Goal: Task Accomplishment & Management: Complete application form

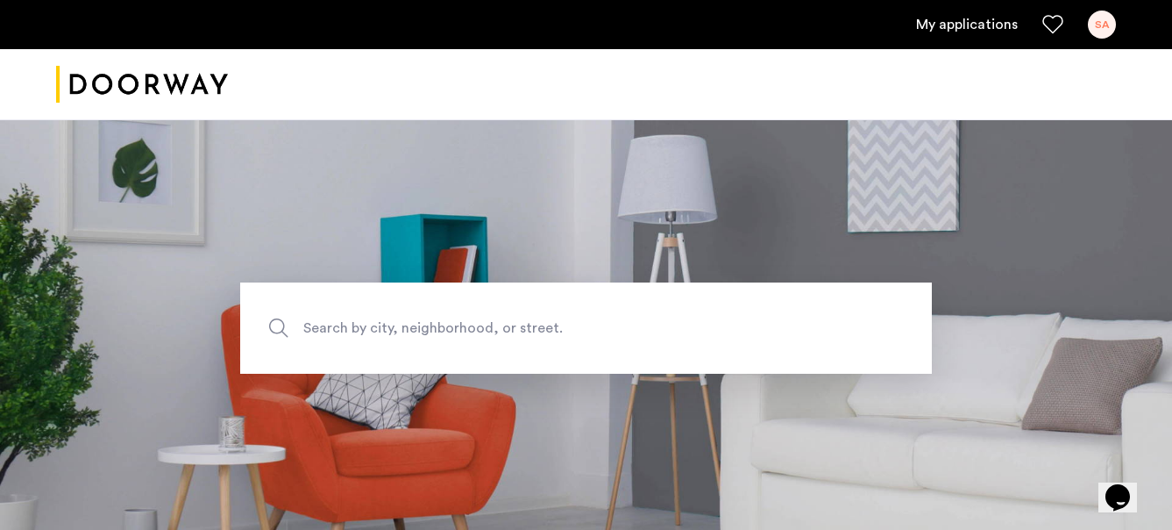
click at [939, 29] on link "My applications" at bounding box center [967, 24] width 102 height 21
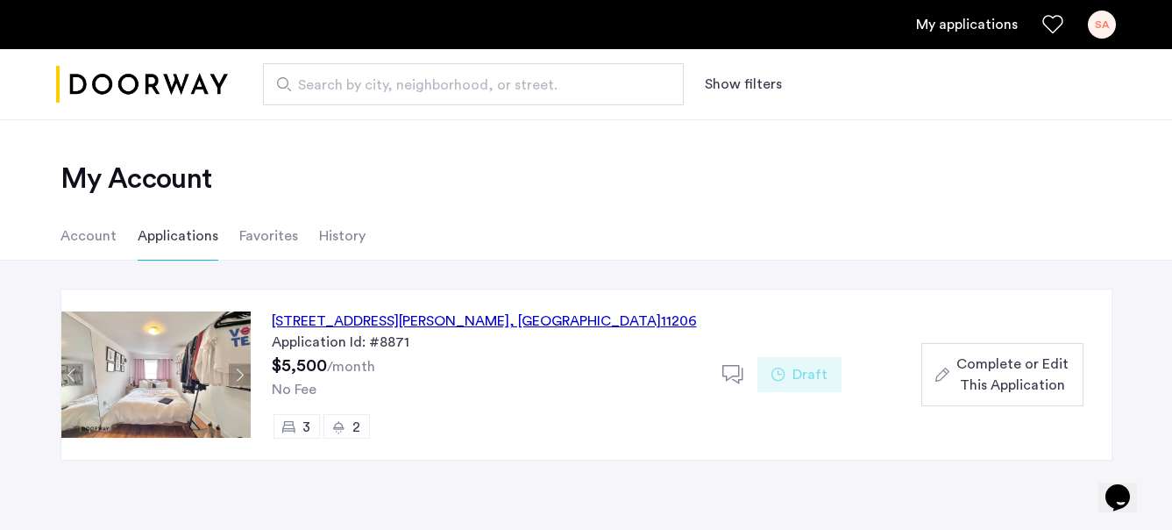
click at [459, 327] on div "12 Meserole Street, Unit 2B, Brooklyn , NY 11206" at bounding box center [484, 320] width 425 height 21
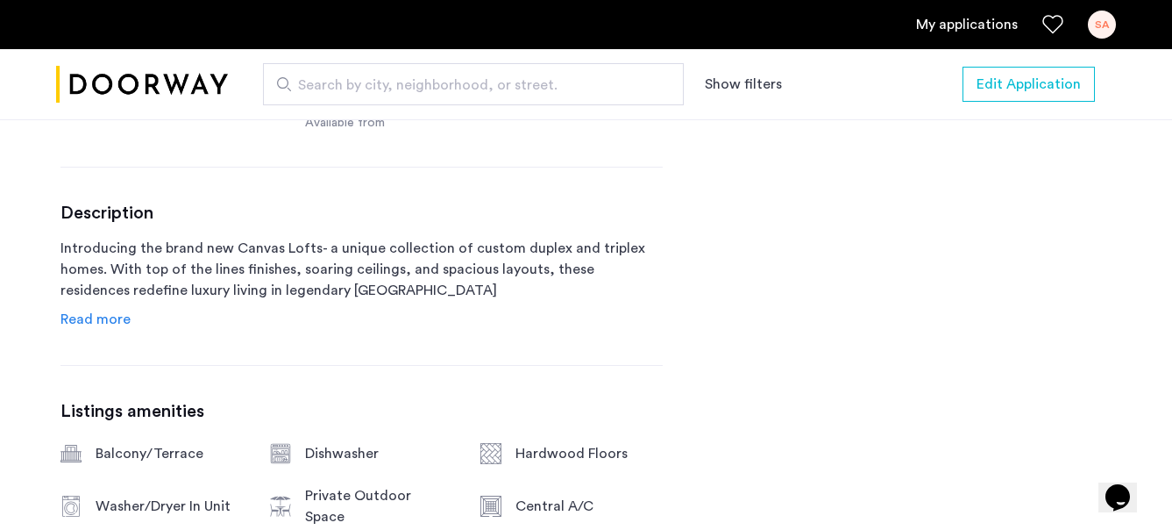
scroll to position [828, 0]
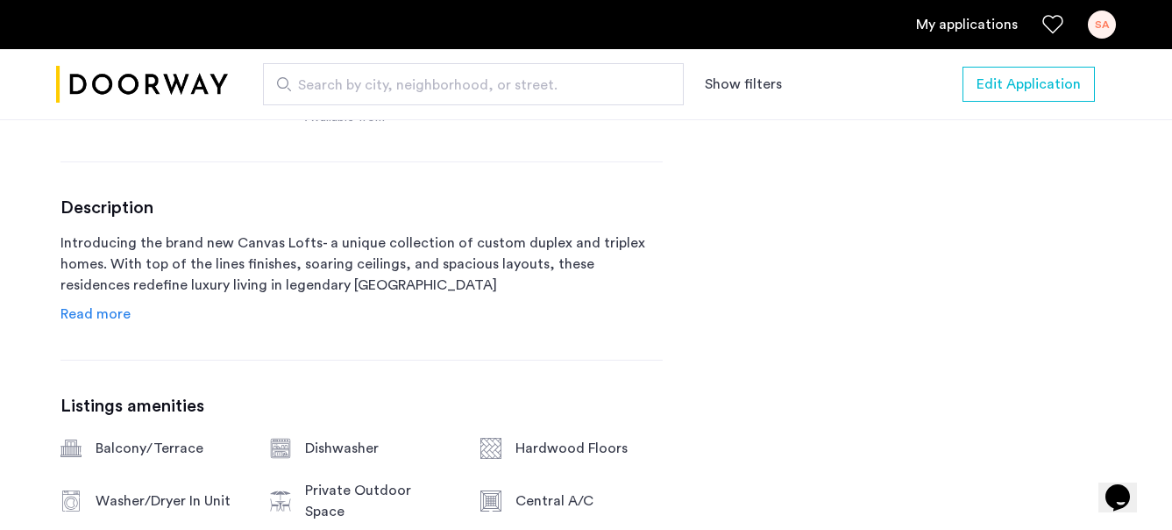
click at [90, 313] on span "Read more" at bounding box center [96, 314] width 70 height 14
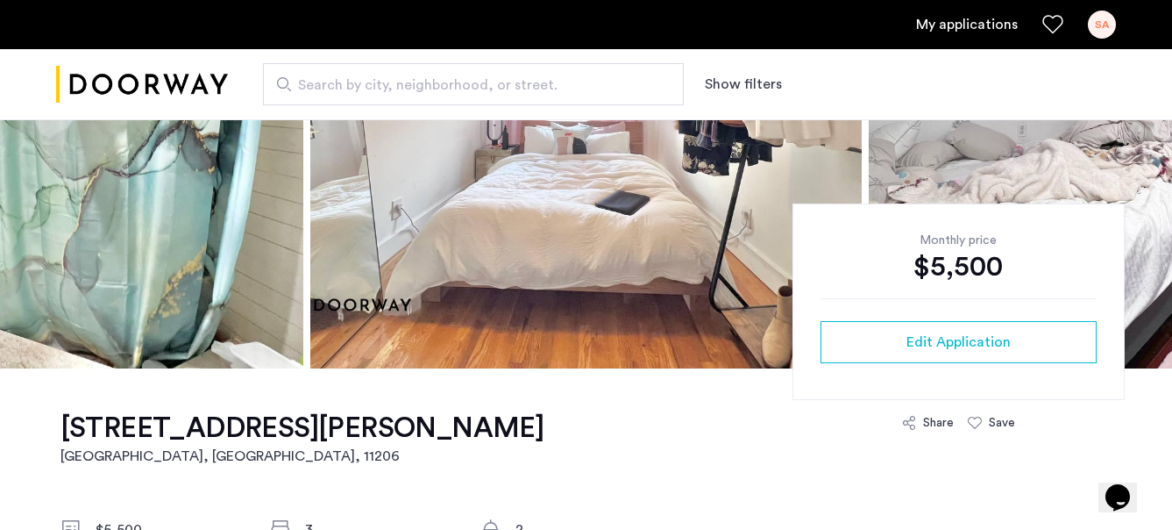
scroll to position [266, 0]
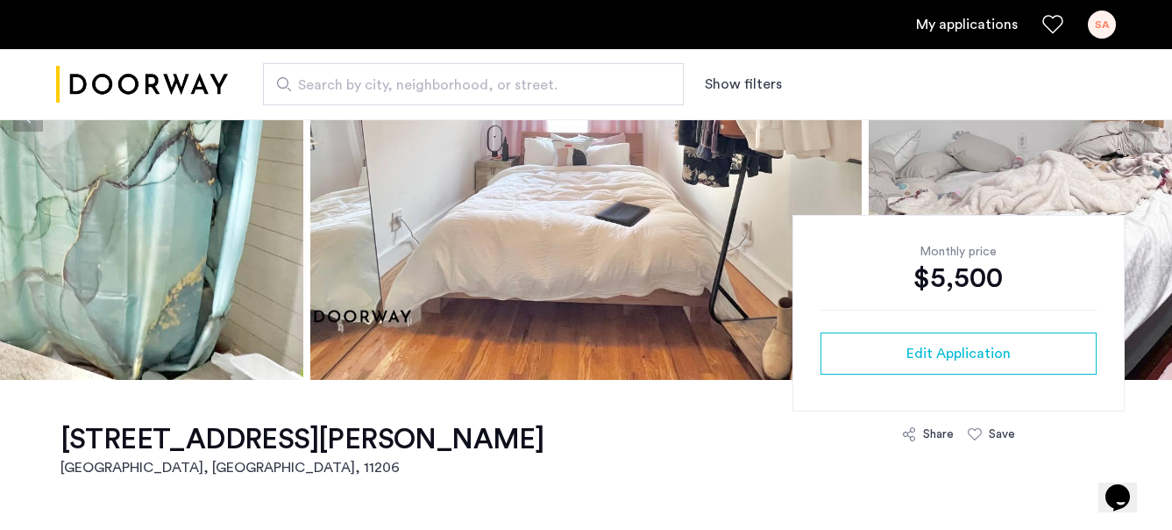
click at [938, 374] on div "Monthly price $5,500 Edit Application" at bounding box center [959, 313] width 332 height 196
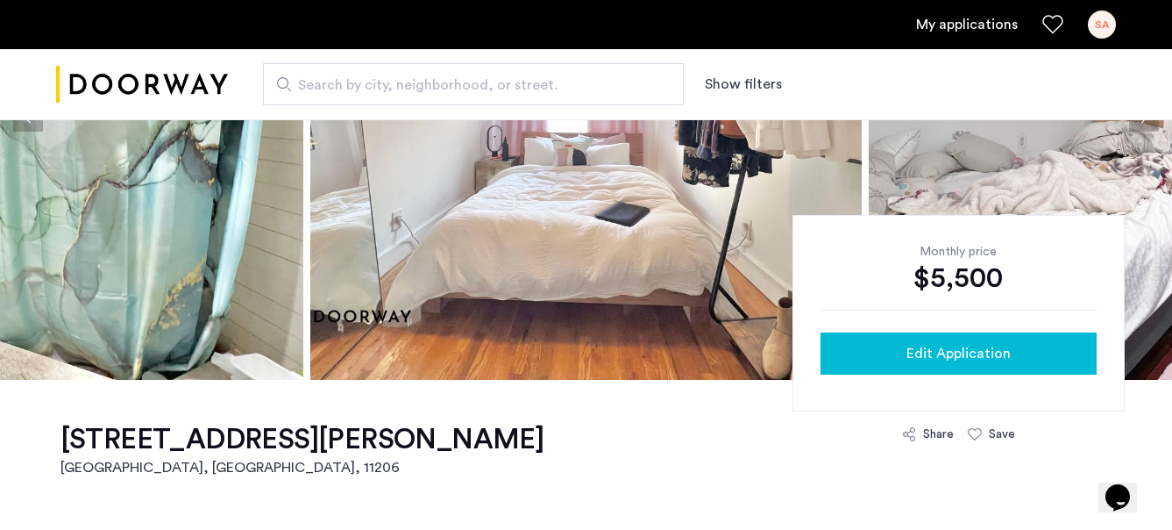
click at [929, 356] on span "Edit Application" at bounding box center [959, 353] width 104 height 21
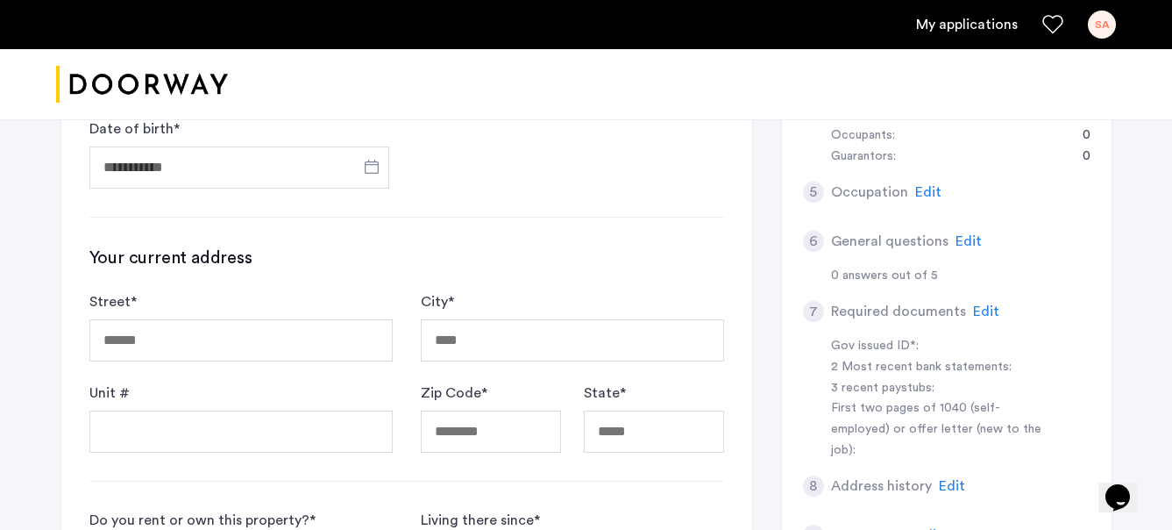
scroll to position [418, 0]
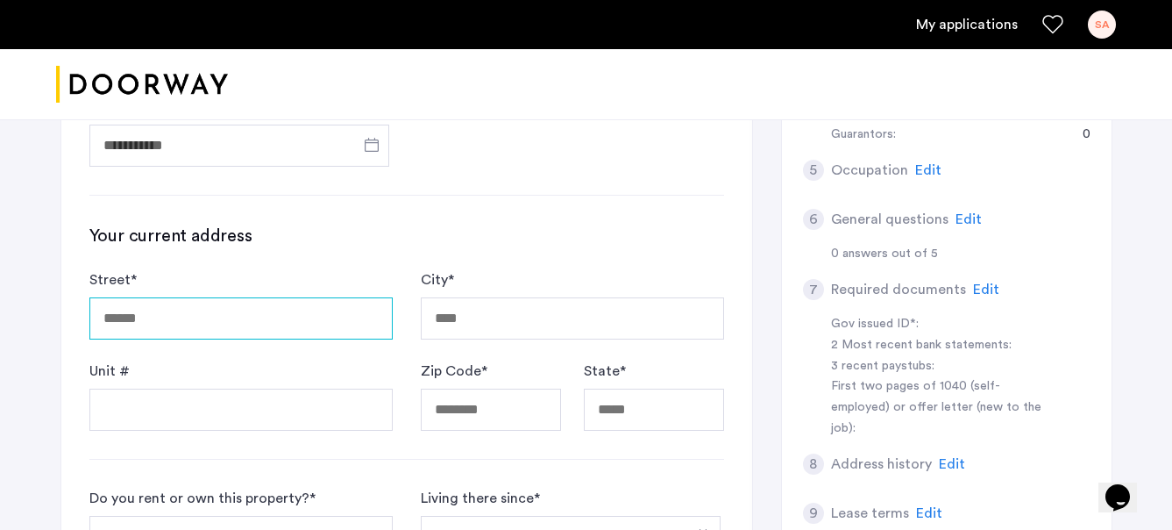
click at [308, 313] on input "Street *" at bounding box center [240, 318] width 303 height 42
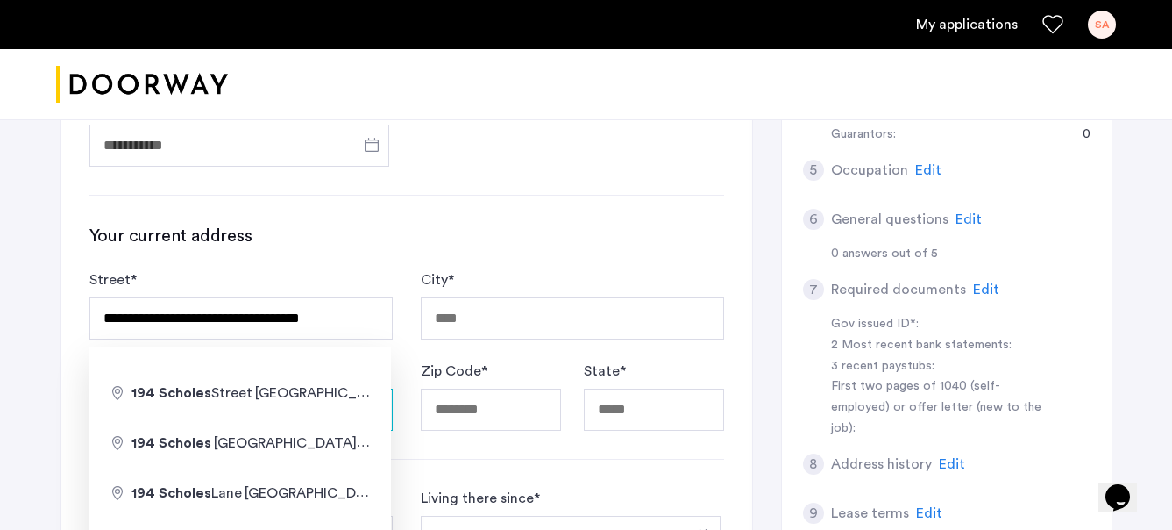
type input "**********"
type input "********"
type input "*****"
type input "**"
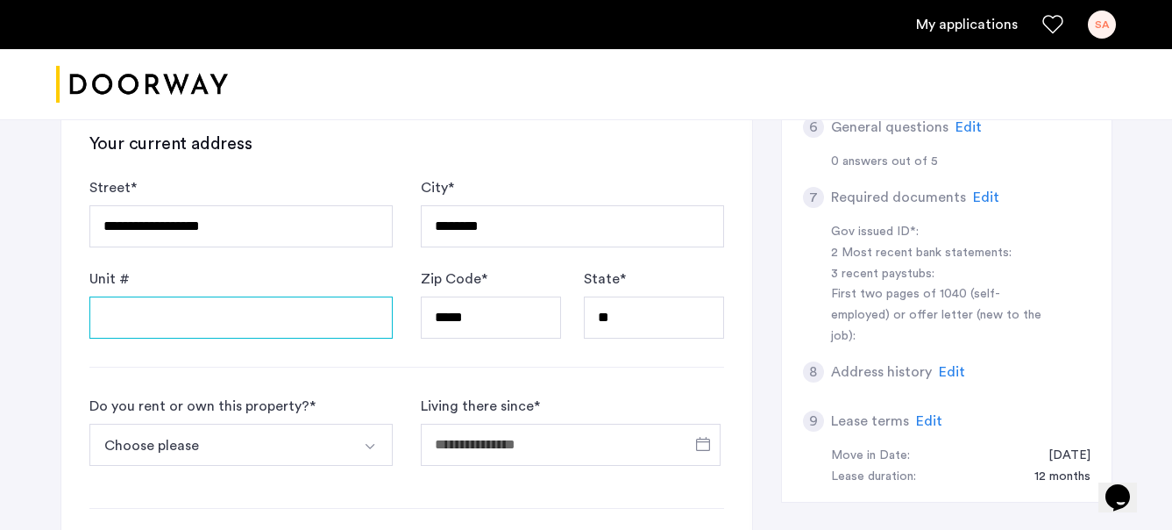
scroll to position [545, 0]
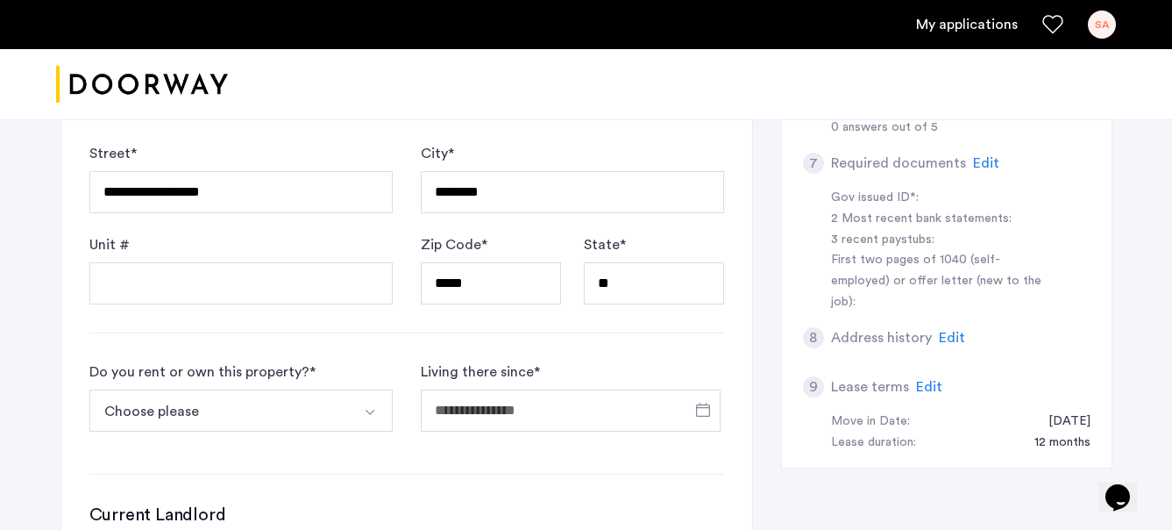
click at [246, 317] on div "**********" at bounding box center [406, 235] width 691 height 1062
click at [198, 276] on input "Unit #" at bounding box center [240, 283] width 303 height 42
click at [249, 239] on div "Unit #" at bounding box center [240, 269] width 303 height 70
click at [239, 299] on input "Unit #" at bounding box center [240, 283] width 303 height 42
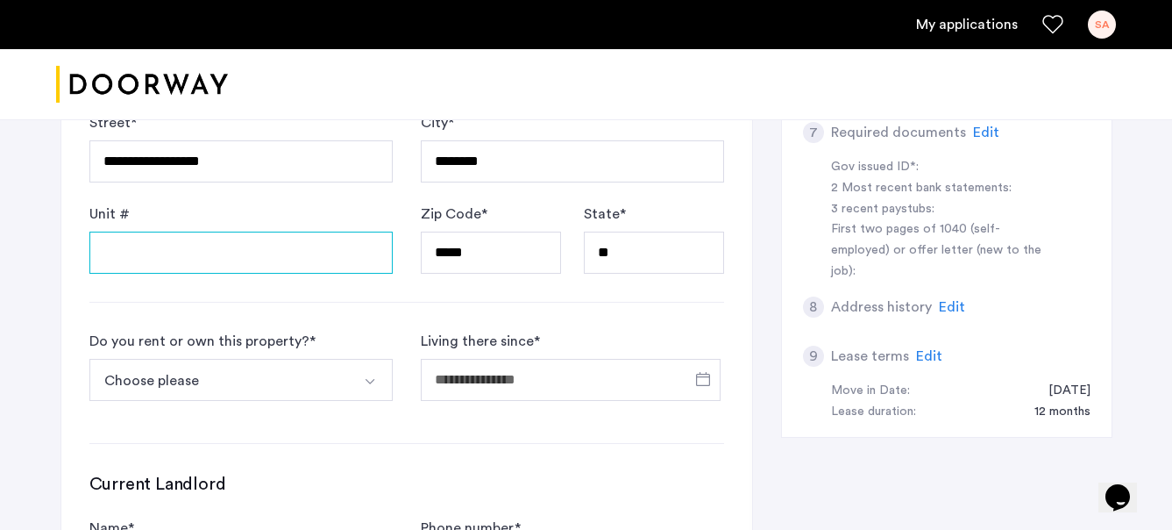
scroll to position [552, 0]
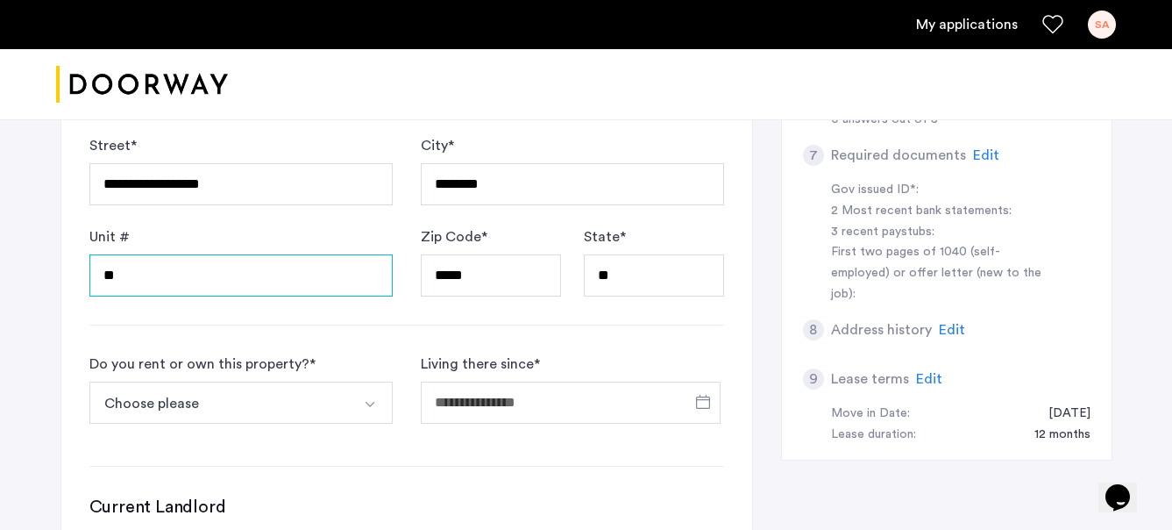
type input "**"
click at [346, 360] on div "Do you rent or own this property? * Choose please I rent this property I own th…" at bounding box center [240, 395] width 303 height 84
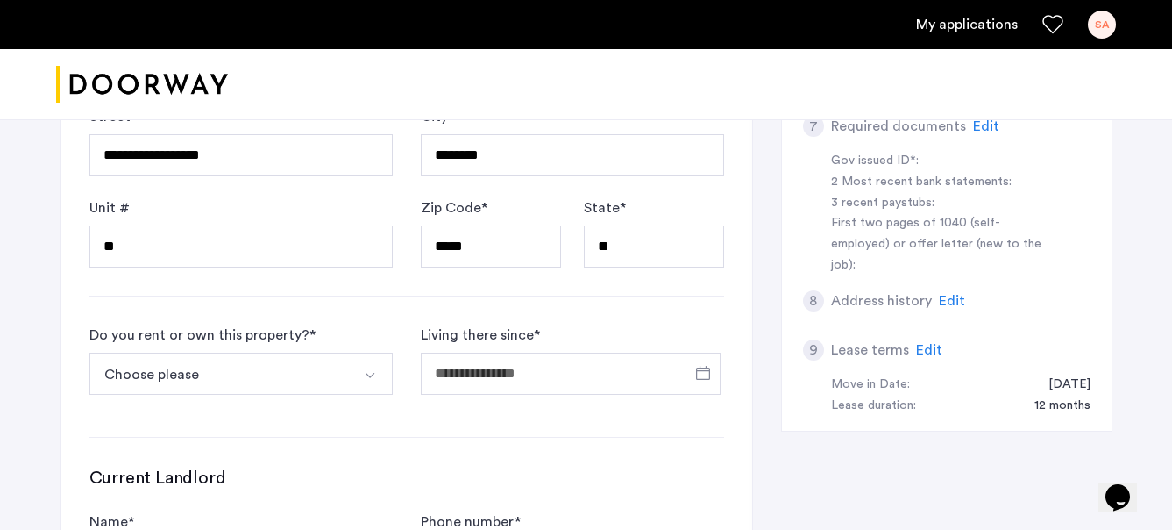
scroll to position [587, 0]
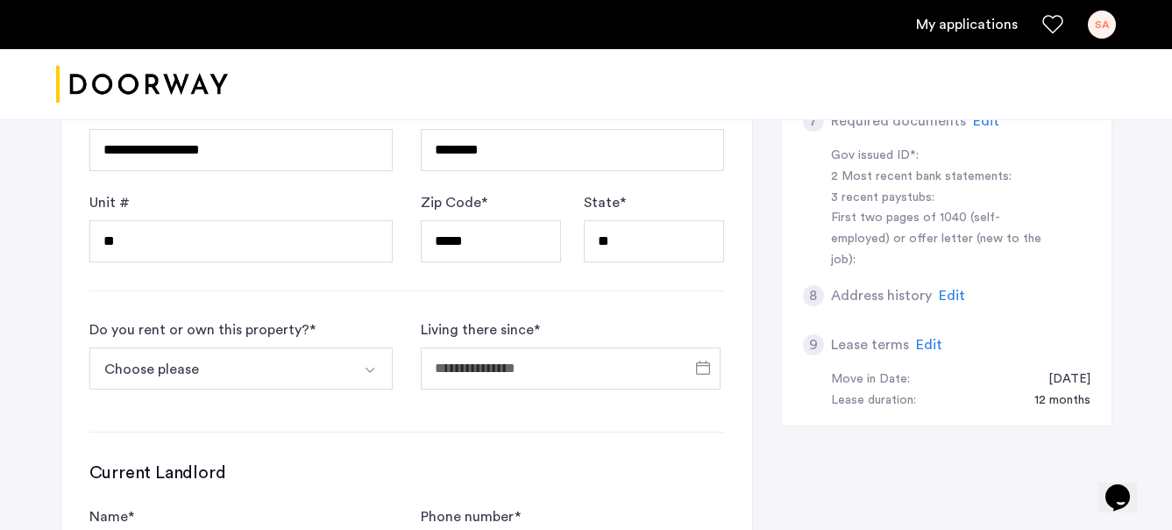
click at [299, 377] on button "Choose please" at bounding box center [220, 368] width 262 height 42
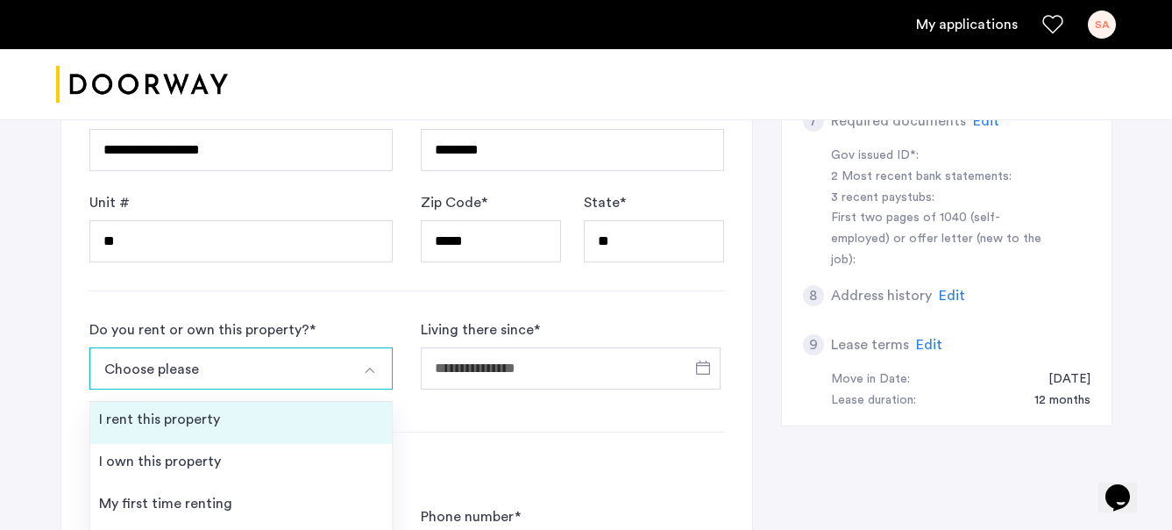
click at [263, 418] on li "I rent this property" at bounding box center [241, 423] width 302 height 42
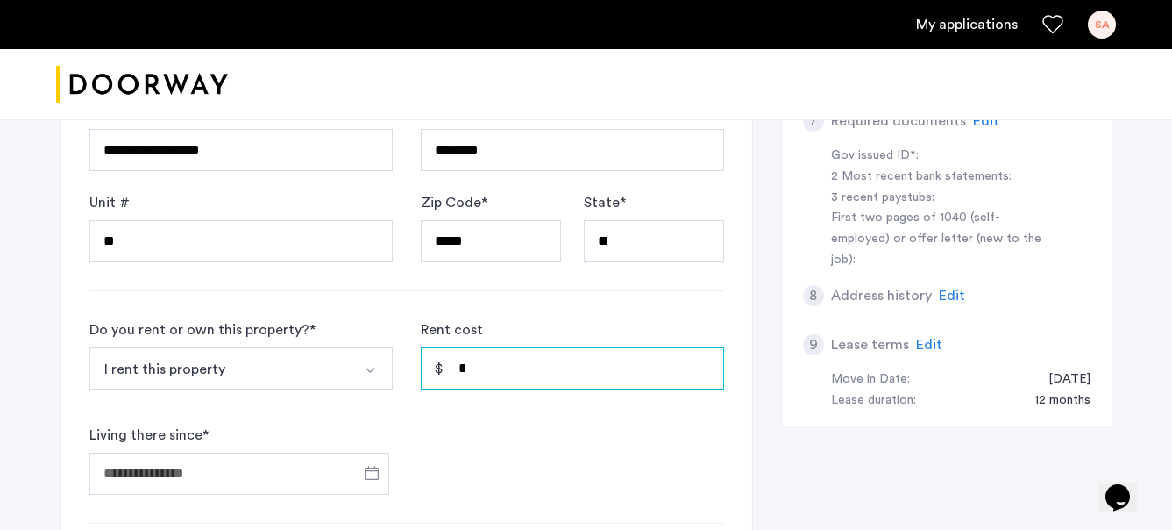
click at [528, 371] on input "*" at bounding box center [572, 368] width 303 height 42
type input "*****"
click at [490, 488] on form "Do you rent or own this property? * I rent this property I rent this property I…" at bounding box center [406, 406] width 635 height 175
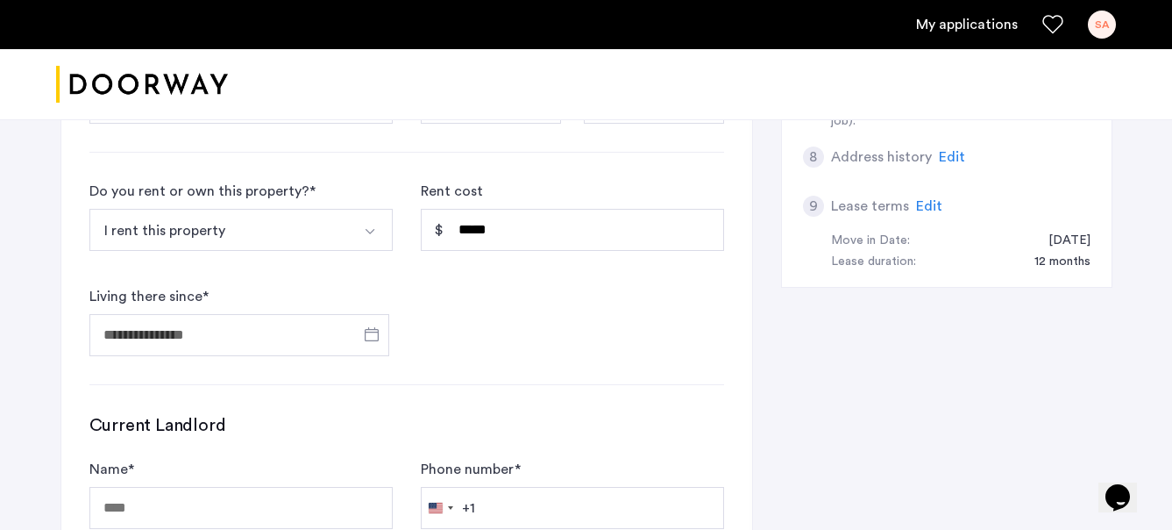
scroll to position [744, 0]
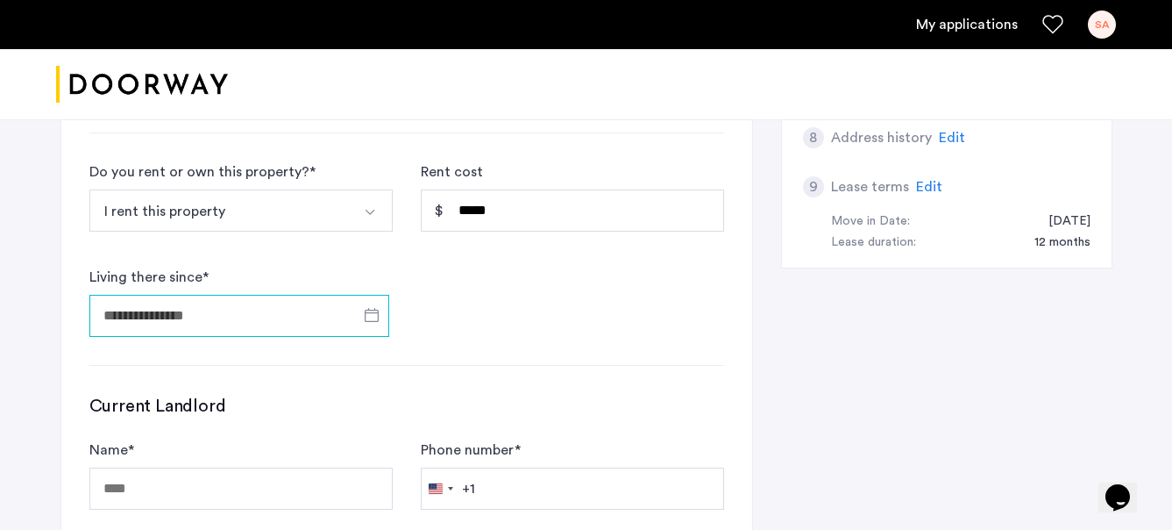
click at [239, 302] on input "Living there since *" at bounding box center [239, 316] width 300 height 42
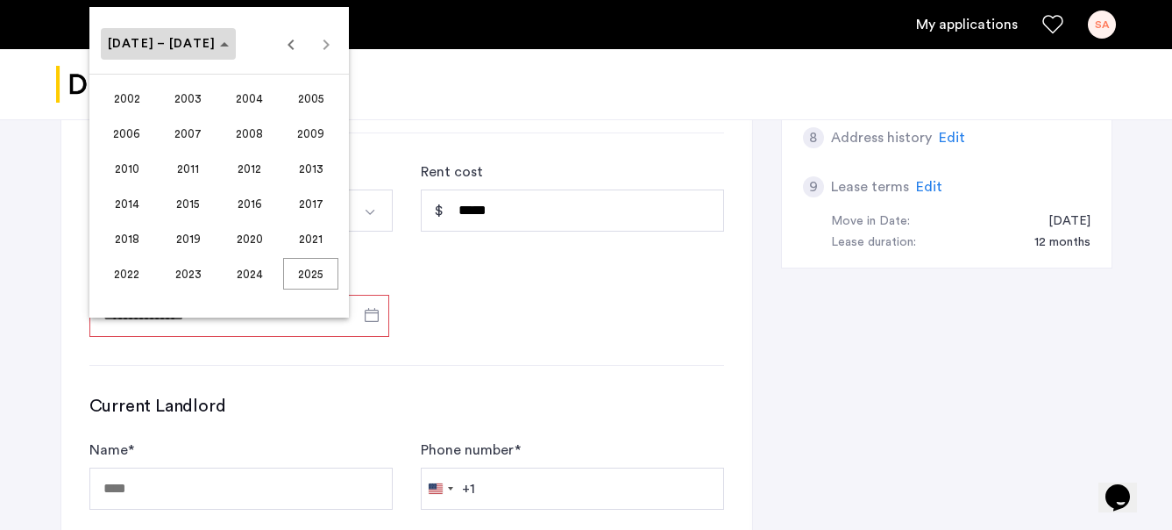
click at [220, 45] on polygon "Choose date" at bounding box center [224, 44] width 9 height 4
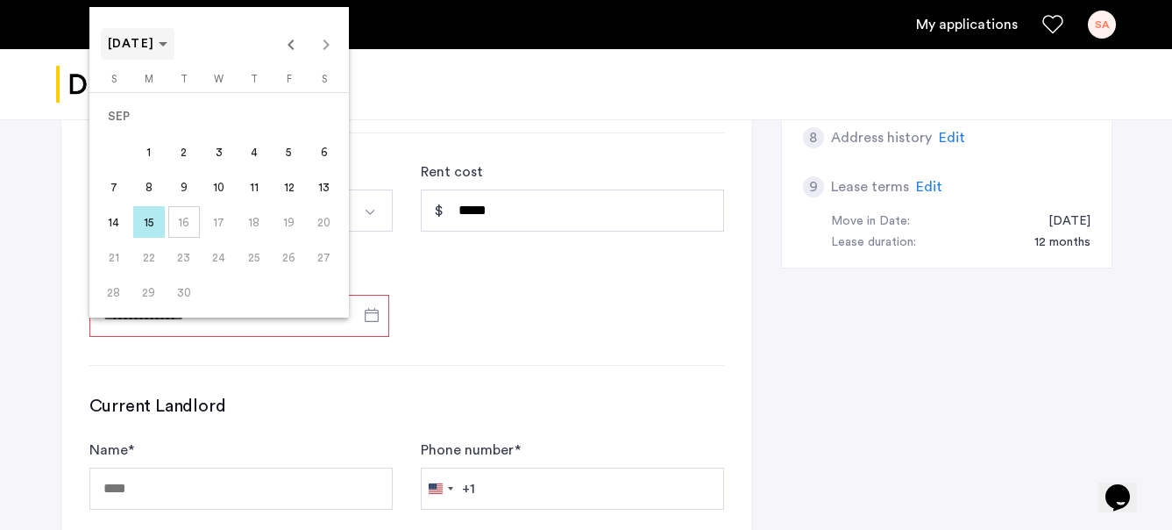
click at [151, 44] on span "[DATE]" at bounding box center [131, 44] width 47 height 12
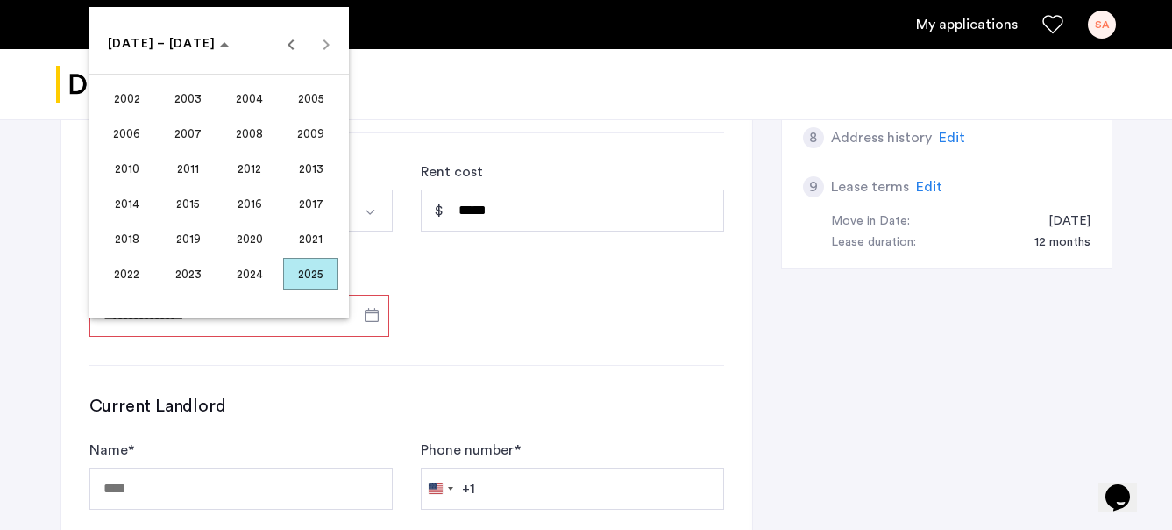
click at [448, 275] on div at bounding box center [586, 265] width 1172 height 530
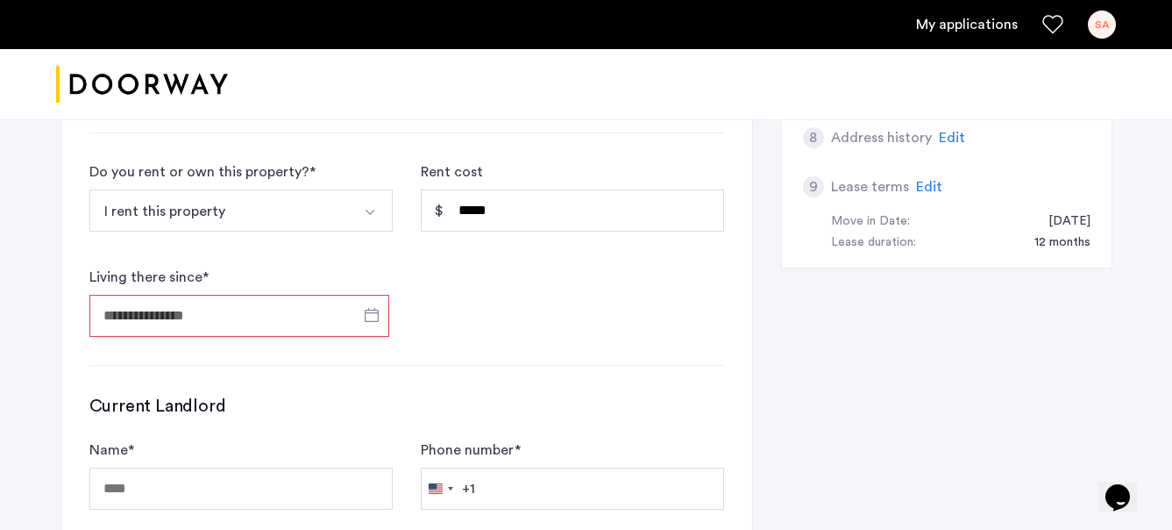
click at [339, 313] on input "Living there since *" at bounding box center [239, 316] width 300 height 42
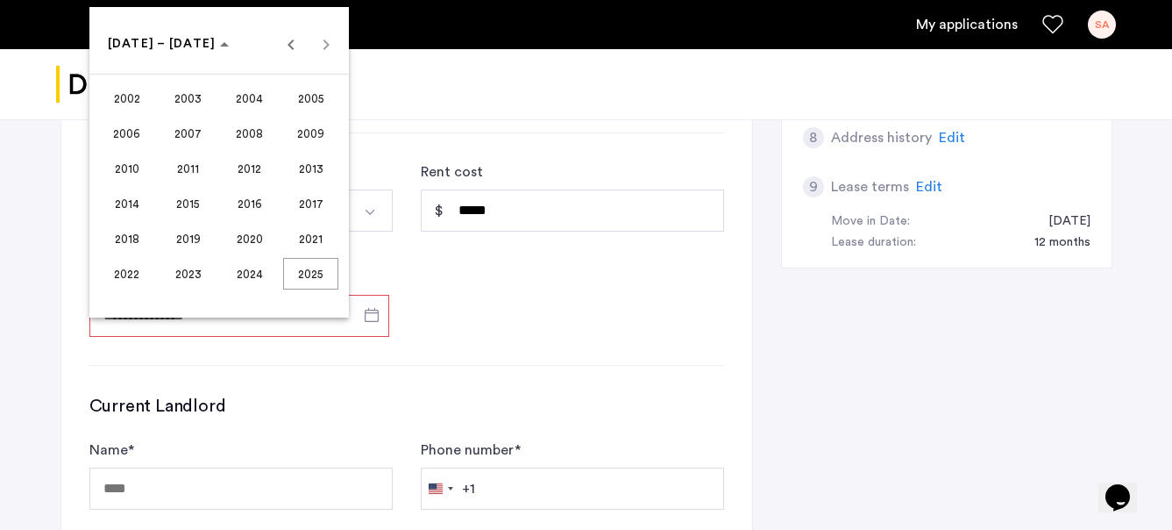
click at [459, 338] on div at bounding box center [586, 265] width 1172 height 530
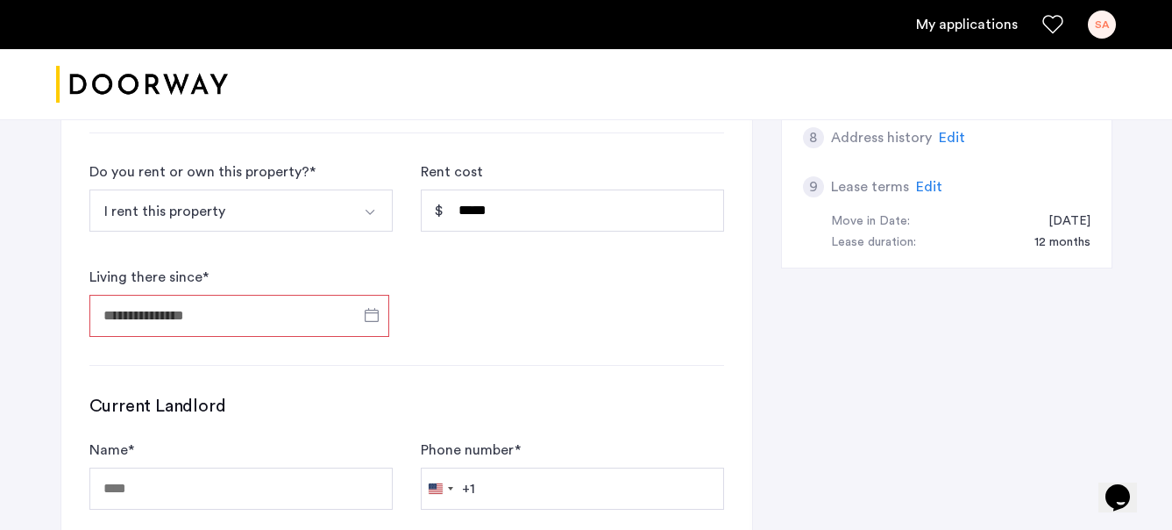
click at [188, 297] on input "Living there since *" at bounding box center [239, 316] width 300 height 42
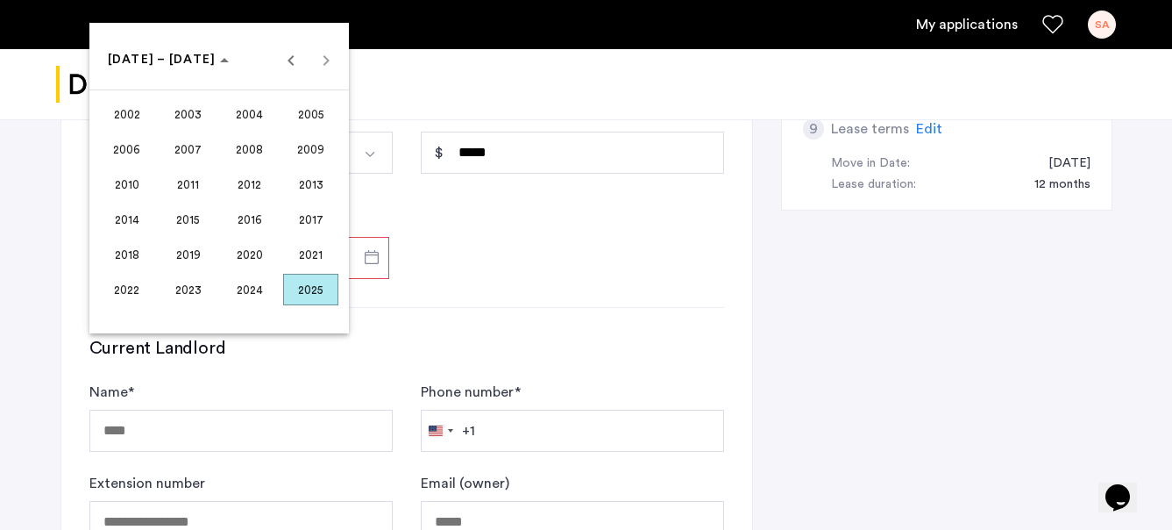
scroll to position [722, 0]
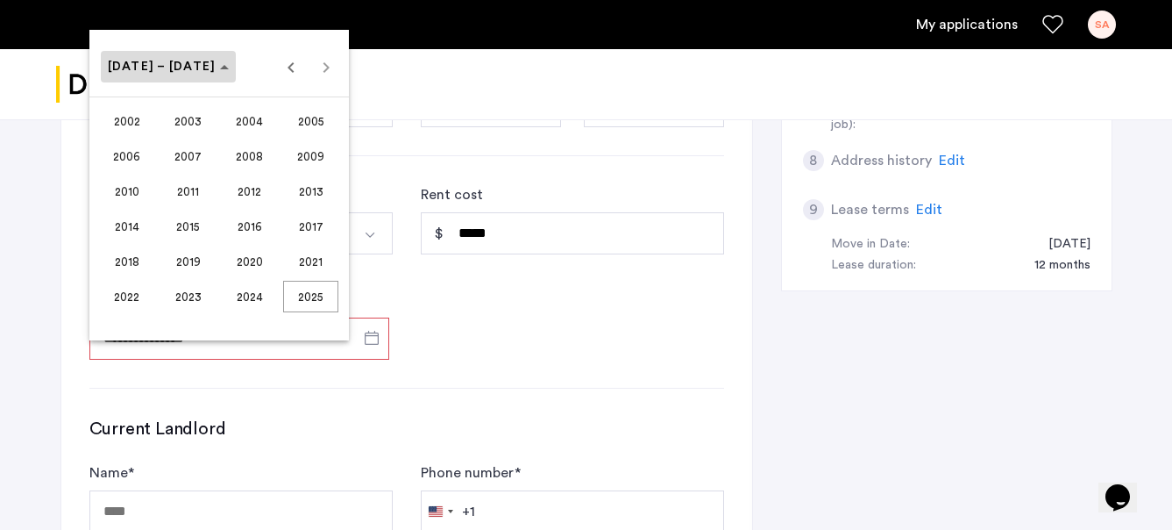
click at [204, 75] on span "Choose date" at bounding box center [169, 67] width 136 height 42
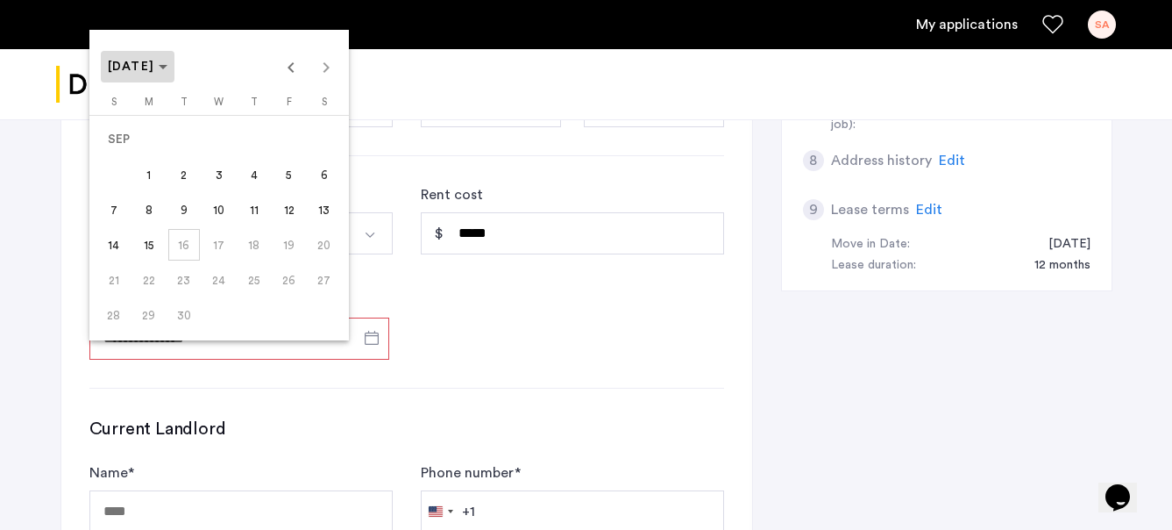
click at [175, 63] on span "Choose month and year" at bounding box center [138, 67] width 75 height 42
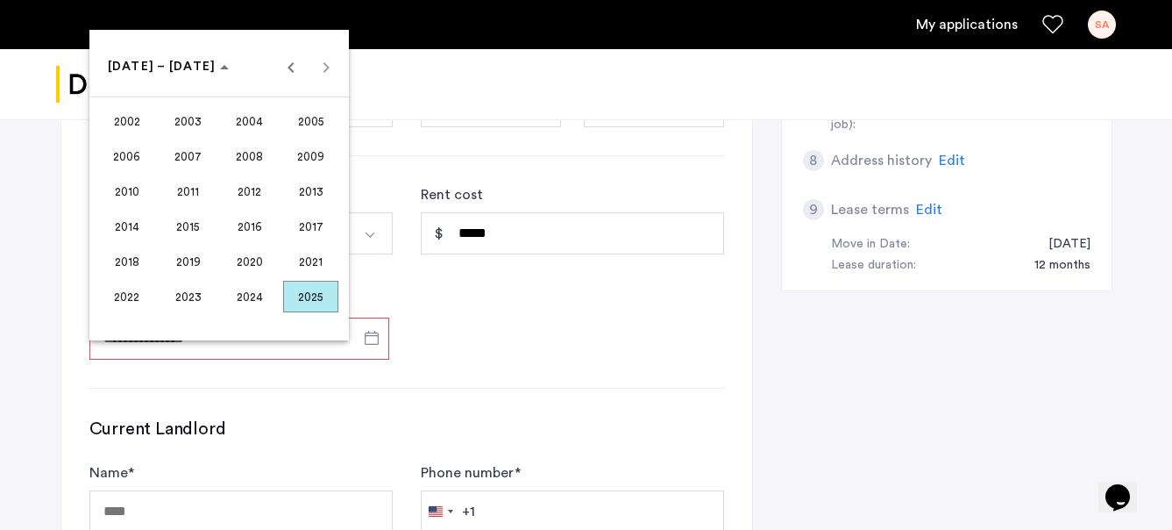
click at [187, 310] on span "2023" at bounding box center [187, 297] width 55 height 32
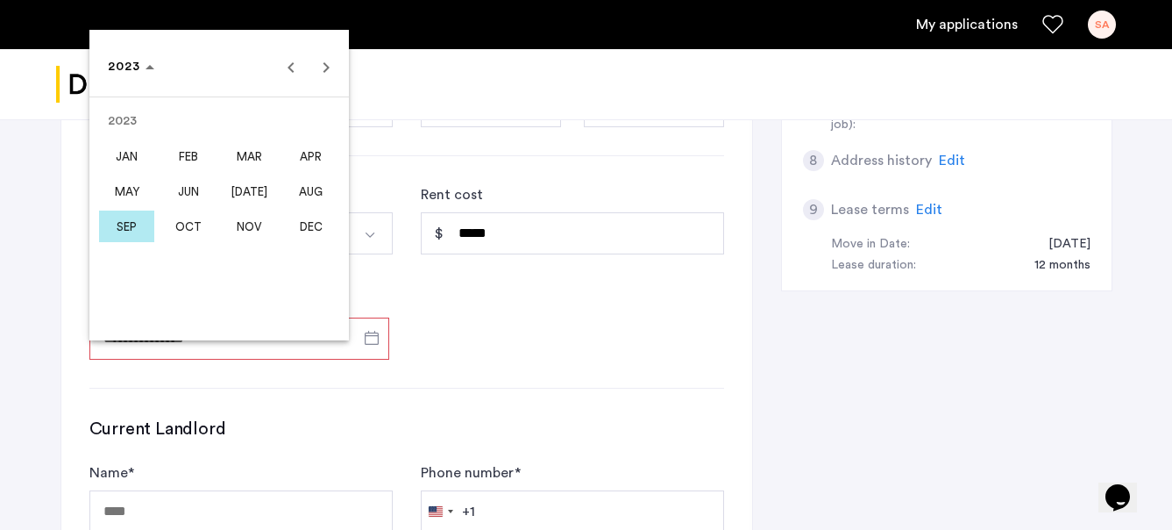
click at [186, 198] on span "JUN" at bounding box center [187, 191] width 55 height 32
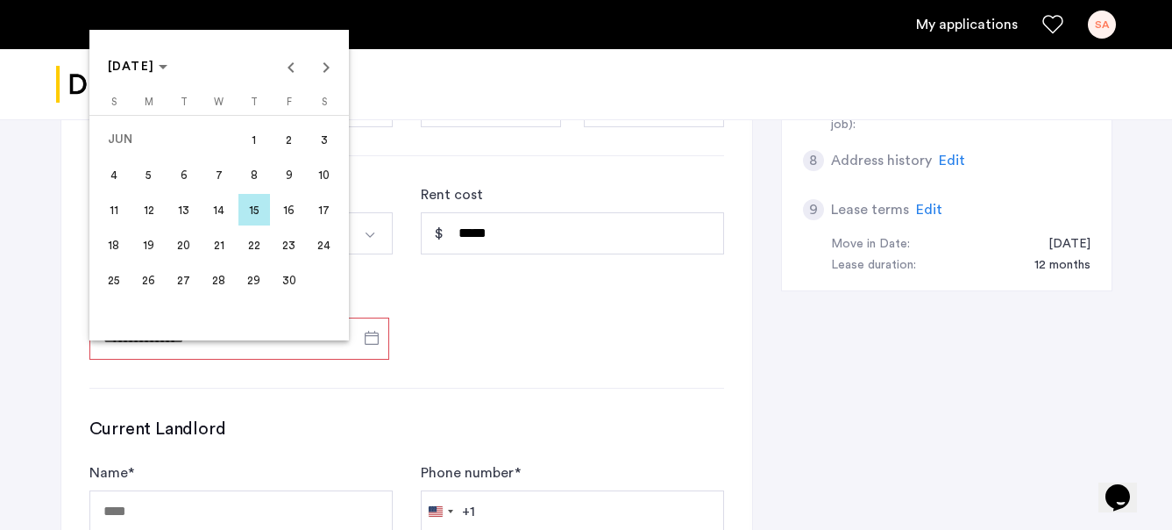
click at [501, 340] on div at bounding box center [586, 265] width 1172 height 530
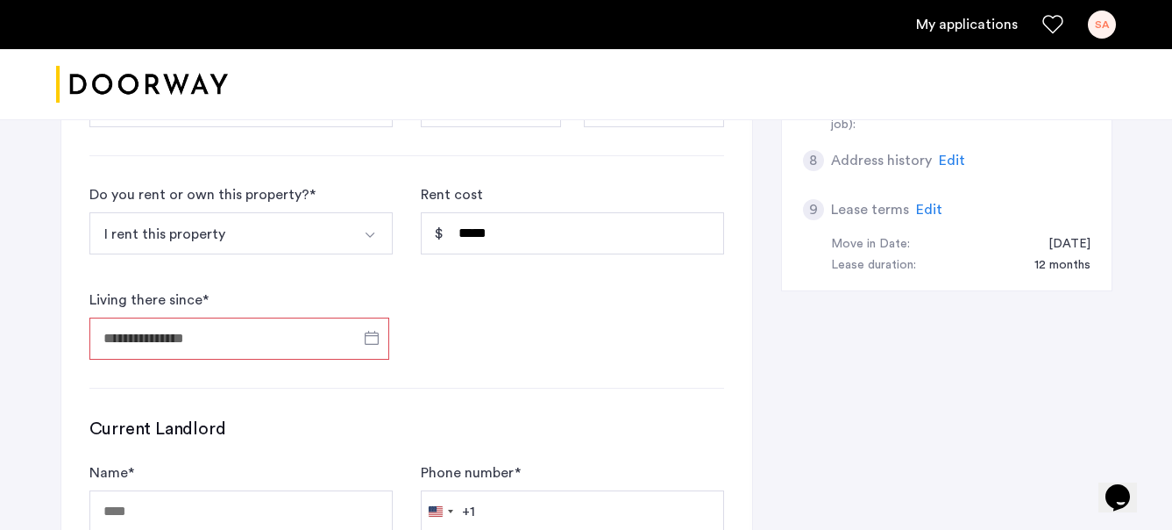
click at [308, 335] on input "Living there since *" at bounding box center [239, 338] width 300 height 42
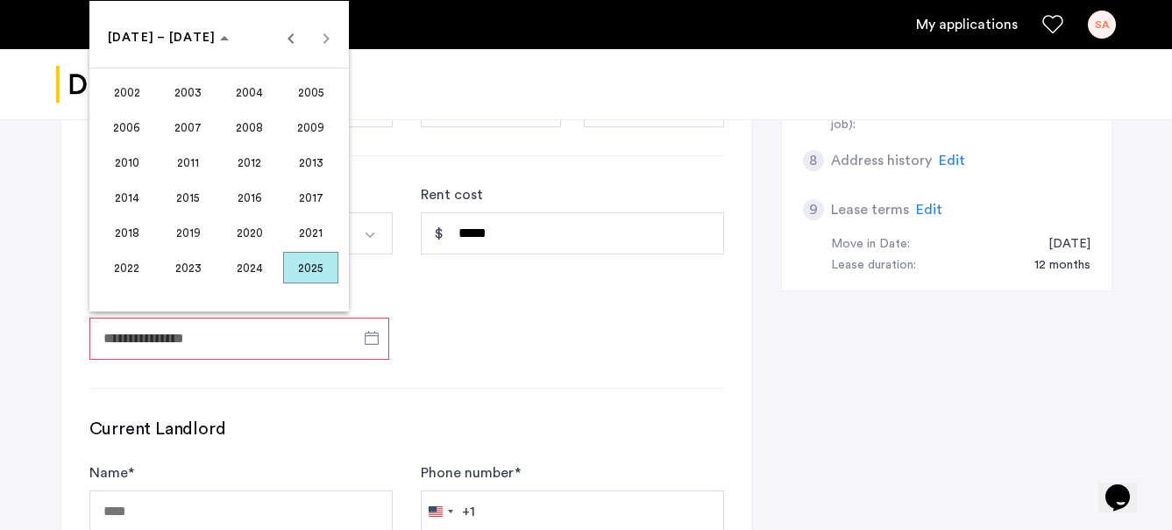
click at [185, 260] on span "2023" at bounding box center [187, 268] width 55 height 32
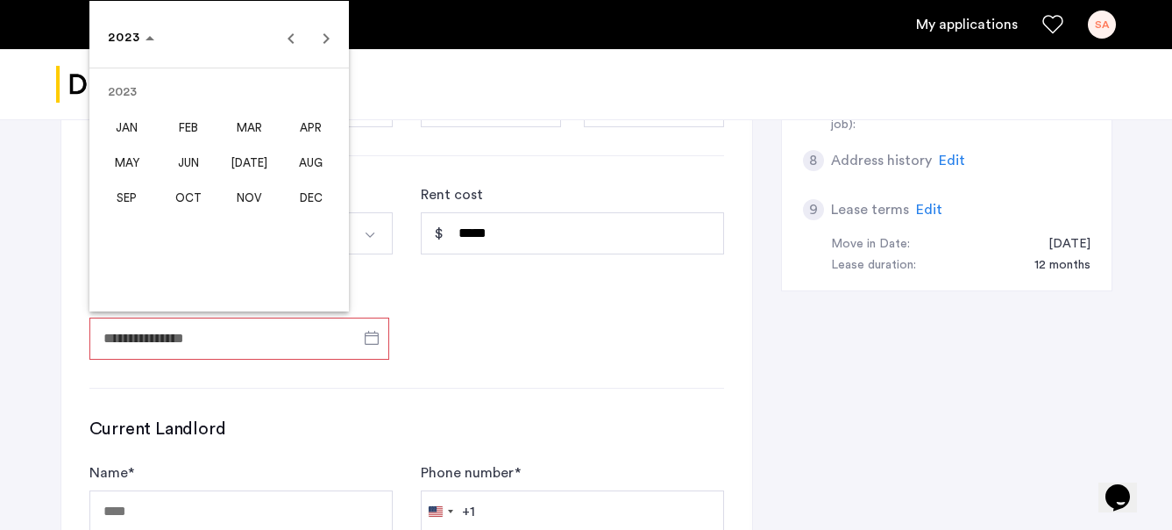
click at [187, 170] on span "JUN" at bounding box center [187, 162] width 55 height 32
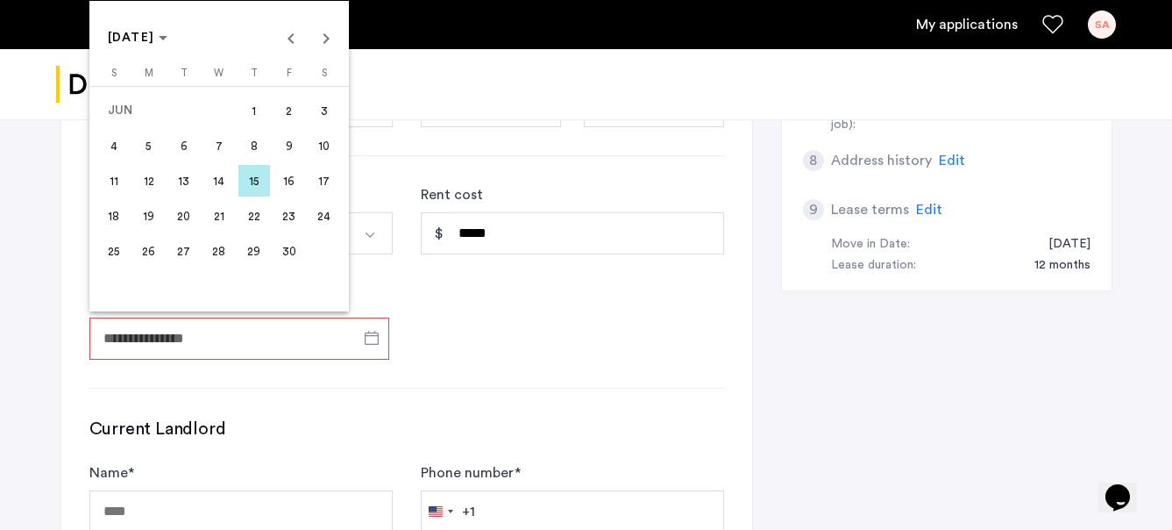
click at [254, 116] on span "1" at bounding box center [255, 111] width 32 height 32
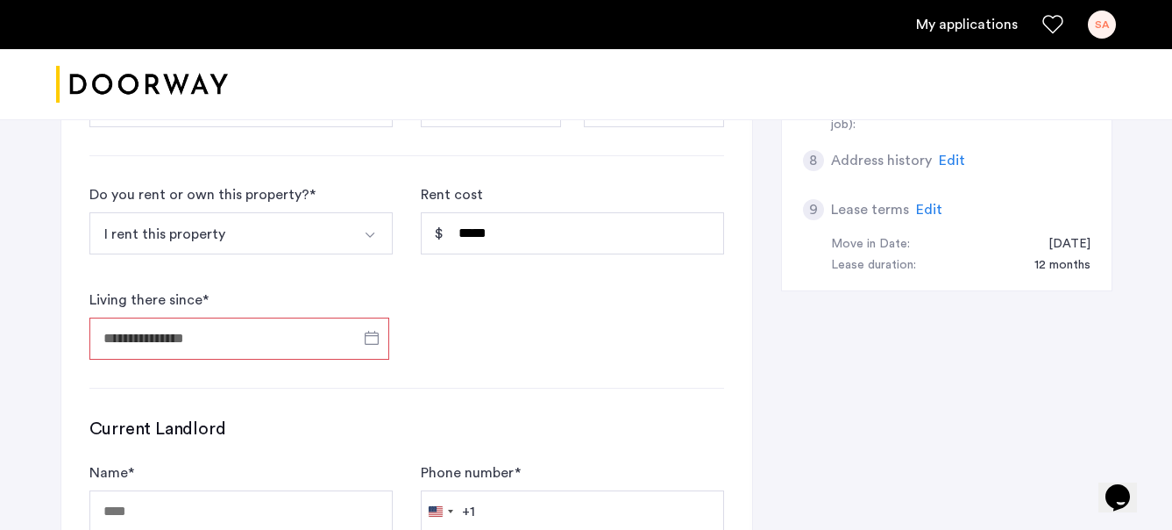
type input "**********"
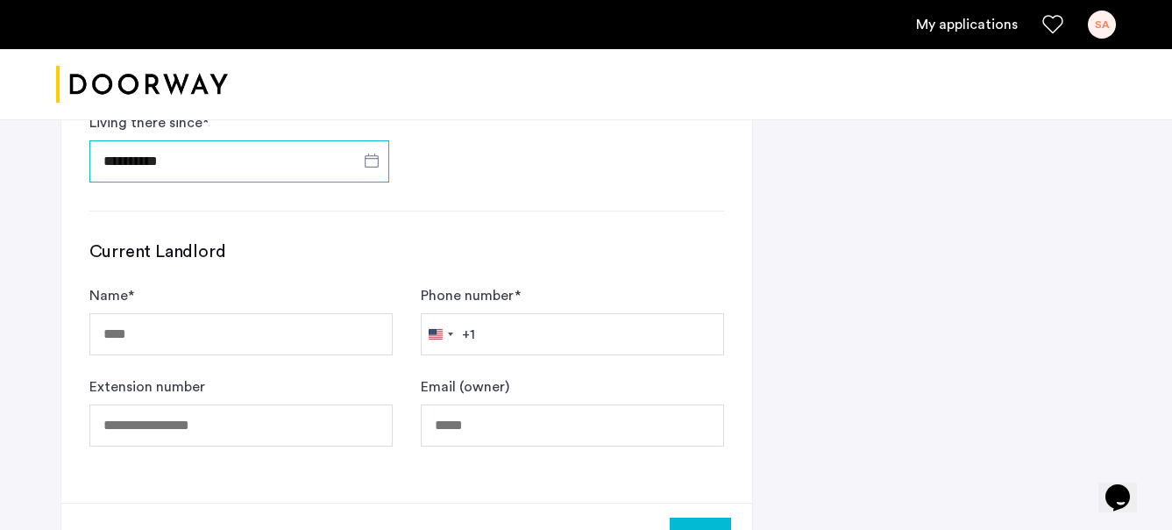
scroll to position [901, 0]
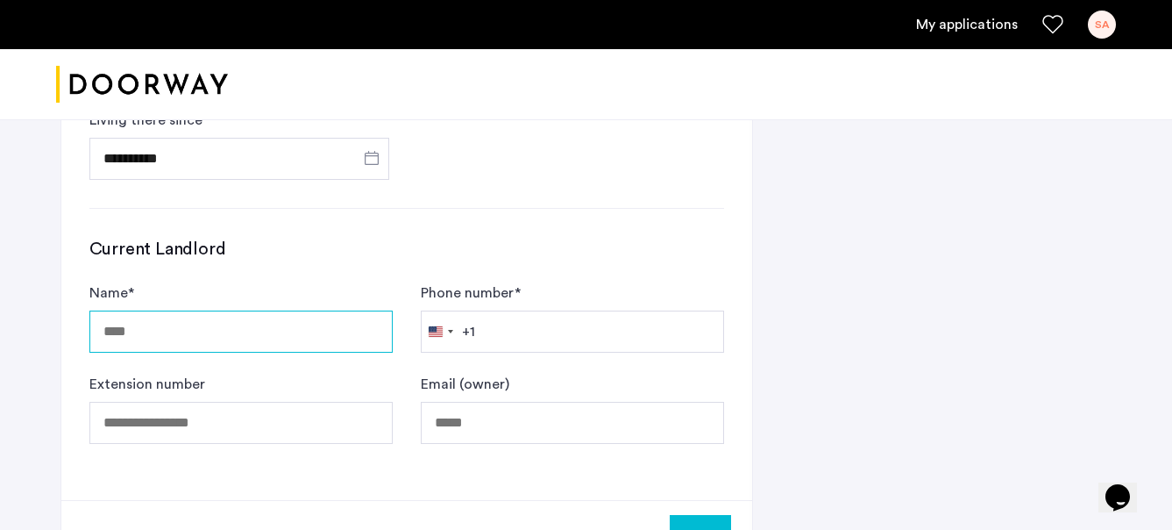
click at [251, 329] on input "Name *" at bounding box center [240, 331] width 303 height 42
type input "**********"
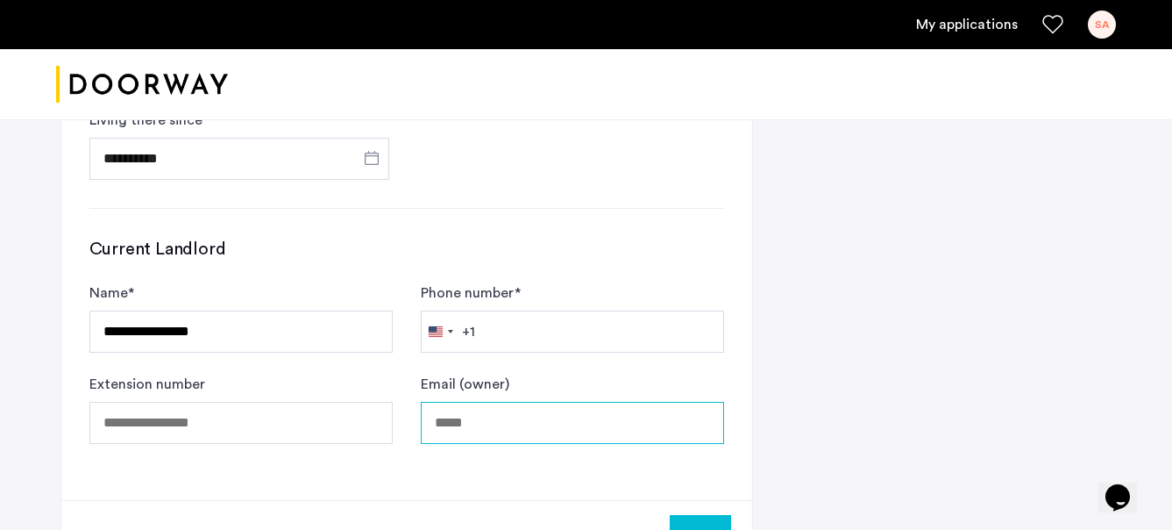
click at [495, 424] on input "Email (owner)" at bounding box center [572, 423] width 303 height 42
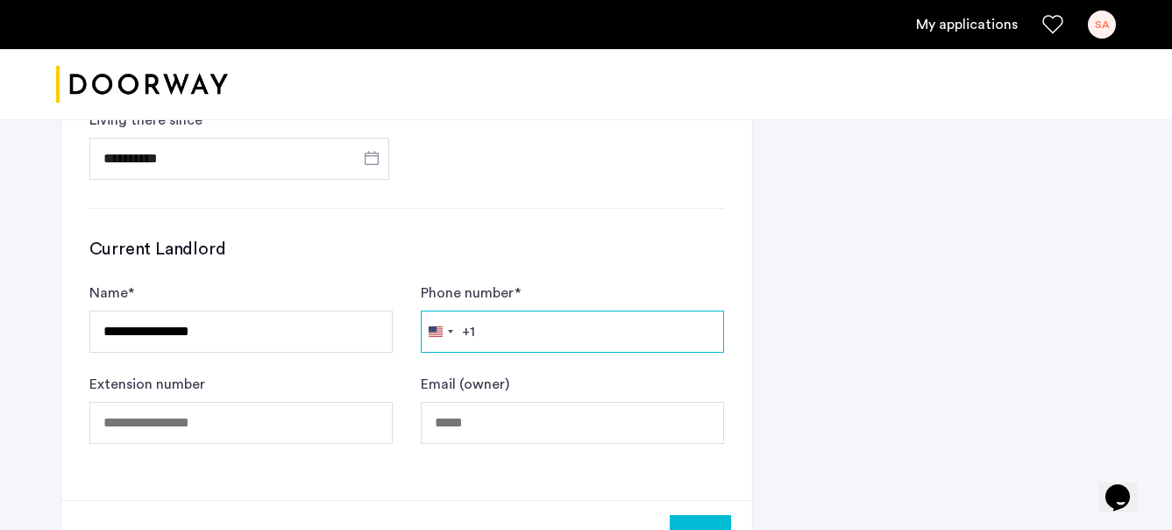
click at [518, 319] on input "Phone number *" at bounding box center [572, 331] width 303 height 42
type input "**********"
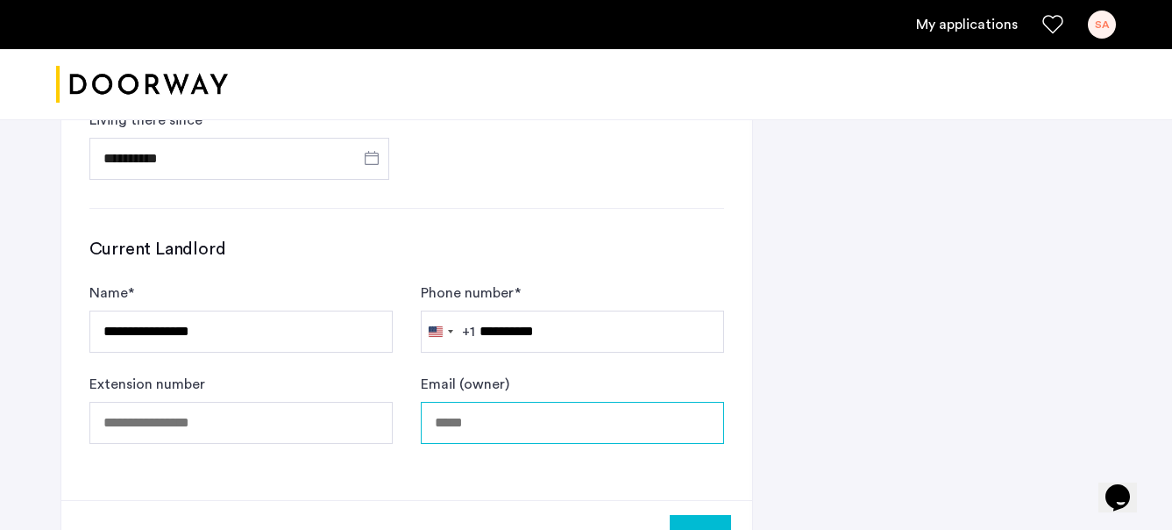
click at [542, 439] on input "Email (owner)" at bounding box center [572, 423] width 303 height 42
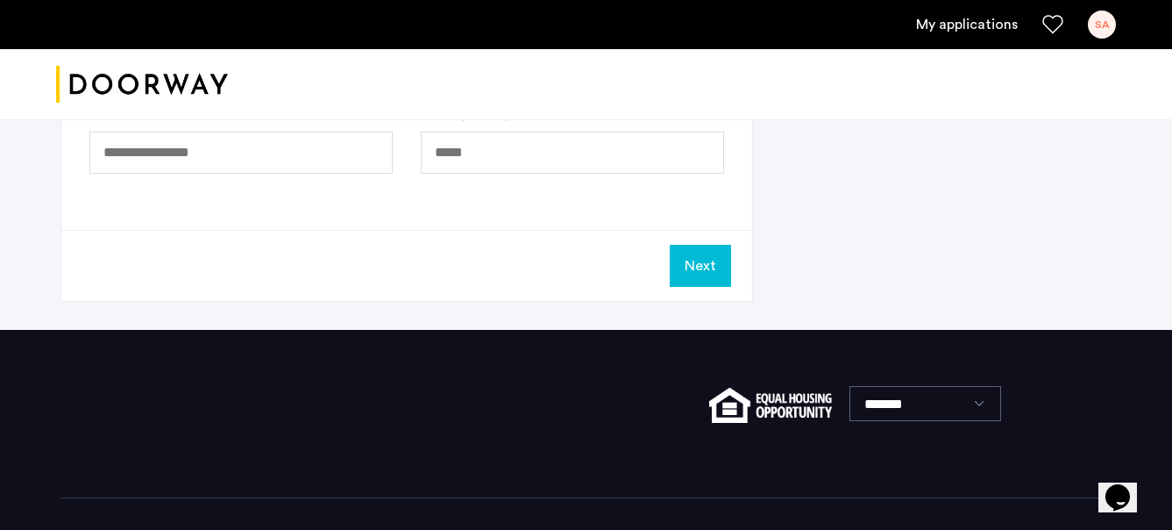
click at [716, 263] on button "Next" at bounding box center [700, 266] width 61 height 42
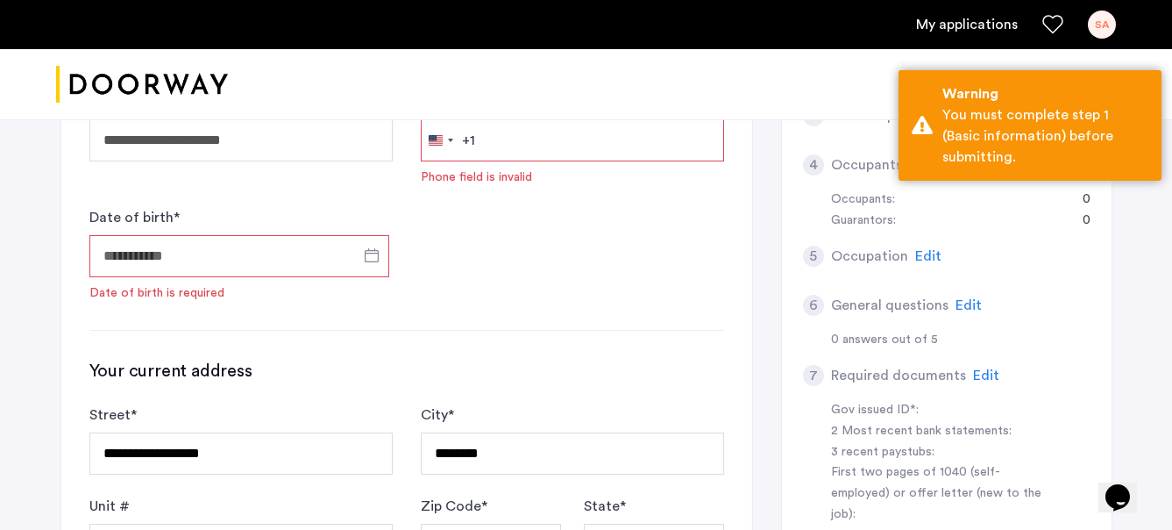
scroll to position [330, 0]
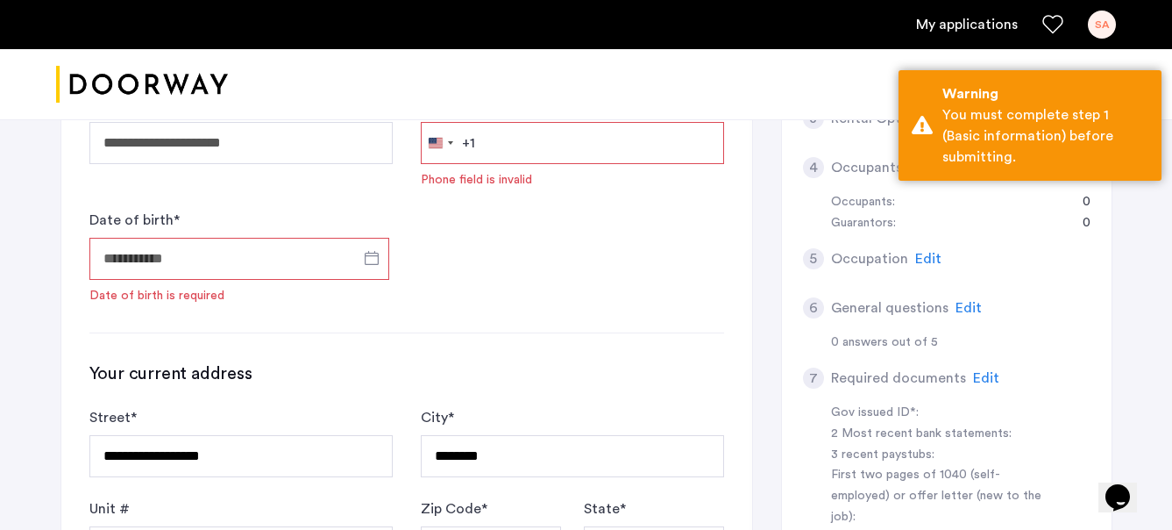
click at [250, 266] on input "Date of birth *" at bounding box center [239, 259] width 300 height 42
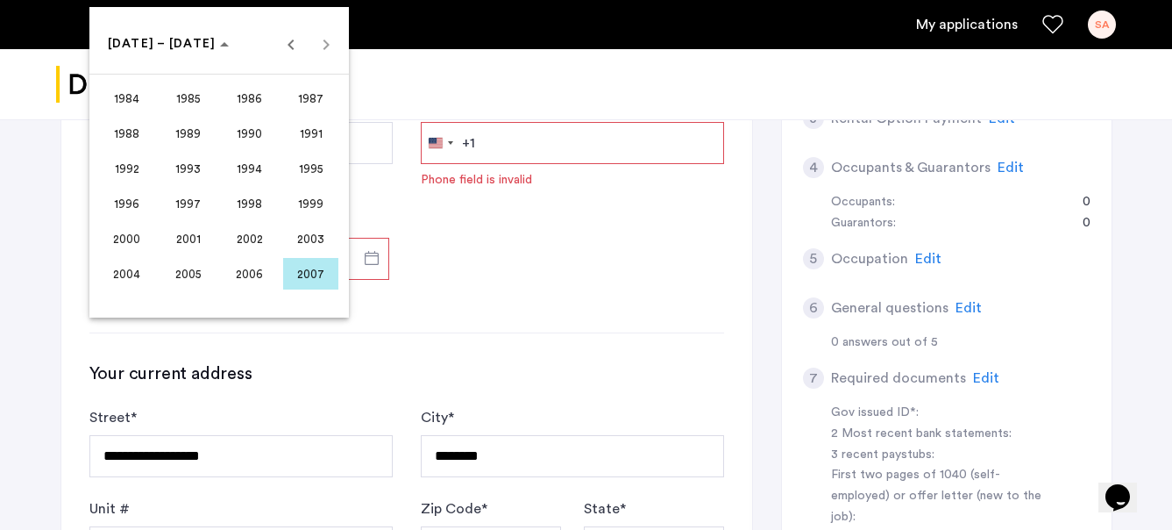
click at [257, 210] on span "1998" at bounding box center [249, 204] width 55 height 32
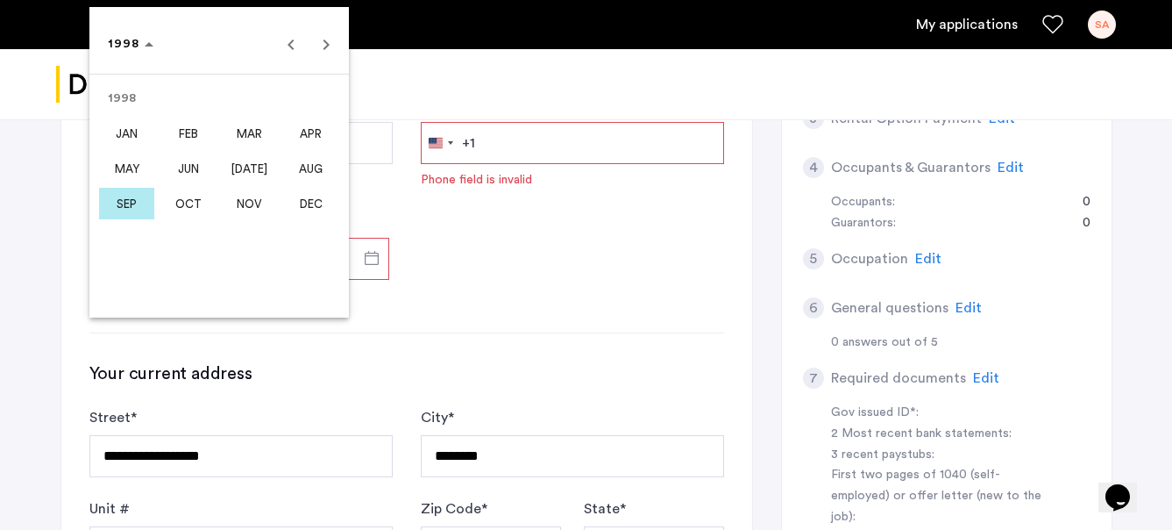
click at [117, 206] on span "SEP" at bounding box center [126, 204] width 55 height 32
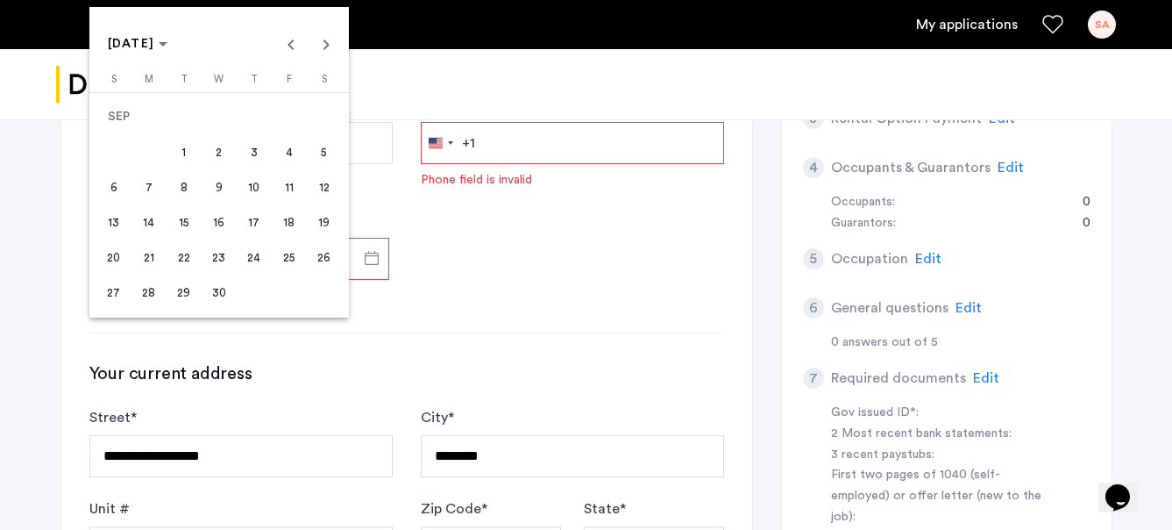
click at [184, 181] on span "8" at bounding box center [184, 187] width 32 height 32
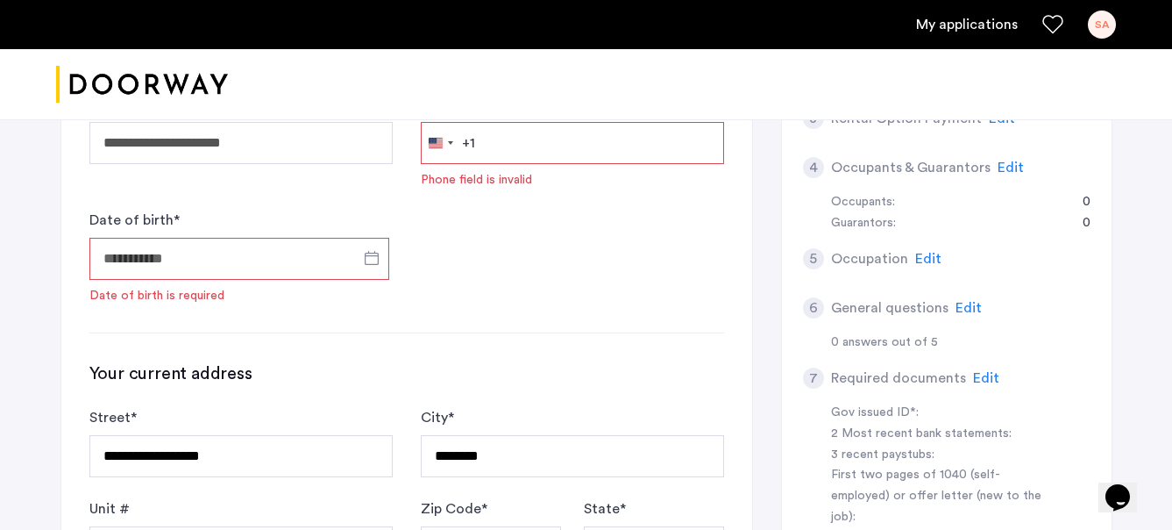
type input "**********"
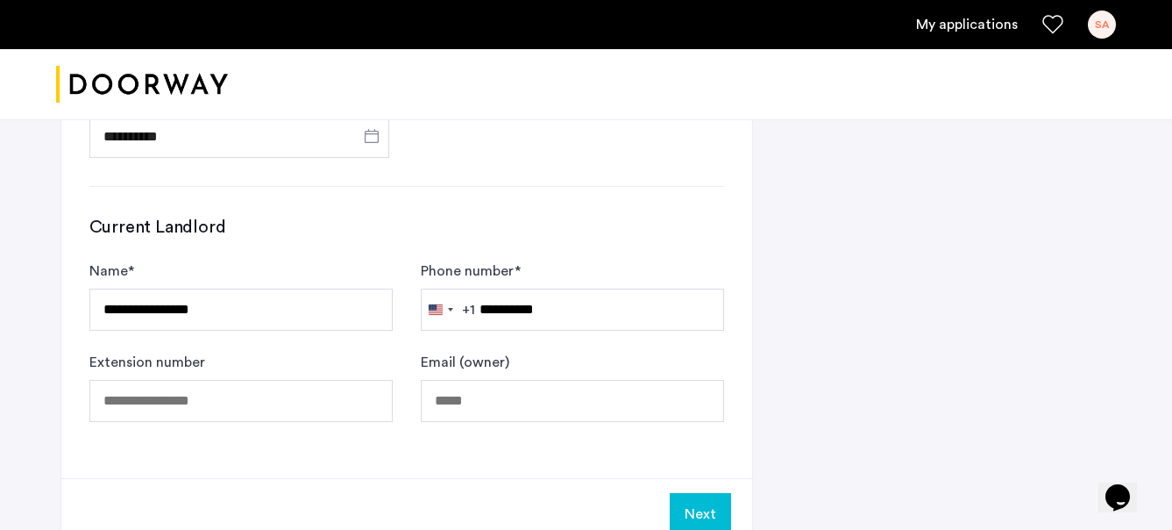
scroll to position [1251, 0]
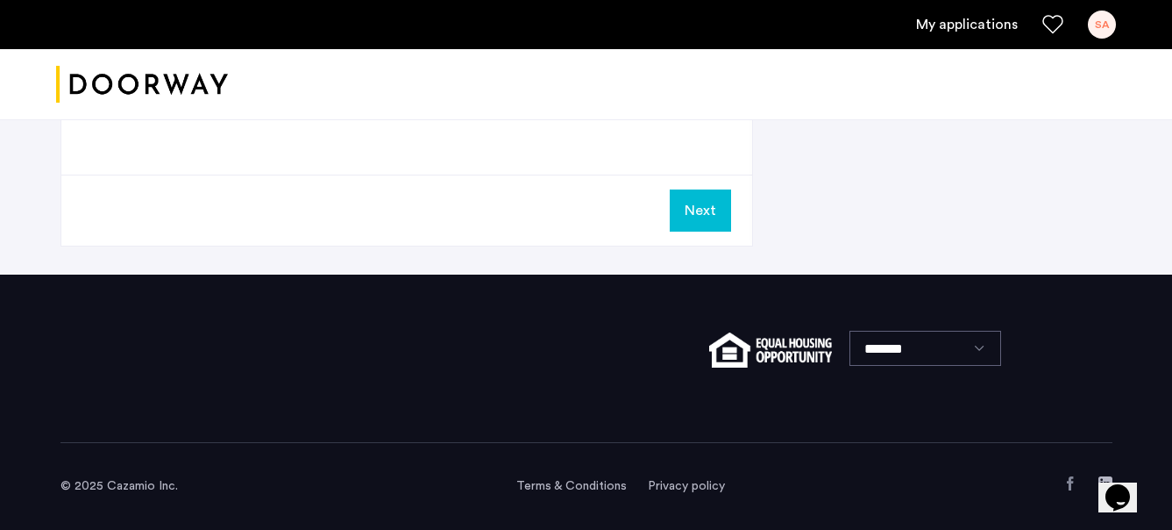
click at [713, 215] on button "Next" at bounding box center [700, 210] width 61 height 42
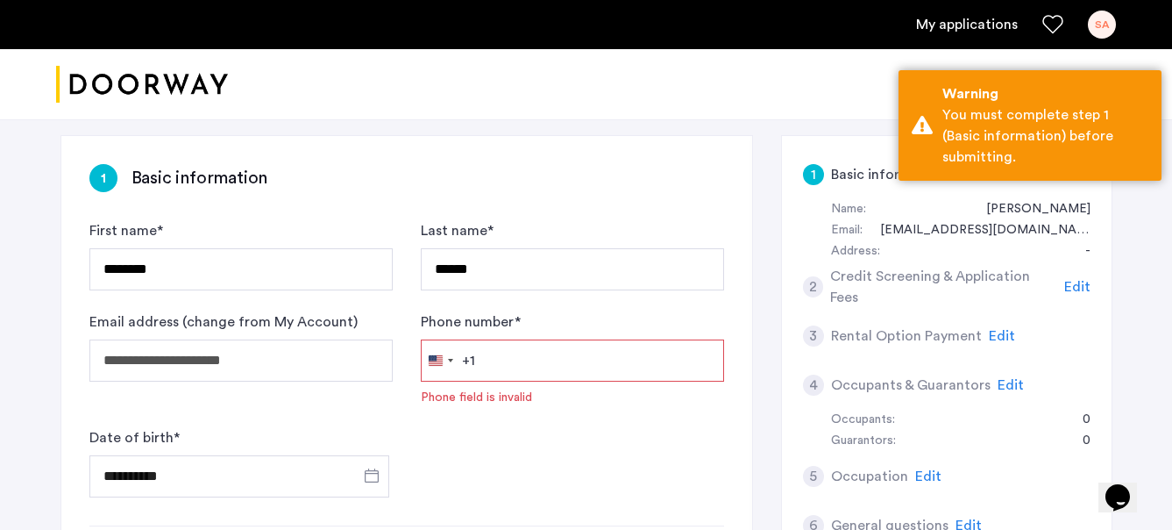
scroll to position [109, 0]
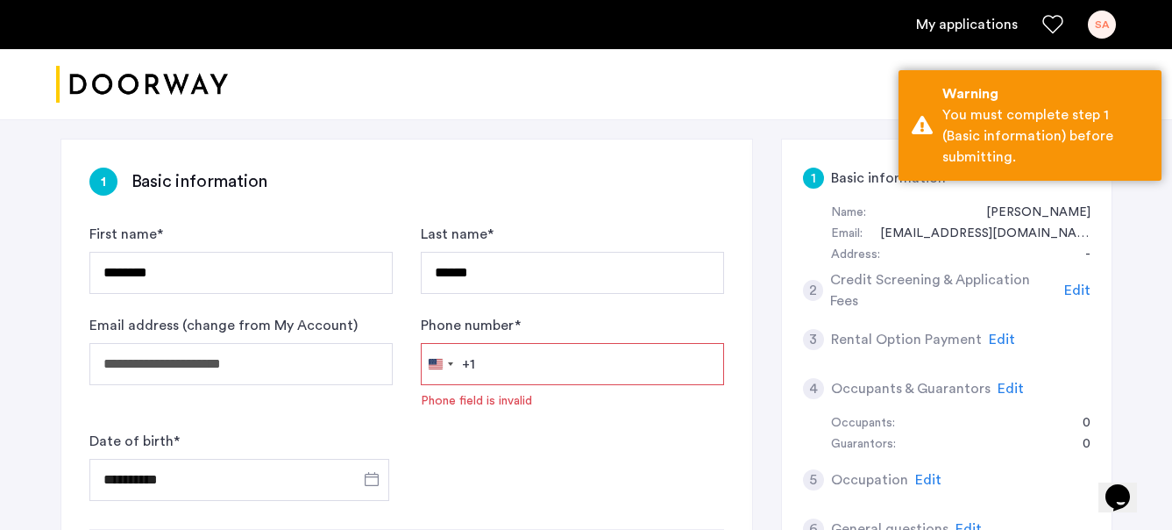
click at [508, 373] on input "Phone number *" at bounding box center [572, 364] width 303 height 42
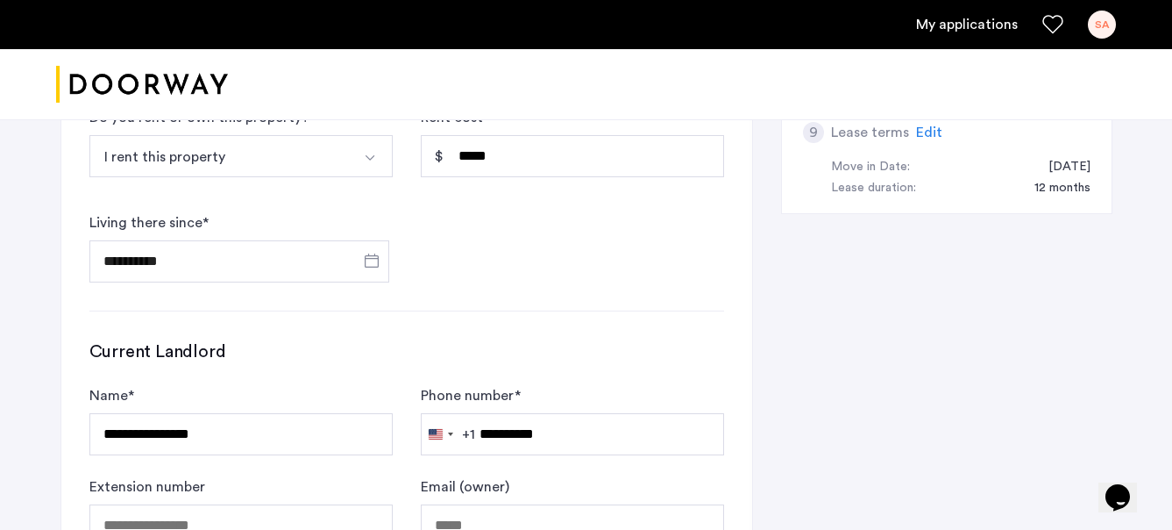
scroll to position [1227, 0]
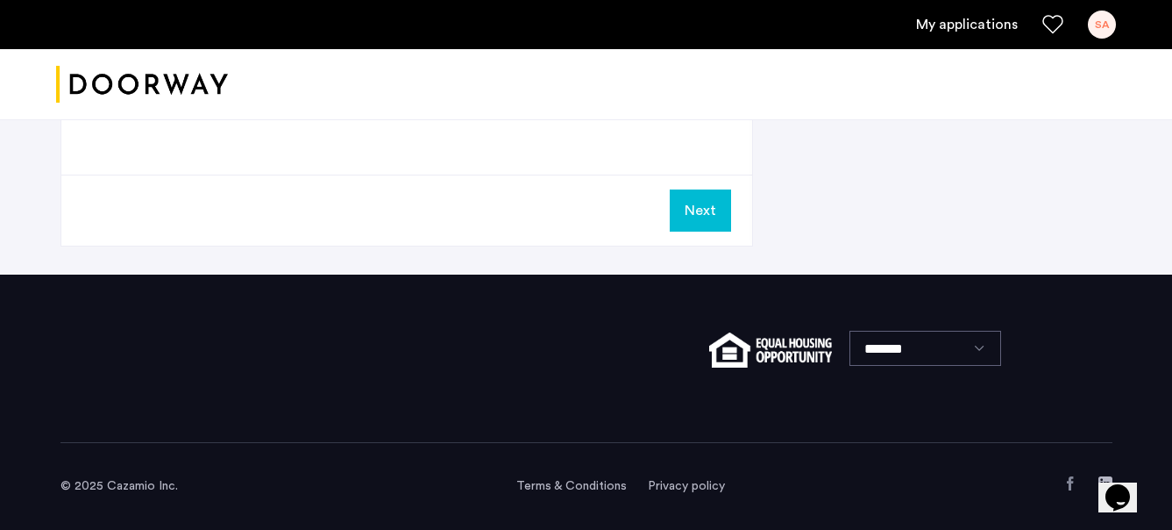
type input "**********"
click at [695, 210] on button "Next" at bounding box center [700, 210] width 61 height 42
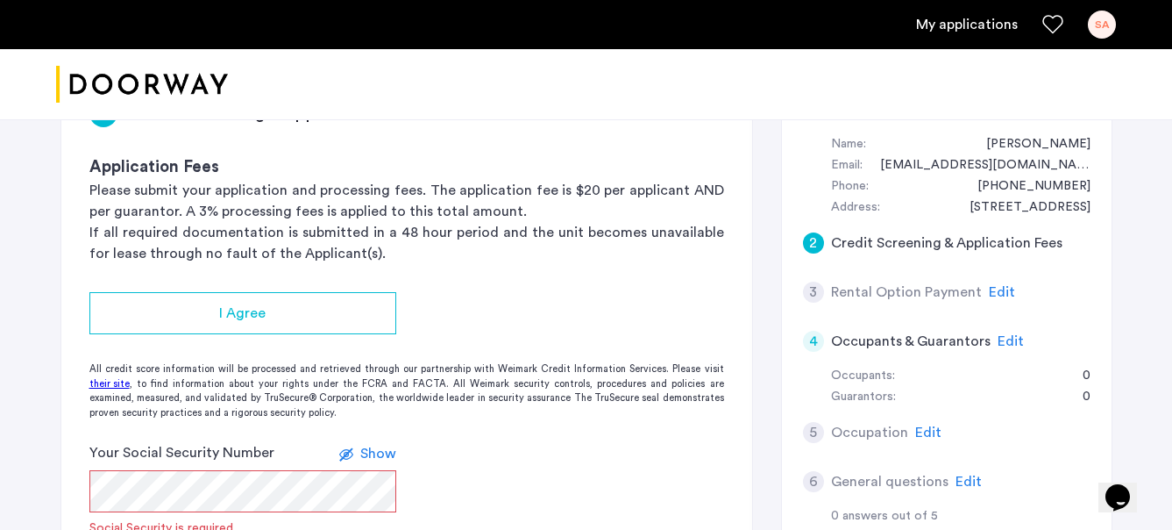
scroll to position [62, 0]
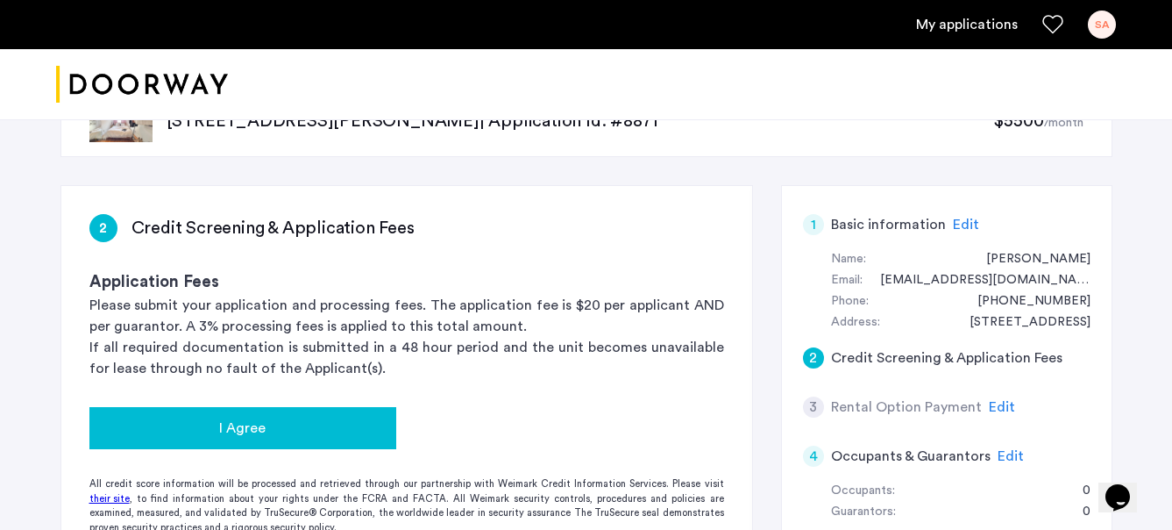
click at [299, 426] on div "I Agree" at bounding box center [242, 427] width 279 height 21
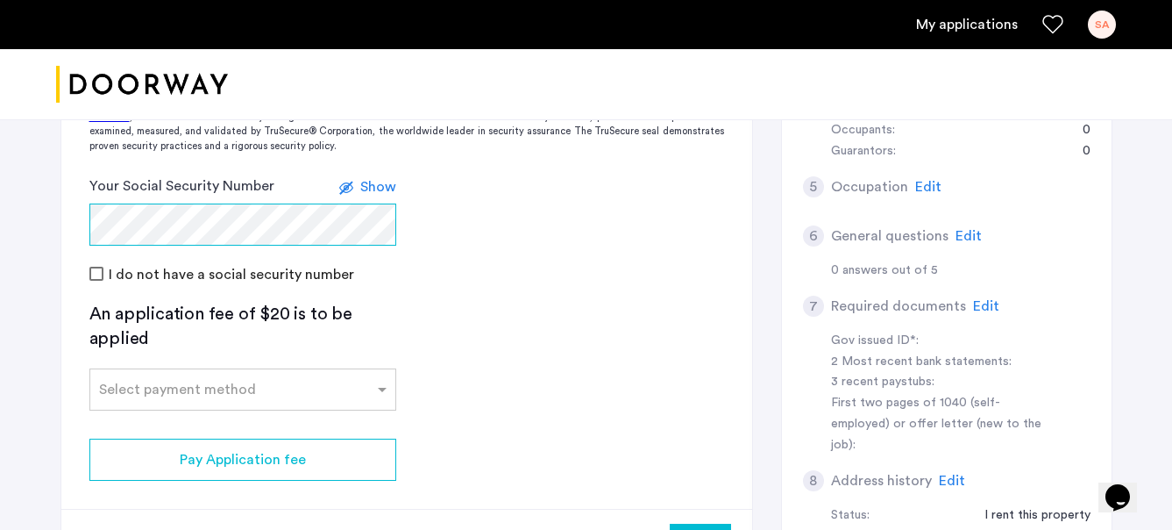
scroll to position [473, 0]
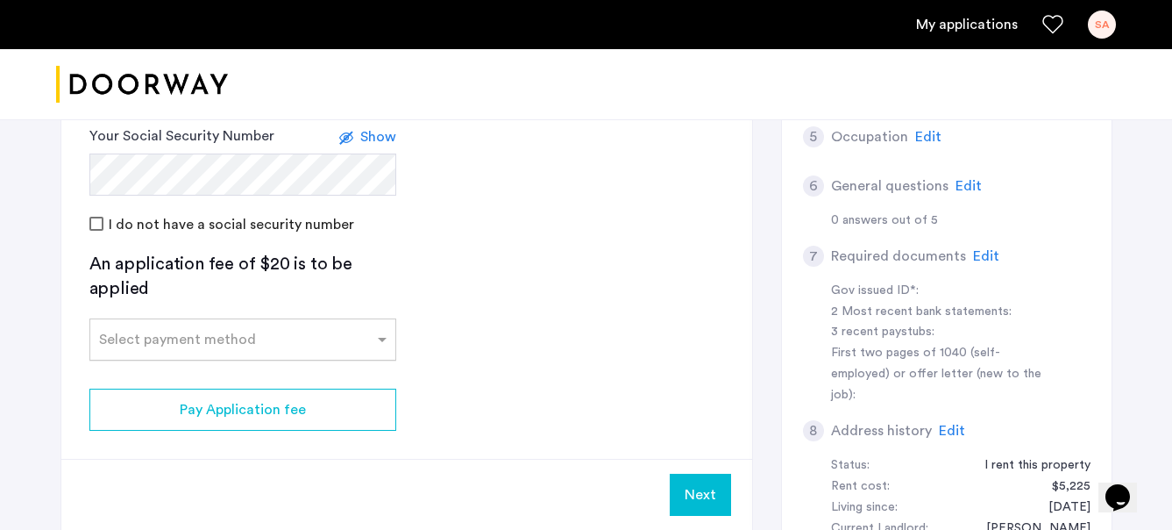
click at [210, 330] on input "text" at bounding box center [225, 336] width 253 height 12
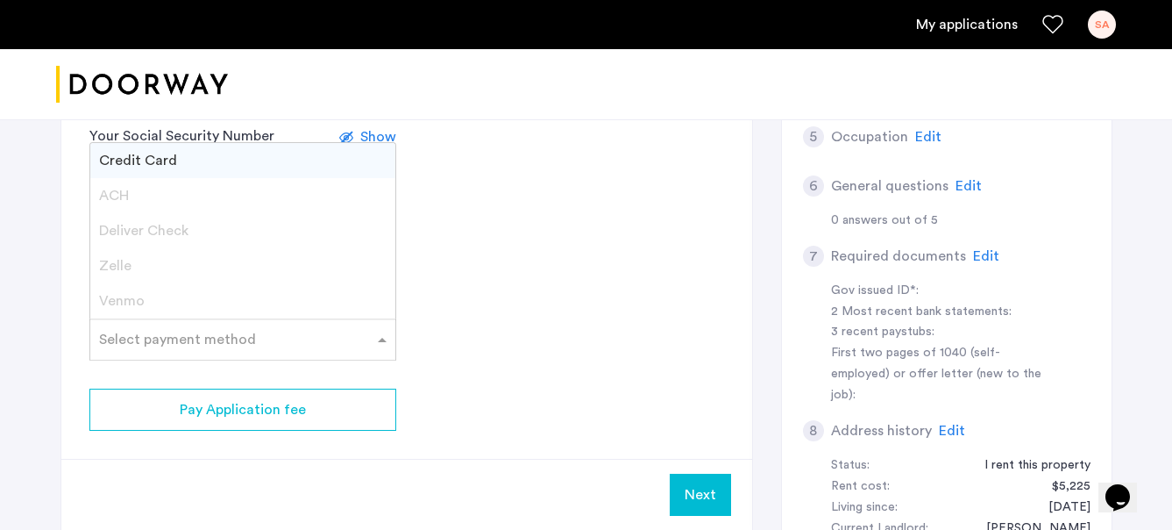
click at [226, 164] on div "Credit Card" at bounding box center [242, 160] width 305 height 35
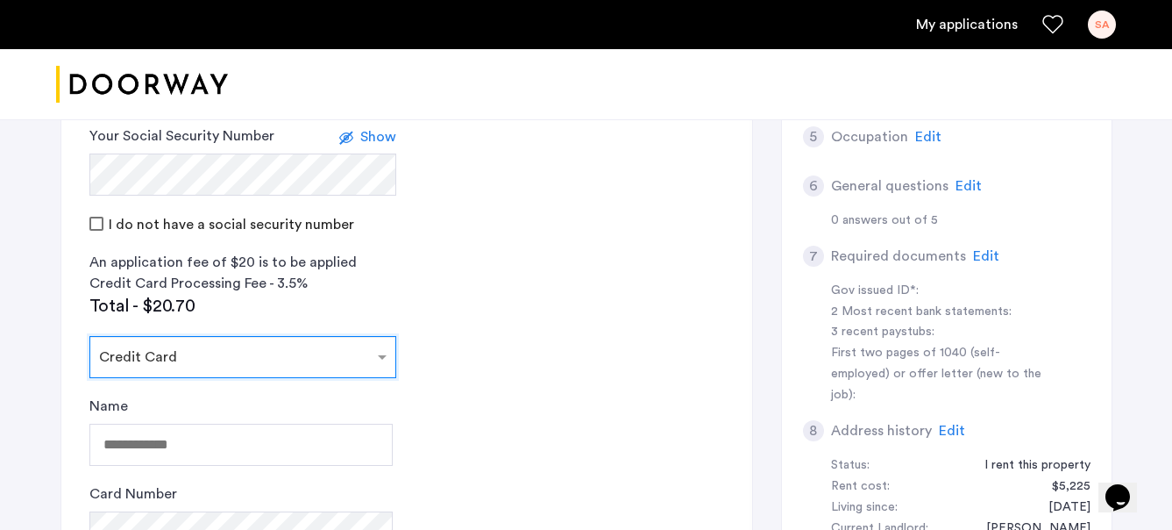
scroll to position [623, 0]
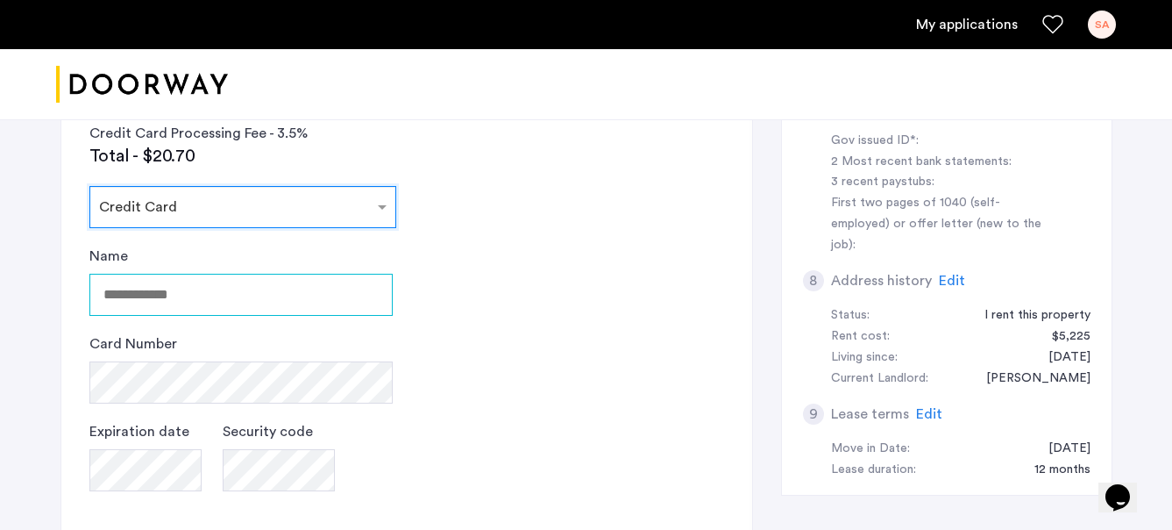
click at [171, 275] on input "Name" at bounding box center [240, 295] width 303 height 42
click at [165, 303] on input "Name" at bounding box center [240, 295] width 303 height 42
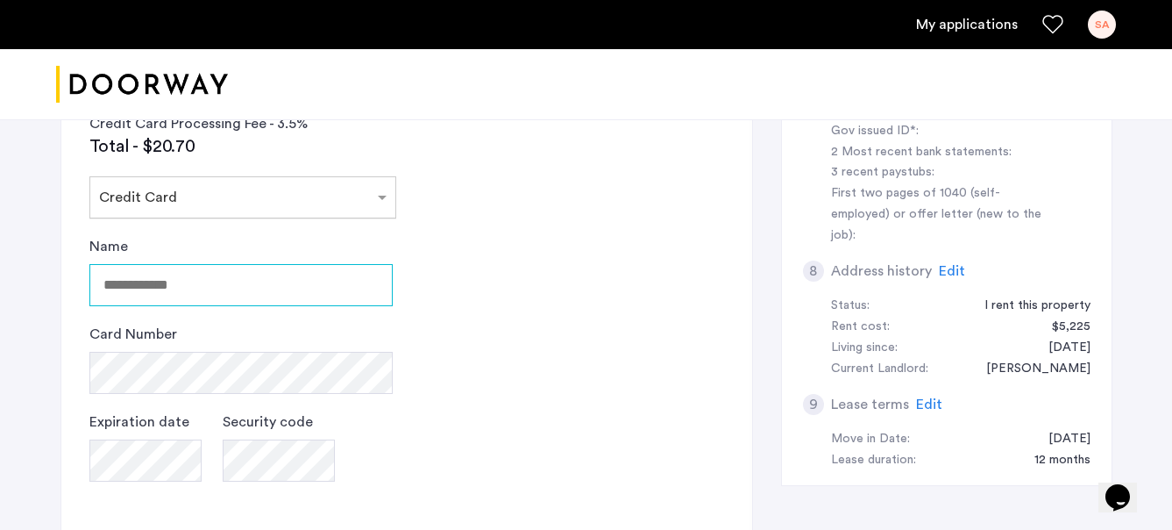
scroll to position [630, 0]
click at [185, 287] on input "Name" at bounding box center [240, 287] width 303 height 42
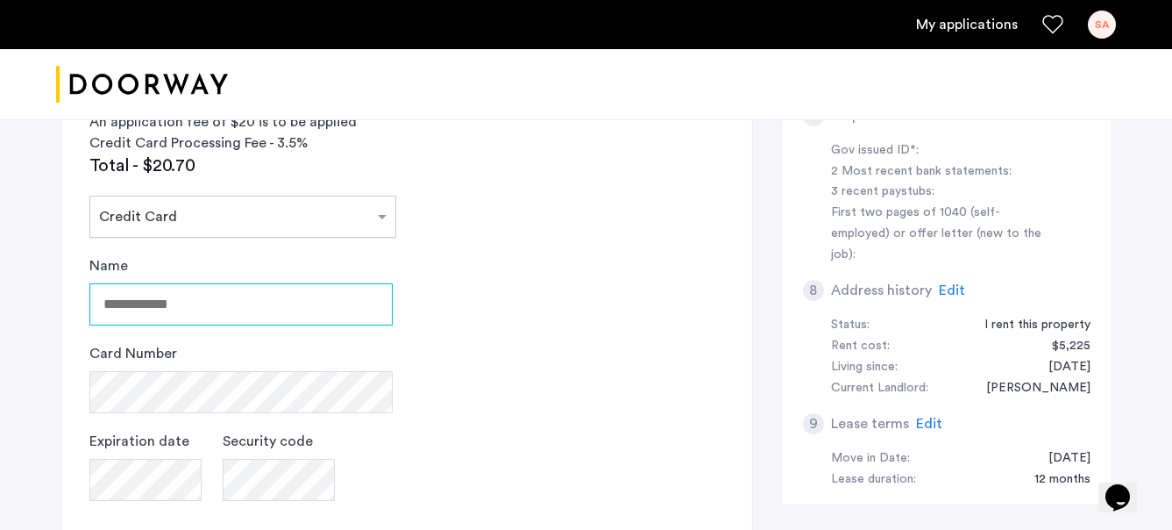
scroll to position [613, 0]
type input "**********"
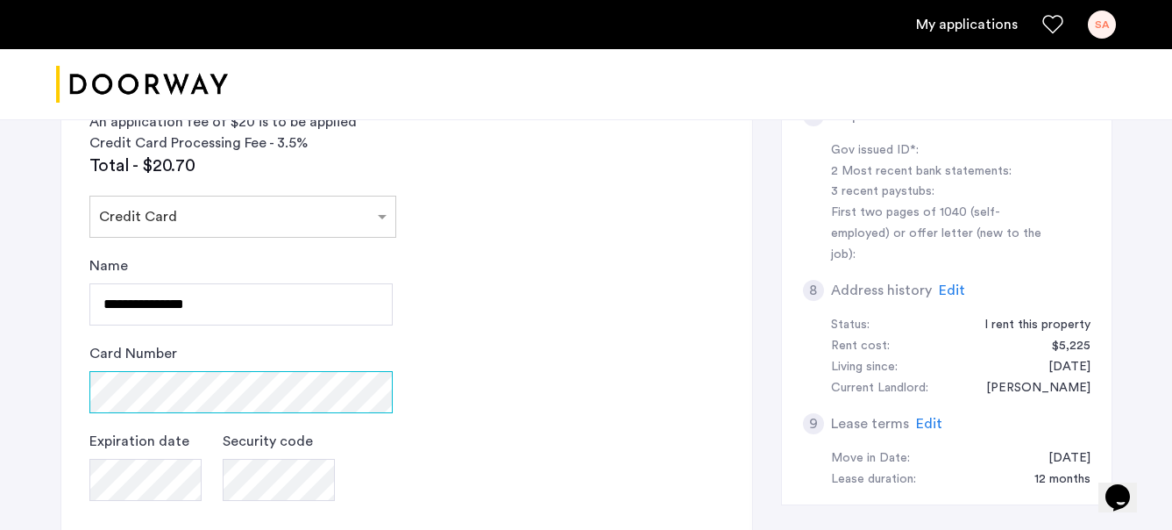
scroll to position [666, 0]
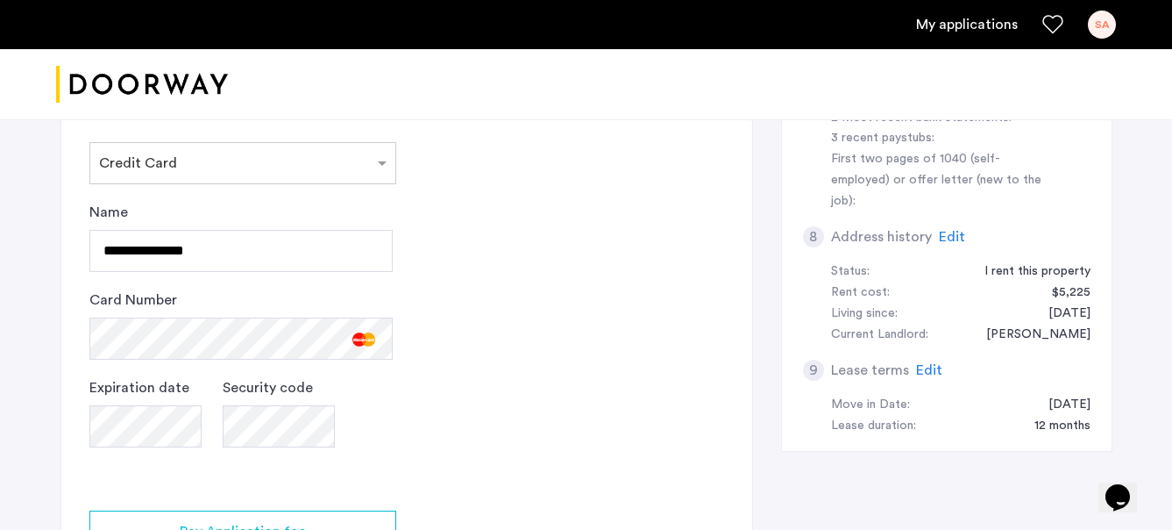
click at [125, 463] on div "Expiration date" at bounding box center [145, 421] width 112 height 88
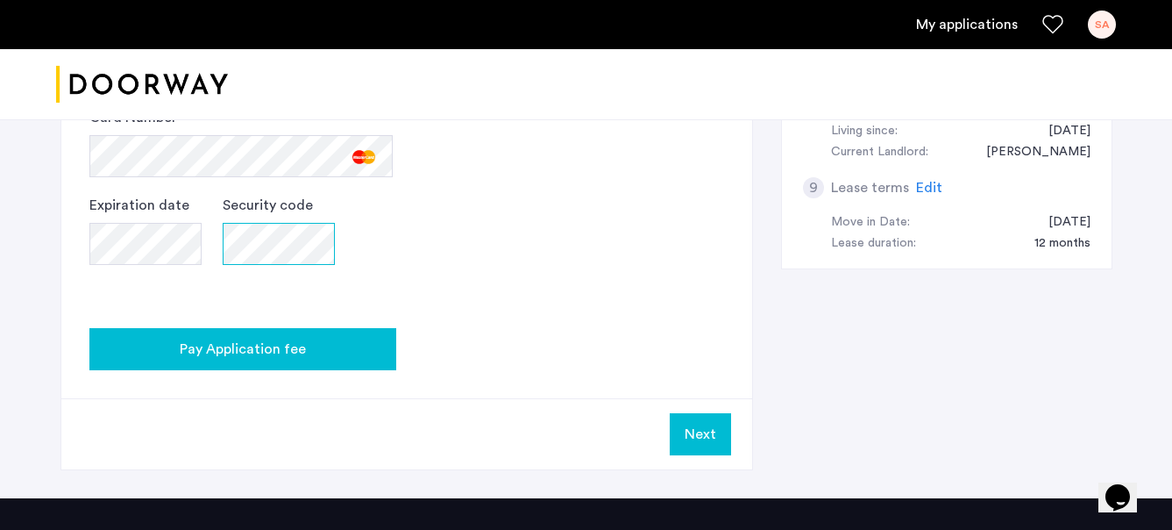
scroll to position [831, 0]
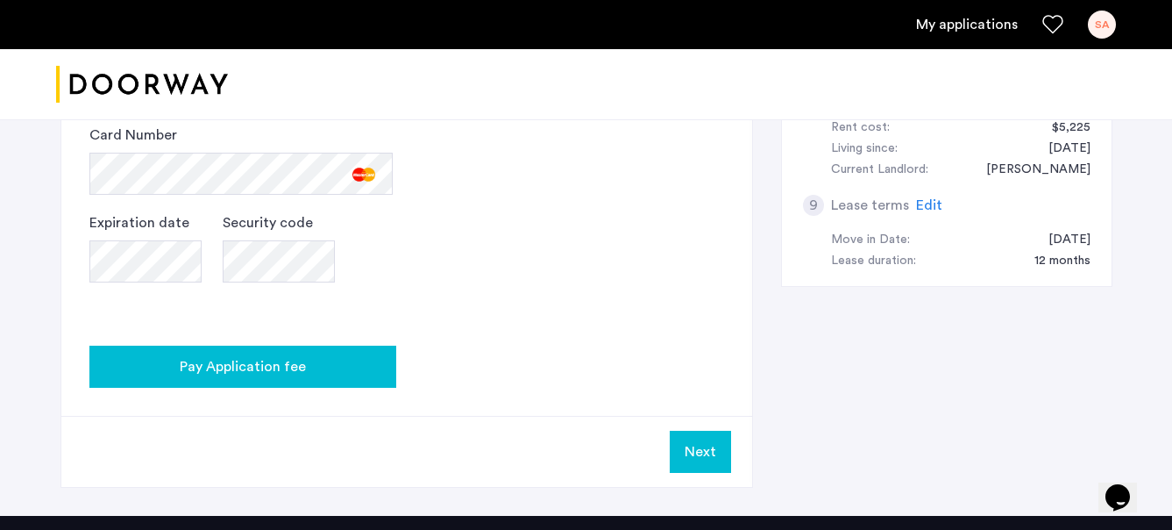
click at [257, 370] on span "Pay Application fee" at bounding box center [243, 366] width 126 height 21
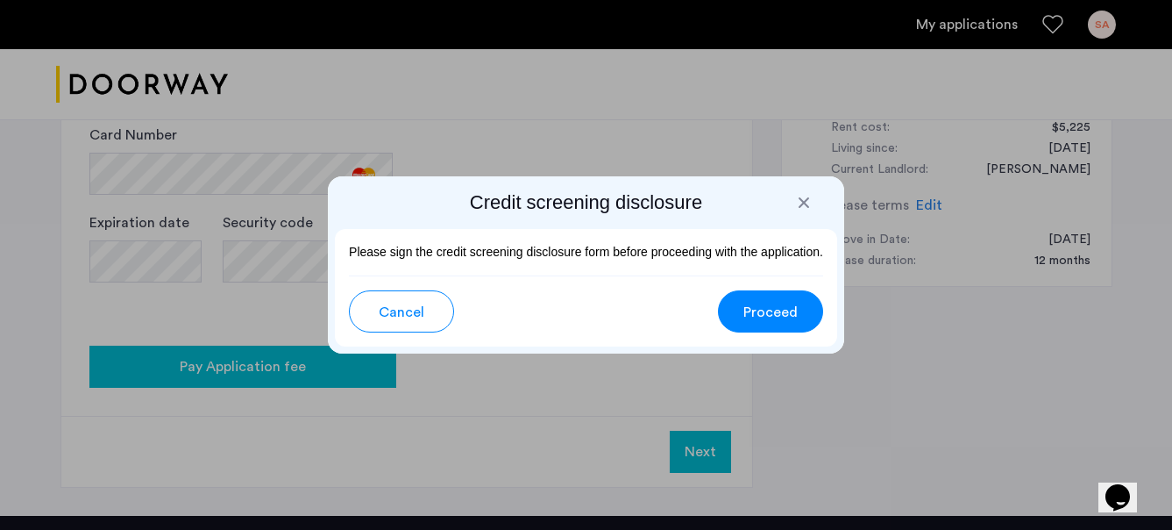
scroll to position [0, 0]
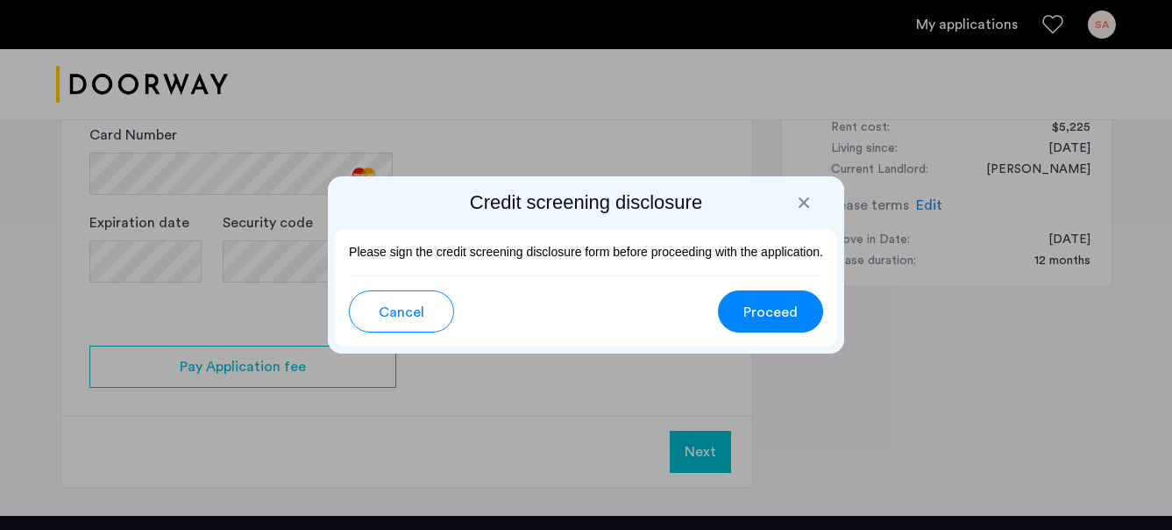
click at [770, 317] on span "Proceed" at bounding box center [771, 312] width 54 height 21
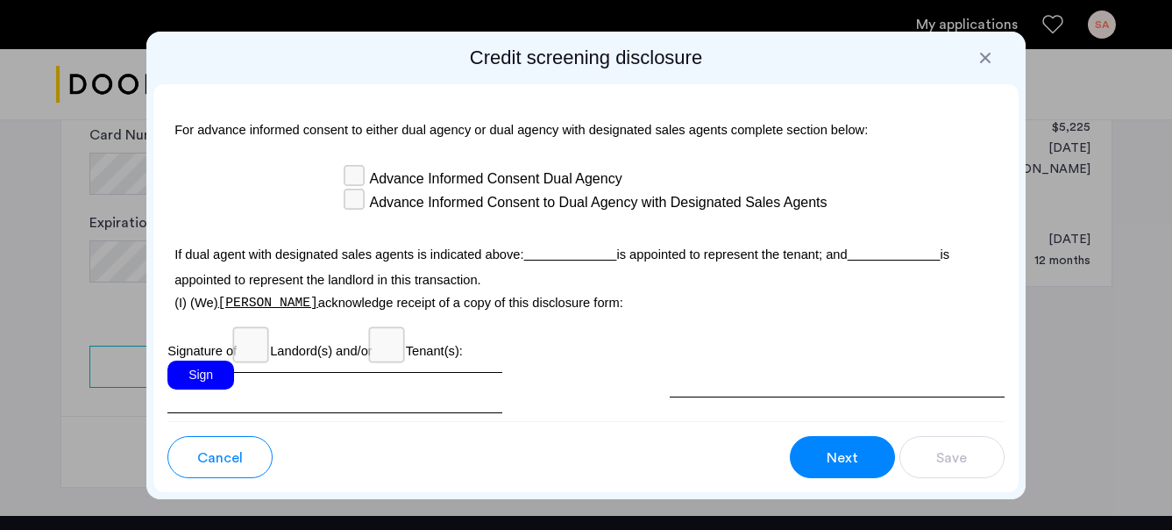
scroll to position [5482, 0]
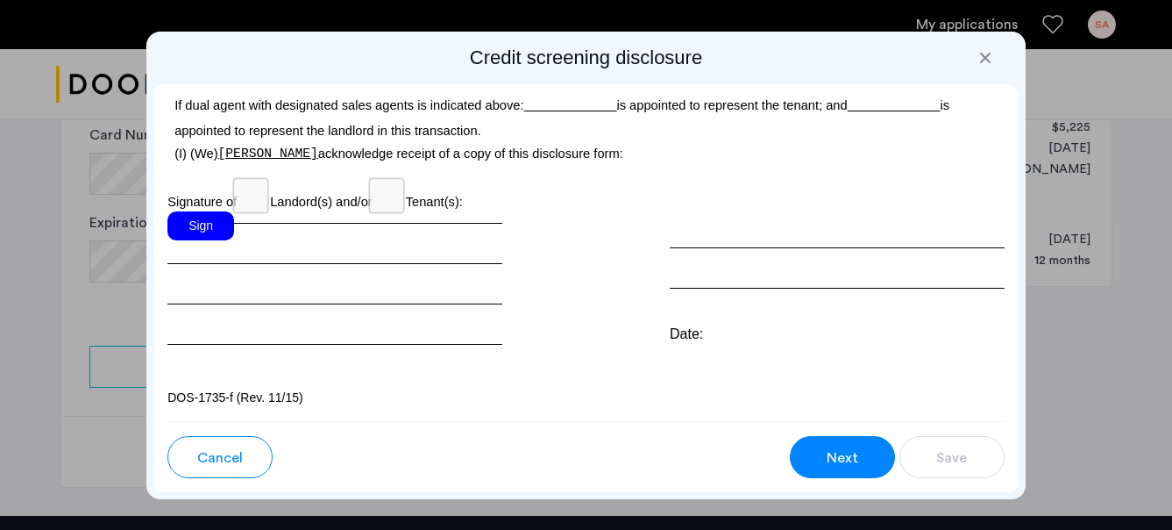
click at [190, 230] on div "Sign" at bounding box center [200, 225] width 67 height 29
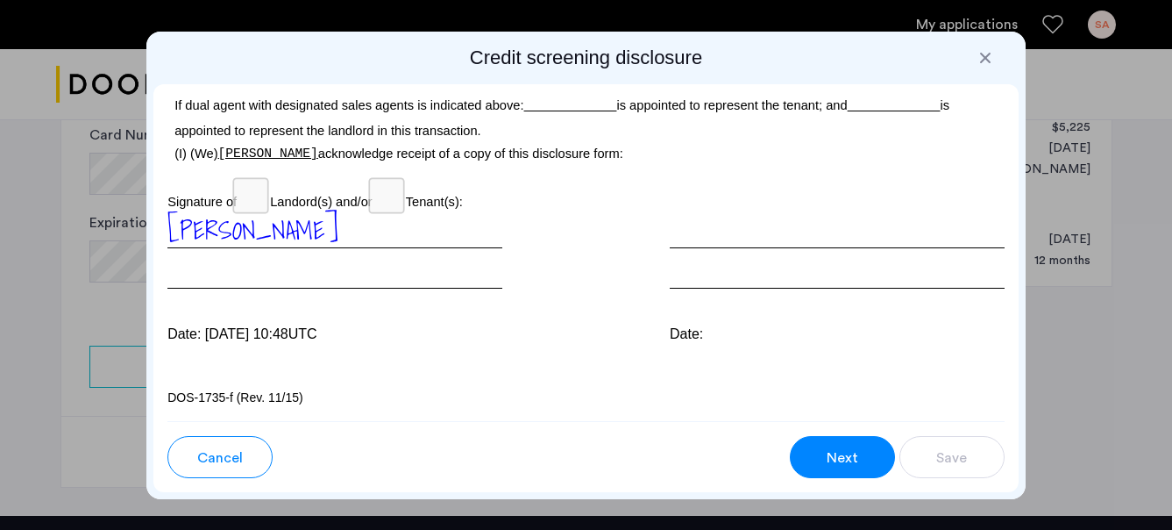
click at [827, 456] on span "Next" at bounding box center [843, 457] width 32 height 21
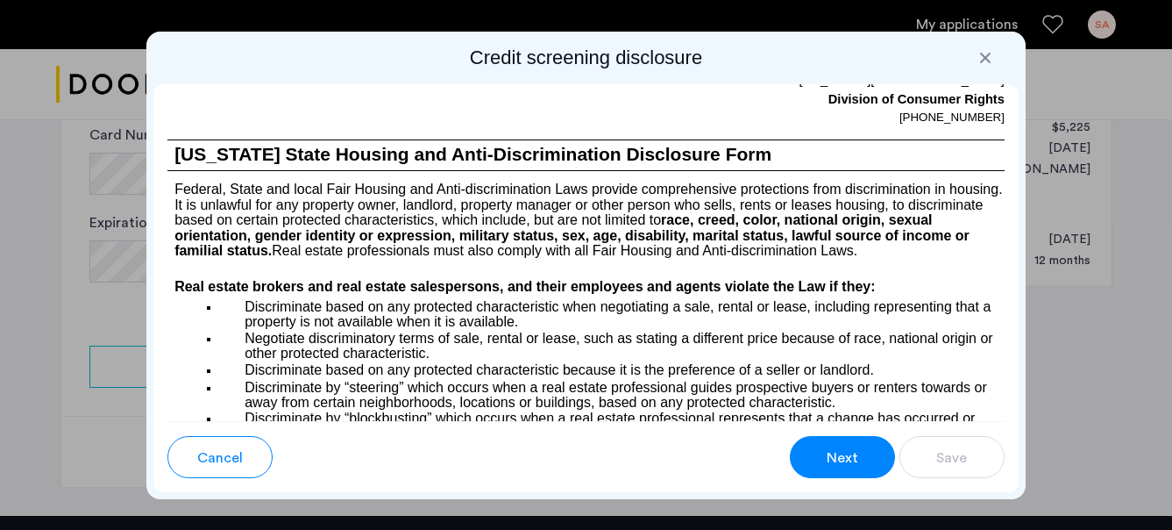
scroll to position [1468, 0]
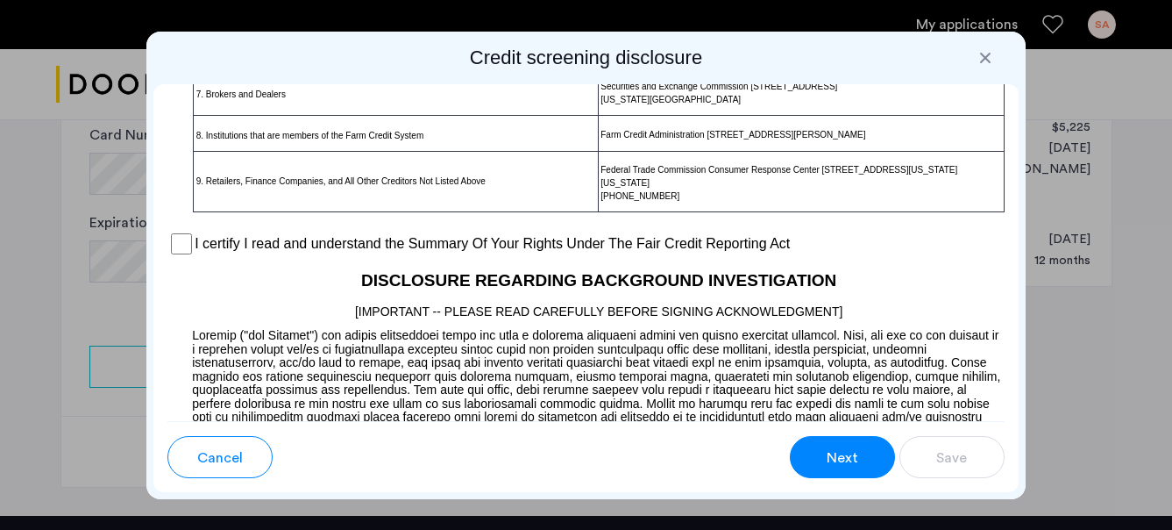
click at [159, 255] on div "Para información en español, visite www.consumerfinance.gov/learnmore o escribe…" at bounding box center [586, 252] width 866 height 337
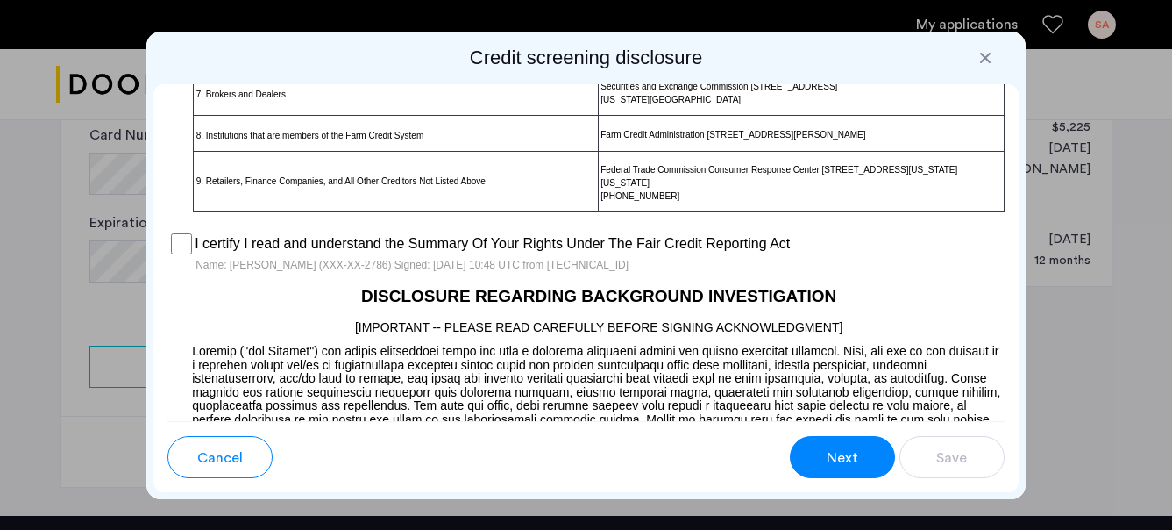
click at [846, 445] on button "Next" at bounding box center [842, 457] width 105 height 42
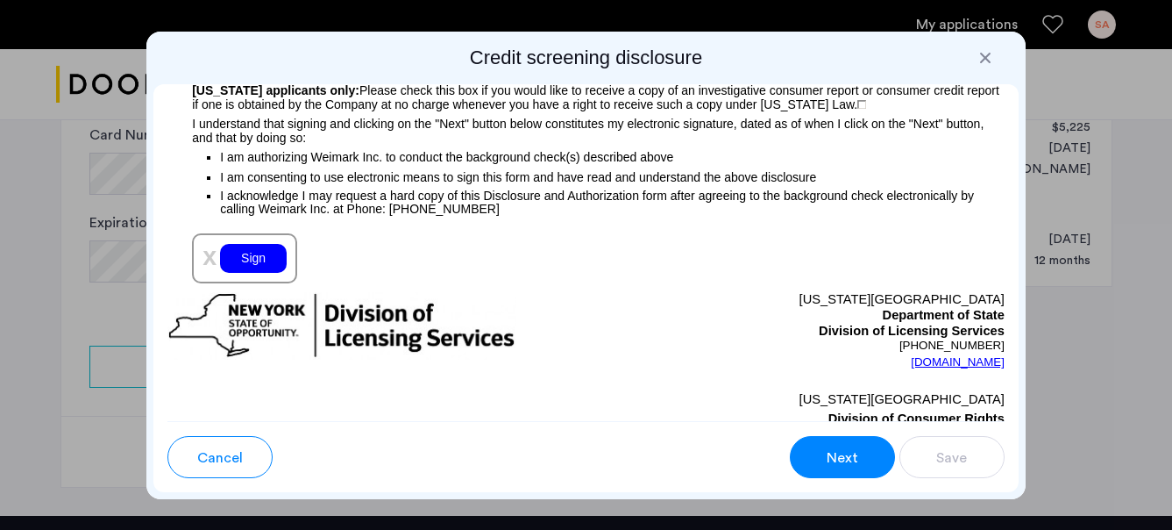
scroll to position [2123, 0]
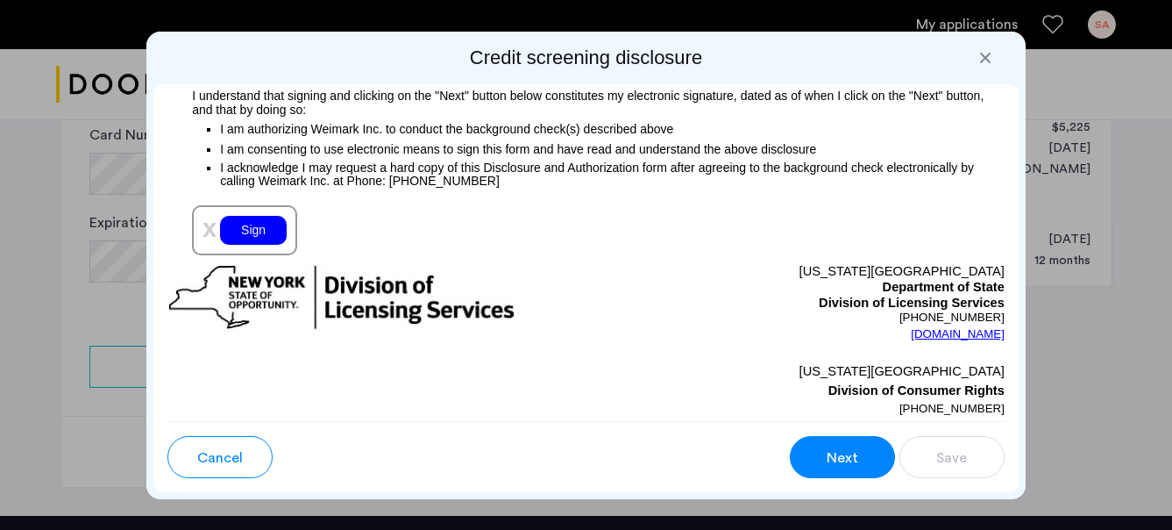
click at [243, 242] on div "Sign" at bounding box center [253, 230] width 67 height 29
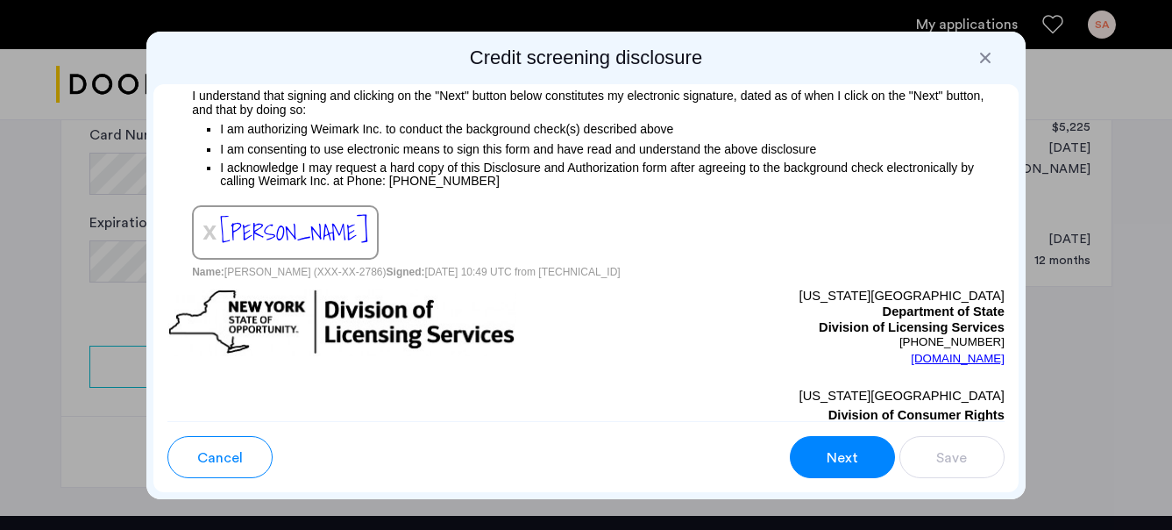
click at [851, 459] on span "Next" at bounding box center [843, 457] width 32 height 21
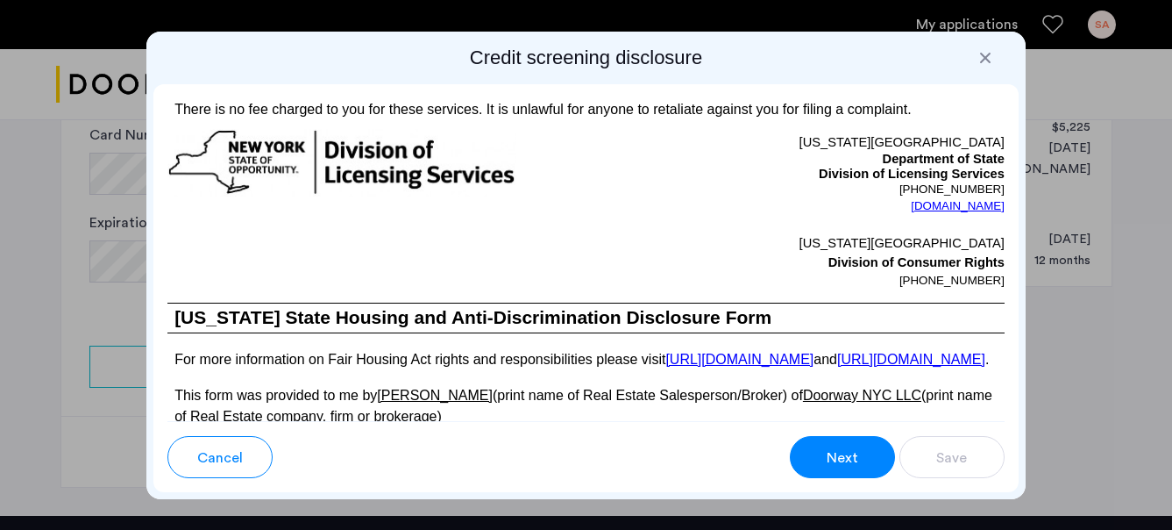
scroll to position [3440, 0]
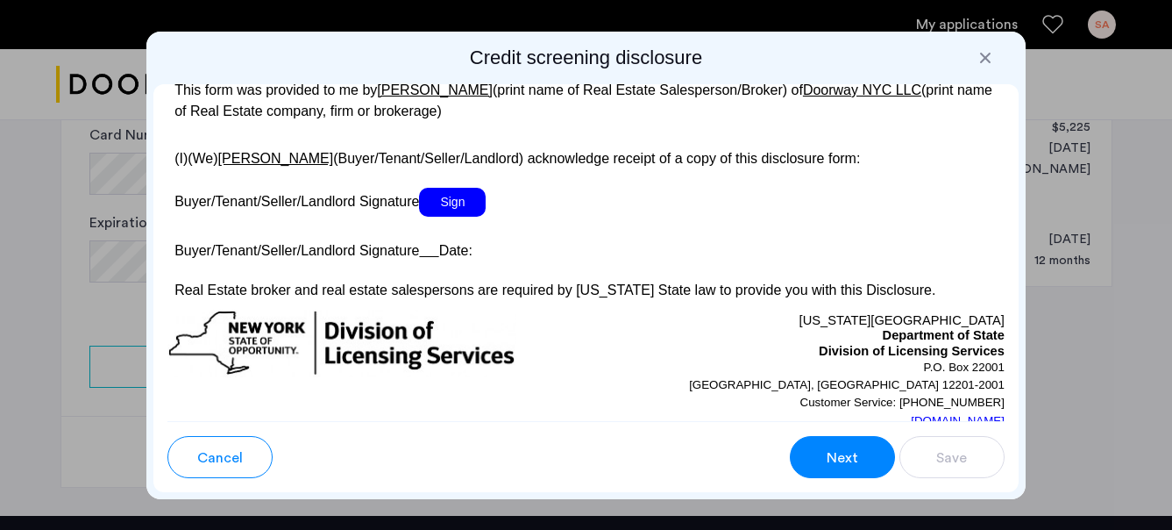
click at [488, 217] on p "Buyer/Tenant/Seller/Landlord Signature Sign" at bounding box center [585, 202] width 837 height 29
click at [470, 217] on span "Sign" at bounding box center [452, 202] width 67 height 29
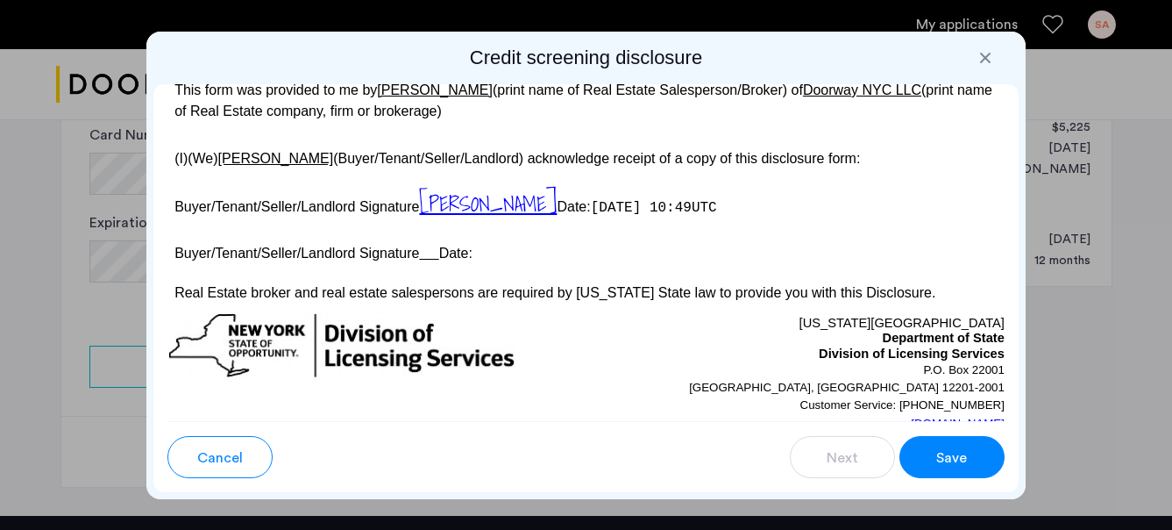
click at [937, 465] on span "Save" at bounding box center [952, 457] width 31 height 21
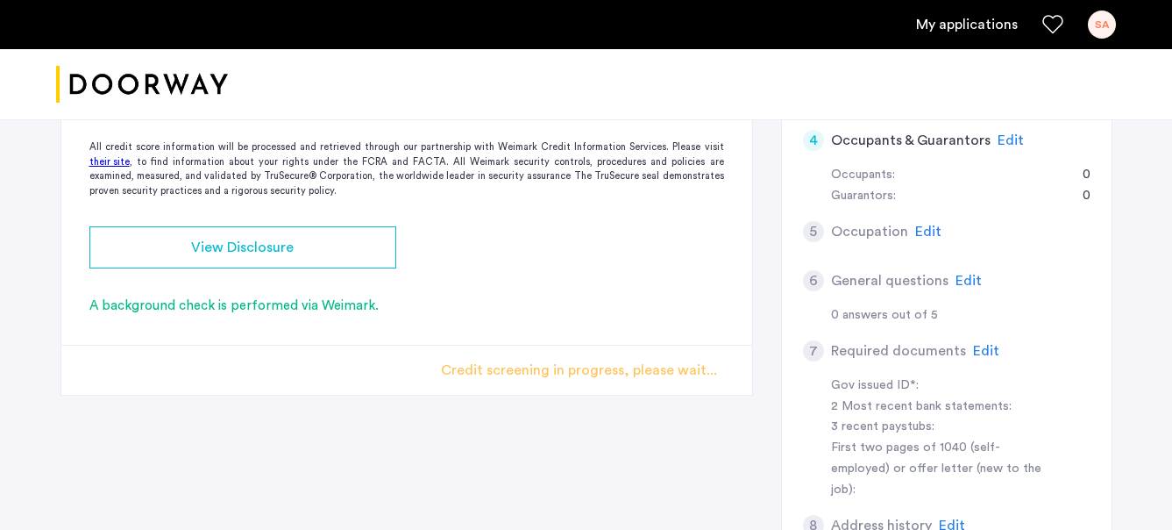
scroll to position [417, 0]
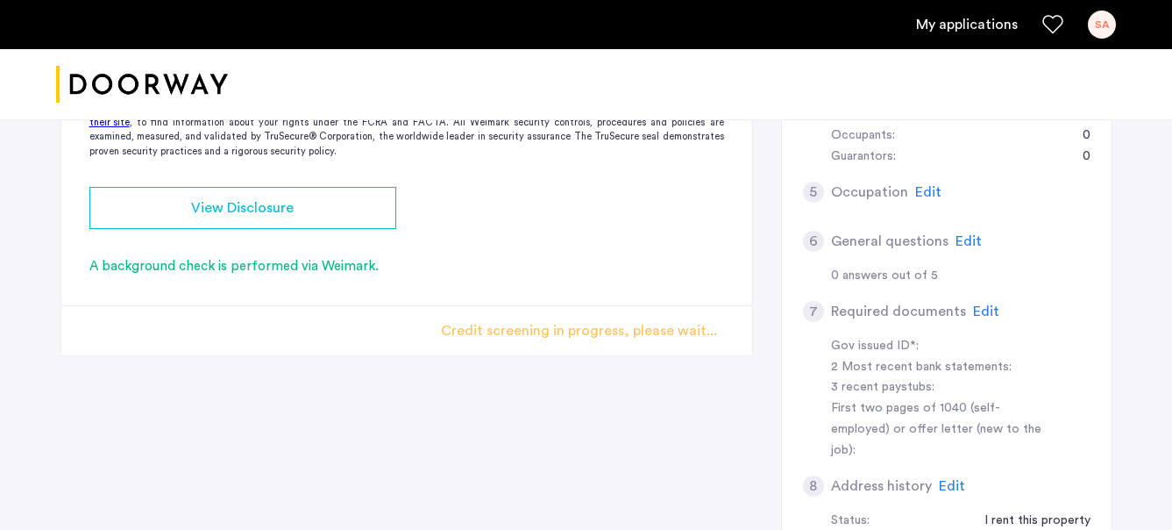
click at [630, 340] on div "Credit screening in progress, please wait..." at bounding box center [579, 330] width 276 height 21
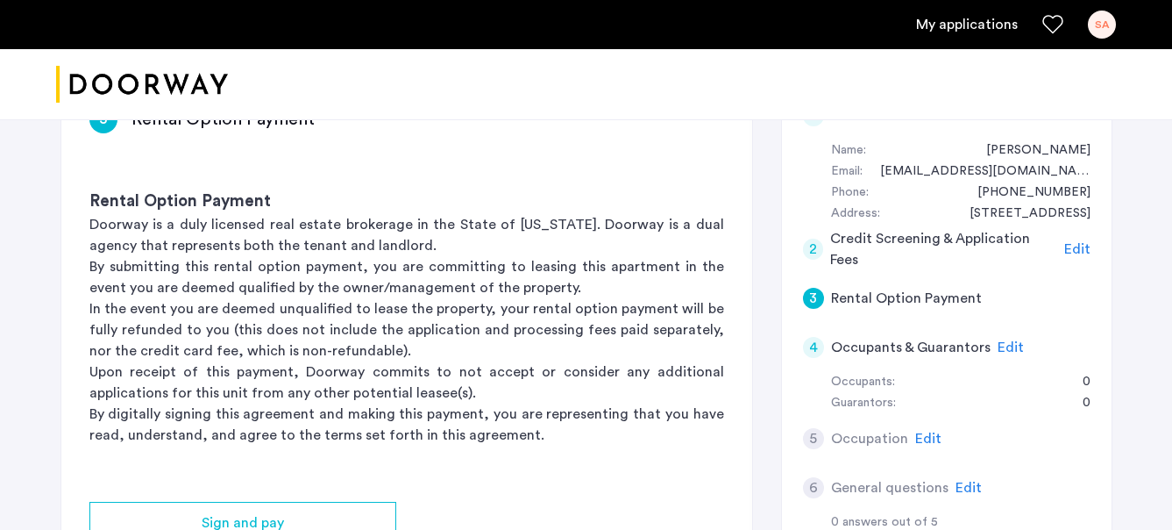
scroll to position [271, 0]
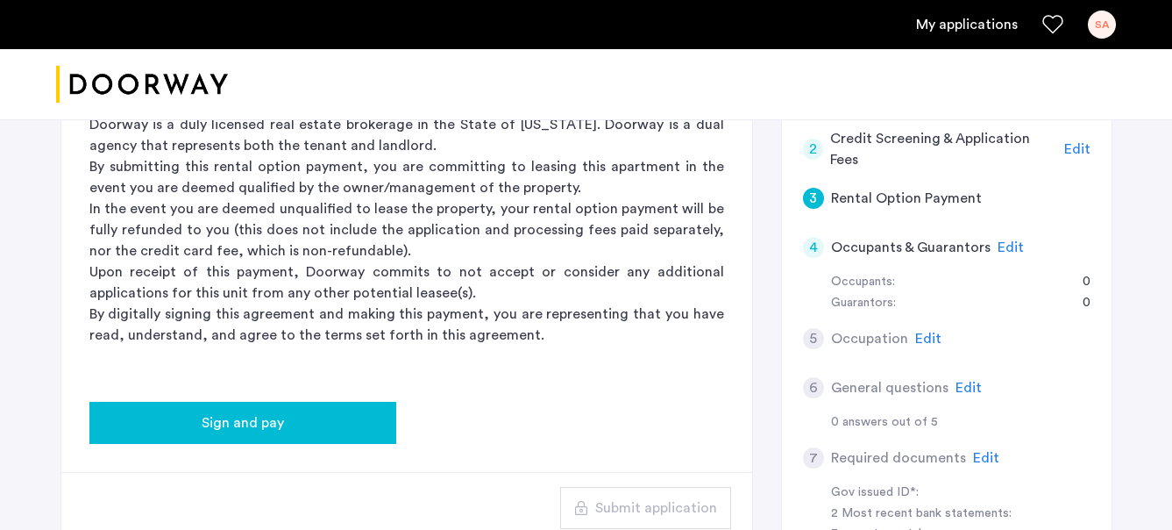
click at [310, 428] on div "Sign and pay" at bounding box center [242, 422] width 279 height 21
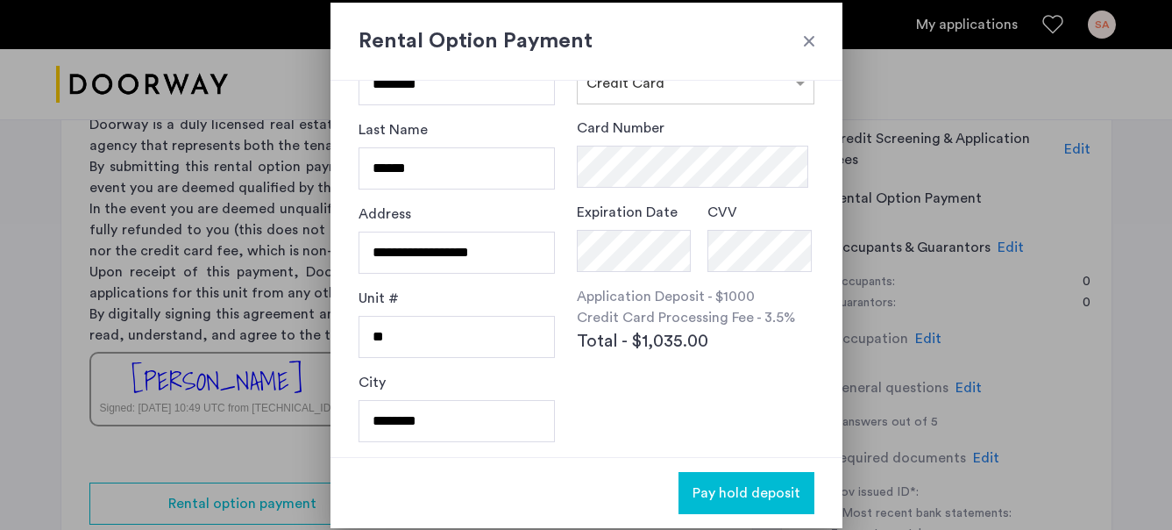
scroll to position [0, 0]
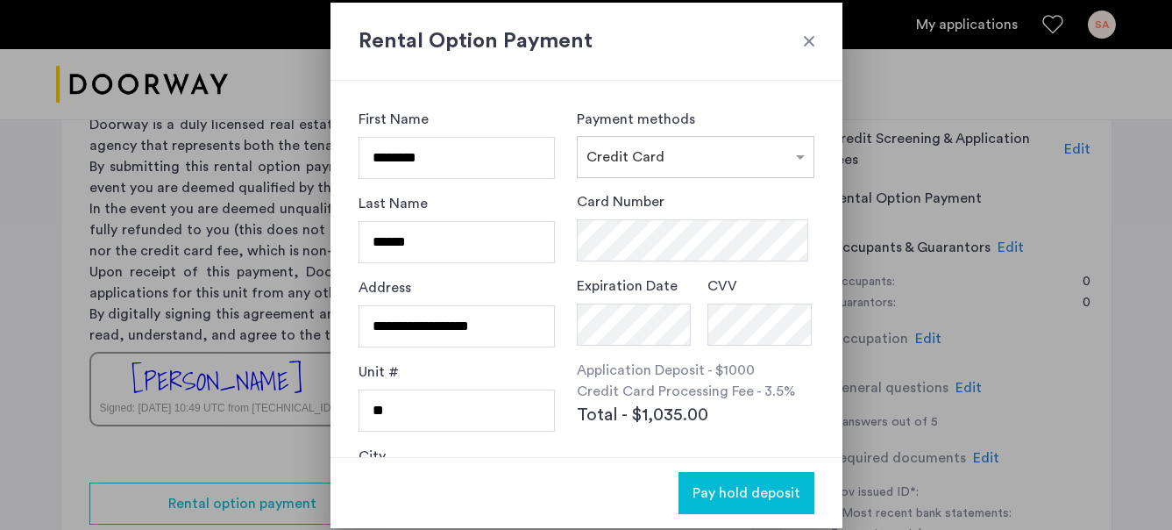
click at [808, 38] on div at bounding box center [810, 41] width 18 height 18
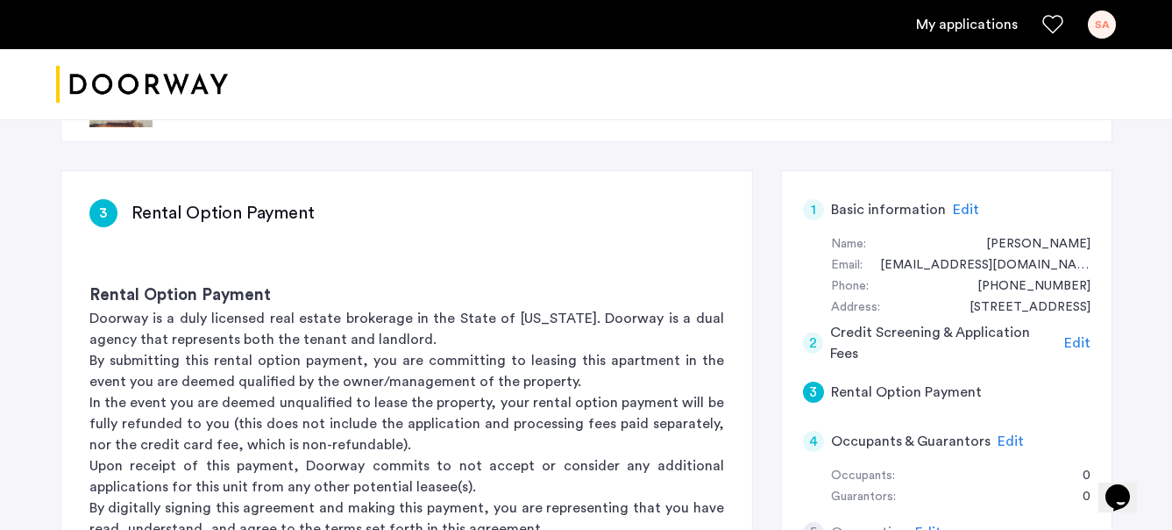
scroll to position [63, 0]
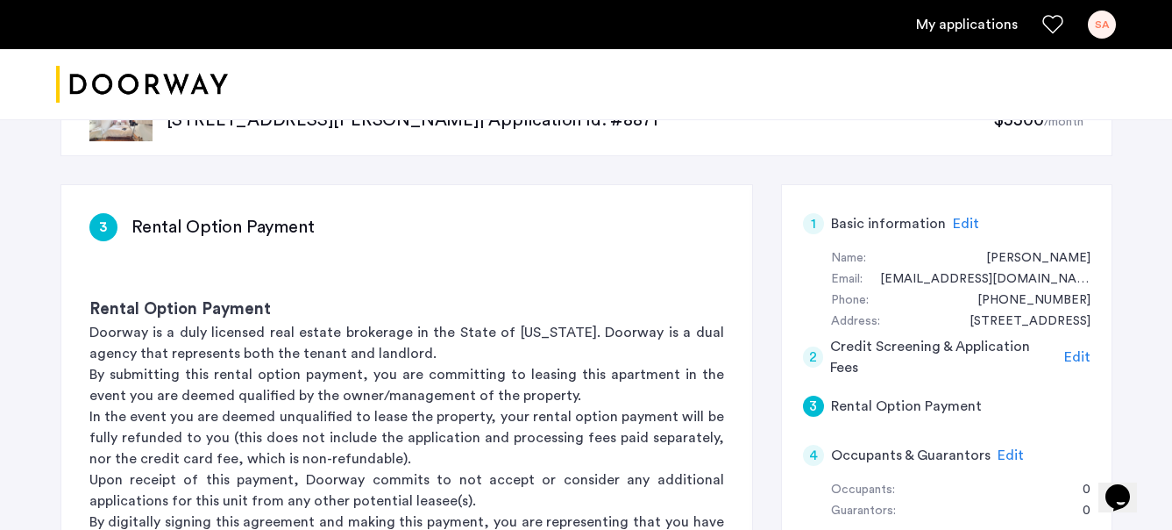
click at [965, 213] on div "Edit" at bounding box center [966, 223] width 26 height 21
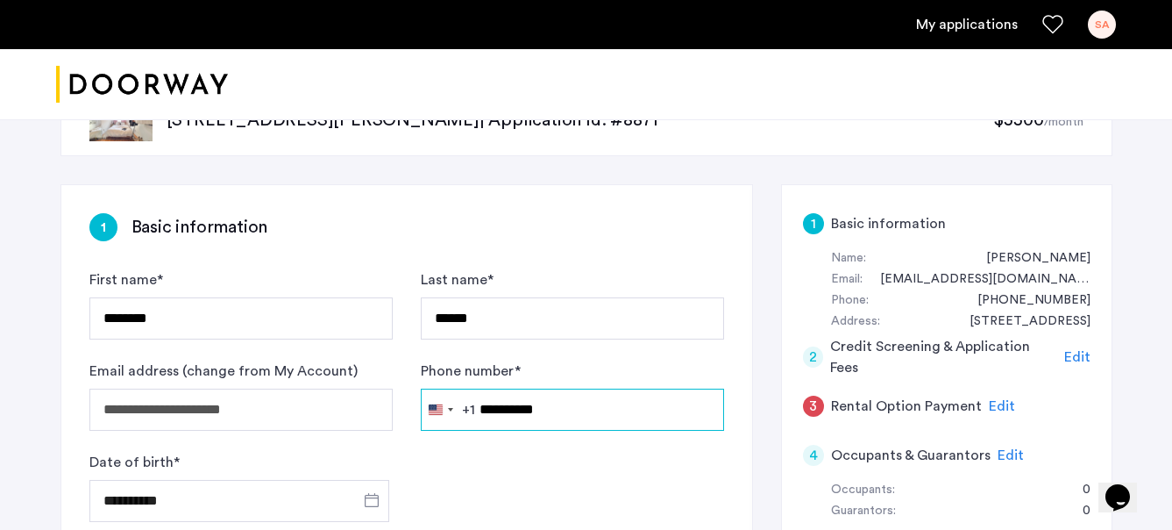
click at [516, 412] on input "**********" at bounding box center [572, 409] width 303 height 42
type input "**********"
click at [595, 465] on form "**********" at bounding box center [406, 395] width 635 height 253
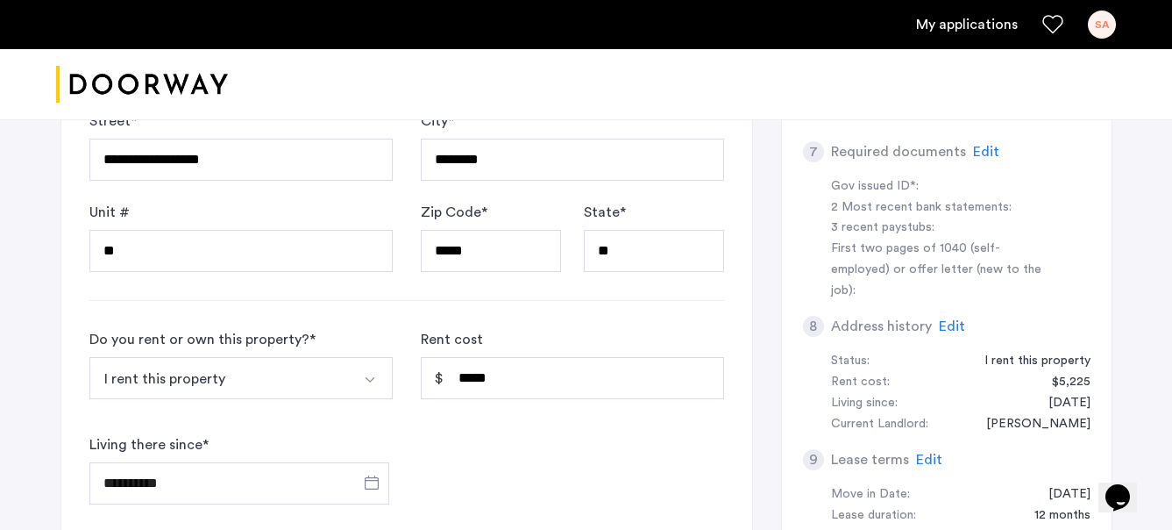
scroll to position [1227, 0]
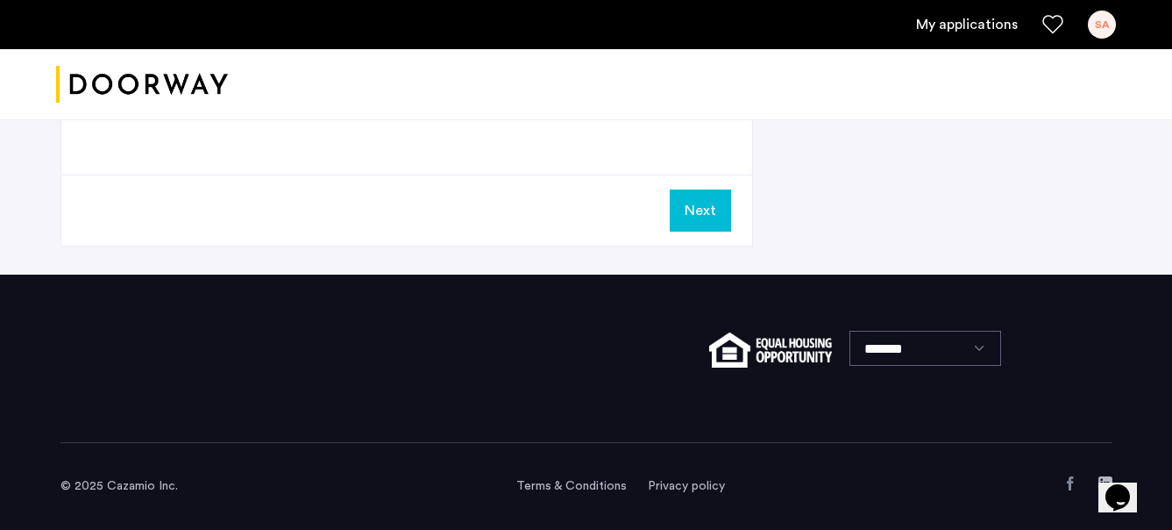
click at [691, 216] on button "Next" at bounding box center [700, 210] width 61 height 42
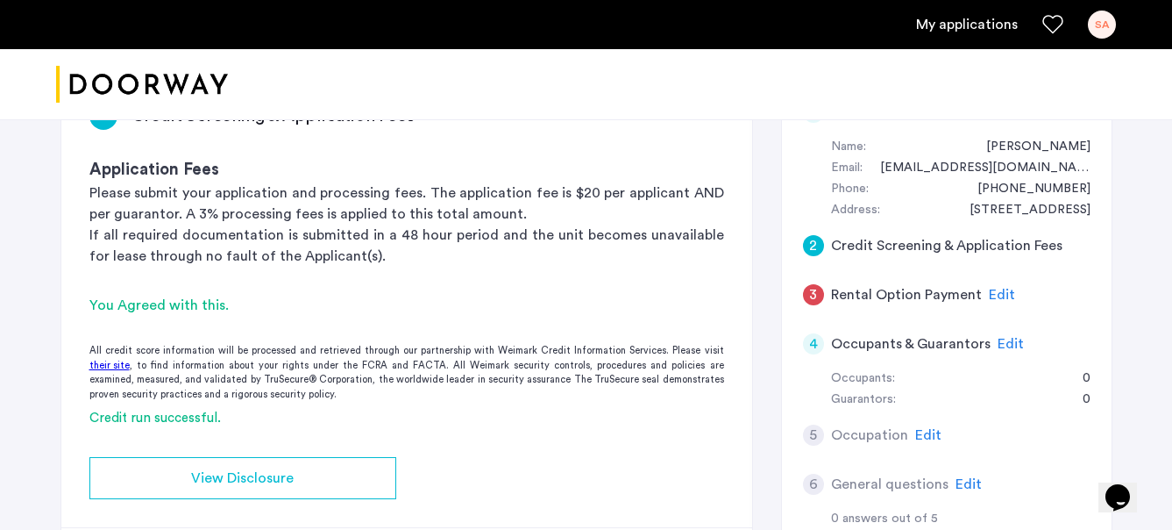
scroll to position [201, 0]
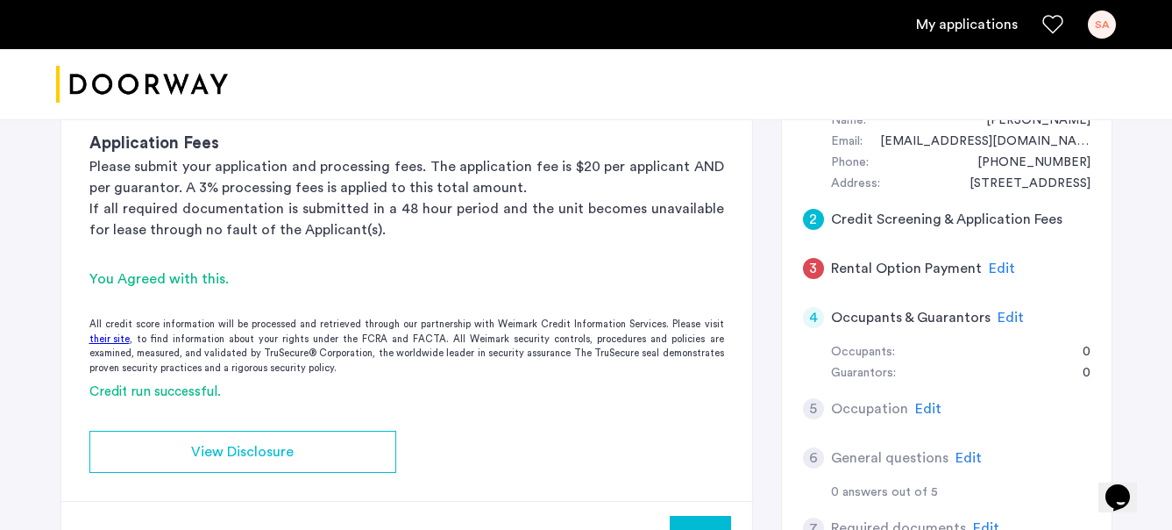
click at [837, 271] on h5 "Rental Option Payment" at bounding box center [906, 268] width 151 height 21
click at [903, 296] on div "4 Occupants & Guarantors Edit" at bounding box center [947, 317] width 288 height 49
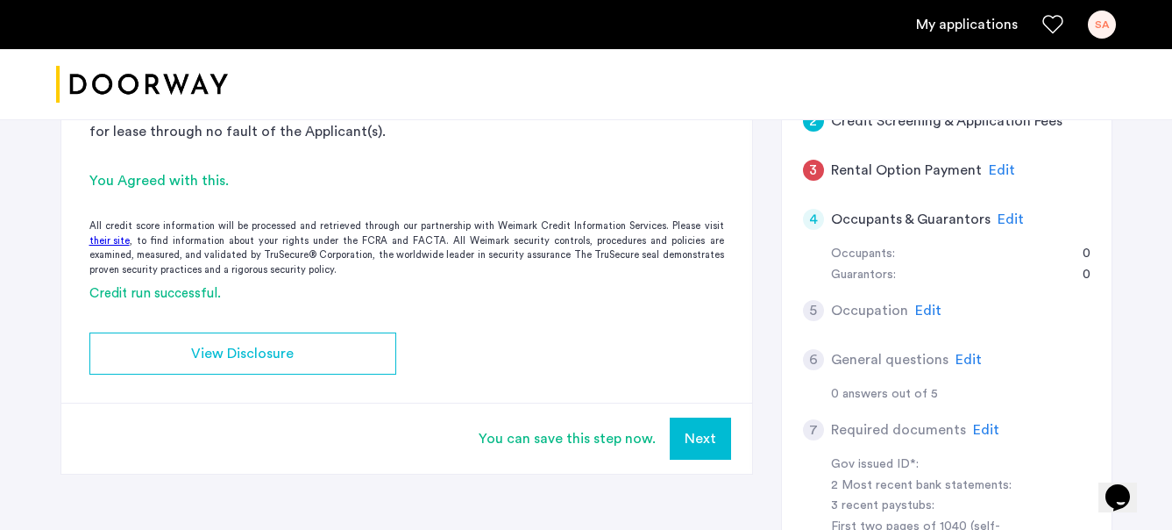
scroll to position [301, 0]
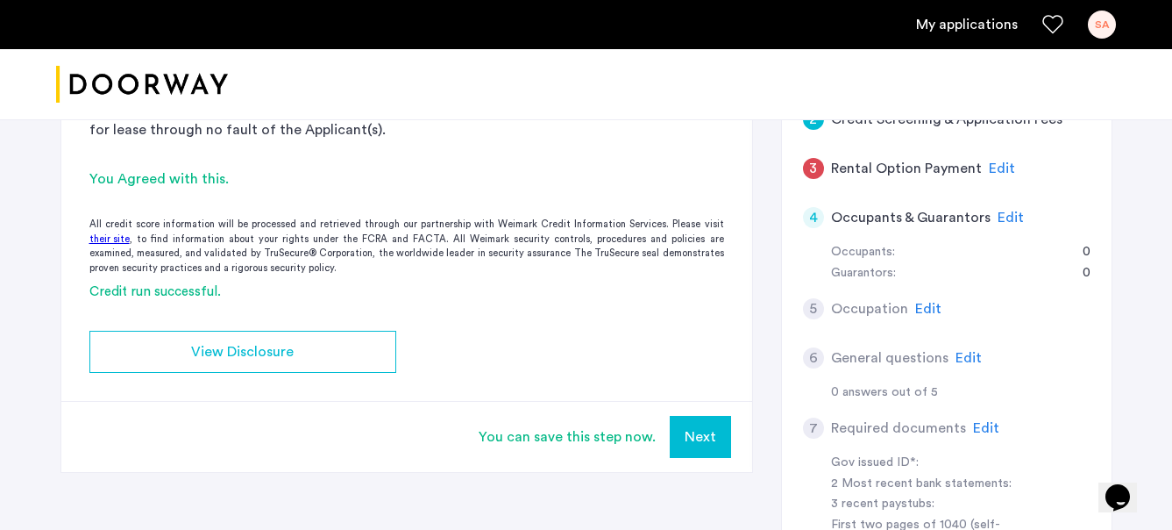
click at [930, 306] on span "Edit" at bounding box center [928, 309] width 26 height 14
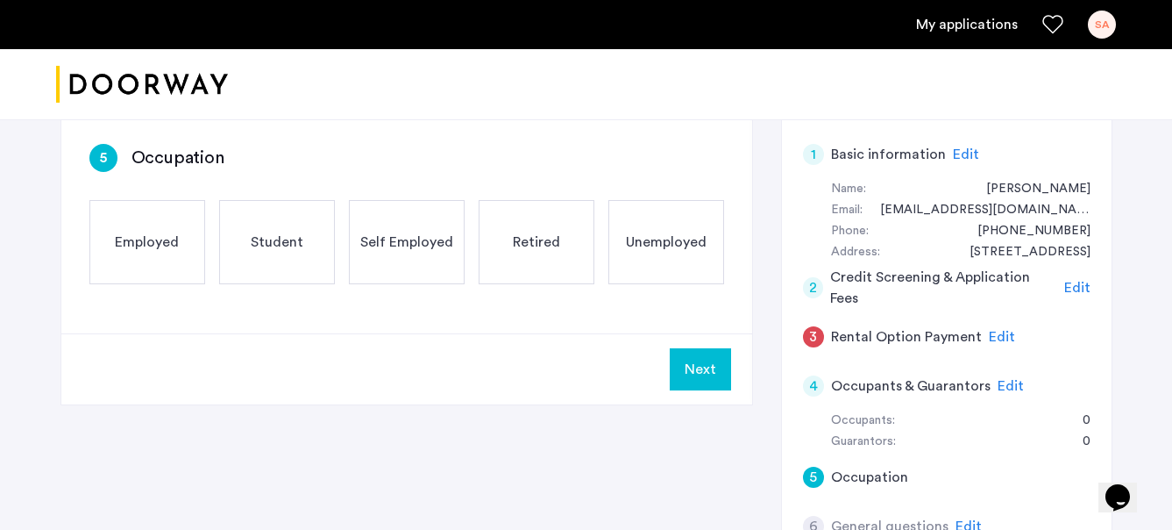
scroll to position [54, 0]
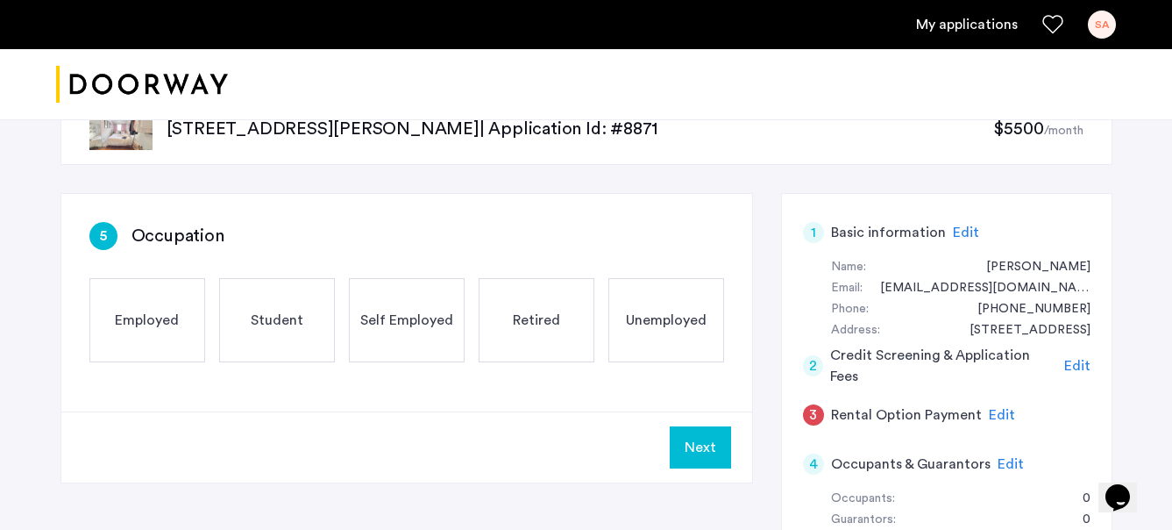
click at [125, 316] on span "Employed" at bounding box center [147, 320] width 64 height 21
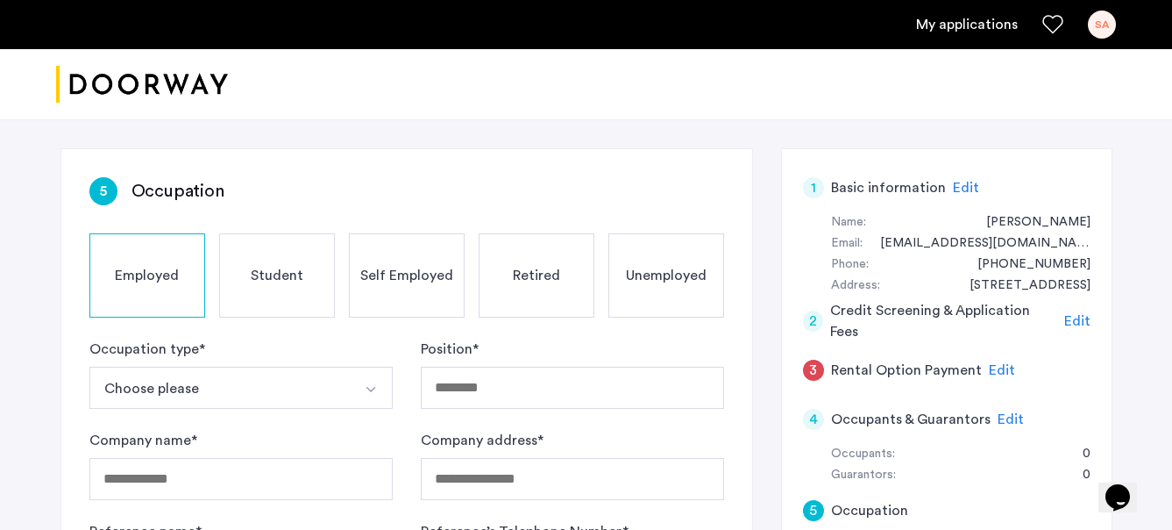
scroll to position [147, 0]
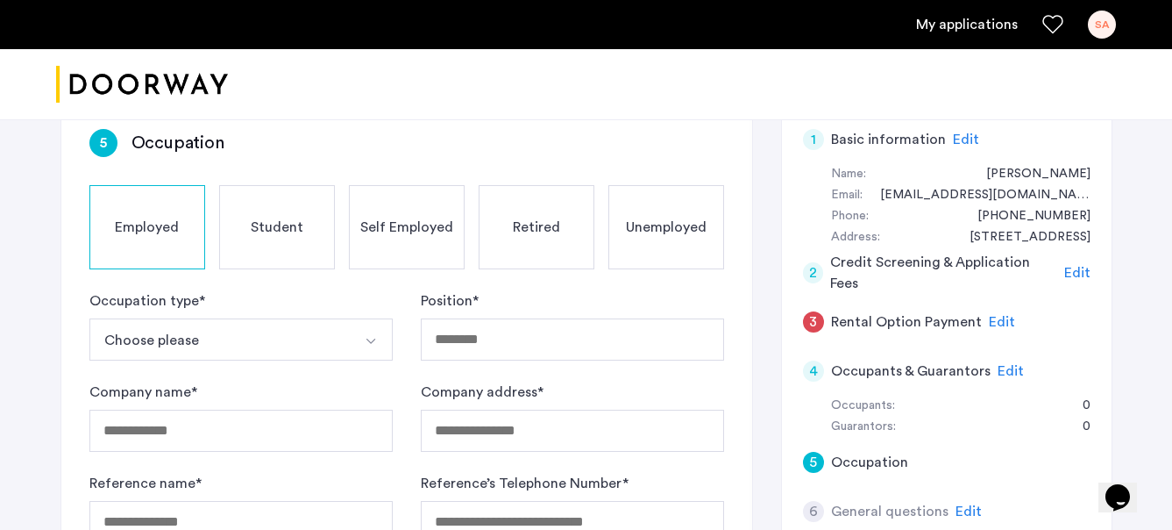
click at [190, 343] on button "Choose please" at bounding box center [220, 339] width 262 height 42
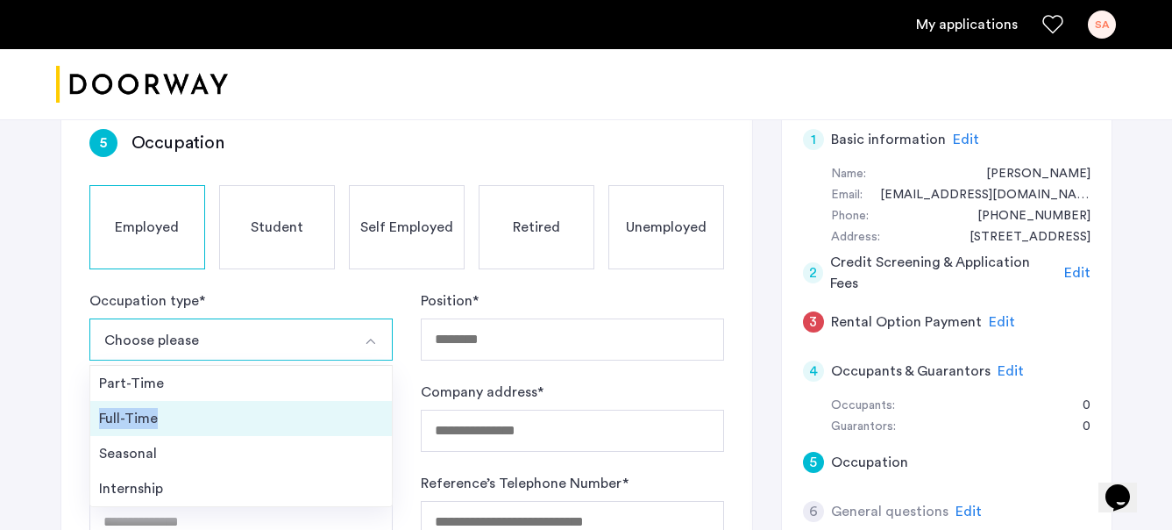
drag, startPoint x: 196, startPoint y: 388, endPoint x: 193, endPoint y: 410, distance: 22.2
click at [193, 410] on ul "Part-Time Full-Time Seasonal Internship" at bounding box center [240, 436] width 303 height 142
click at [193, 410] on div "Full-Time" at bounding box center [241, 418] width 284 height 21
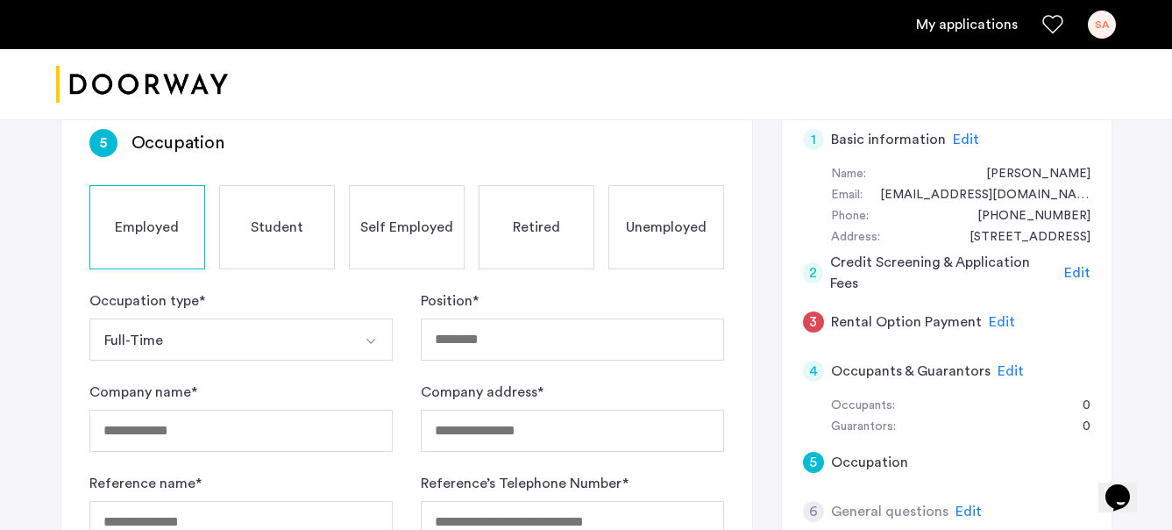
click at [460, 364] on form "Occupation type * Full-Time Part-Time Full-Time Seasonal Internship Position * …" at bounding box center [406, 462] width 635 height 344
click at [461, 347] on input "Position *" at bounding box center [572, 339] width 303 height 42
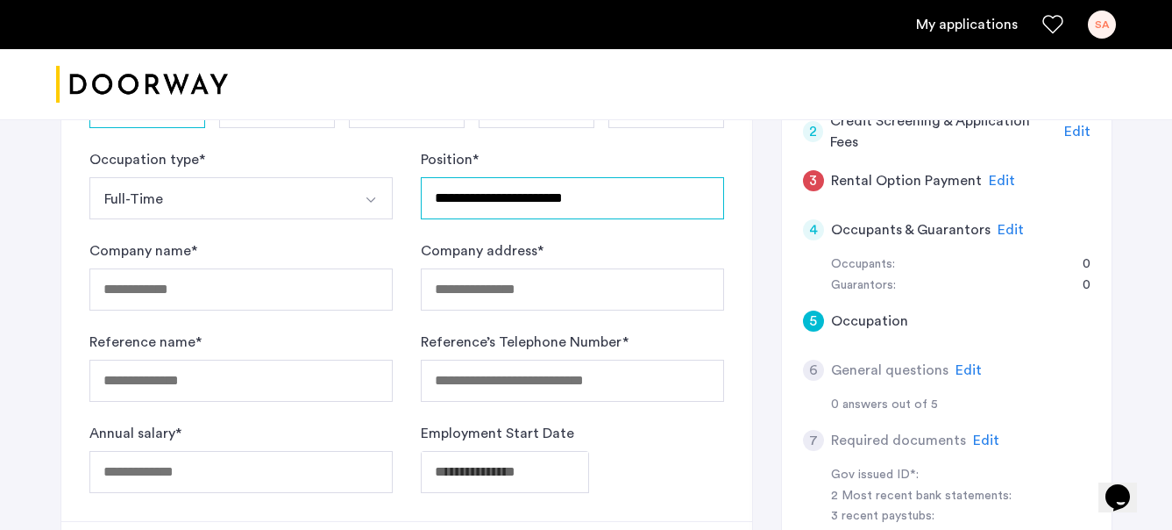
scroll to position [296, 0]
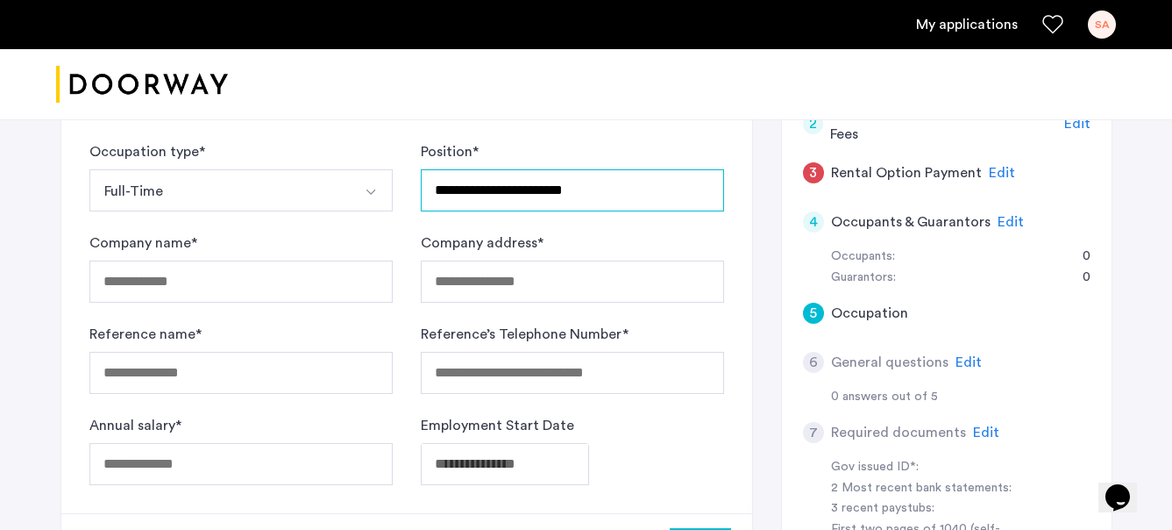
type input "**********"
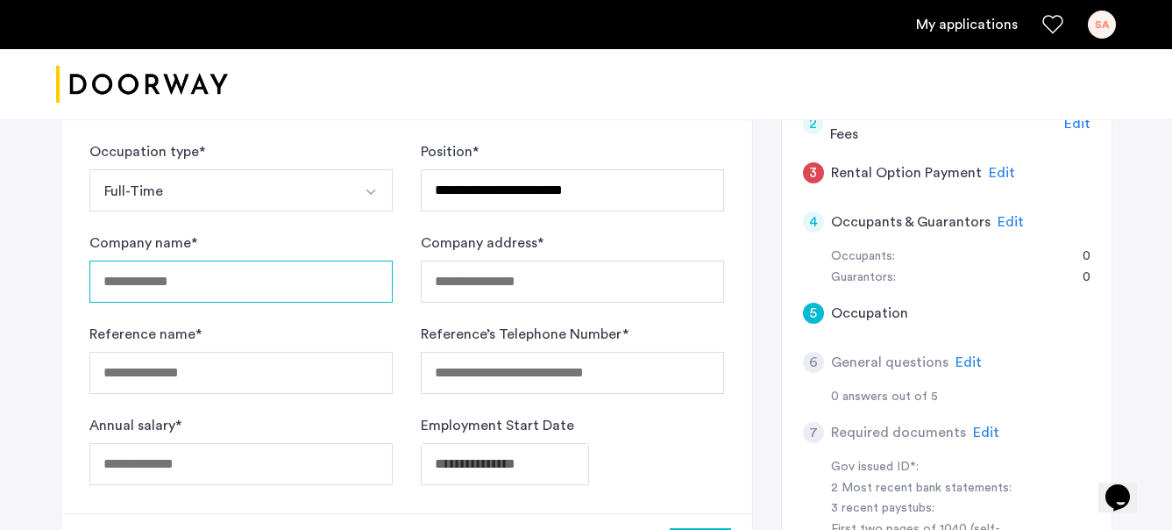
click at [167, 289] on input "Company name *" at bounding box center [240, 281] width 303 height 42
type input "**********"
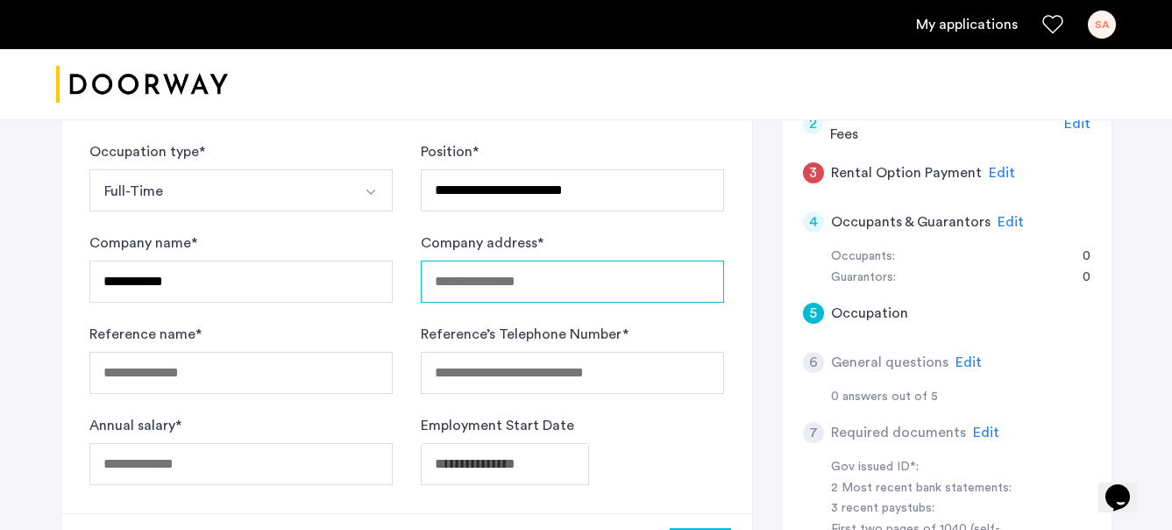
click at [494, 285] on input "Company address *" at bounding box center [572, 281] width 303 height 42
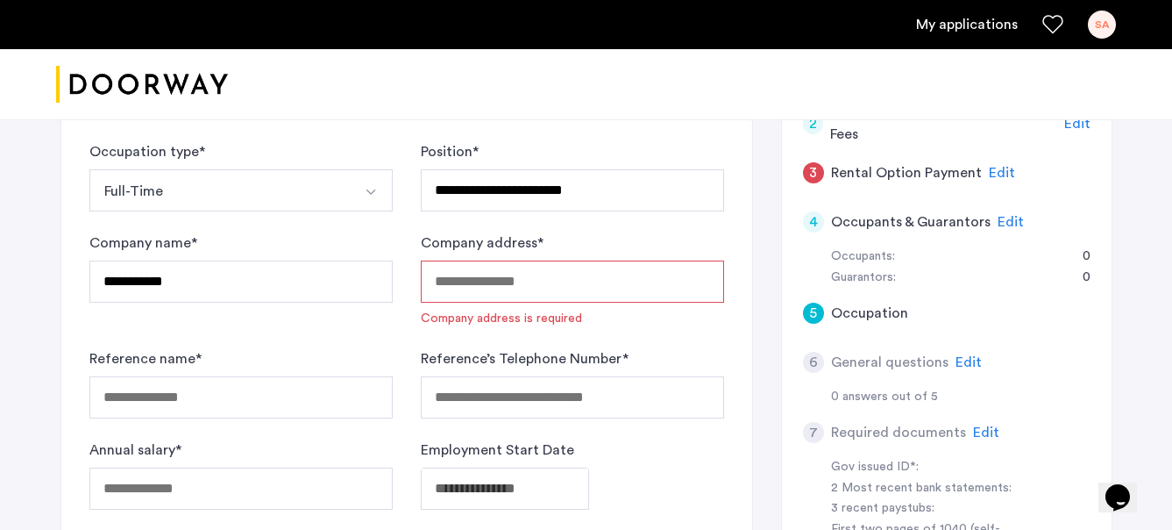
click at [492, 291] on input "Company address *" at bounding box center [572, 281] width 303 height 42
paste input "**********"
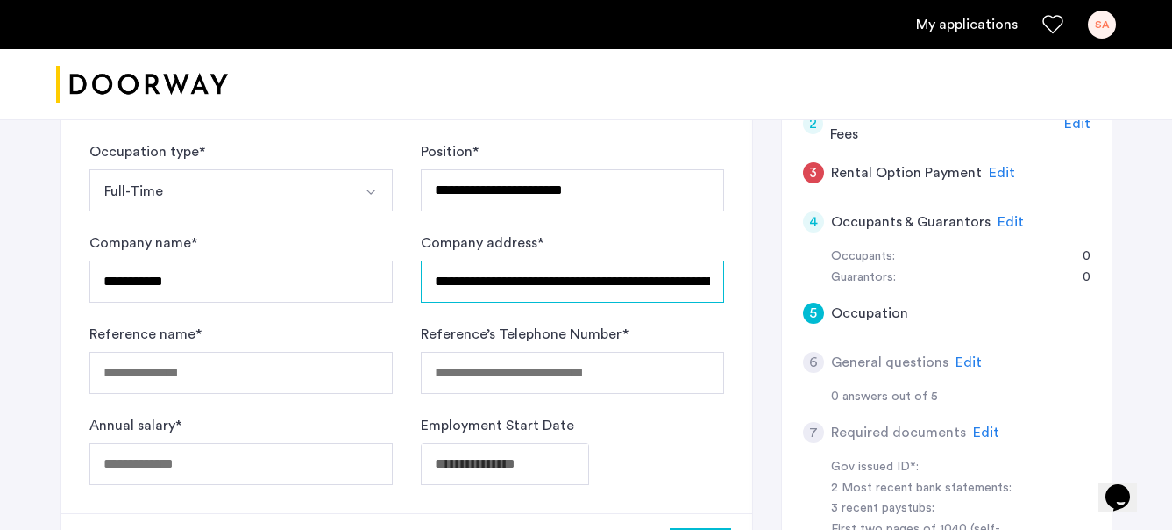
scroll to position [0, 134]
type input "**********"
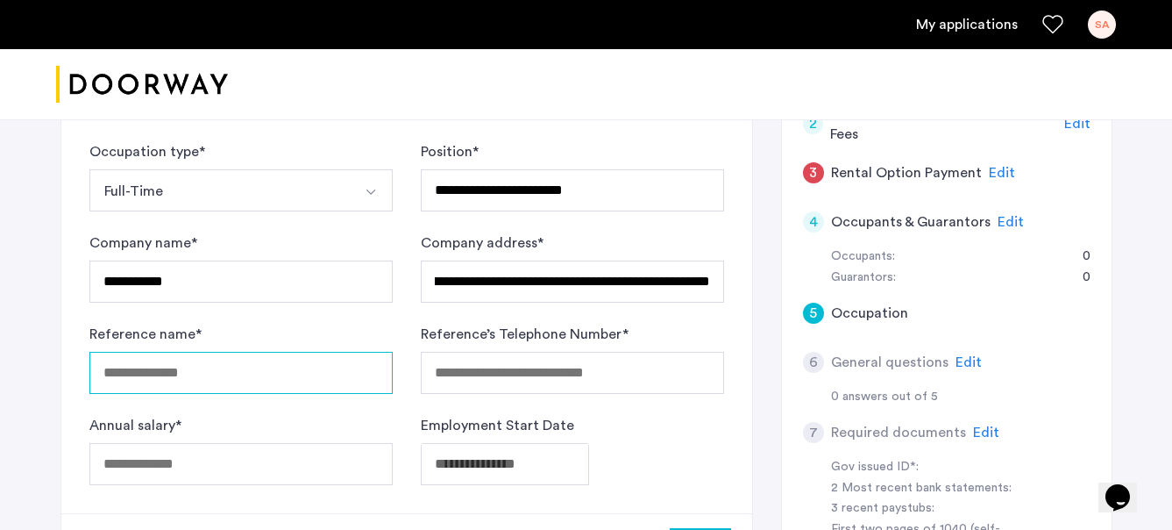
scroll to position [0, 0]
click at [272, 375] on input "Reference name *" at bounding box center [240, 373] width 303 height 42
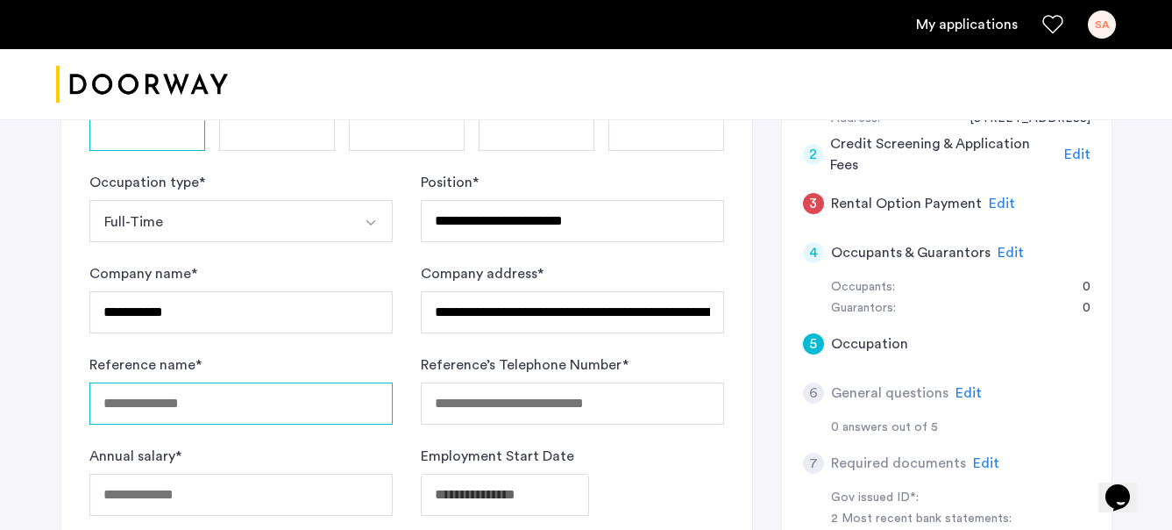
scroll to position [265, 0]
click at [326, 409] on input "Reference name *" at bounding box center [240, 404] width 303 height 42
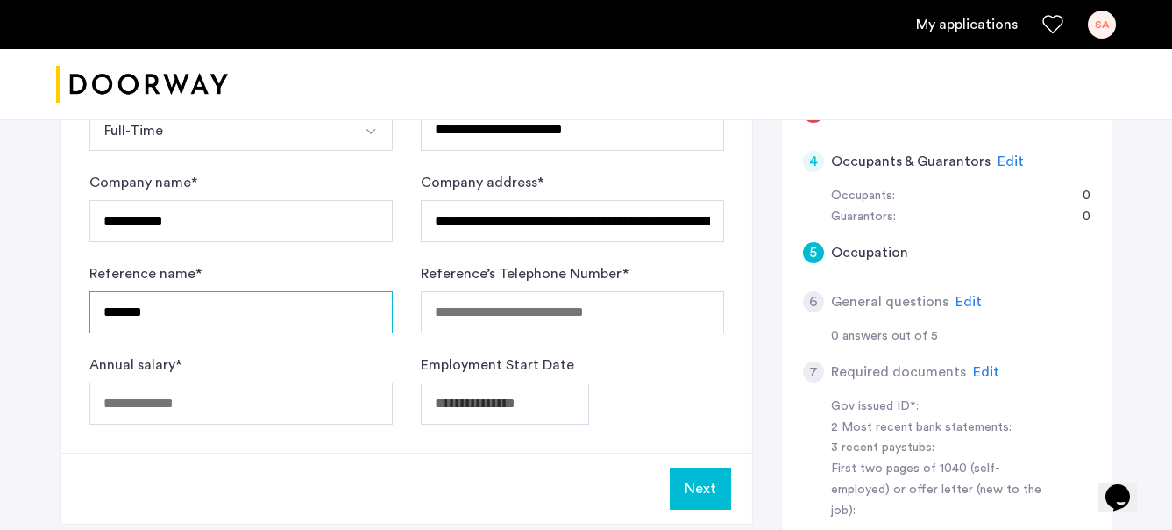
scroll to position [361, 0]
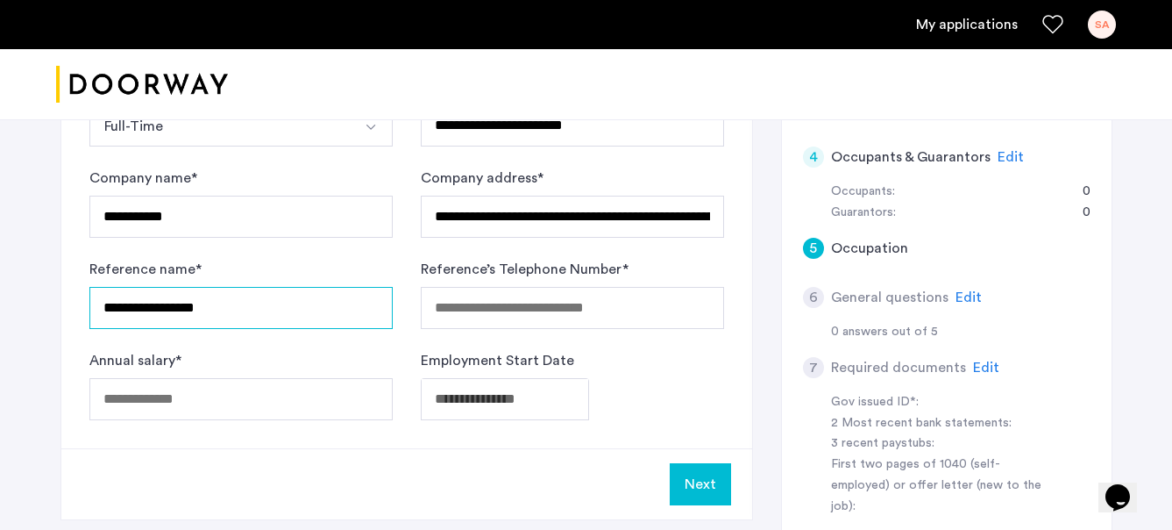
type input "**********"
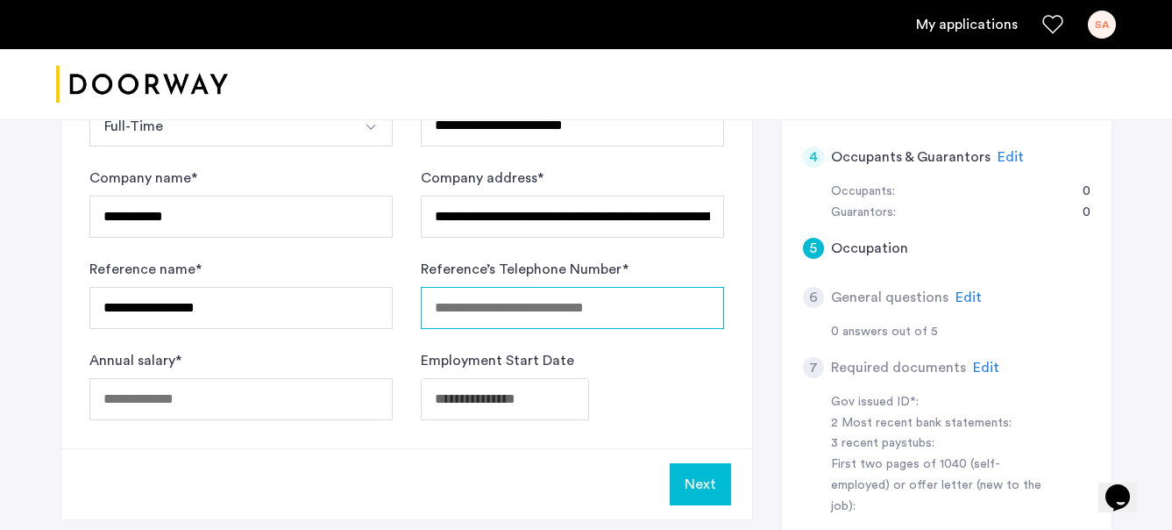
click at [540, 313] on input "Reference’s Telephone Number *" at bounding box center [572, 308] width 303 height 42
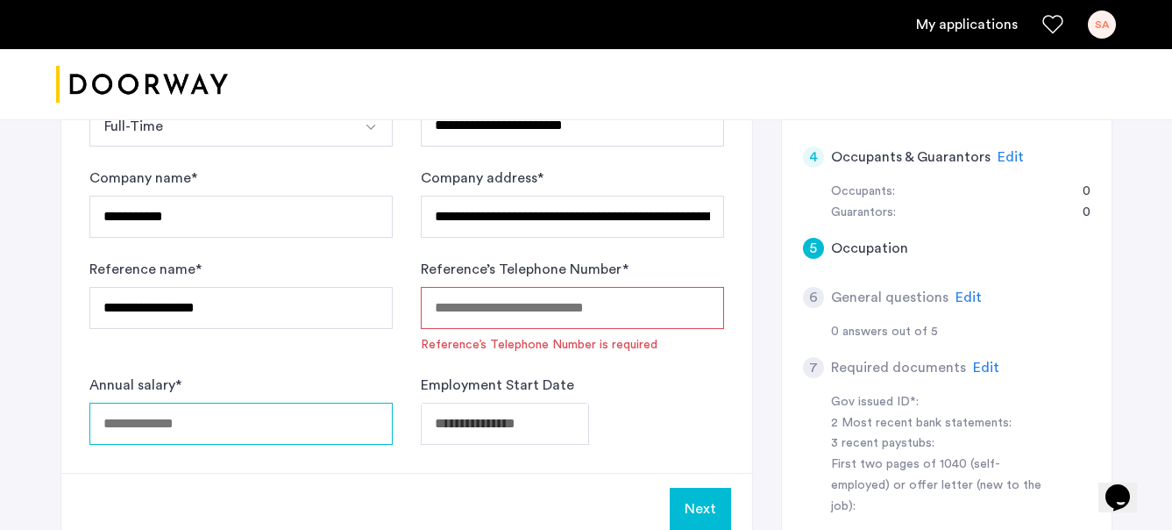
click at [231, 408] on input "Annual salary *" at bounding box center [240, 423] width 303 height 42
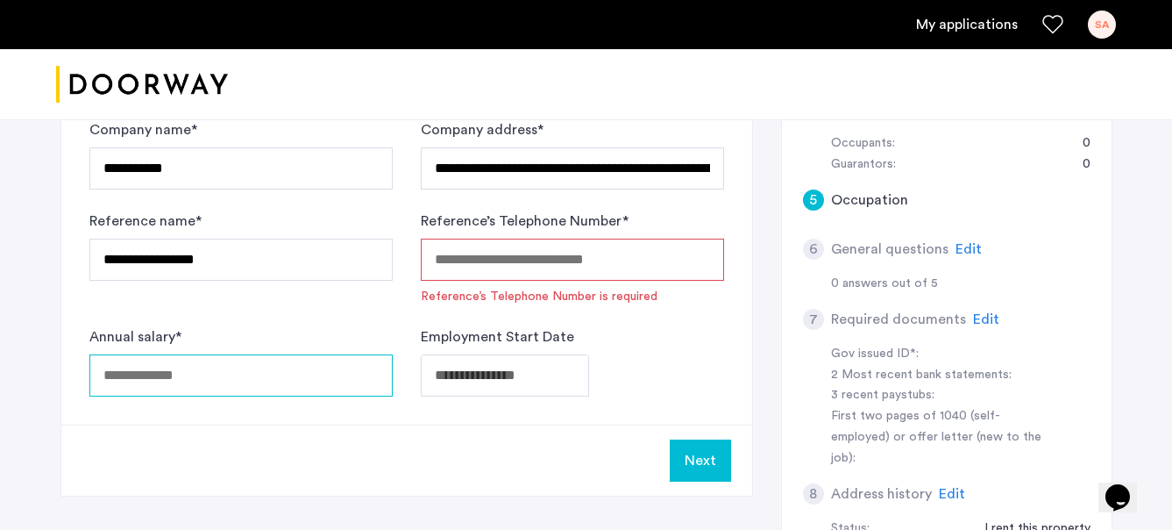
scroll to position [410, 0]
type input "*****"
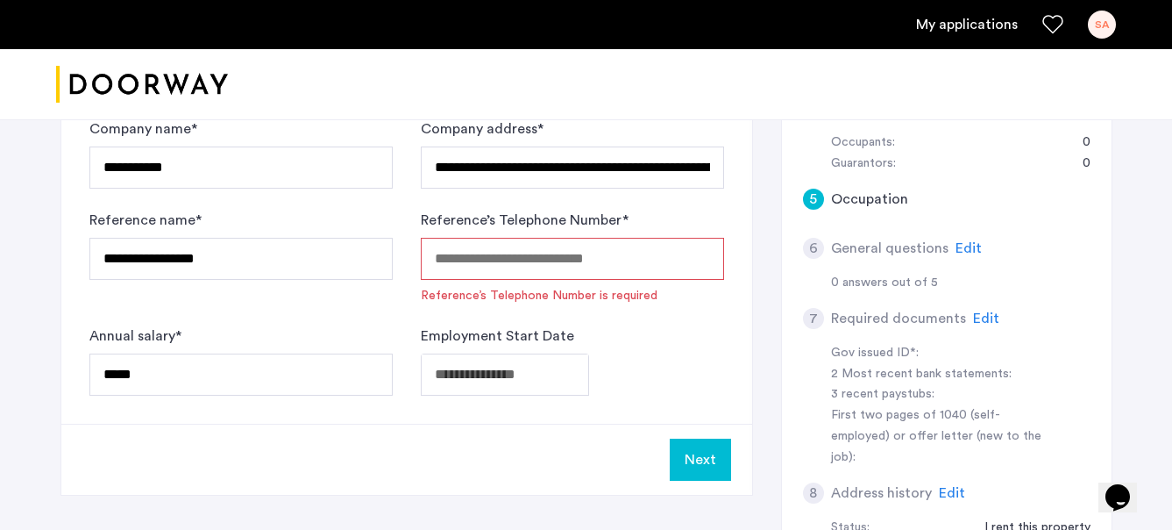
click at [227, 323] on form "**********" at bounding box center [406, 211] width 635 height 368
click at [260, 447] on div "Next" at bounding box center [406, 459] width 691 height 71
click at [591, 262] on input "Reference’s Telephone Number *" at bounding box center [572, 259] width 303 height 42
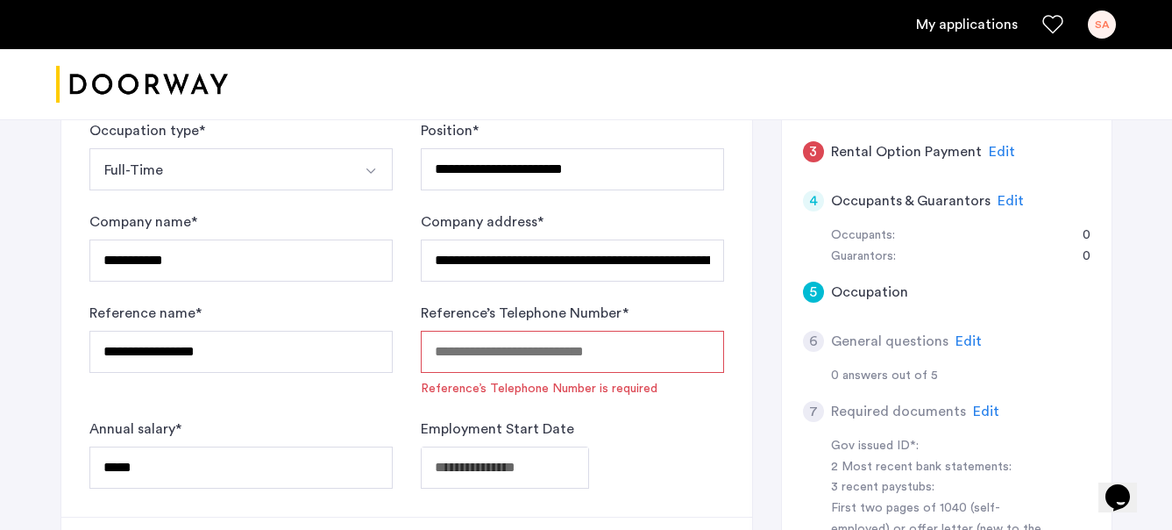
scroll to position [322, 0]
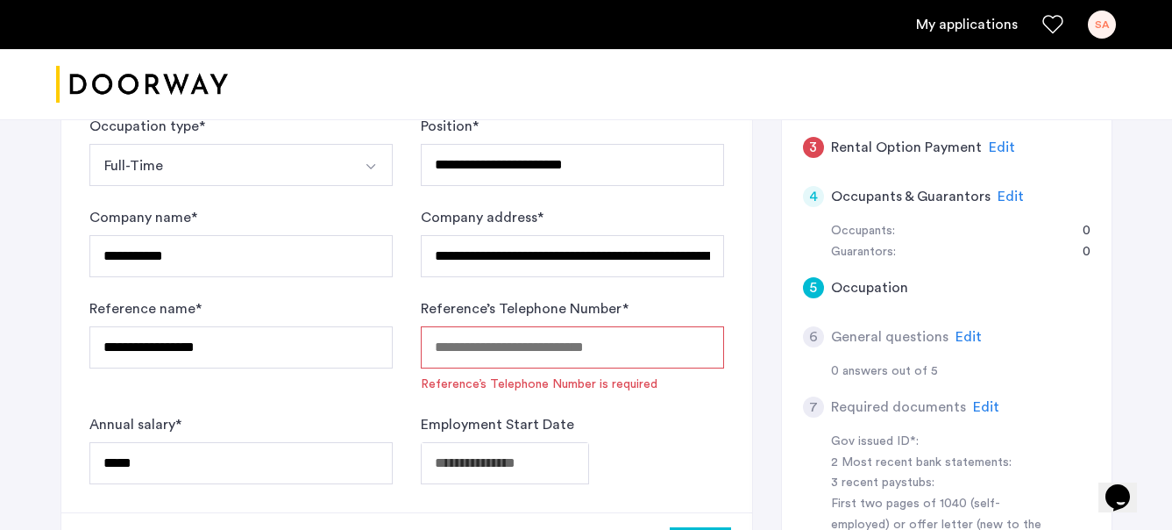
click at [512, 349] on input "Reference’s Telephone Number *" at bounding box center [572, 347] width 303 height 42
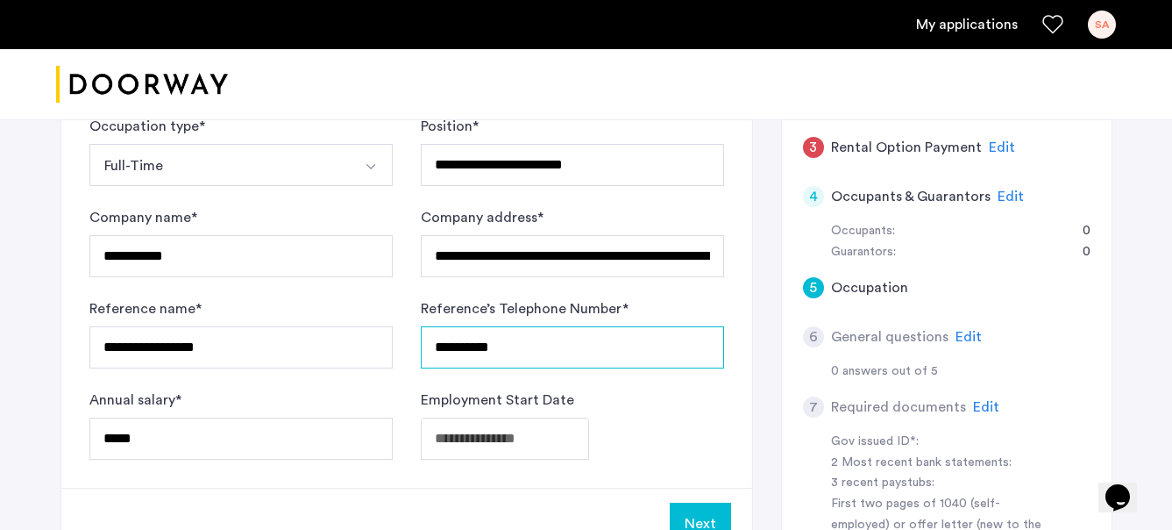
type input "**********"
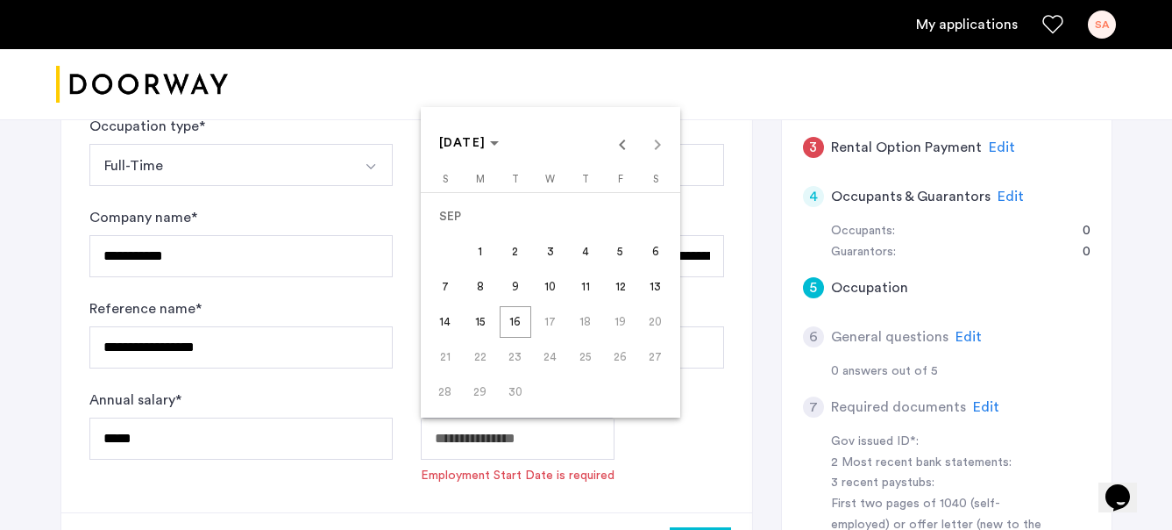
click at [410, 481] on div at bounding box center [586, 265] width 1172 height 530
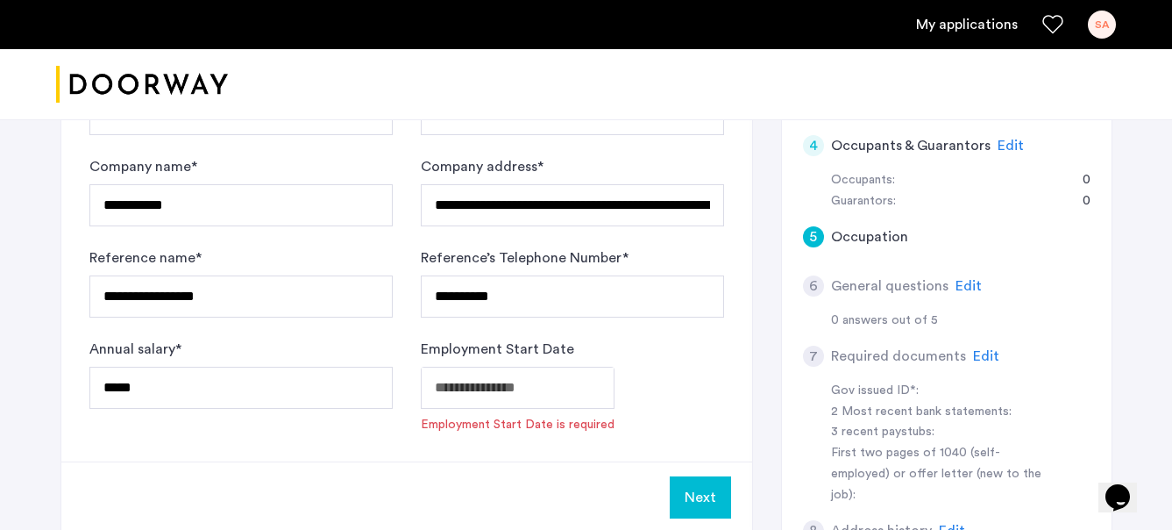
scroll to position [420, 0]
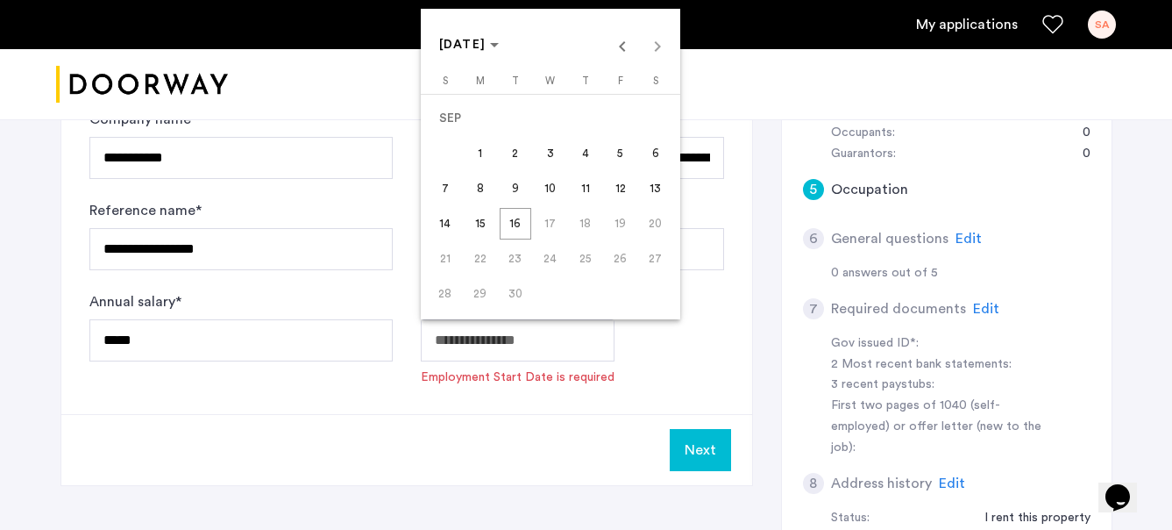
click at [416, 37] on div at bounding box center [586, 265] width 1172 height 530
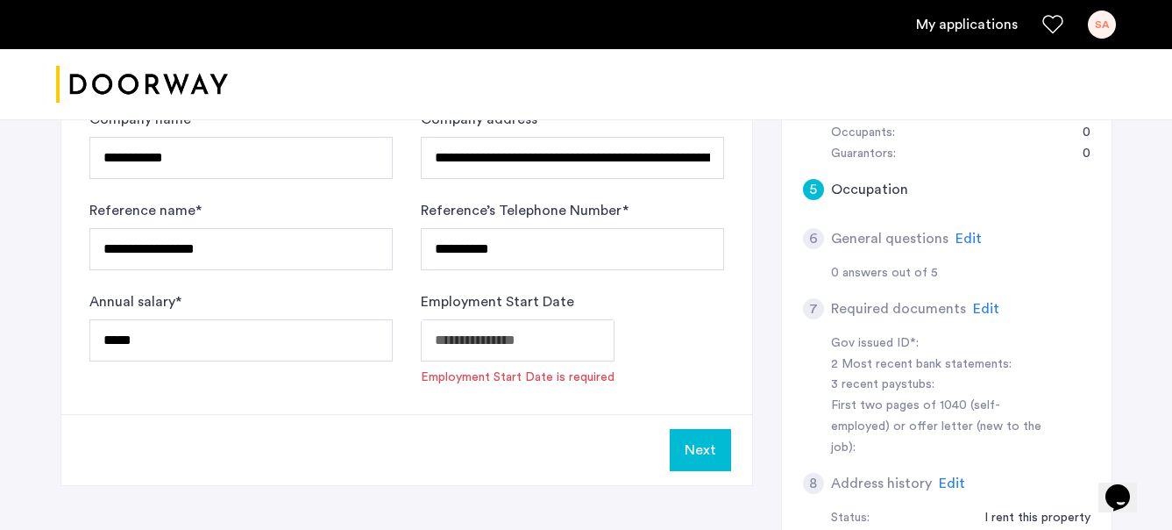
click at [467, 37] on ul "My applications SA" at bounding box center [586, 25] width 1060 height 28
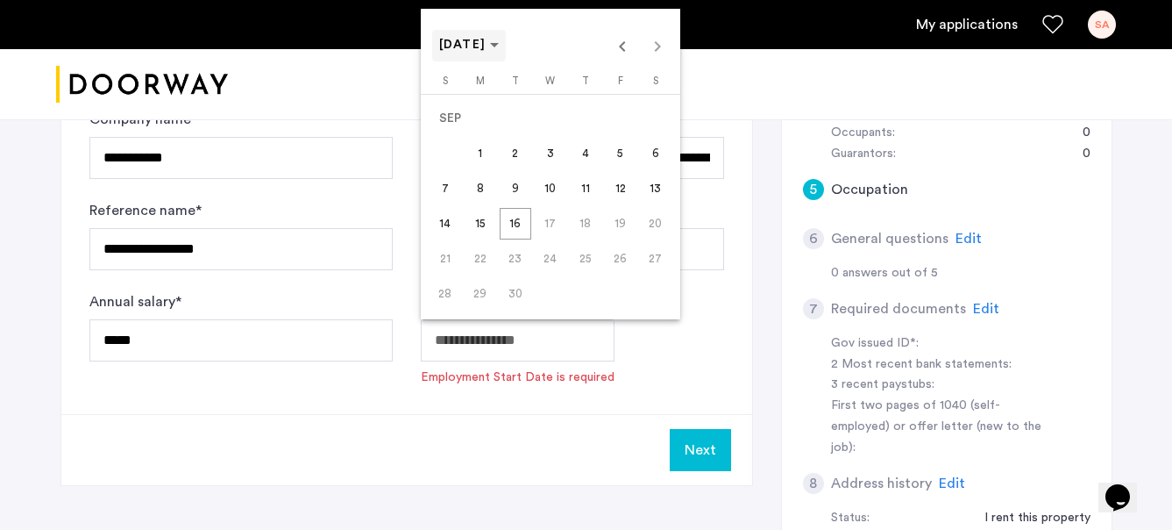
click at [471, 45] on span "SEP 2025" at bounding box center [462, 45] width 47 height 12
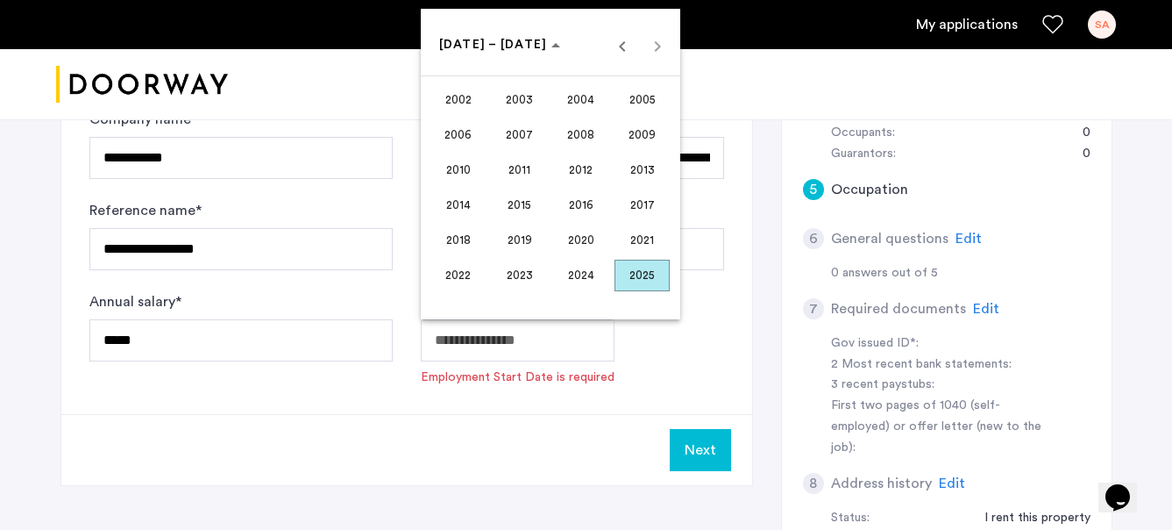
click at [583, 281] on span "2024" at bounding box center [580, 276] width 55 height 32
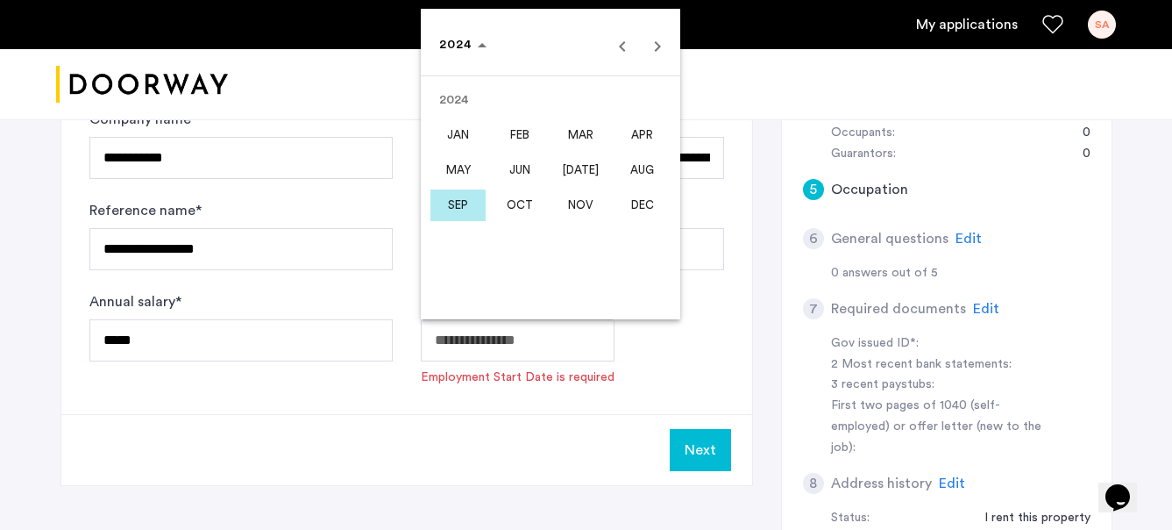
click at [526, 203] on span "OCT" at bounding box center [519, 205] width 55 height 32
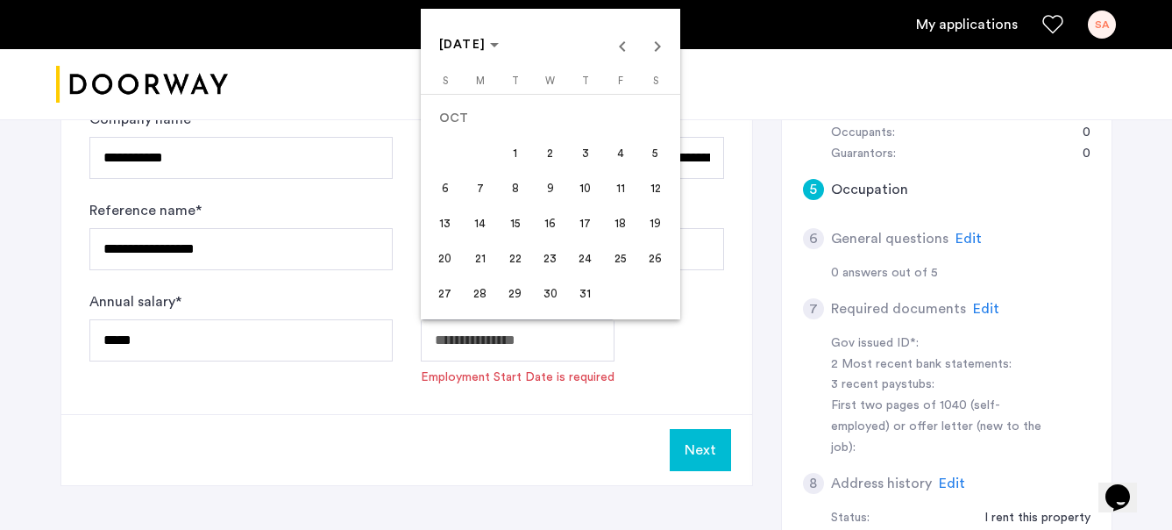
click at [515, 158] on span "1" at bounding box center [516, 154] width 32 height 32
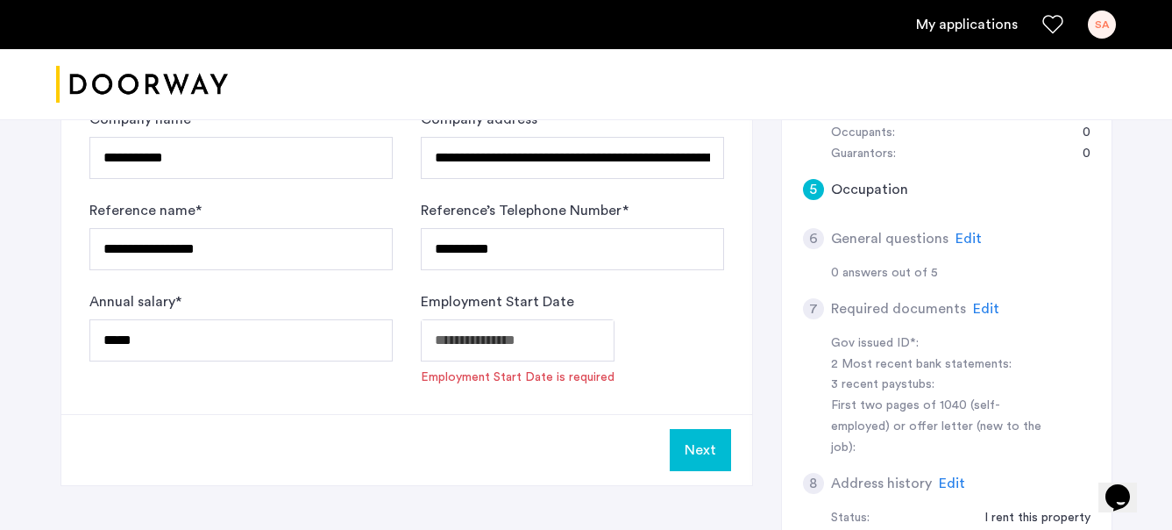
type input "**********"
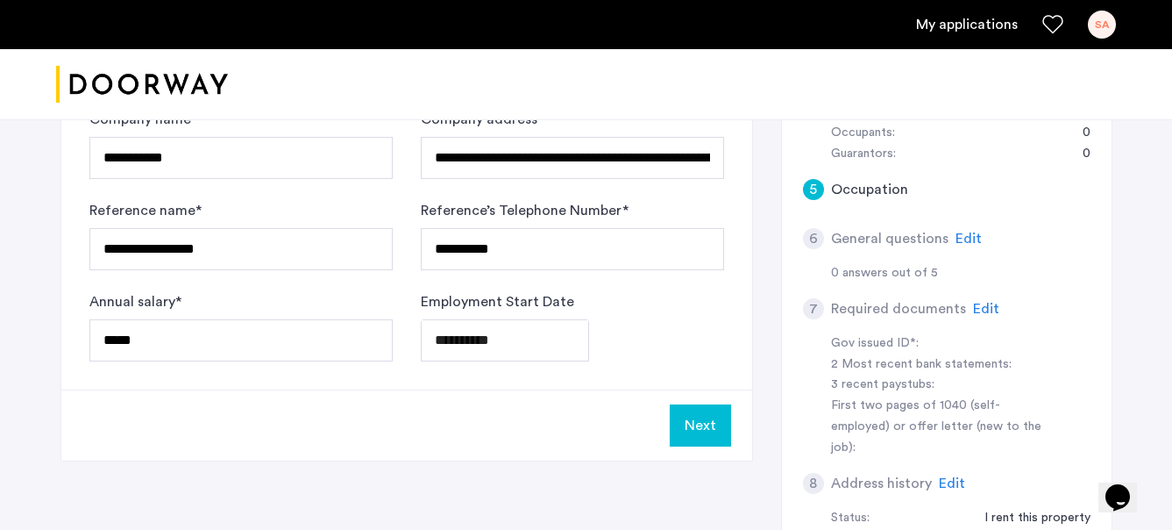
click at [707, 426] on button "Next" at bounding box center [700, 425] width 61 height 42
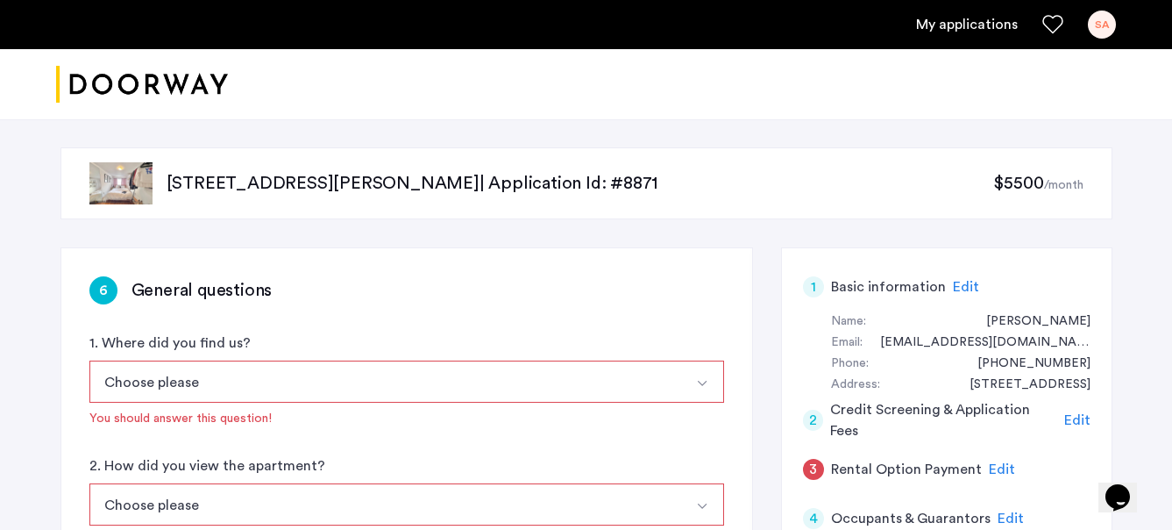
scroll to position [157, 0]
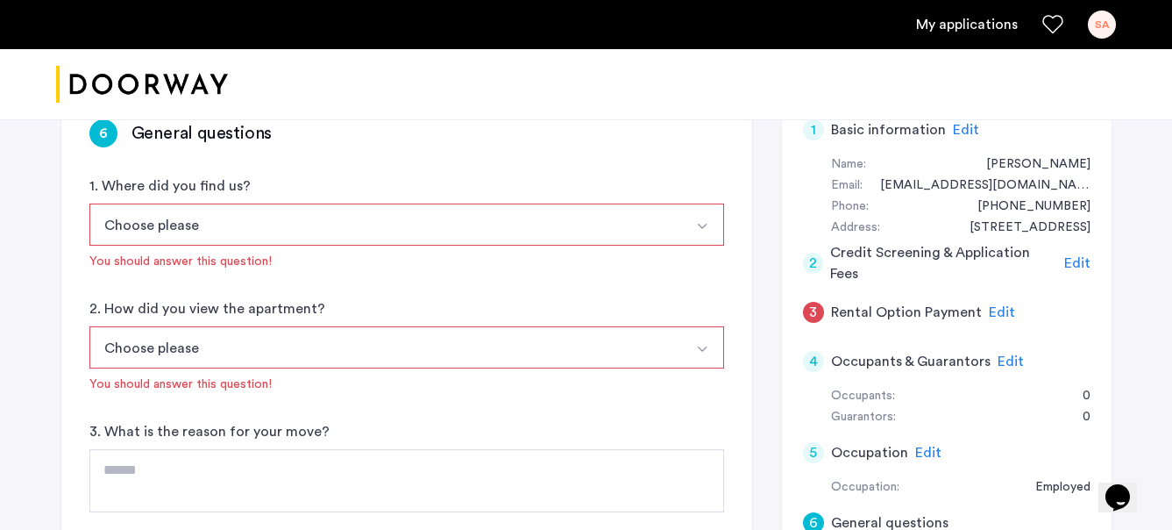
click at [358, 203] on button "Choose please" at bounding box center [386, 224] width 594 height 42
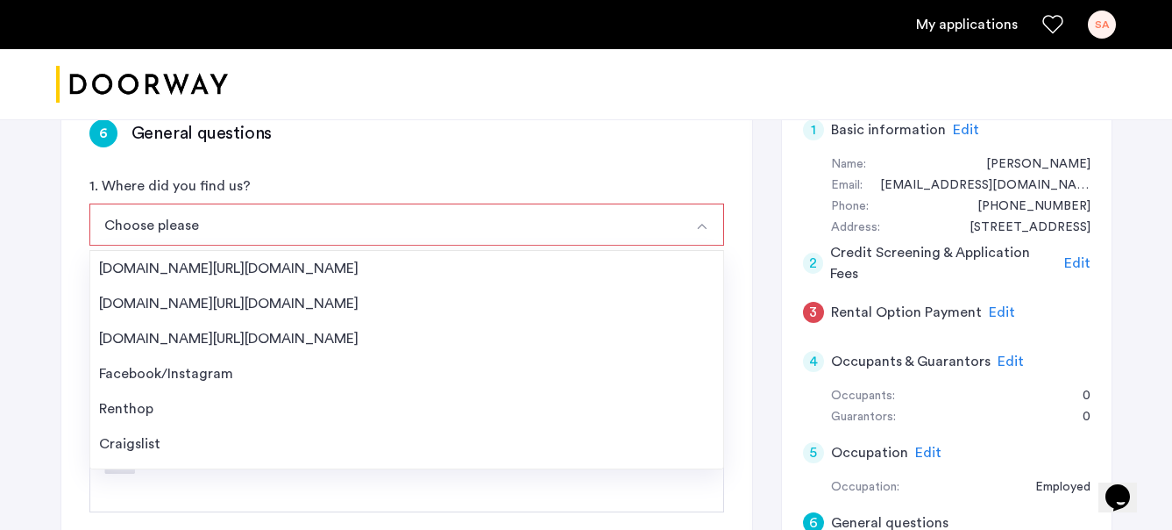
click at [337, 217] on button "Choose please" at bounding box center [386, 224] width 594 height 42
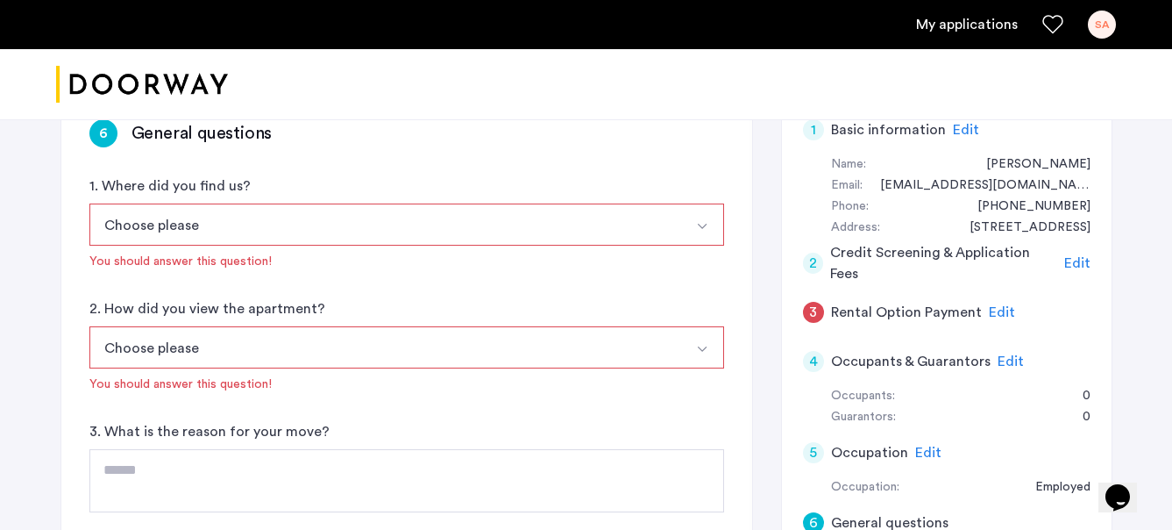
click at [337, 217] on button "Choose please" at bounding box center [386, 224] width 594 height 42
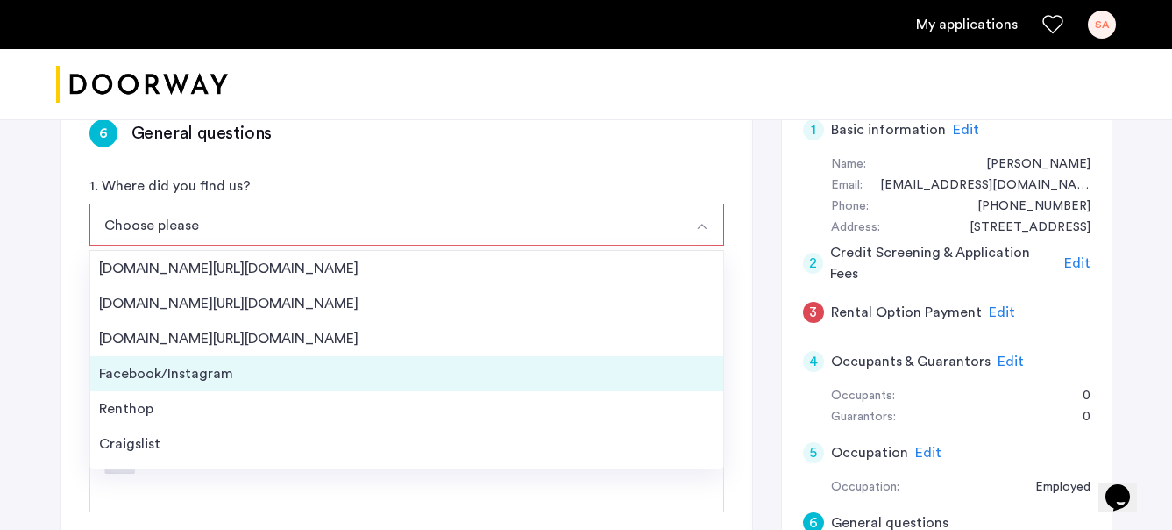
scroll to position [28, 0]
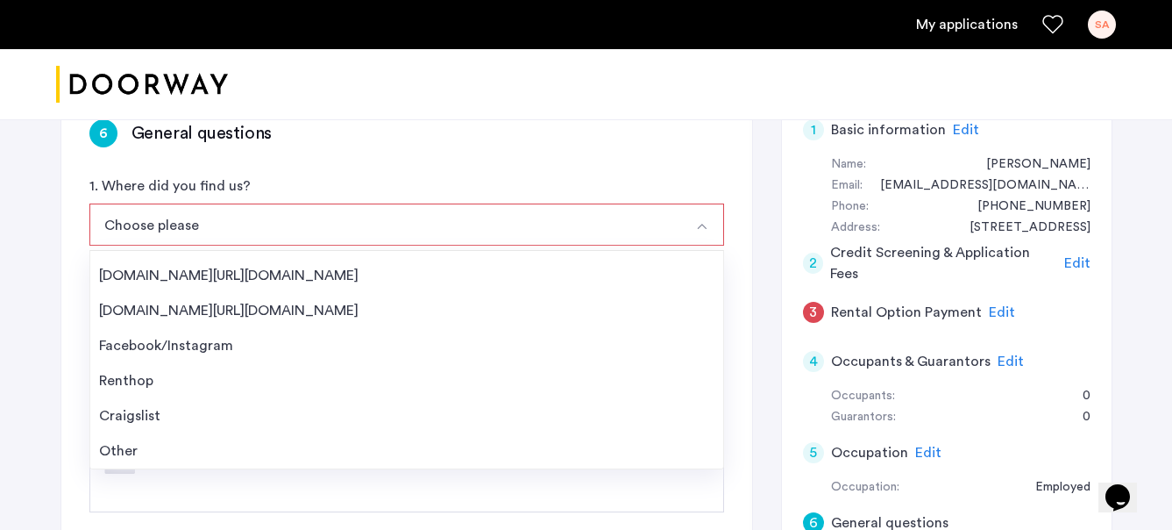
click at [282, 160] on div "6 General questions 1. Where did you find us? Choose please Streeteasy.com/Zill…" at bounding box center [406, 410] width 691 height 638
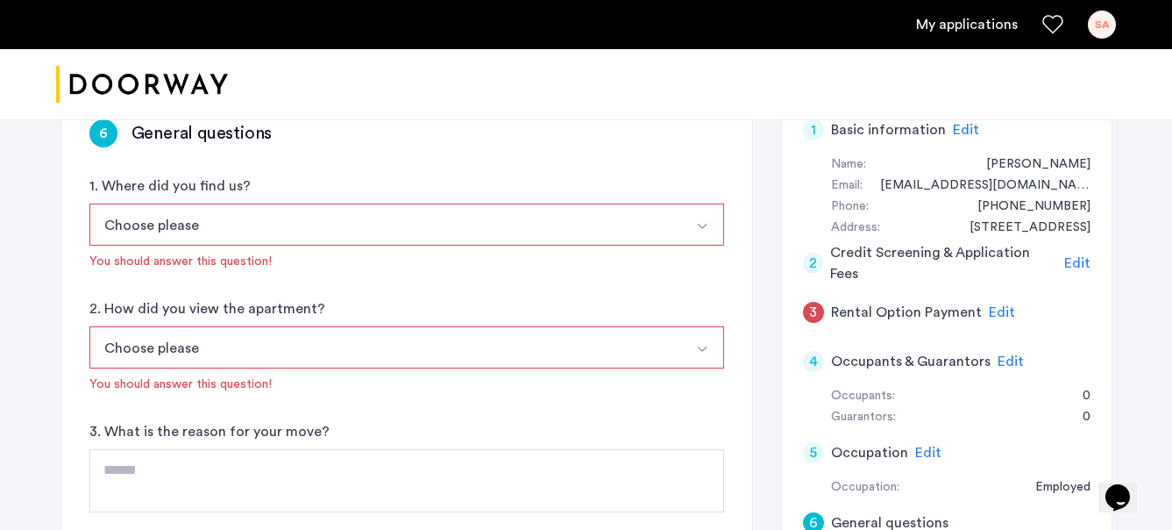
click at [282, 243] on button "Choose please" at bounding box center [386, 224] width 594 height 42
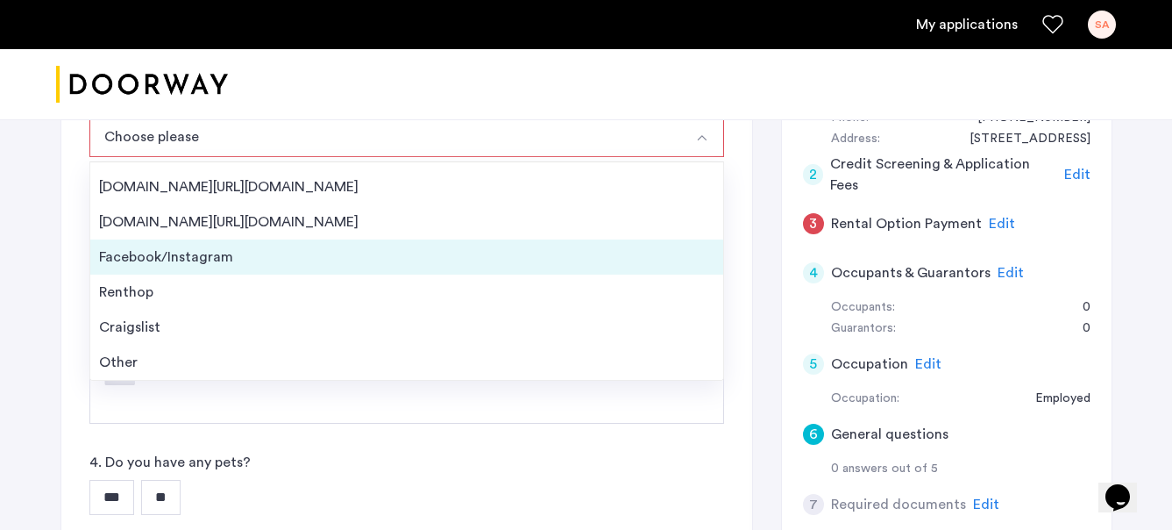
scroll to position [0, 0]
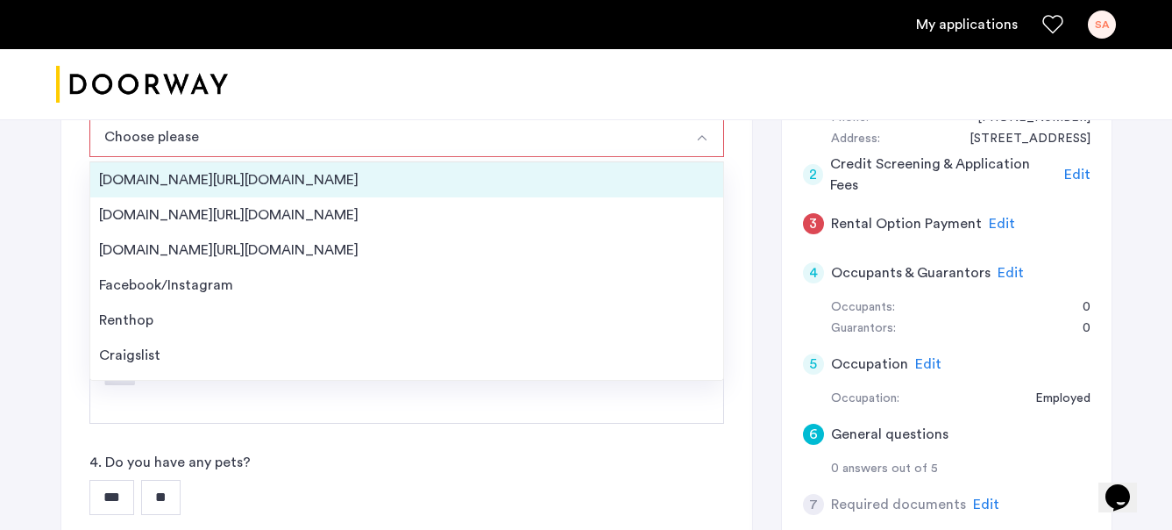
click at [175, 175] on div "Streeteasy.com/Zillow.com" at bounding box center [407, 179] width 616 height 21
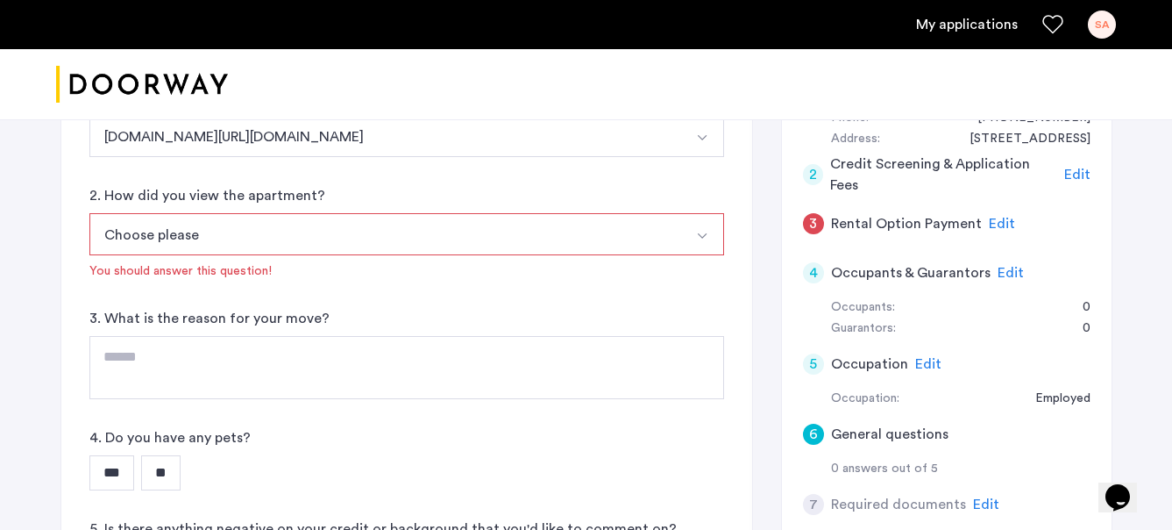
scroll to position [223, 0]
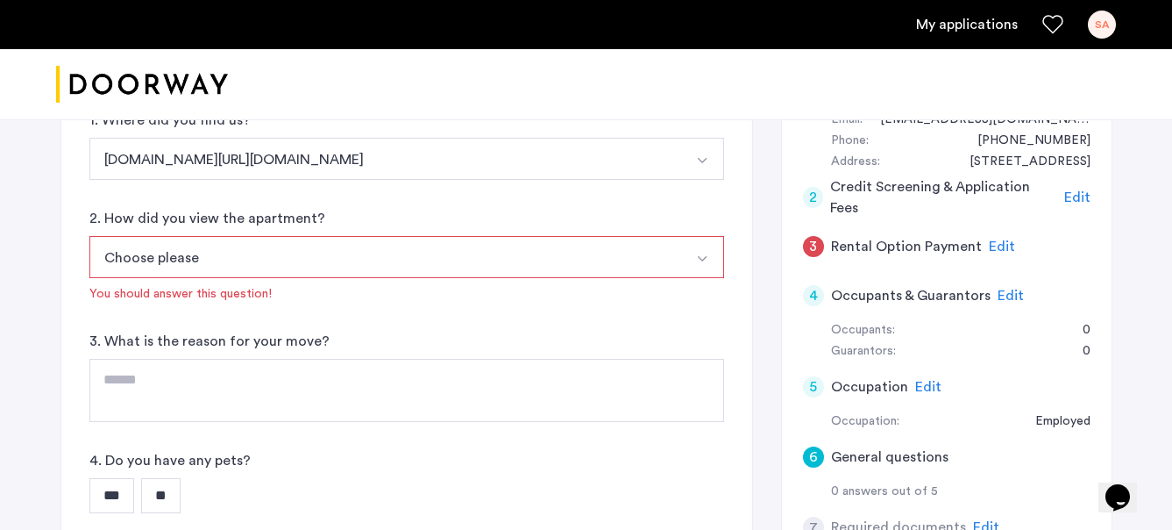
click at [231, 274] on button "Choose please" at bounding box center [386, 257] width 594 height 42
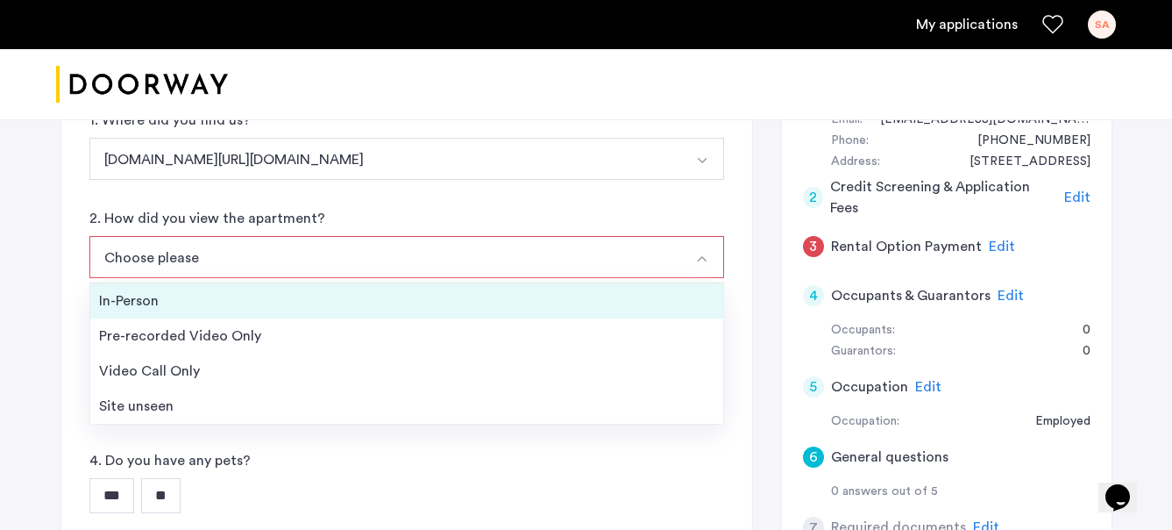
click at [217, 310] on div "In-Person" at bounding box center [407, 300] width 616 height 21
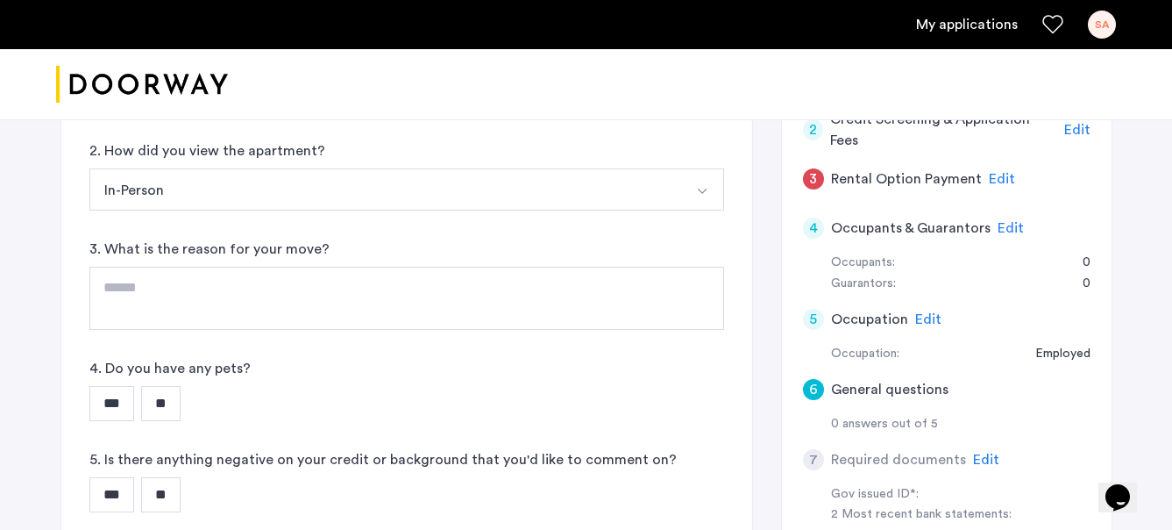
scroll to position [309, 0]
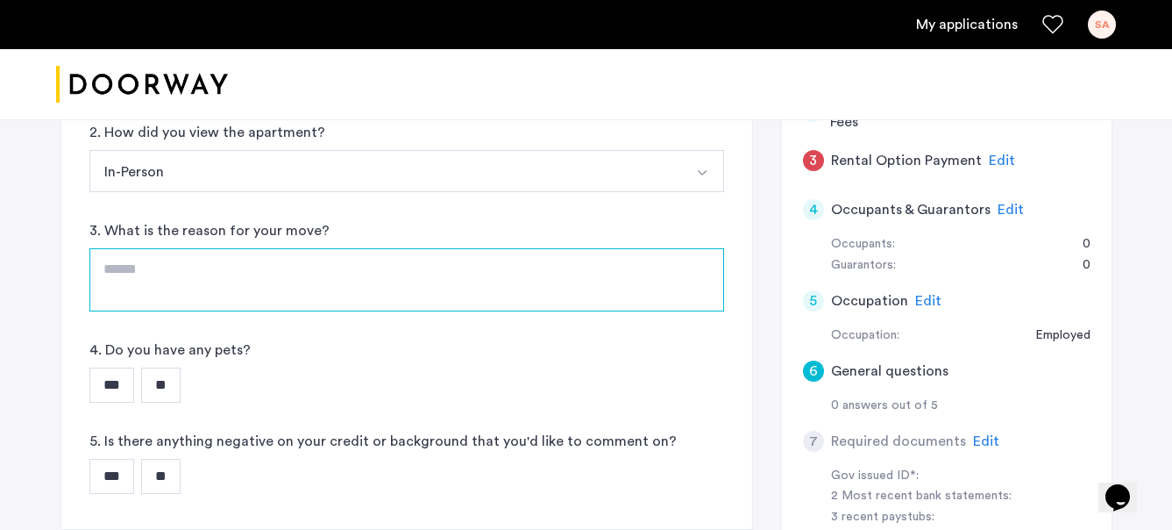
click at [214, 287] on textarea at bounding box center [406, 279] width 635 height 63
click at [210, 278] on textarea at bounding box center [406, 279] width 635 height 63
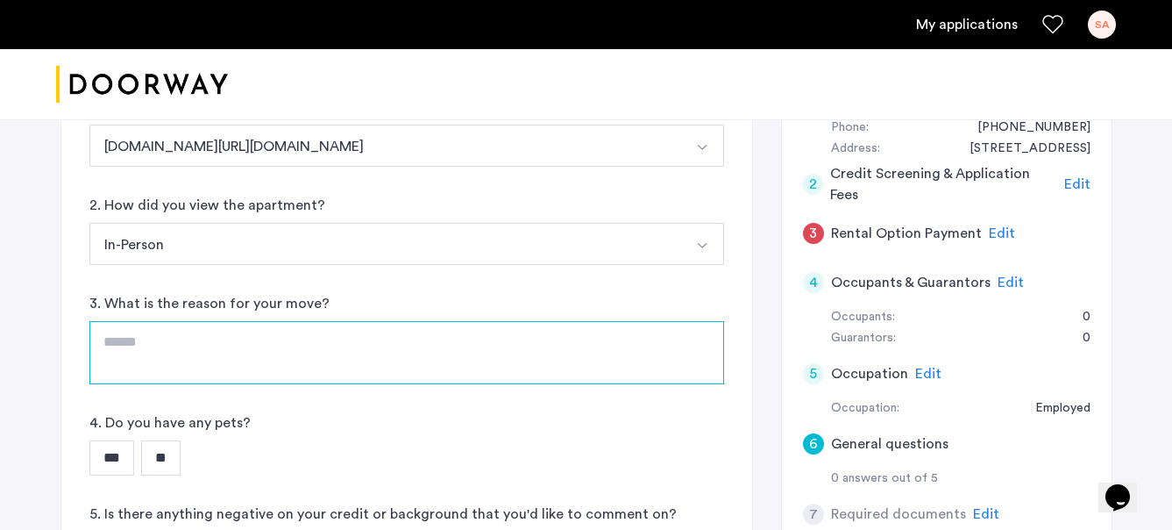
scroll to position [238, 0]
click at [381, 362] on textarea at bounding box center [406, 350] width 635 height 63
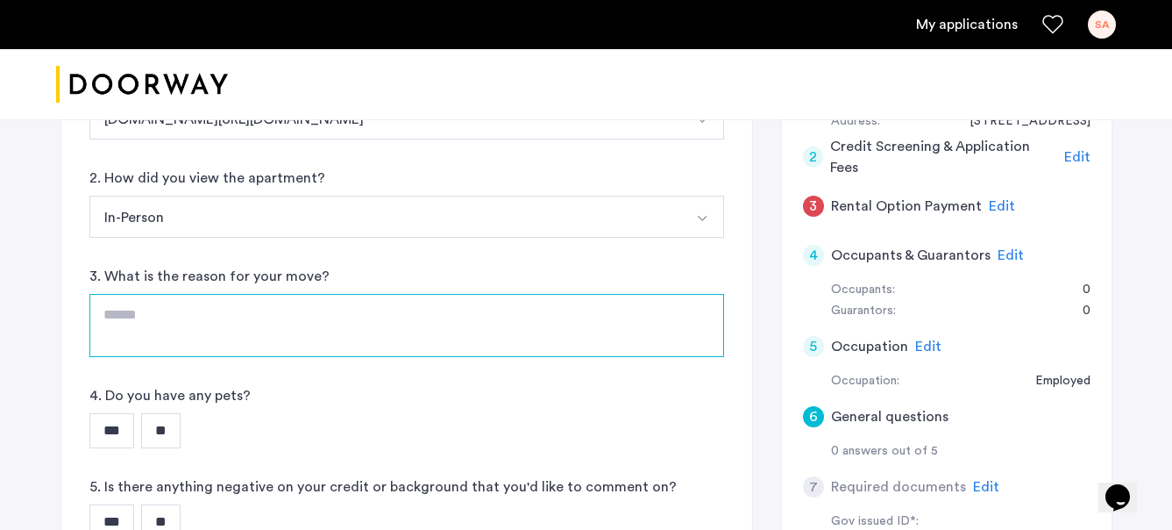
scroll to position [266, 0]
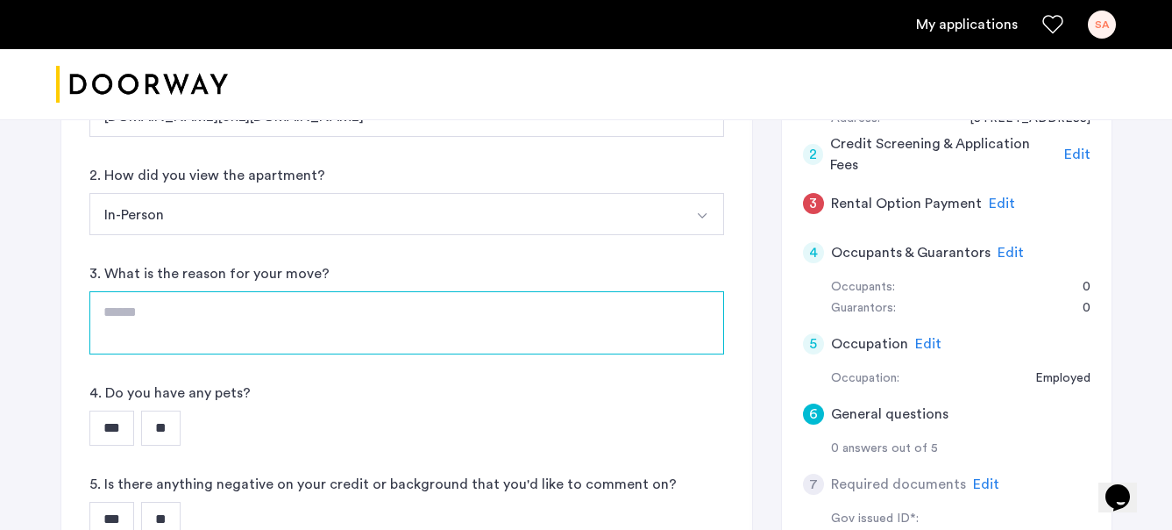
type textarea "*"
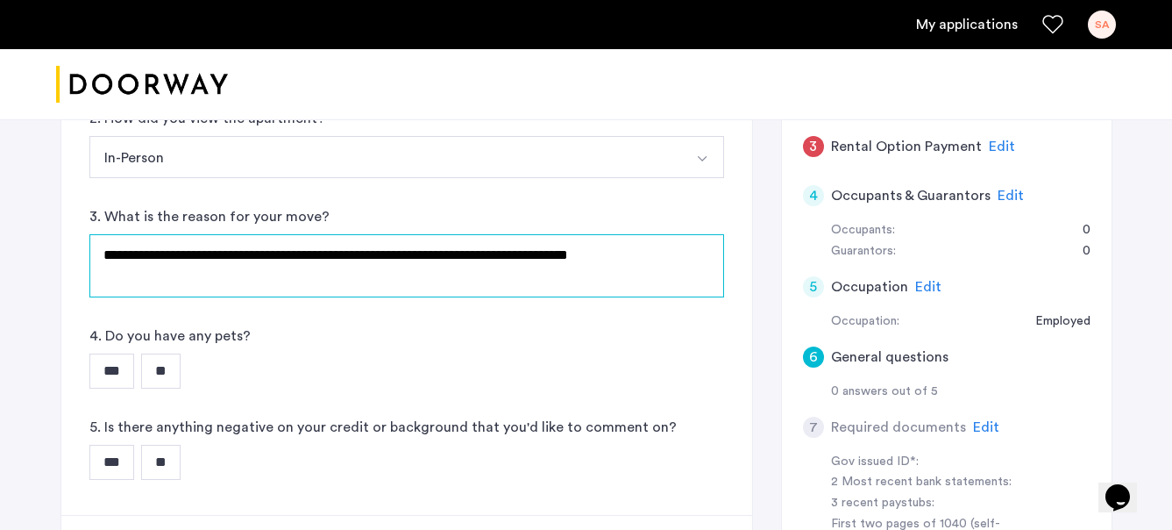
scroll to position [335, 0]
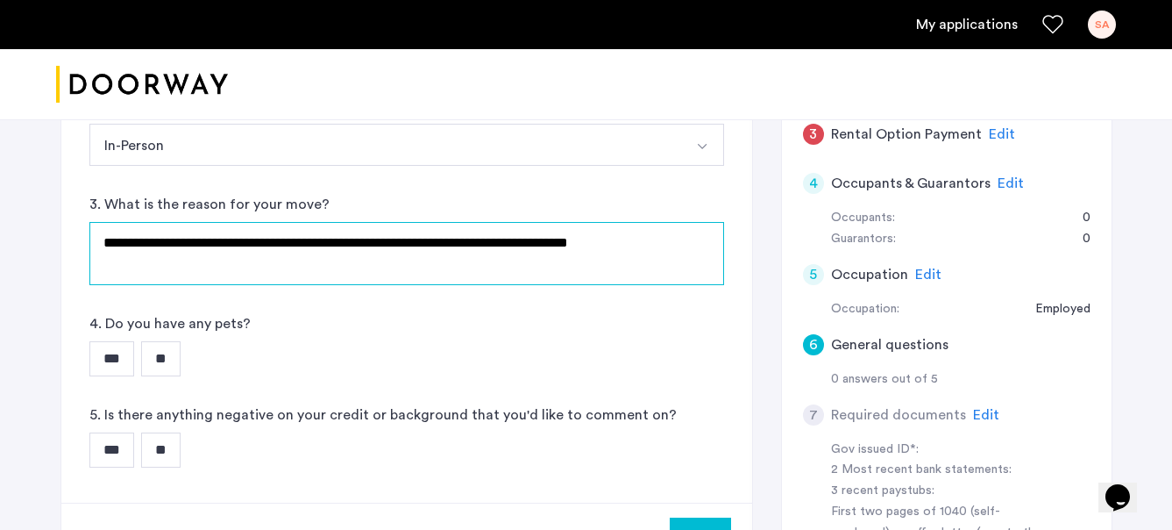
type textarea "**********"
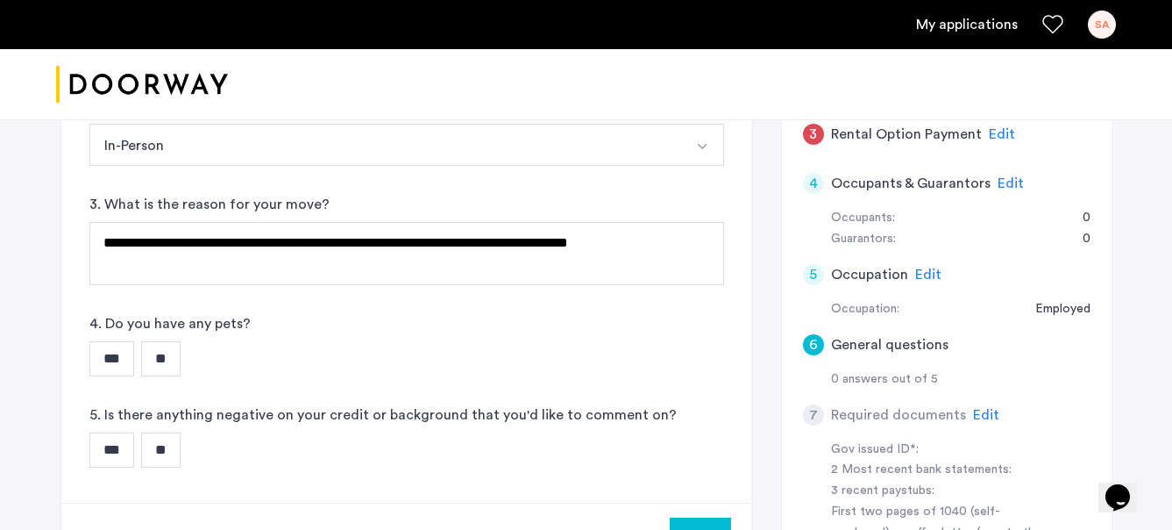
click at [174, 358] on input "**" at bounding box center [160, 358] width 39 height 35
click at [174, 457] on input "**" at bounding box center [160, 449] width 39 height 35
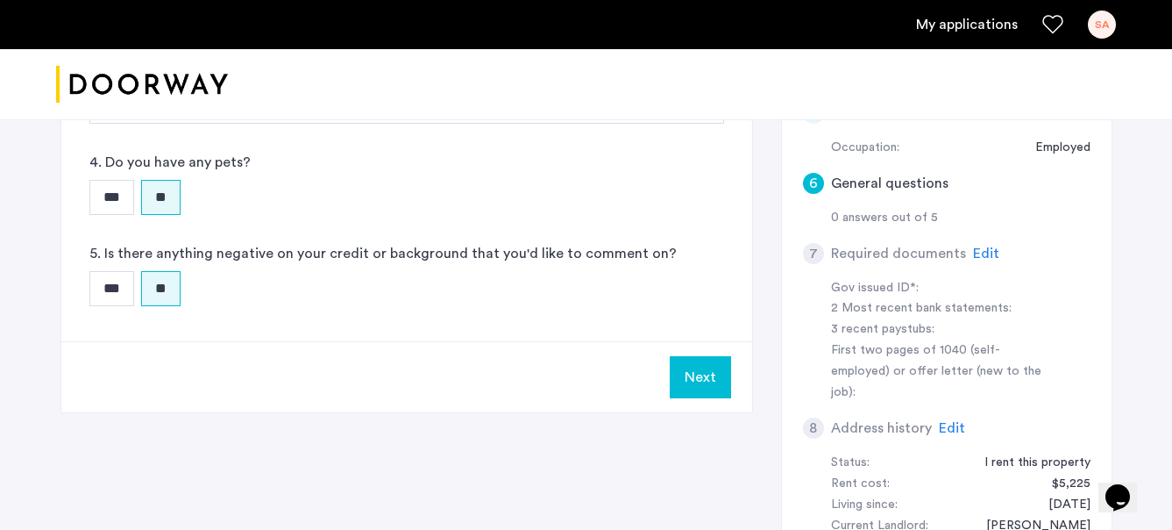
scroll to position [501, 0]
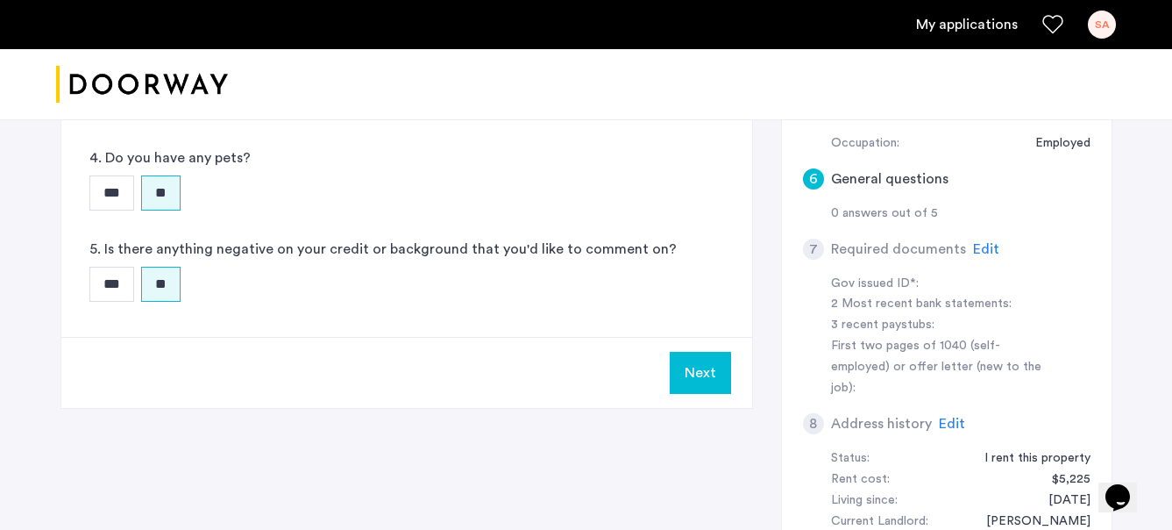
click at [688, 370] on button "Next" at bounding box center [700, 373] width 61 height 42
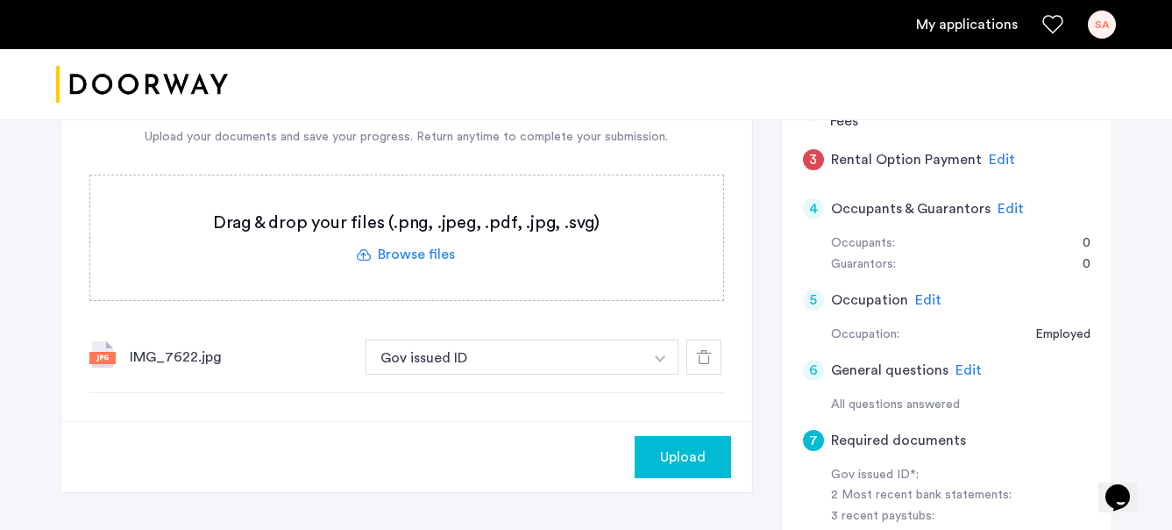
scroll to position [254, 0]
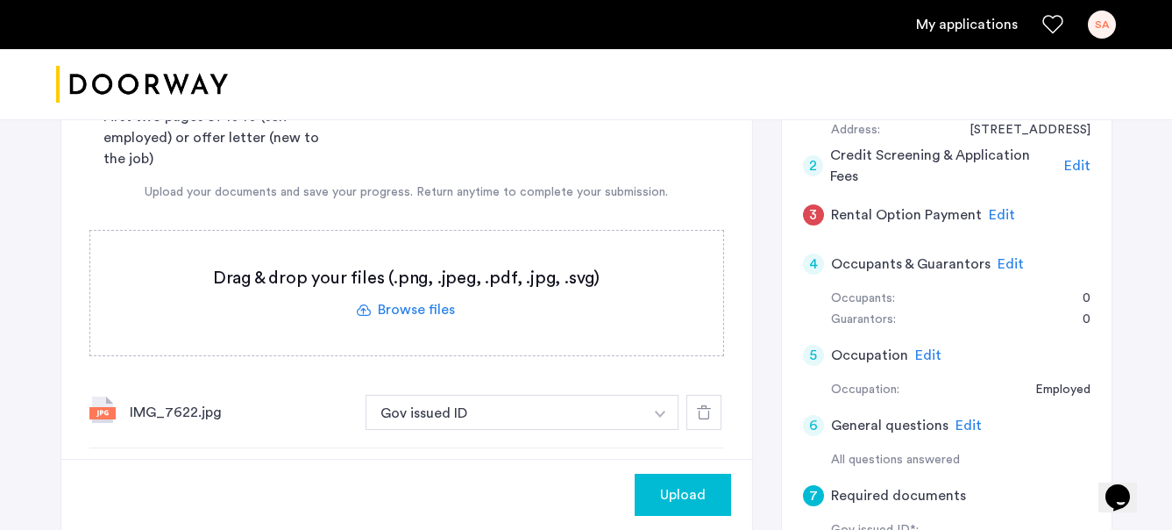
click at [674, 502] on span "Upload" at bounding box center [683, 494] width 46 height 21
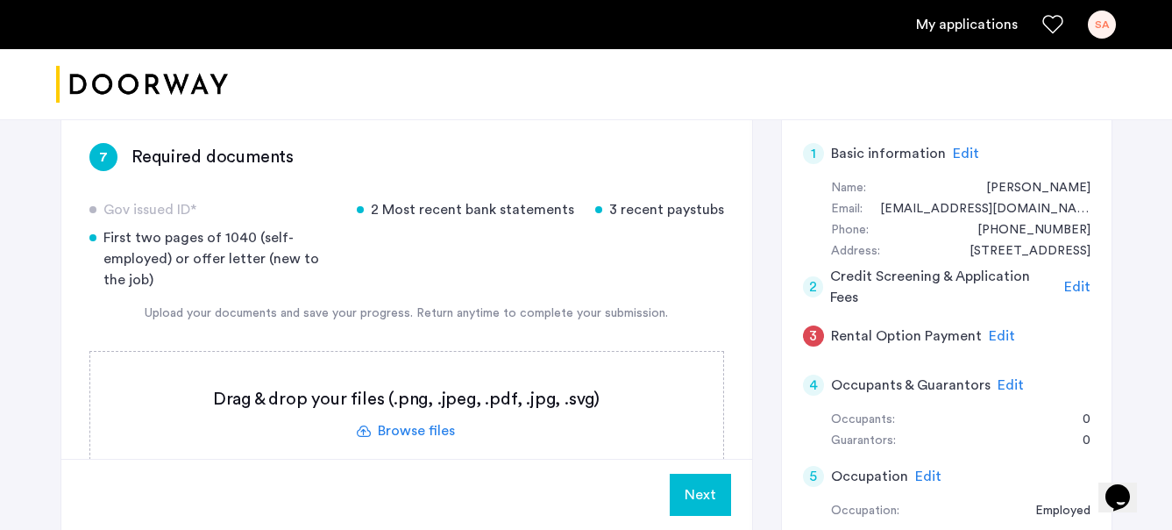
scroll to position [142, 0]
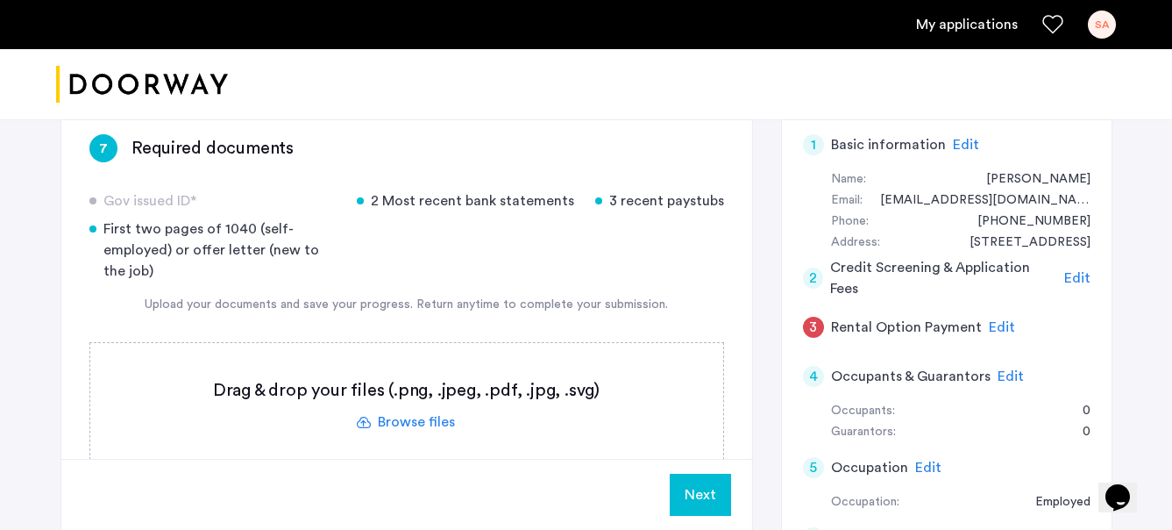
click at [704, 496] on button "Next" at bounding box center [700, 495] width 61 height 42
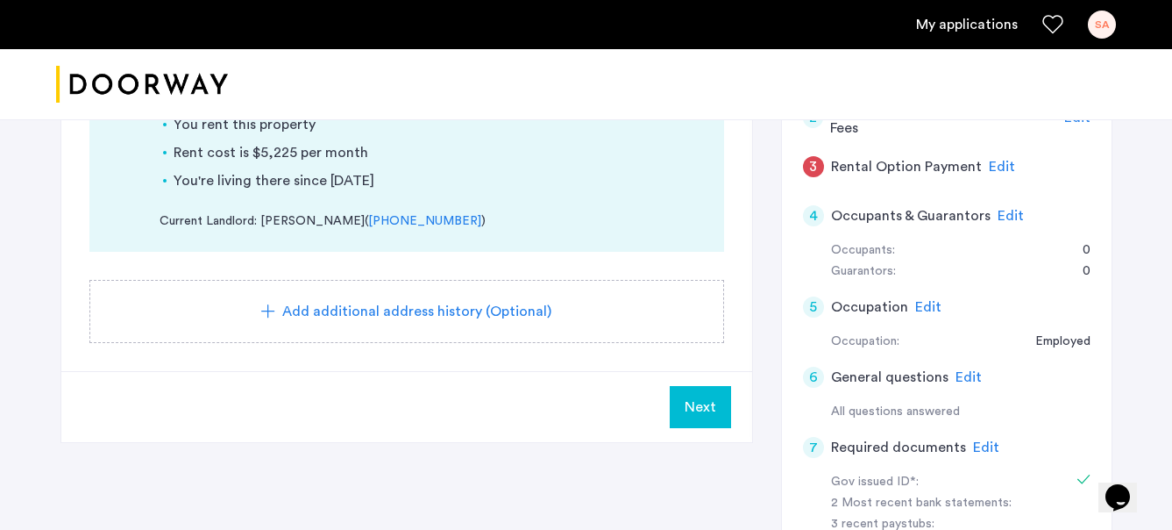
scroll to position [319, 0]
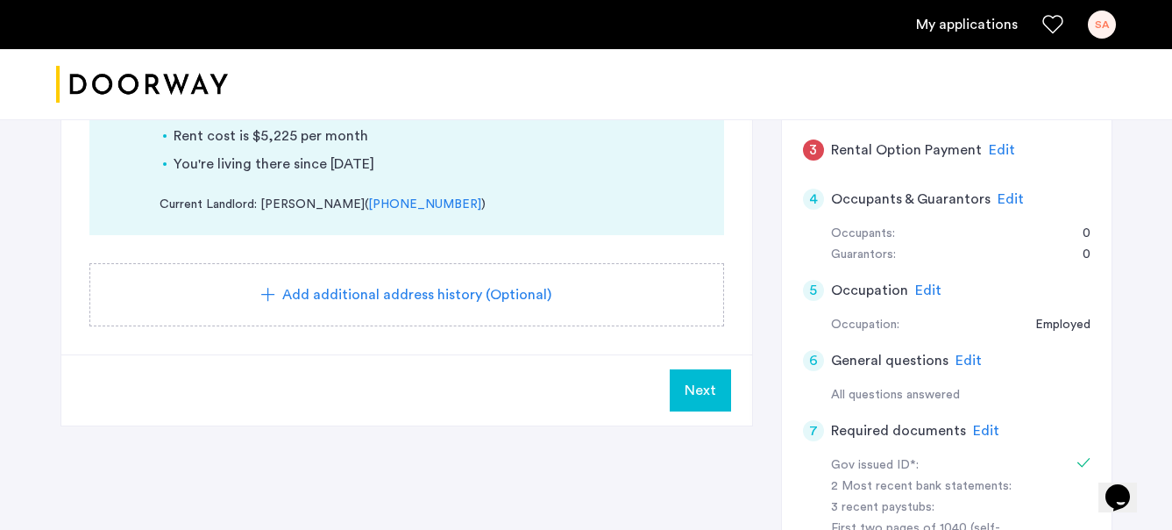
click at [692, 405] on button "Next" at bounding box center [700, 390] width 61 height 42
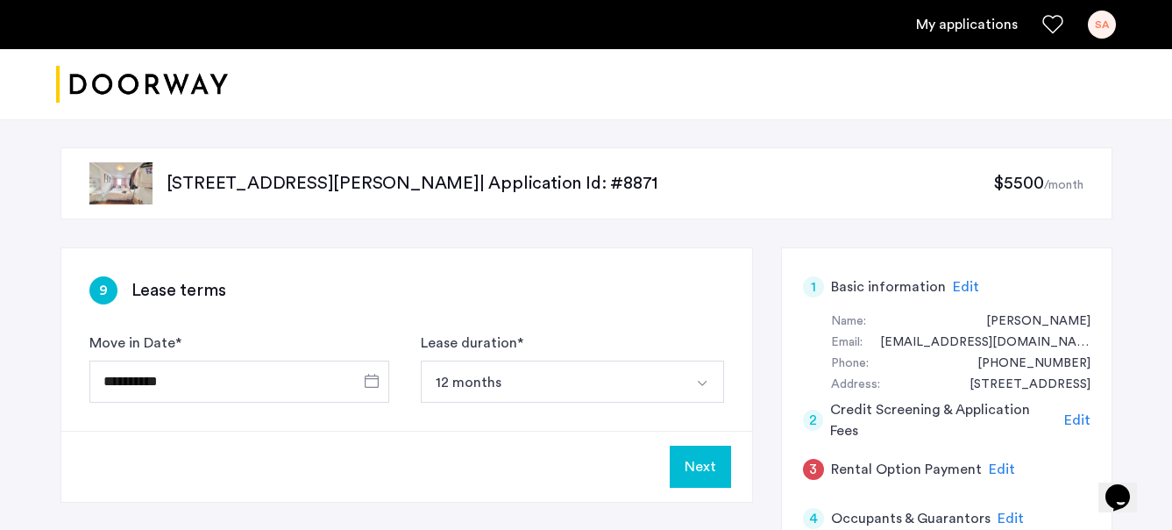
scroll to position [72, 0]
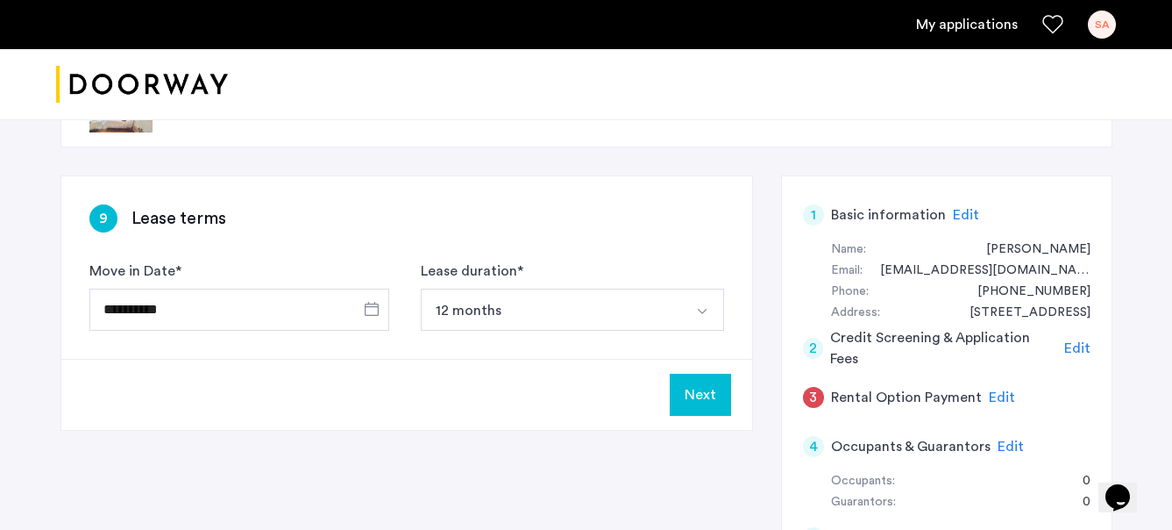
click at [706, 402] on button "Next" at bounding box center [700, 395] width 61 height 42
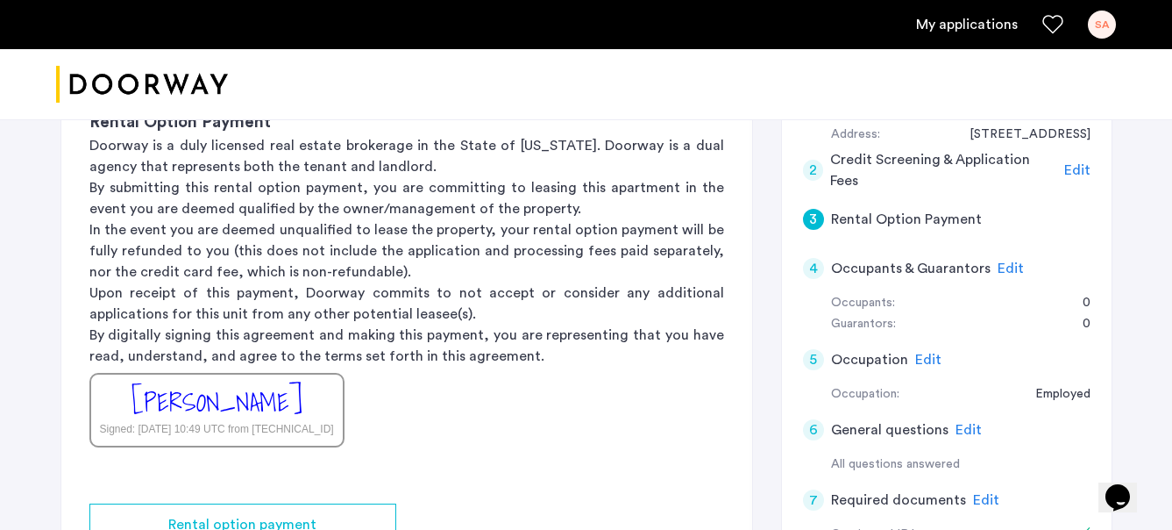
scroll to position [252, 0]
click at [816, 274] on div "4" at bounding box center [813, 266] width 21 height 21
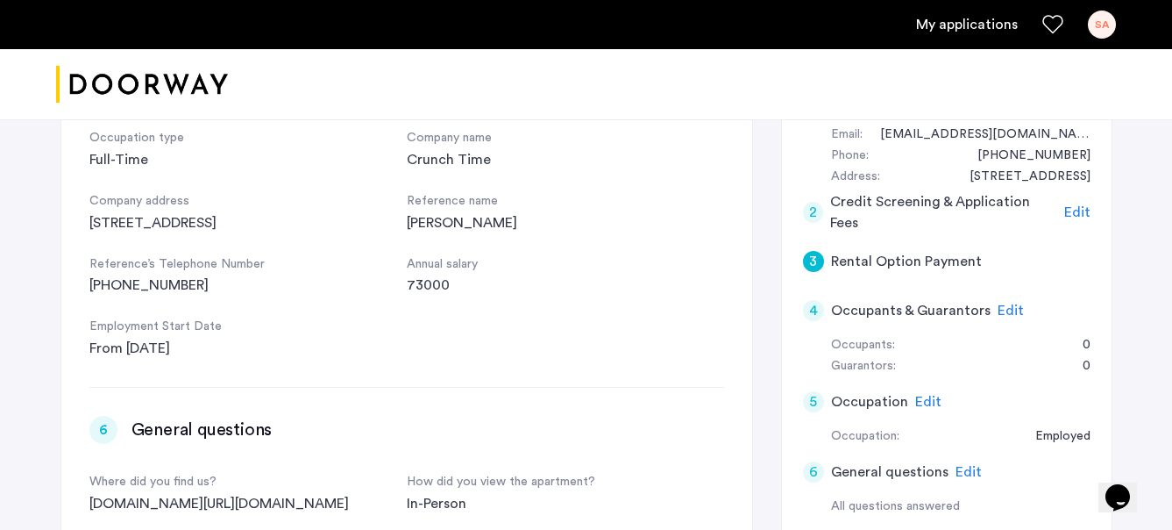
scroll to position [203, 0]
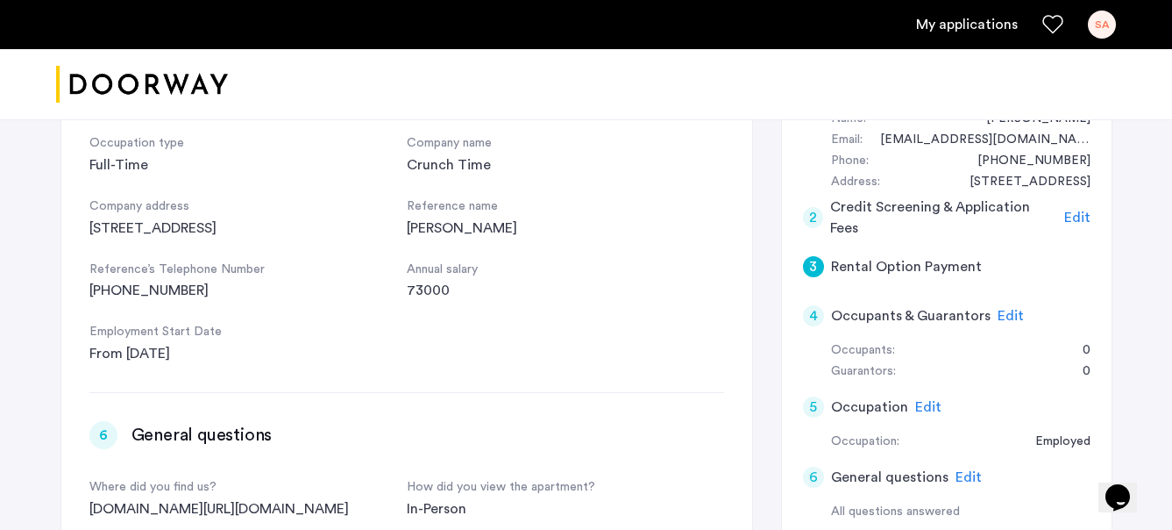
click at [1007, 315] on span "Edit" at bounding box center [1011, 316] width 26 height 14
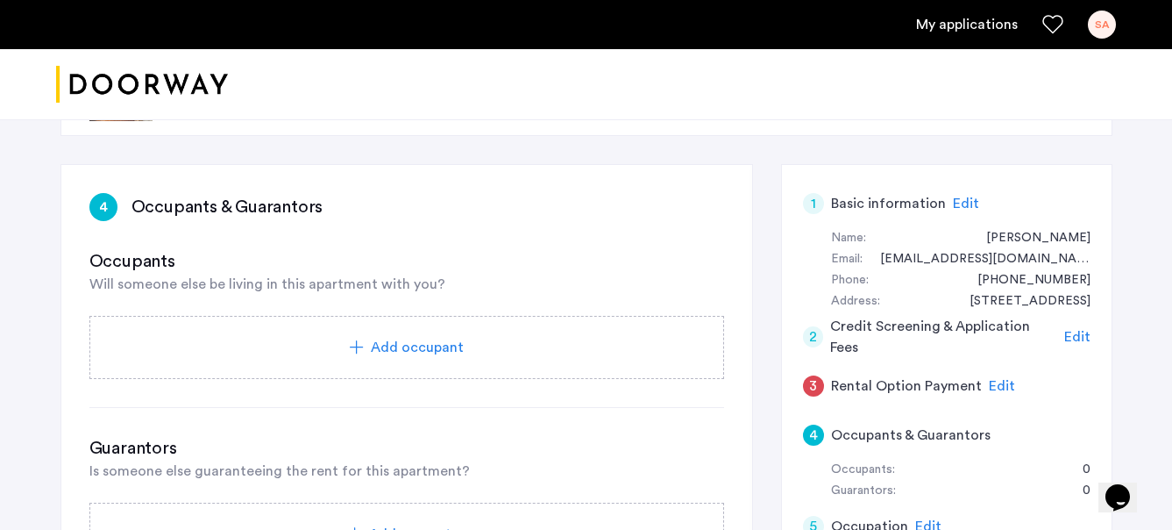
scroll to position [0, 0]
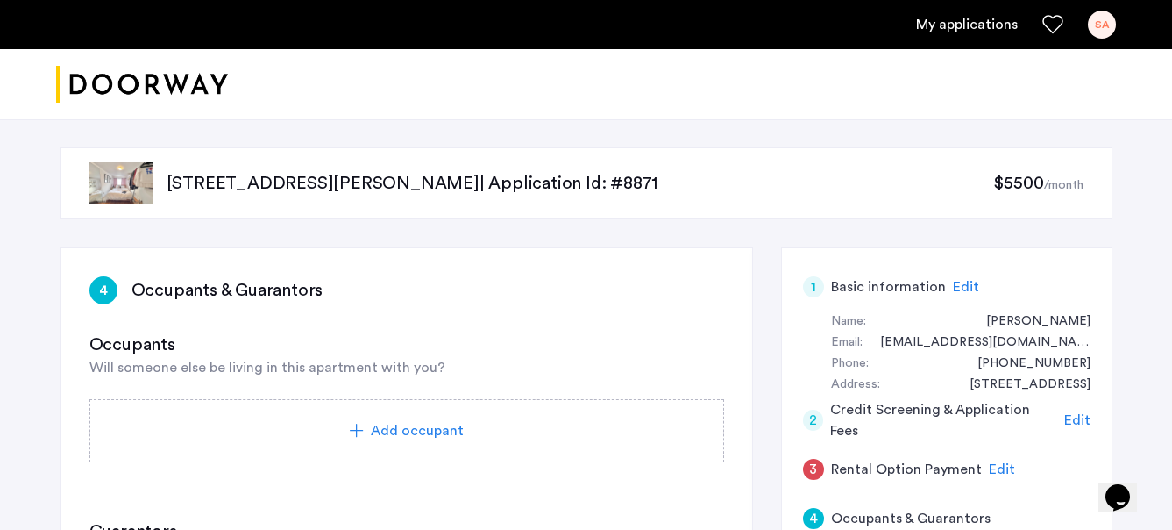
click at [482, 420] on div "Add occupant" at bounding box center [406, 430] width 593 height 21
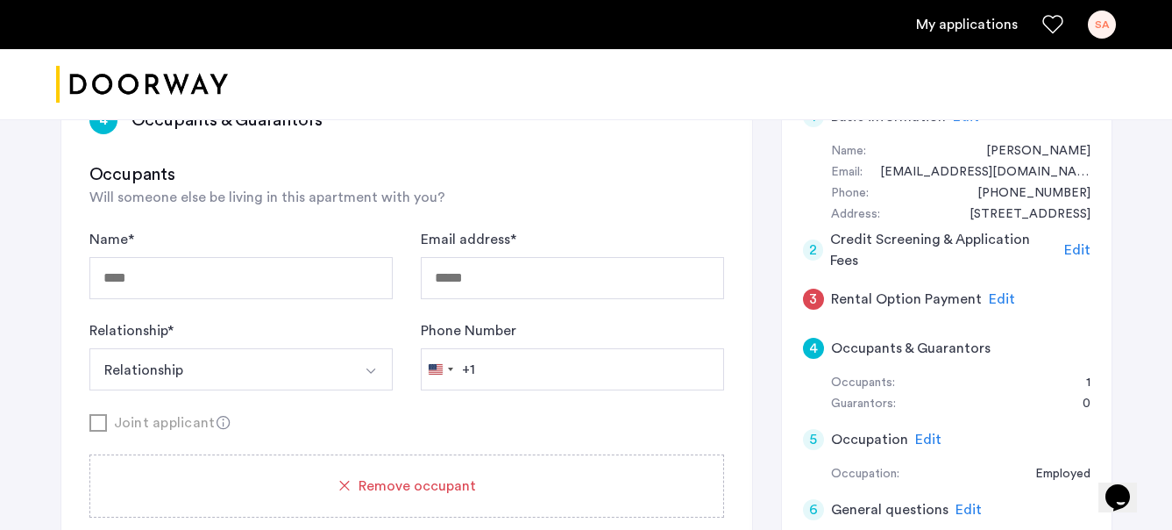
scroll to position [207, 0]
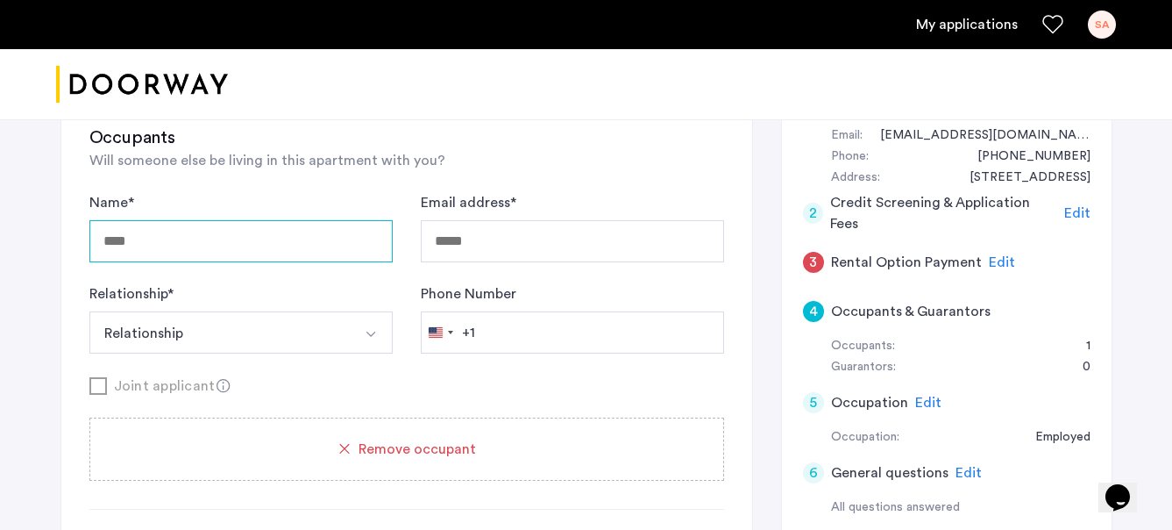
click at [276, 249] on input "Name *" at bounding box center [240, 241] width 303 height 42
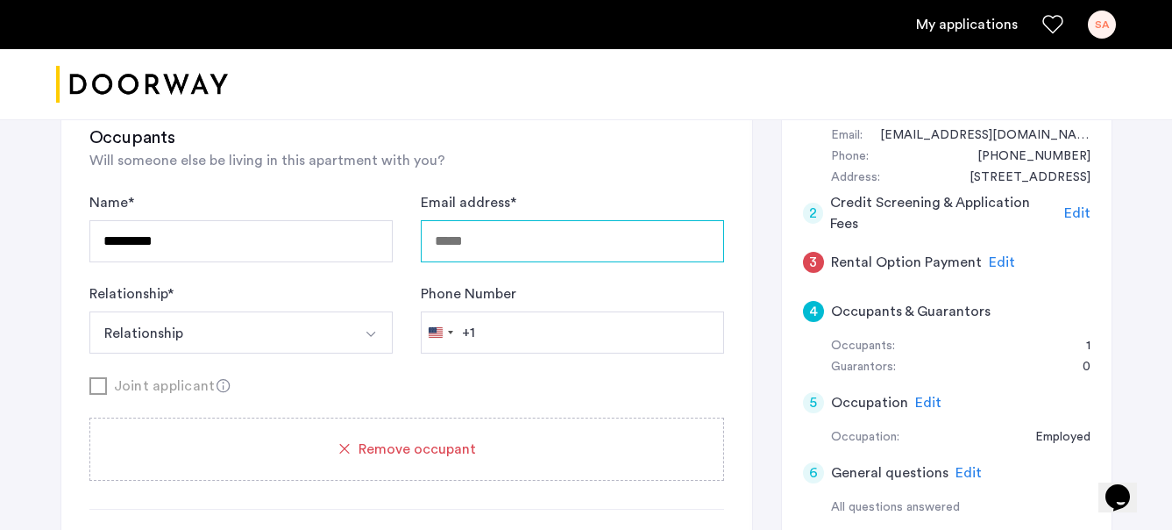
click at [582, 259] on input "Email address *" at bounding box center [572, 241] width 303 height 42
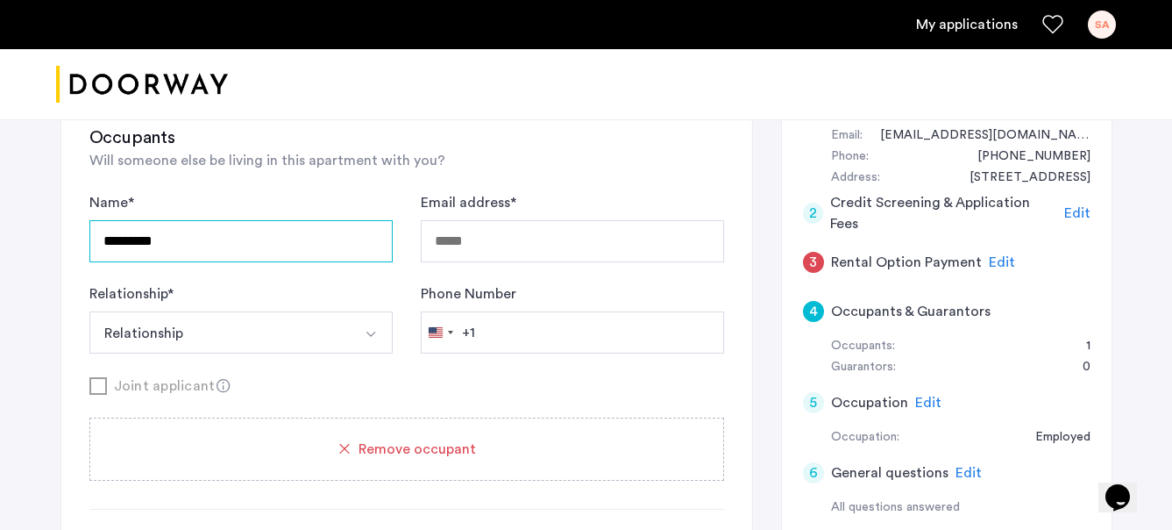
click at [331, 222] on input "*********" at bounding box center [240, 241] width 303 height 42
click at [316, 245] on input "*********" at bounding box center [240, 241] width 303 height 42
type input "**********"
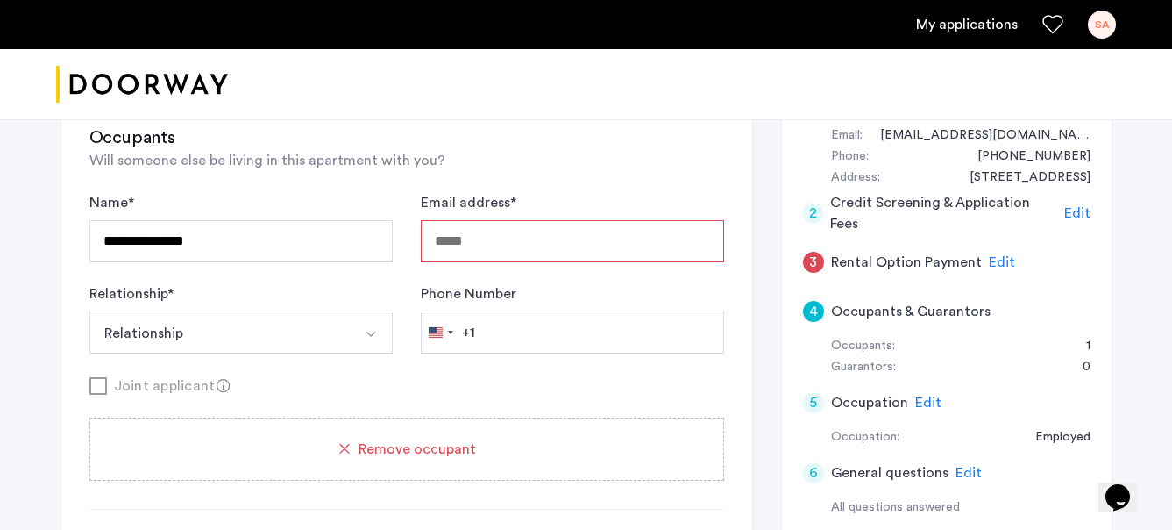
click at [466, 252] on input "Email address *" at bounding box center [572, 241] width 303 height 42
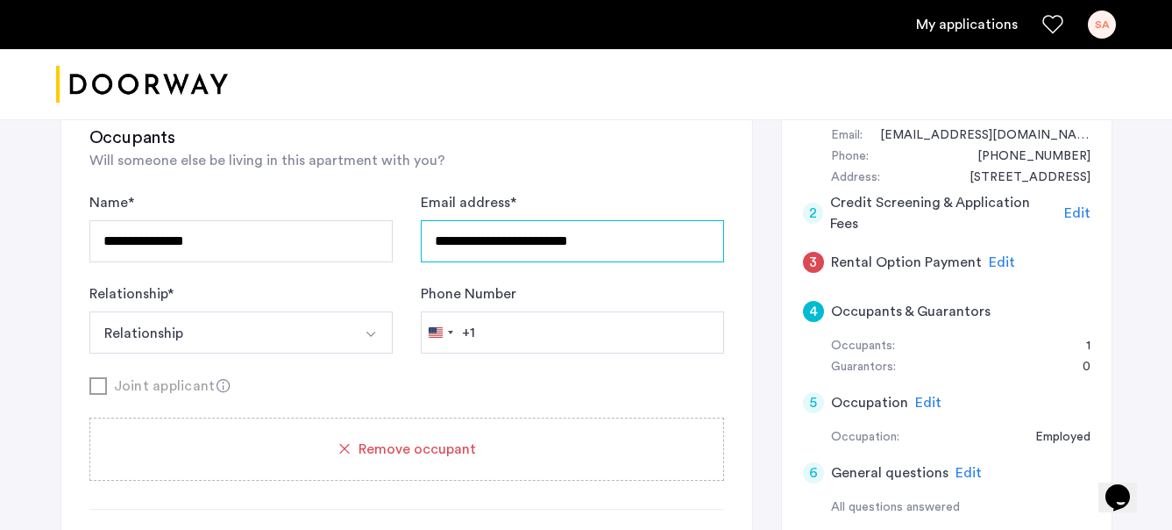
type input "**********"
click at [287, 341] on button "Relationship" at bounding box center [220, 332] width 262 height 42
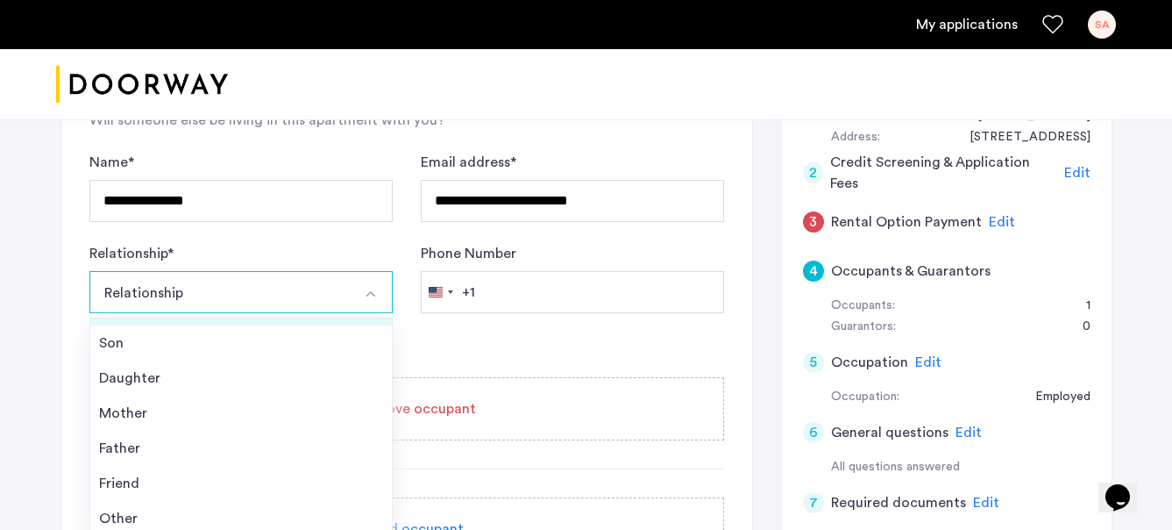
scroll to position [289, 0]
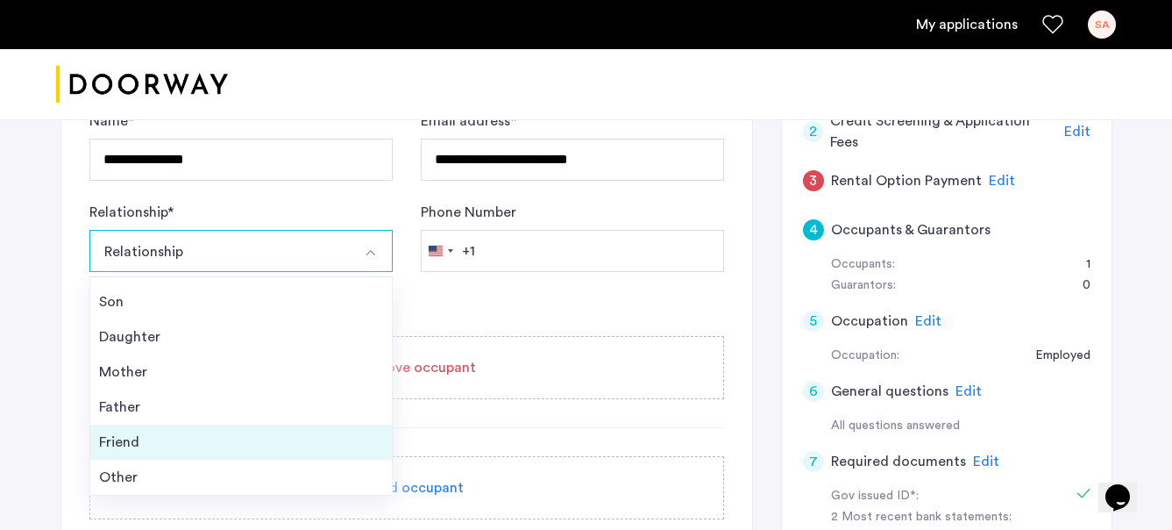
click at [222, 432] on div "Friend" at bounding box center [241, 441] width 284 height 21
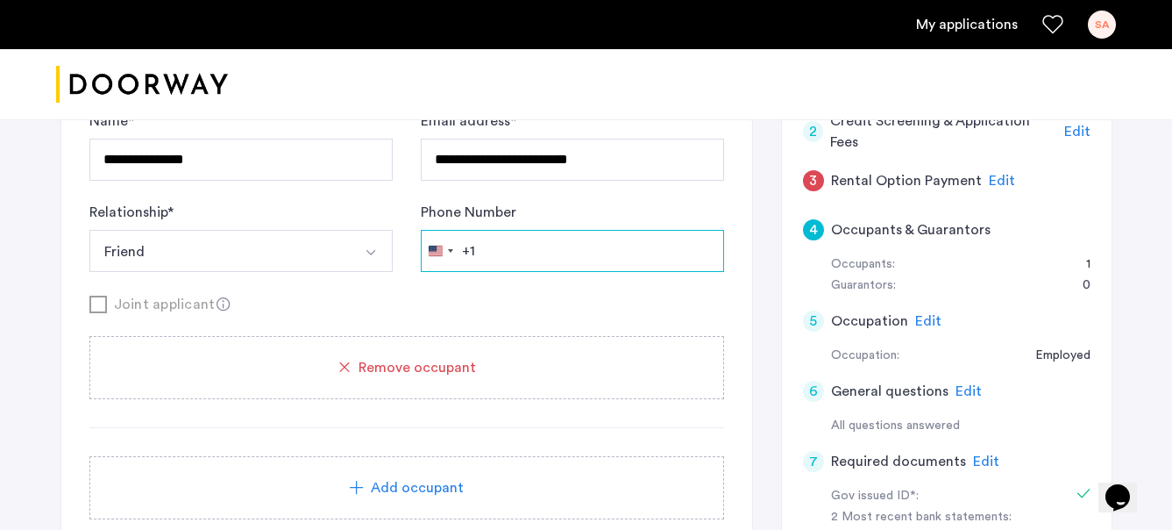
click at [574, 264] on input "Phone Number" at bounding box center [572, 251] width 303 height 42
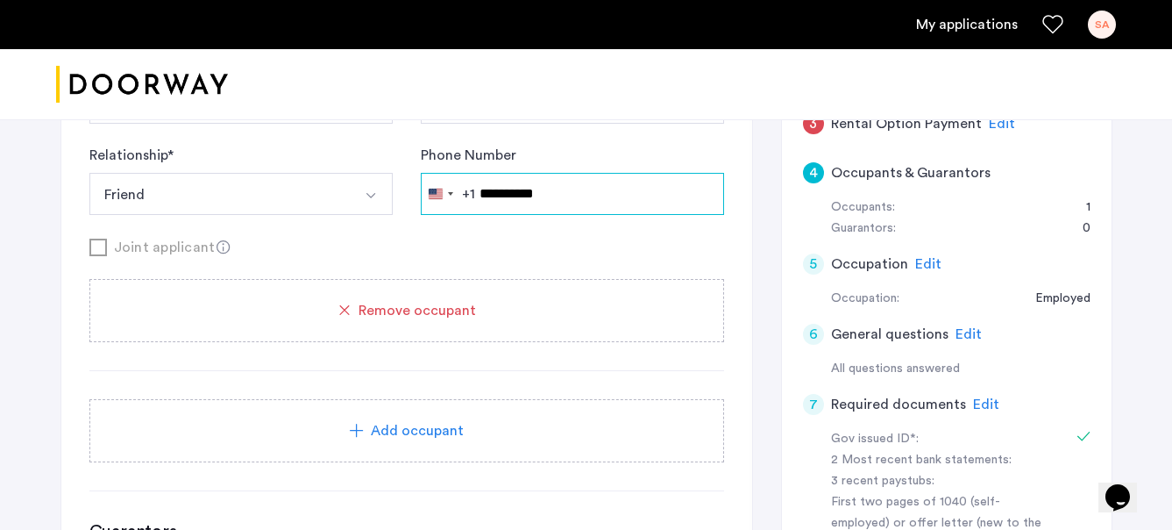
scroll to position [353, 0]
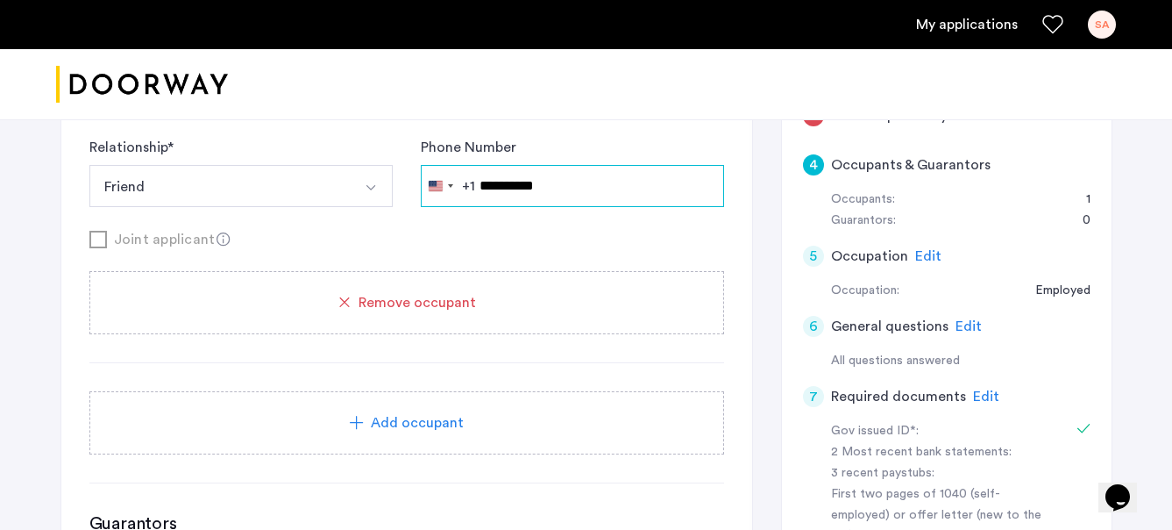
type input "**********"
click at [303, 422] on div "Add occupant" at bounding box center [406, 422] width 593 height 21
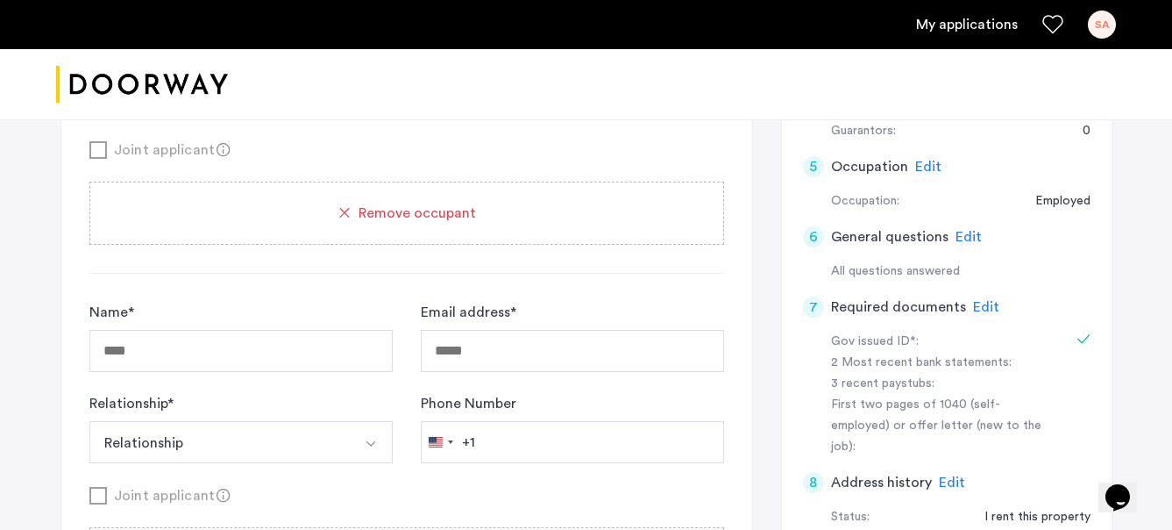
scroll to position [446, 0]
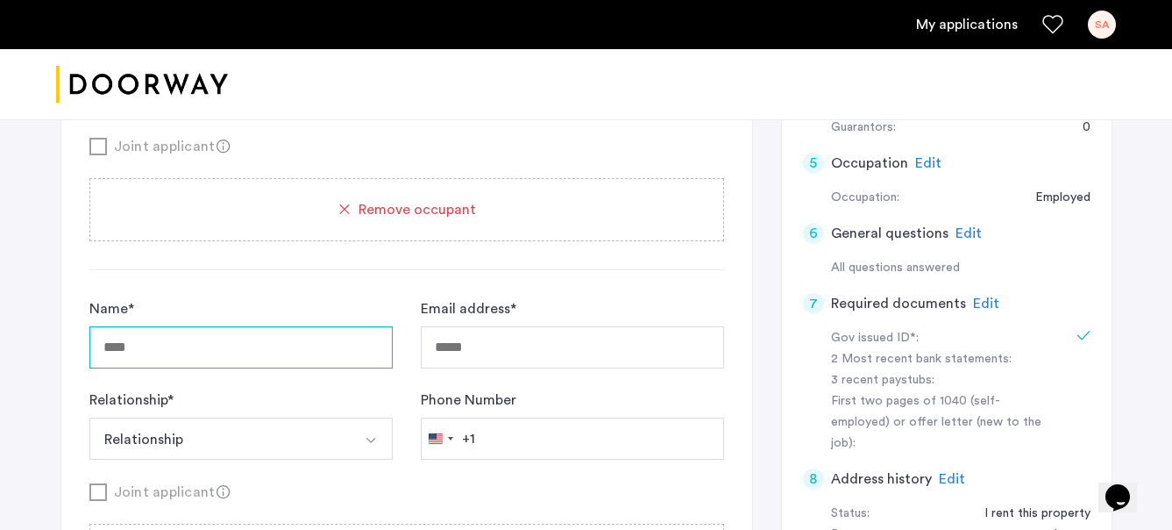
click at [248, 360] on input "Name *" at bounding box center [240, 347] width 303 height 42
type input "**********"
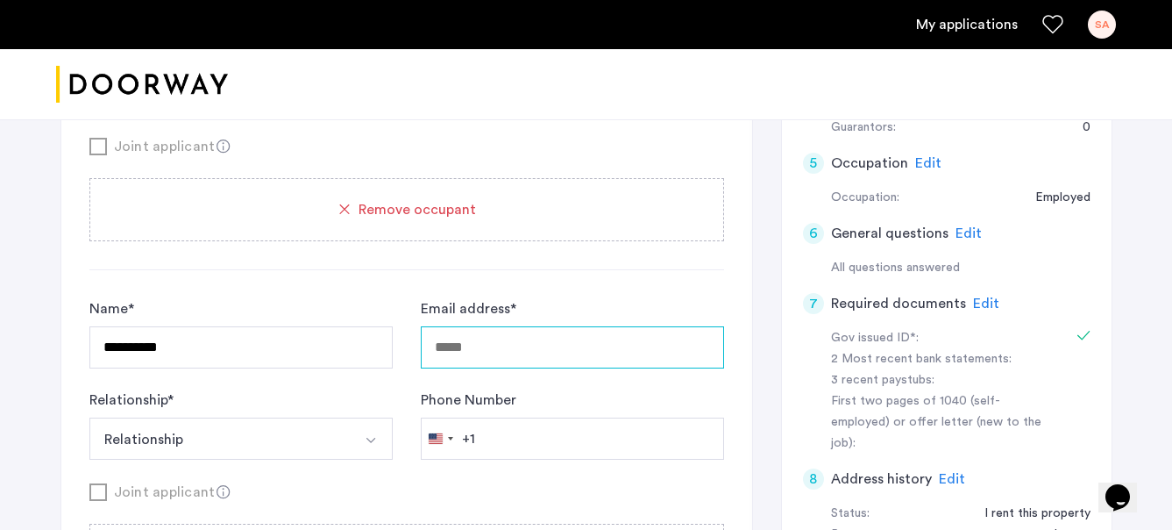
click at [540, 354] on input "Email address *" at bounding box center [572, 347] width 303 height 42
click at [450, 349] on input "Email address *" at bounding box center [572, 347] width 303 height 42
paste input "**********"
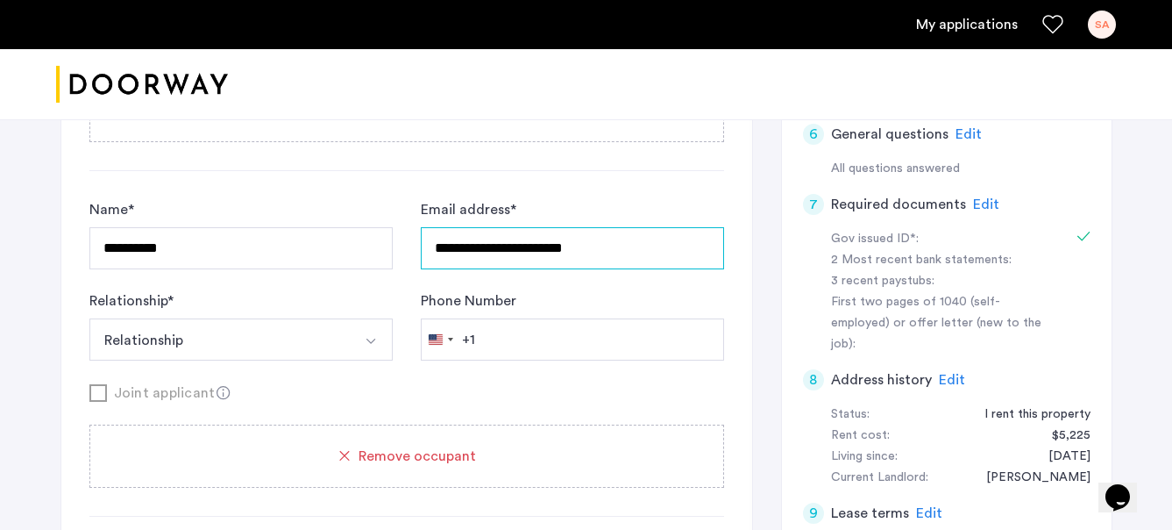
scroll to position [547, 0]
type input "**********"
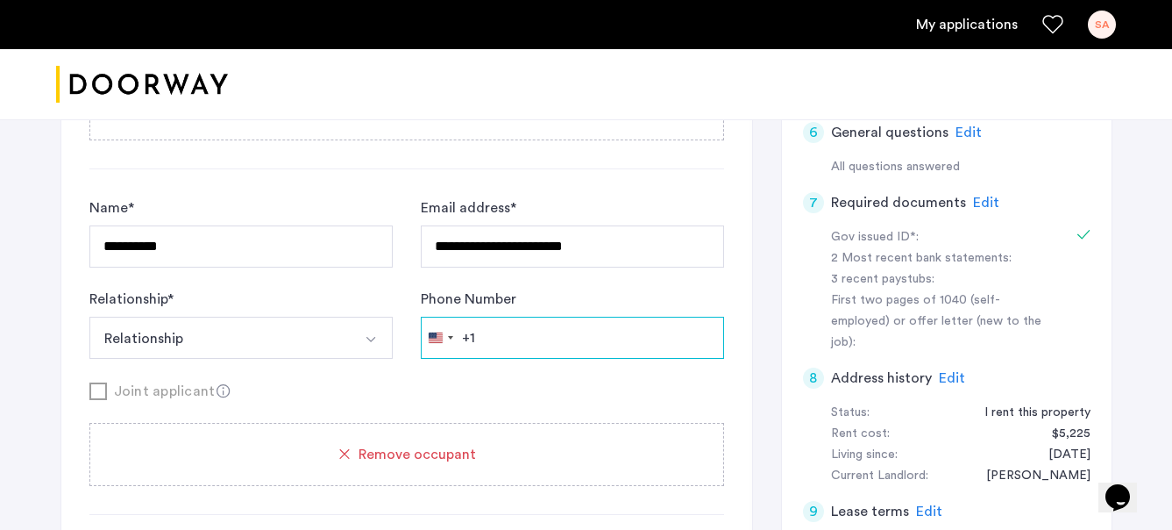
click at [537, 341] on input "Phone Number" at bounding box center [572, 338] width 303 height 42
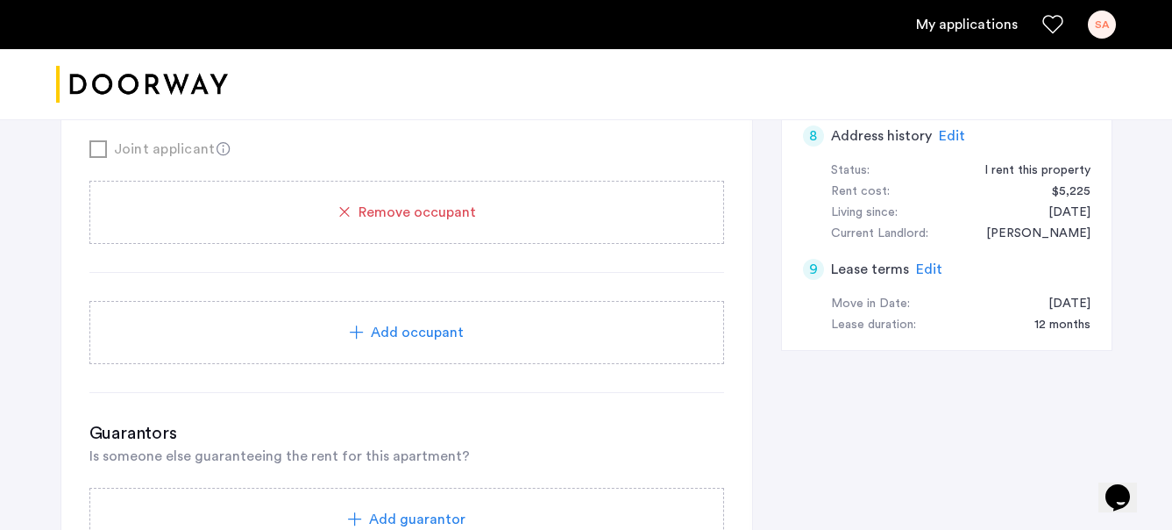
type input "**********"
click at [254, 388] on div "**********" at bounding box center [406, 64] width 691 height 1211
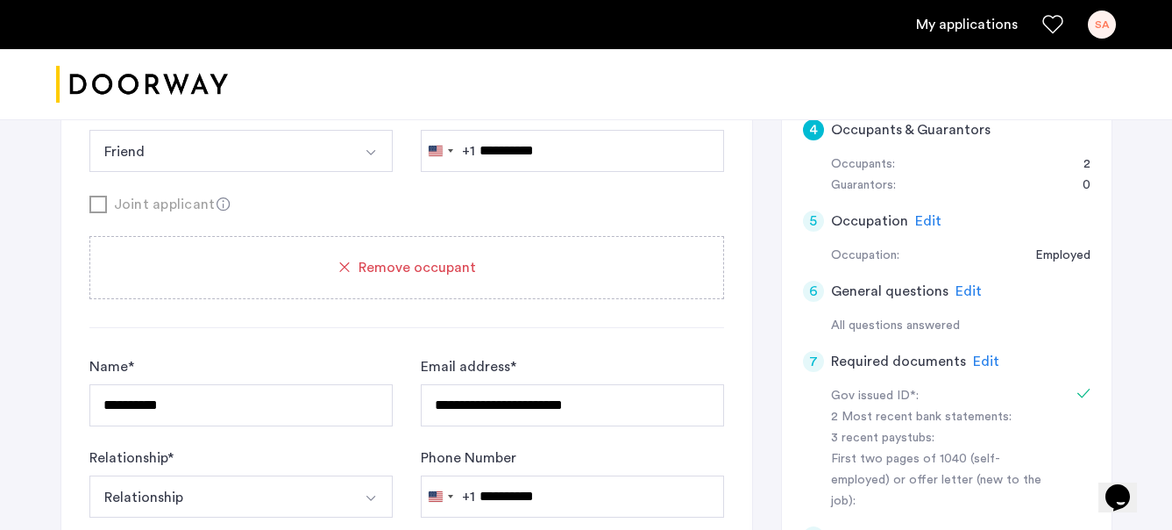
scroll to position [448, 0]
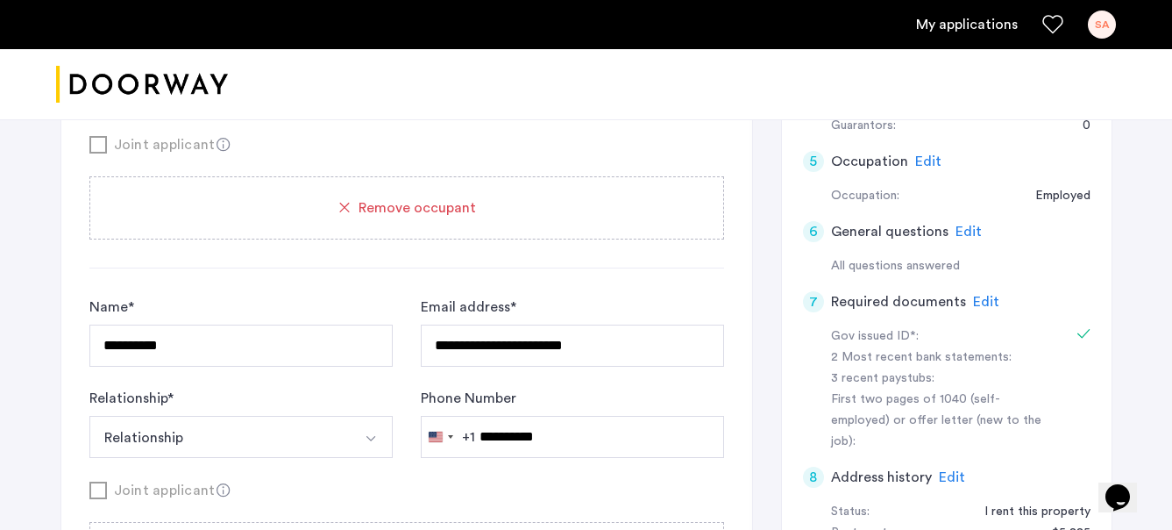
click at [306, 445] on button "Relationship" at bounding box center [220, 437] width 262 height 42
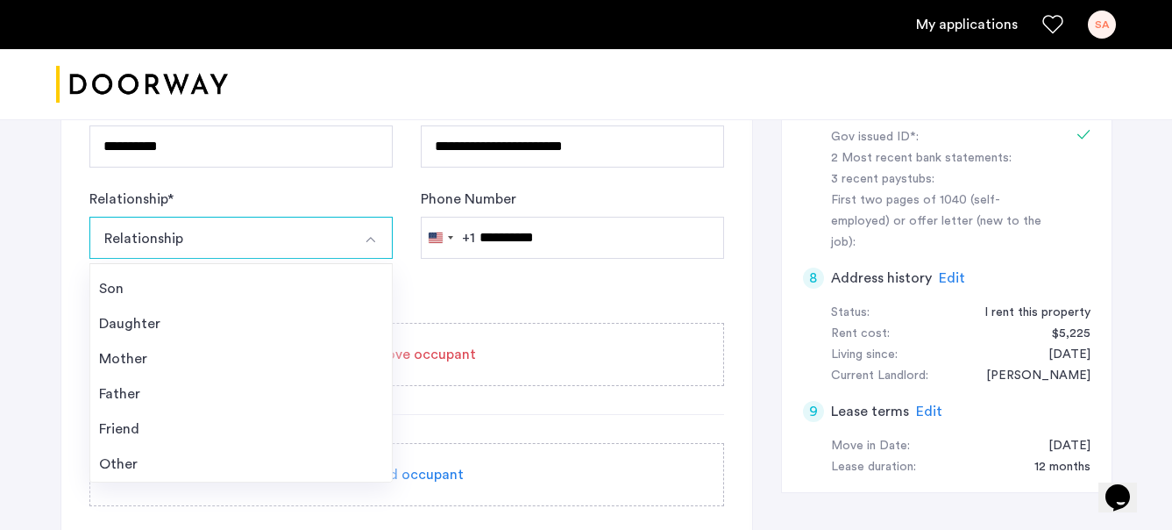
scroll to position [678, 0]
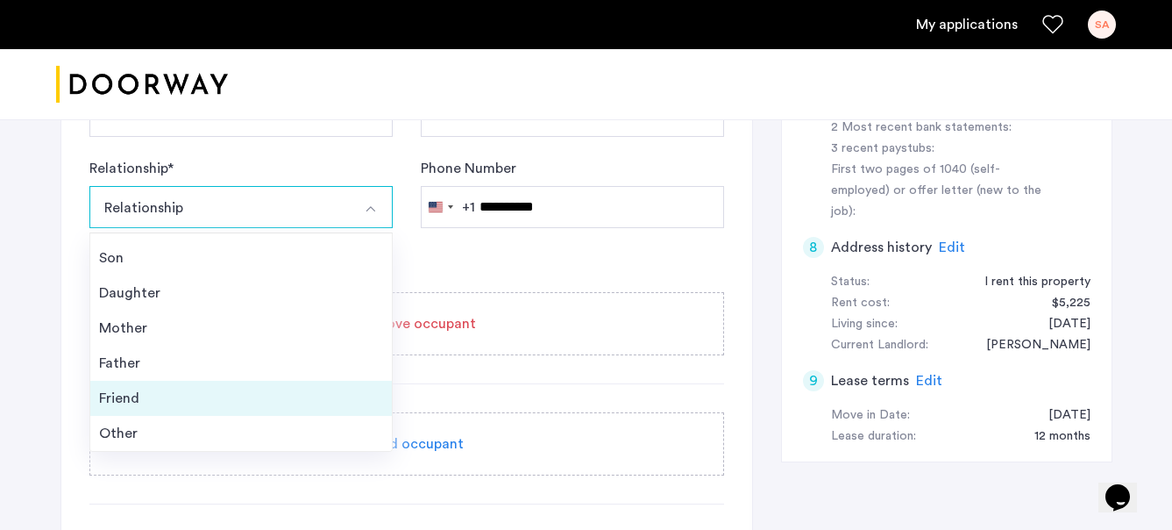
click at [224, 388] on div "Friend" at bounding box center [241, 398] width 284 height 21
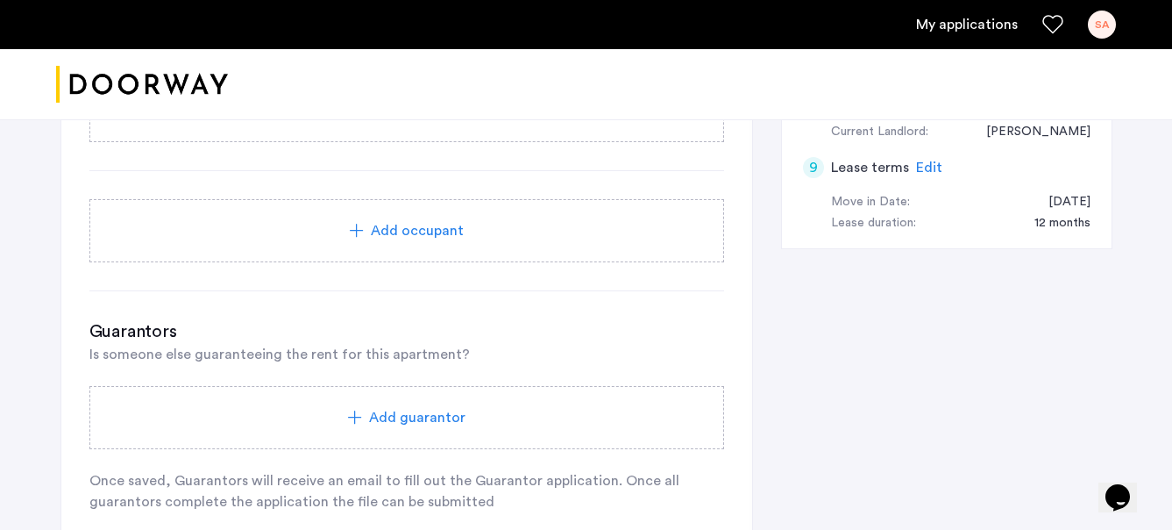
scroll to position [930, 0]
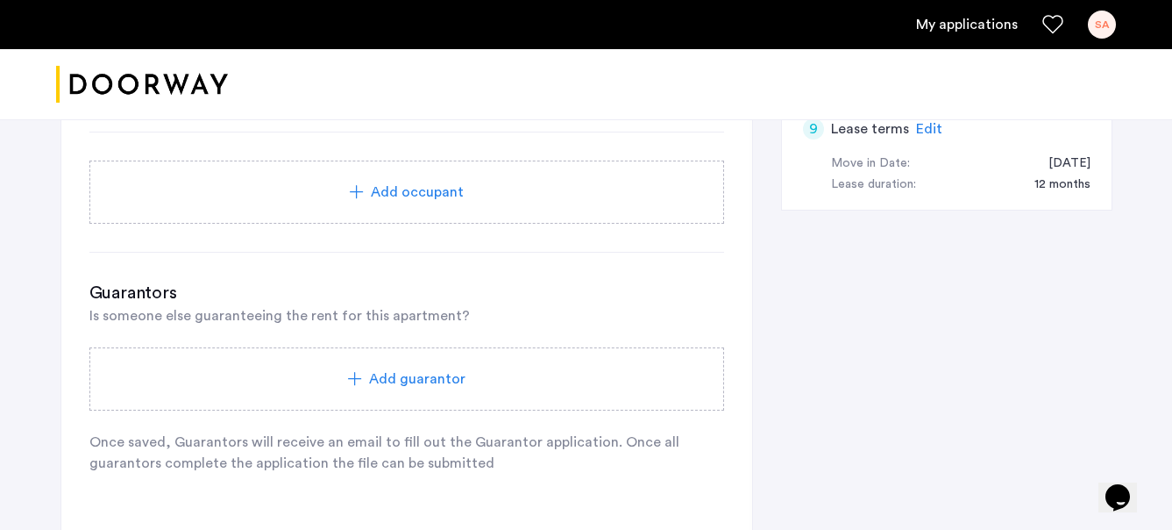
click at [439, 373] on span "Add guarantor" at bounding box center [417, 378] width 96 height 21
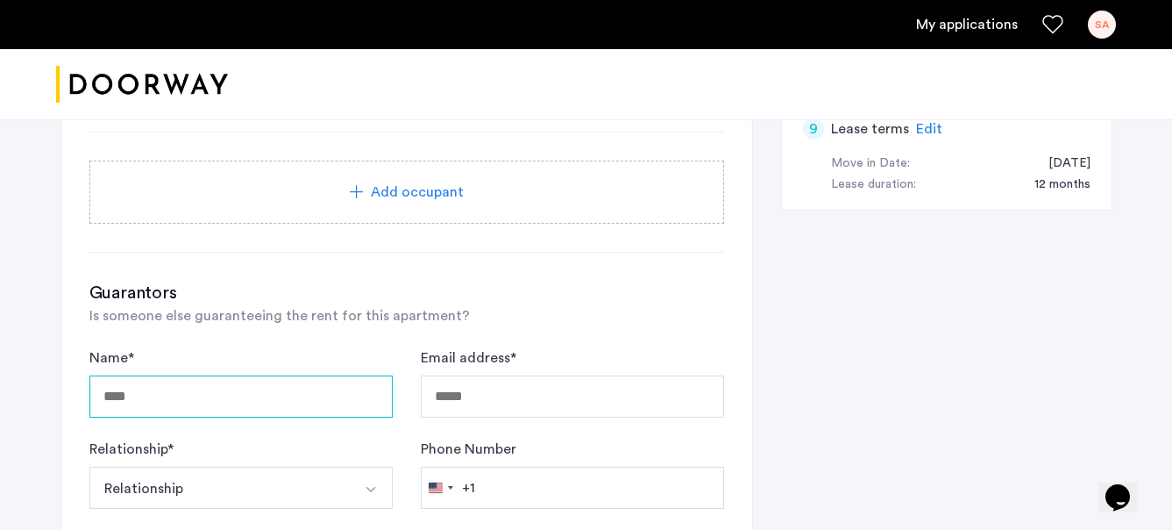
click at [262, 391] on input "Name *" at bounding box center [240, 396] width 303 height 42
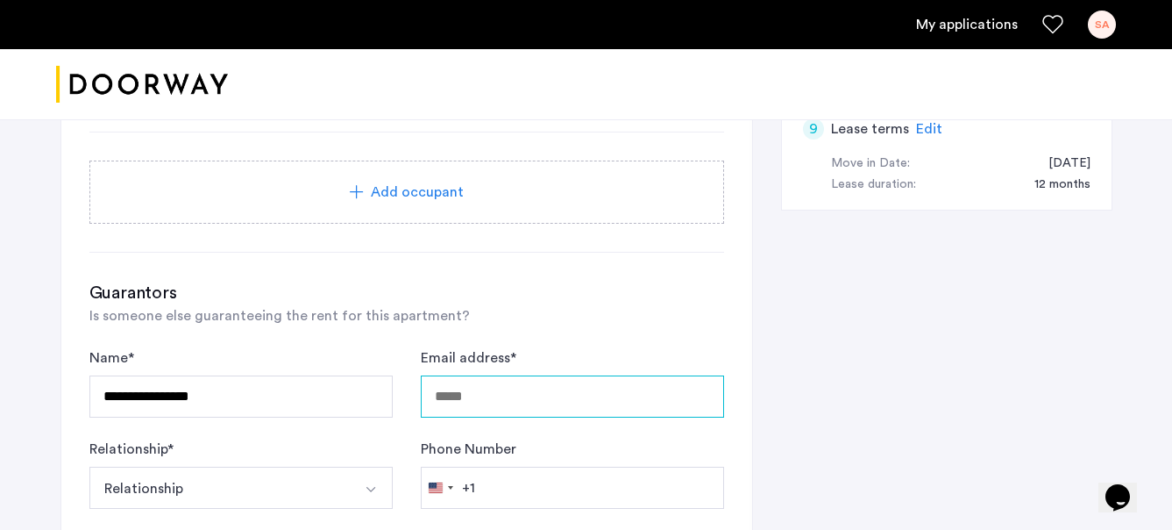
scroll to position [1336, 0]
click at [500, 387] on input "Email address *" at bounding box center [572, 396] width 303 height 42
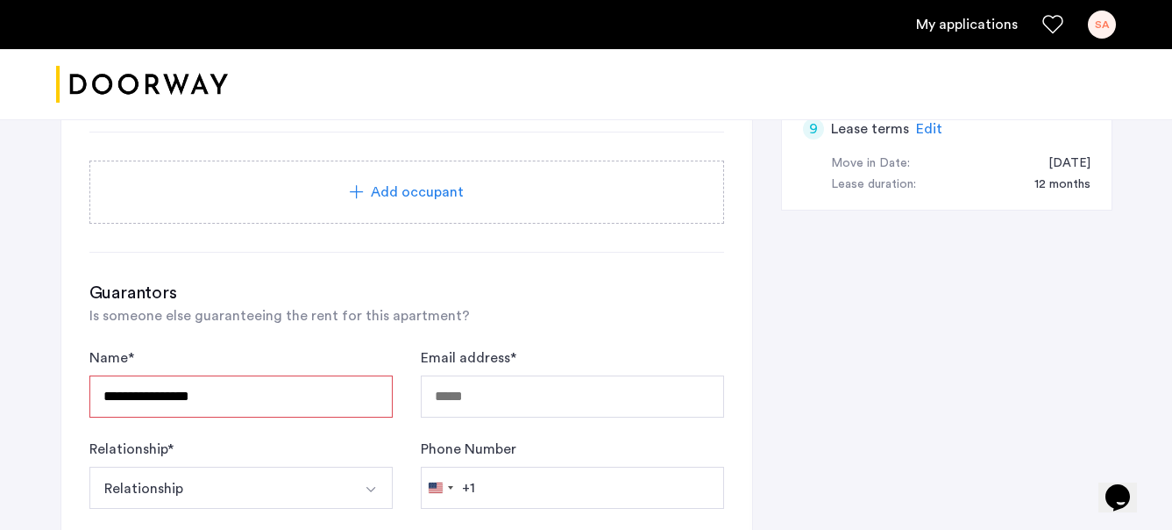
click at [348, 404] on input "**********" at bounding box center [240, 396] width 303 height 42
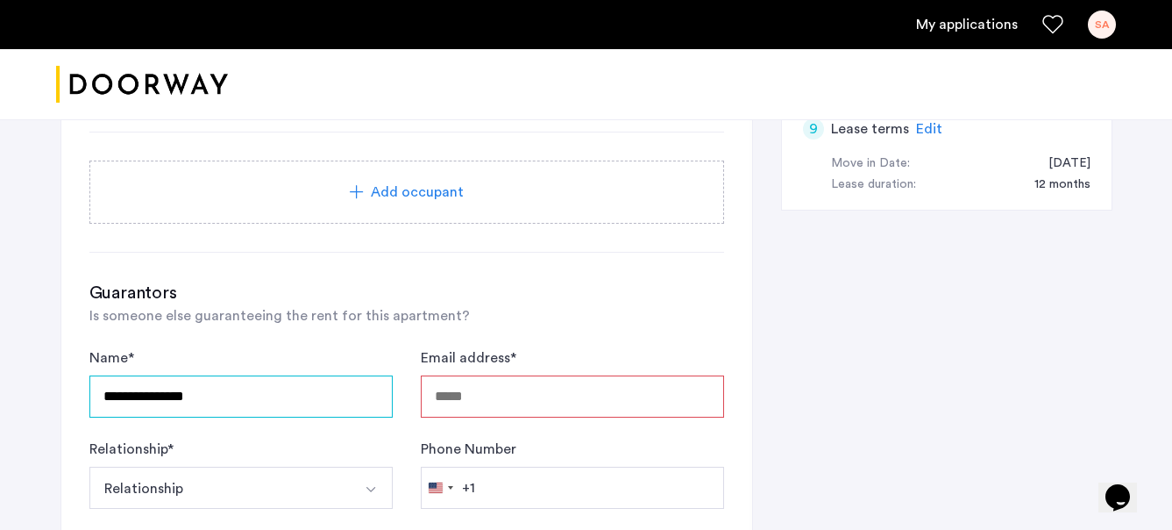
type input "**********"
click at [517, 398] on input "Email address *" at bounding box center [572, 396] width 303 height 42
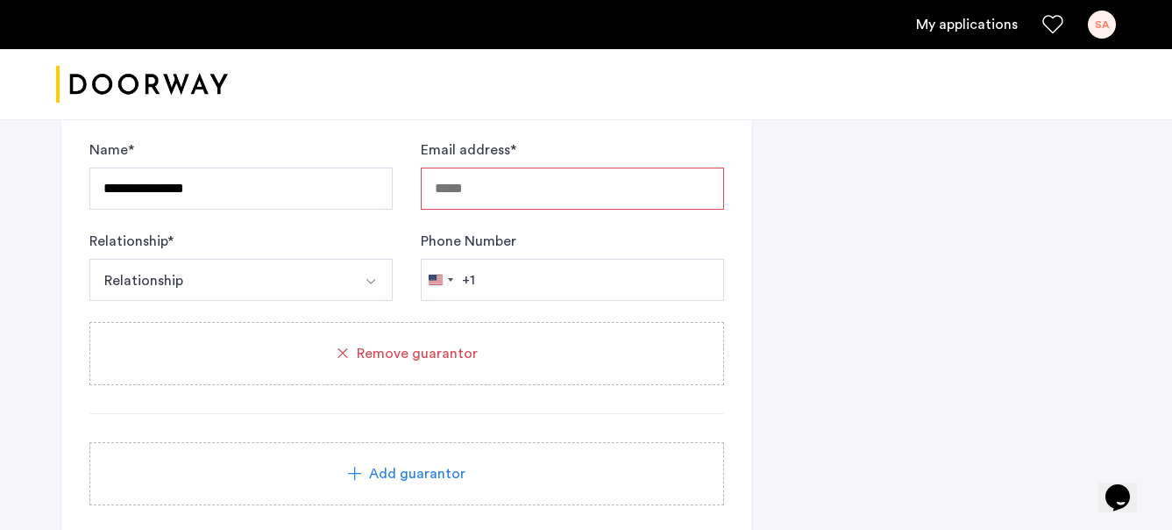
scroll to position [1143, 0]
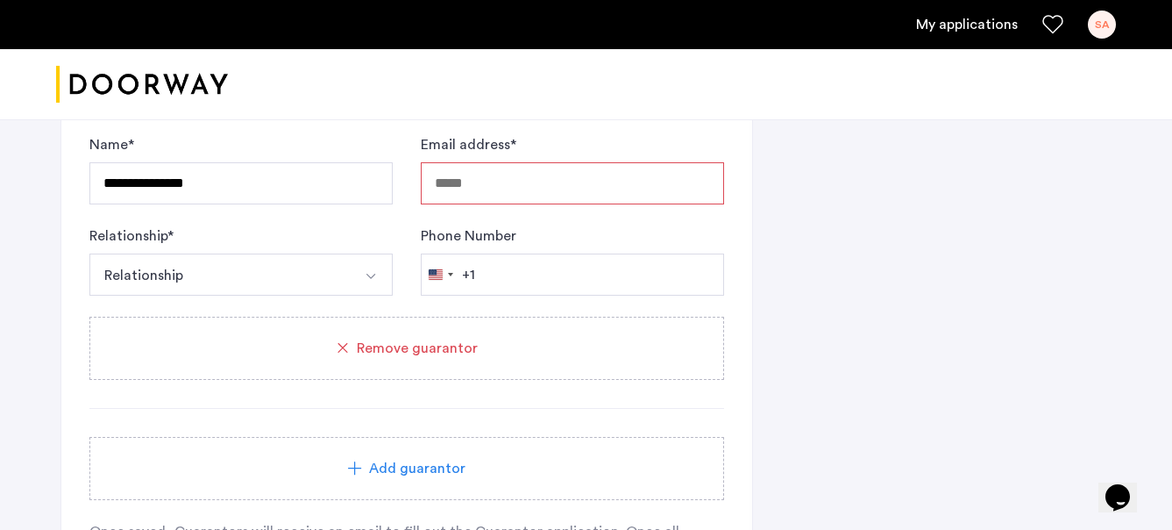
click at [310, 292] on button "Relationship" at bounding box center [220, 274] width 262 height 42
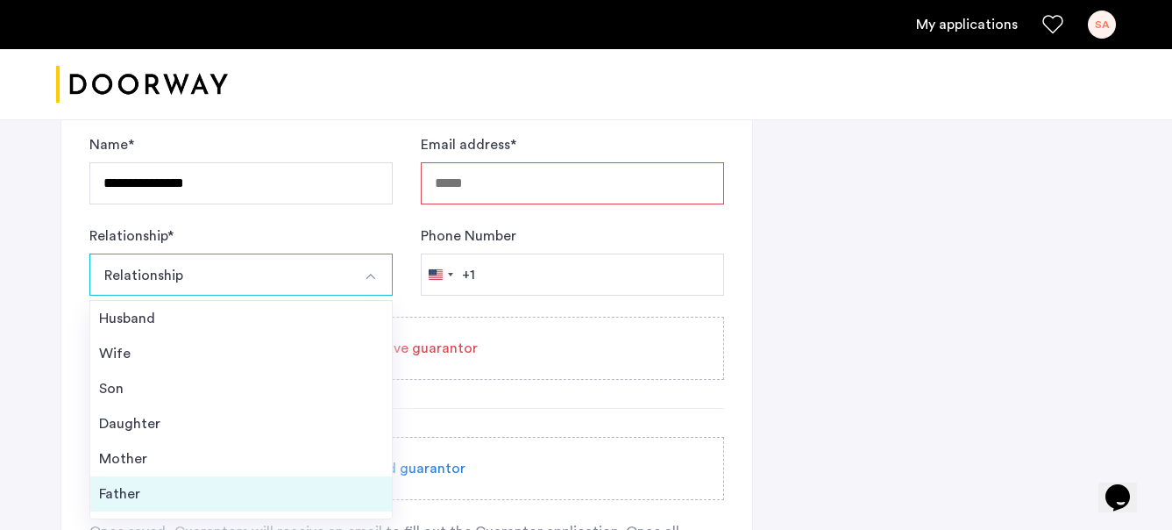
click at [263, 484] on div "Father" at bounding box center [241, 493] width 284 height 21
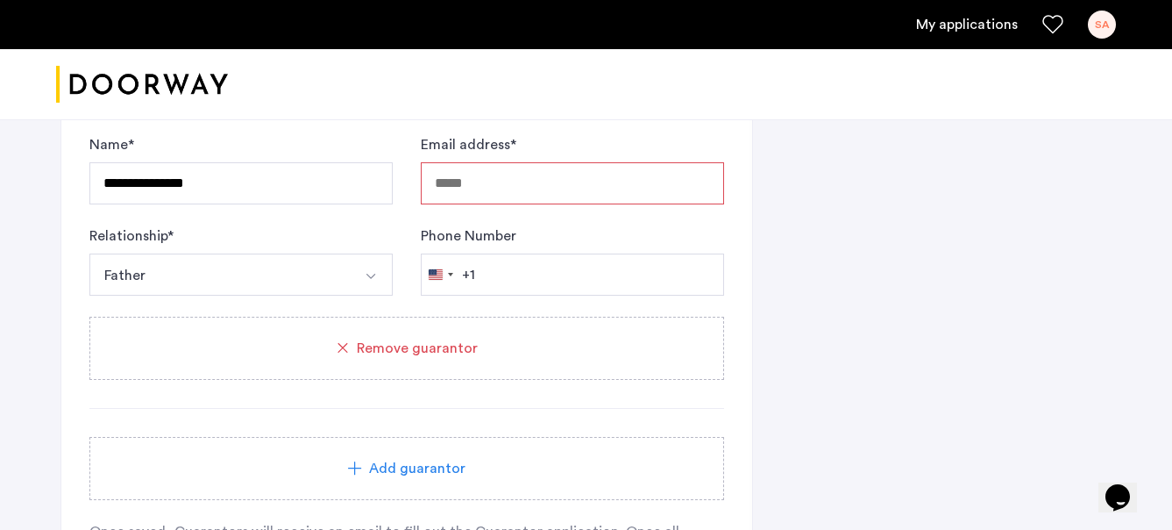
click at [555, 180] on input "Email address *" at bounding box center [572, 183] width 303 height 42
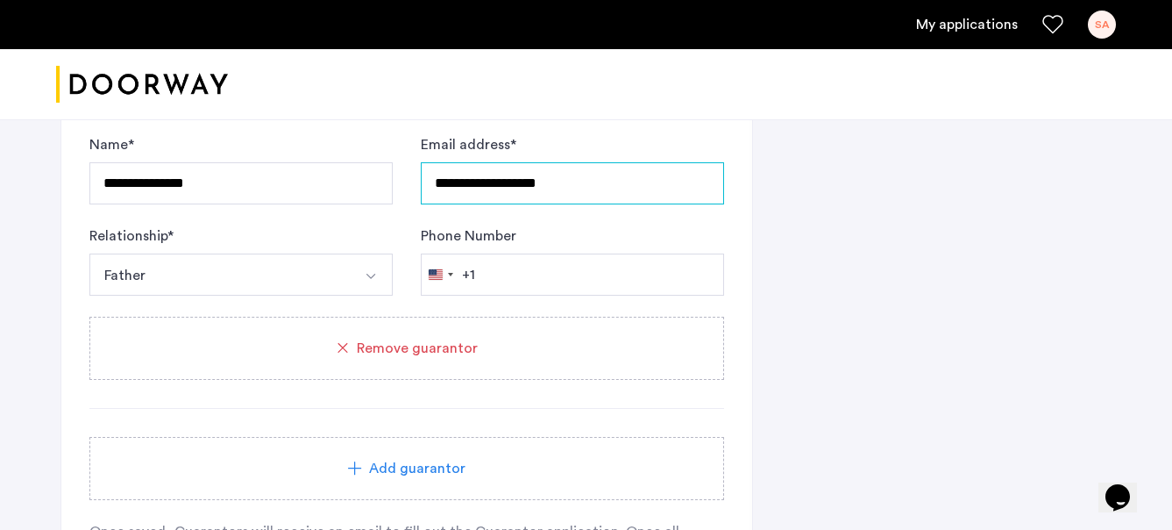
type input "**********"
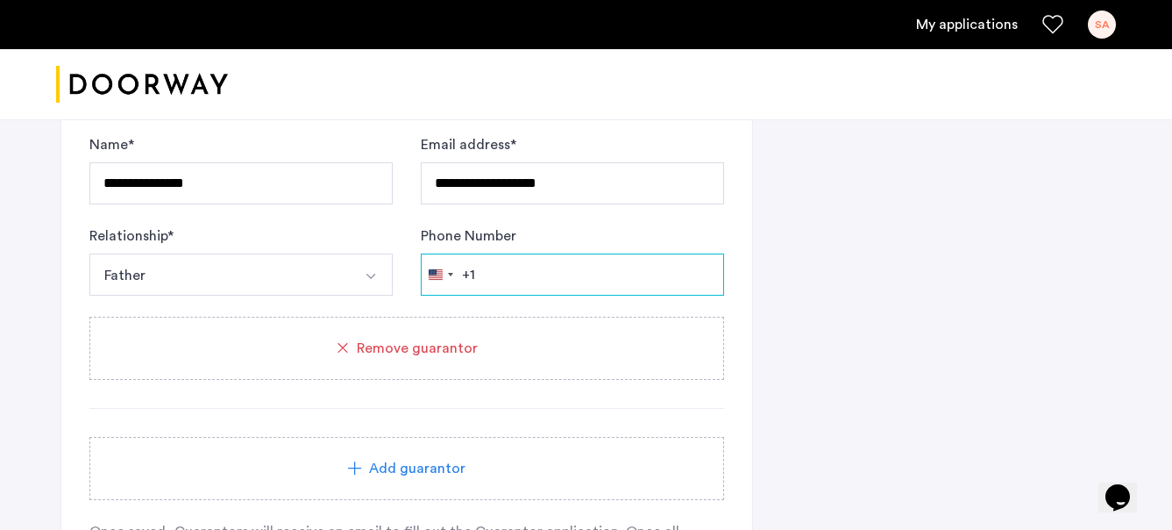
click at [592, 279] on input "Phone Number" at bounding box center [572, 274] width 303 height 42
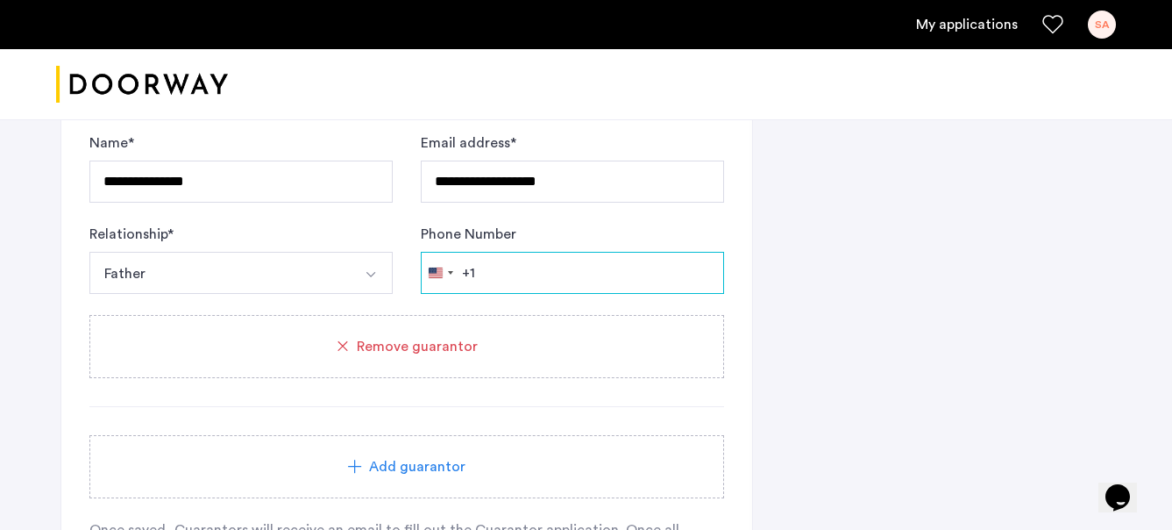
scroll to position [1151, 0]
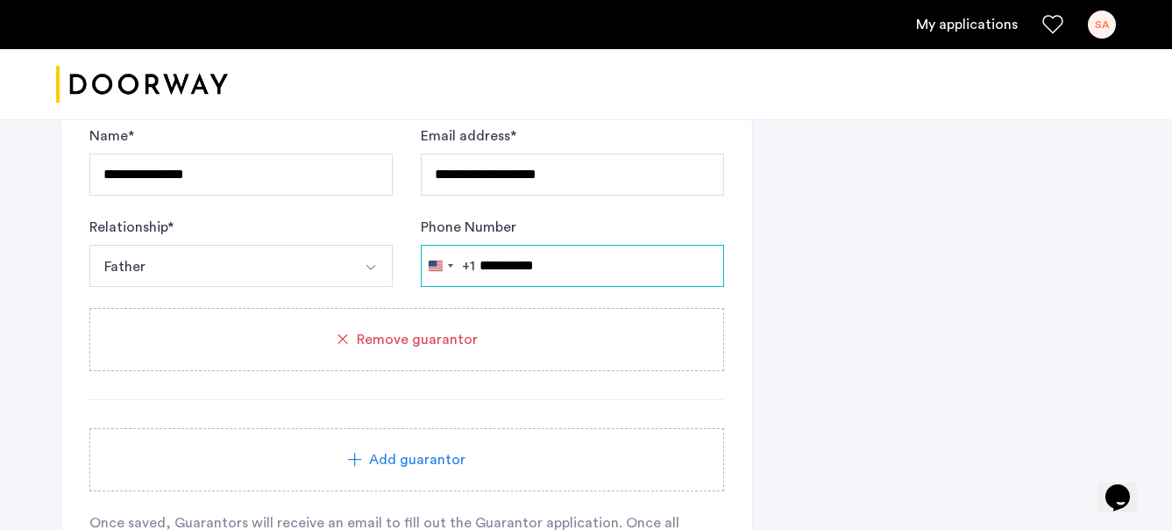
type input "**********"
click at [620, 417] on div "**********" at bounding box center [406, 306] width 635 height 495
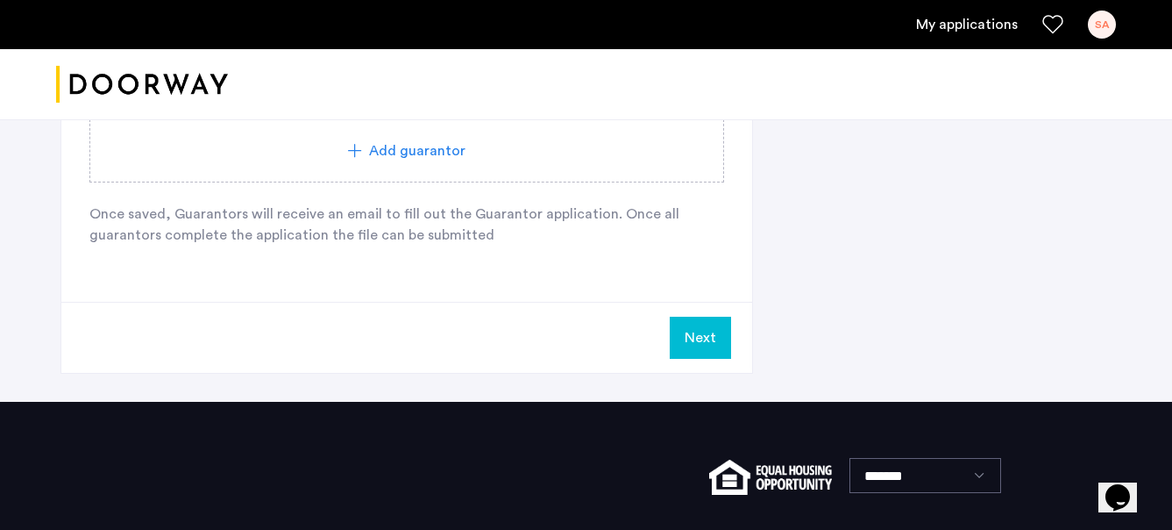
scroll to position [1475, 0]
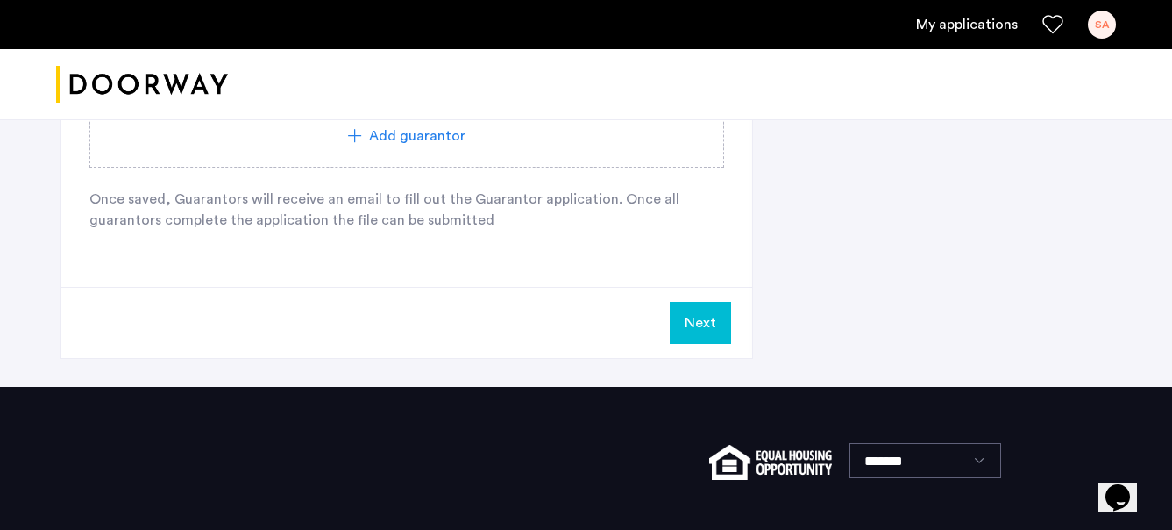
click at [687, 334] on button "Next" at bounding box center [700, 323] width 61 height 42
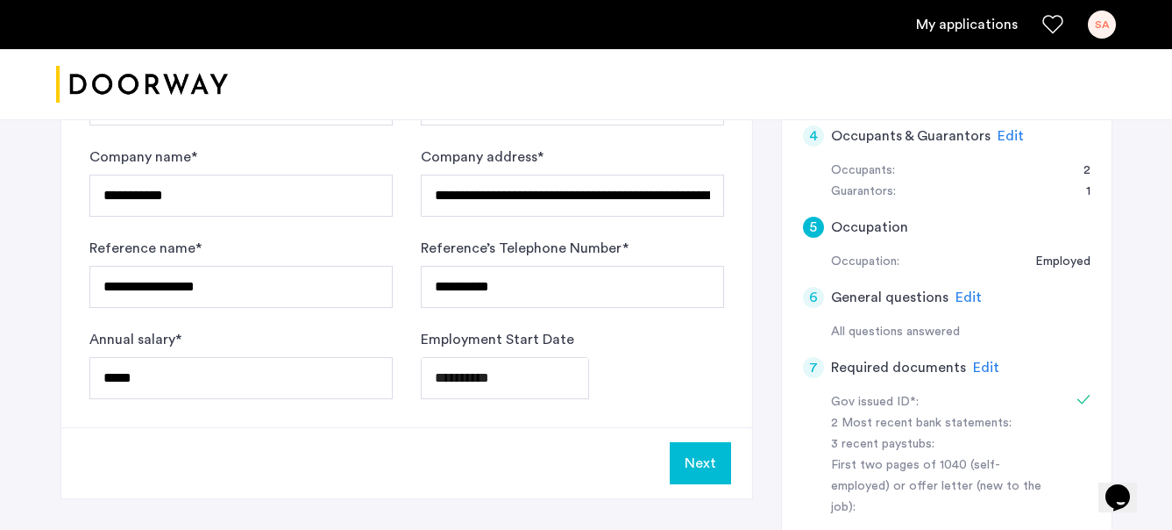
scroll to position [406, 0]
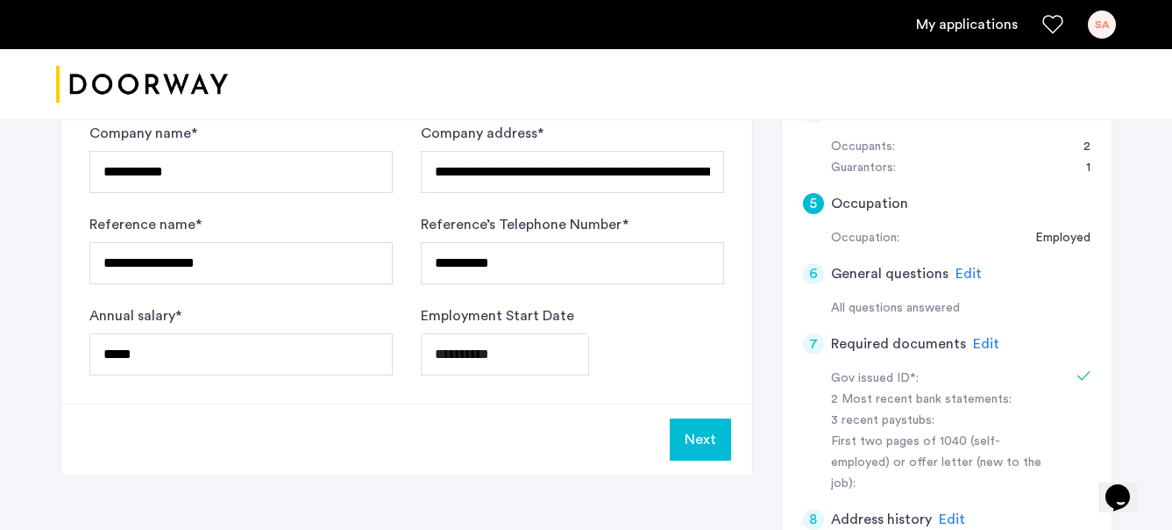
click at [691, 456] on button "Next" at bounding box center [700, 439] width 61 height 42
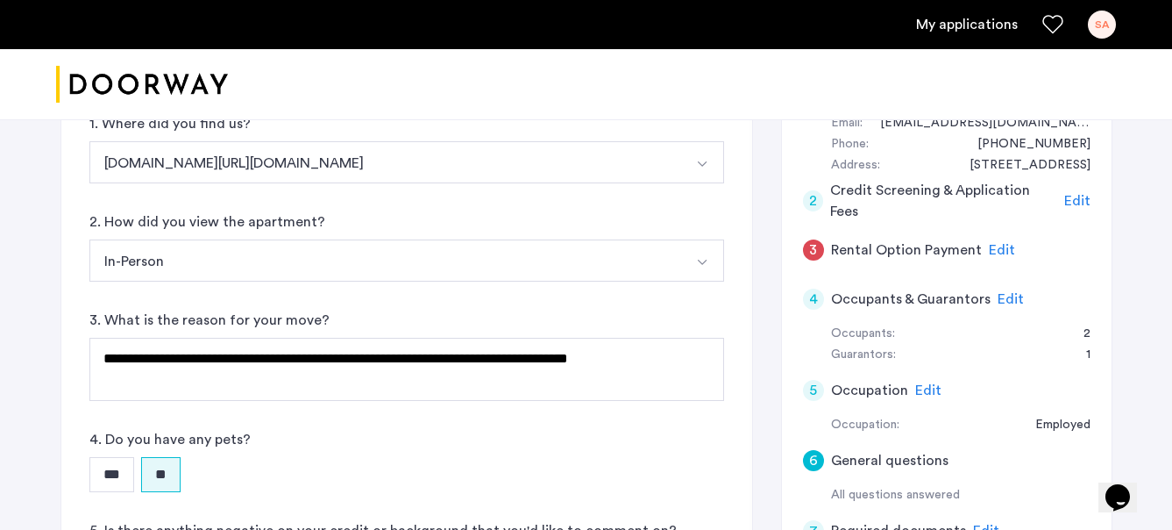
scroll to position [217, 0]
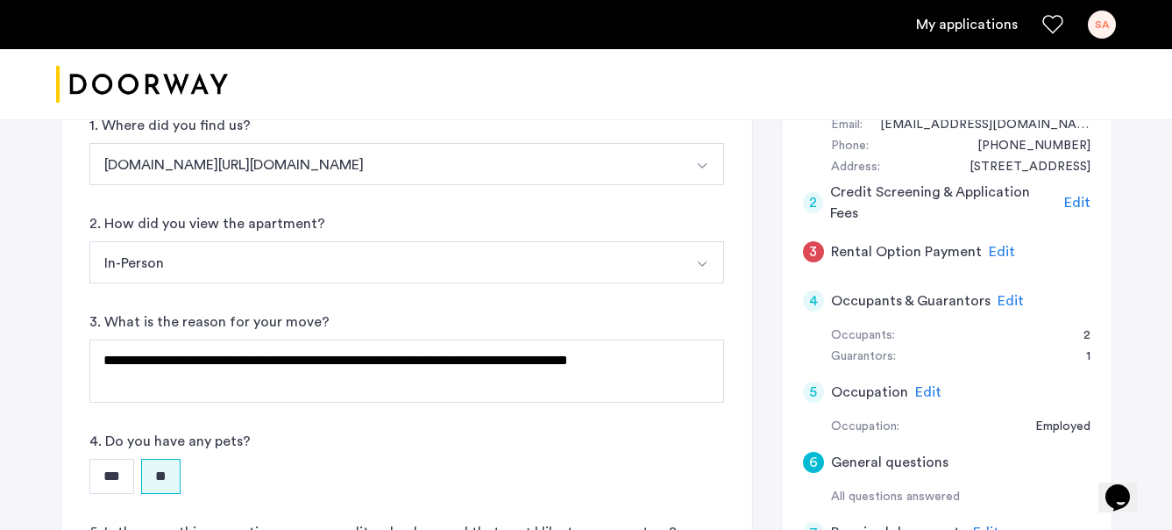
click at [1004, 254] on span "Edit" at bounding box center [1002, 252] width 26 height 14
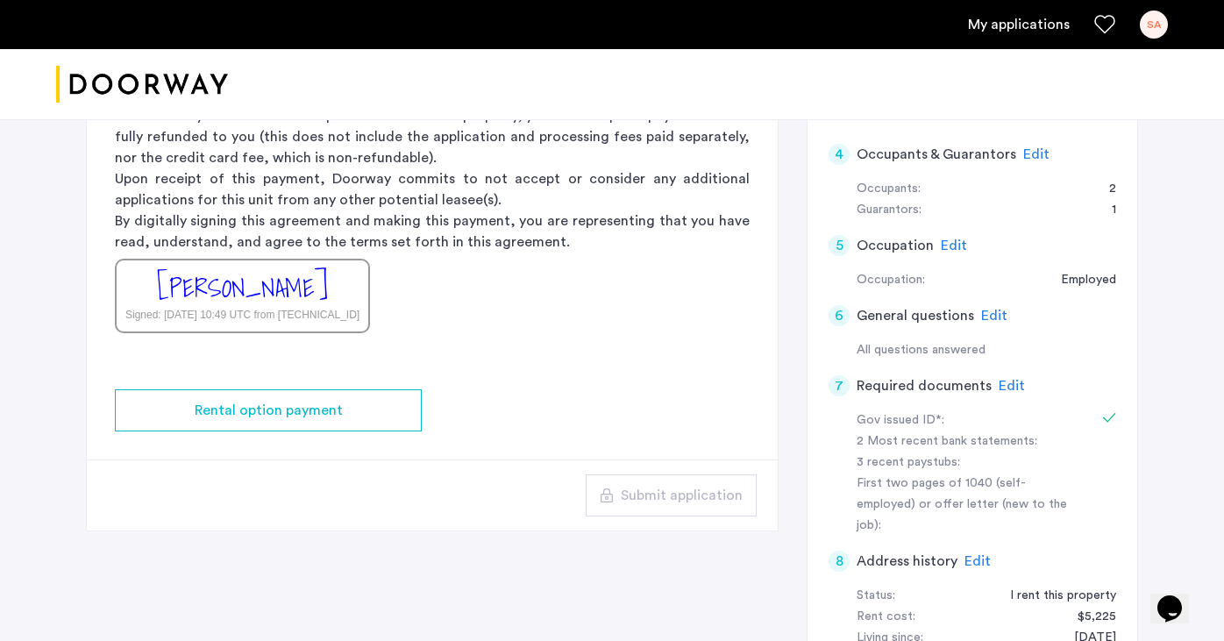
scroll to position [203, 0]
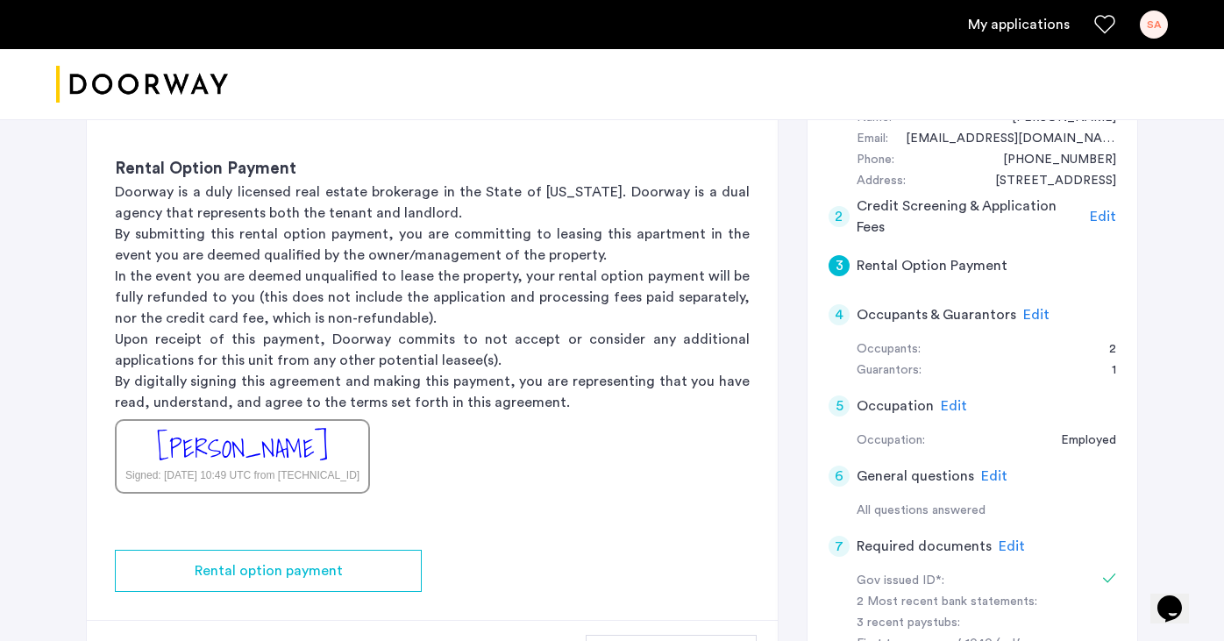
click at [307, 459] on div "Samantha Aleman" at bounding box center [242, 449] width 171 height 38
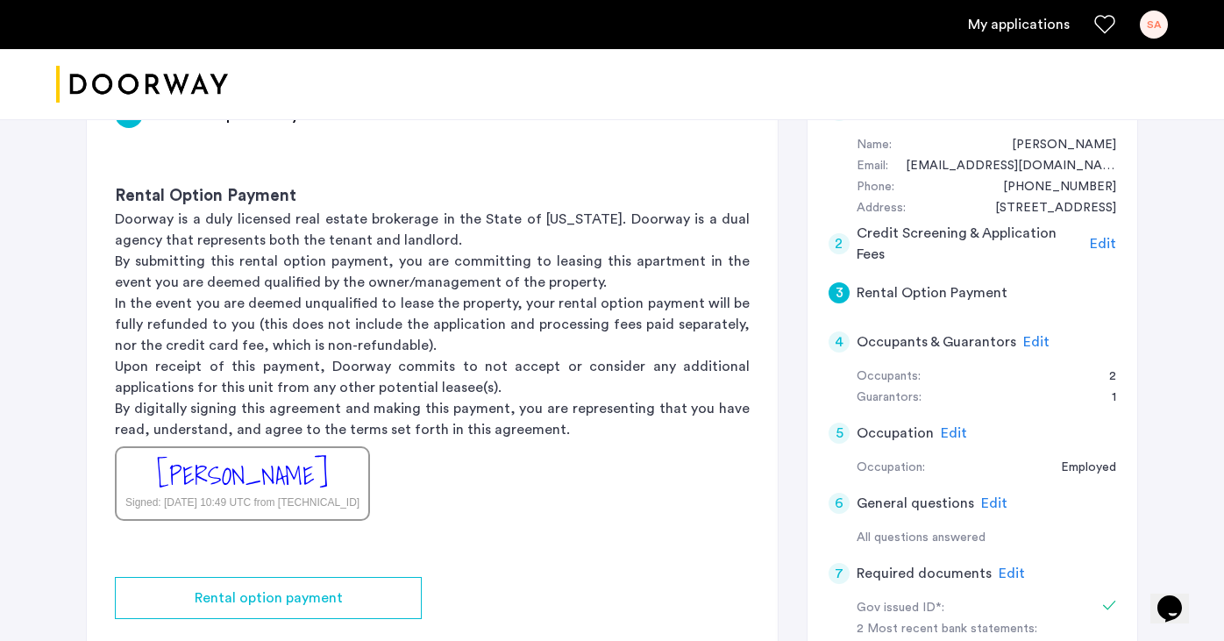
click at [1029, 338] on span "Edit" at bounding box center [1036, 342] width 26 height 14
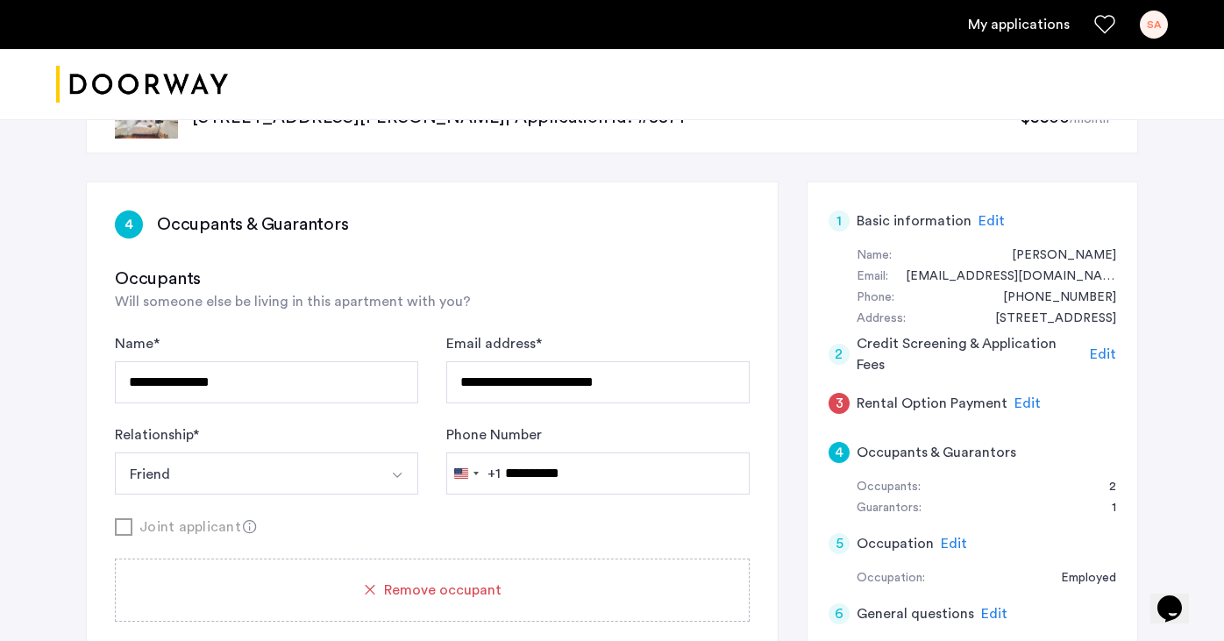
scroll to position [68, 0]
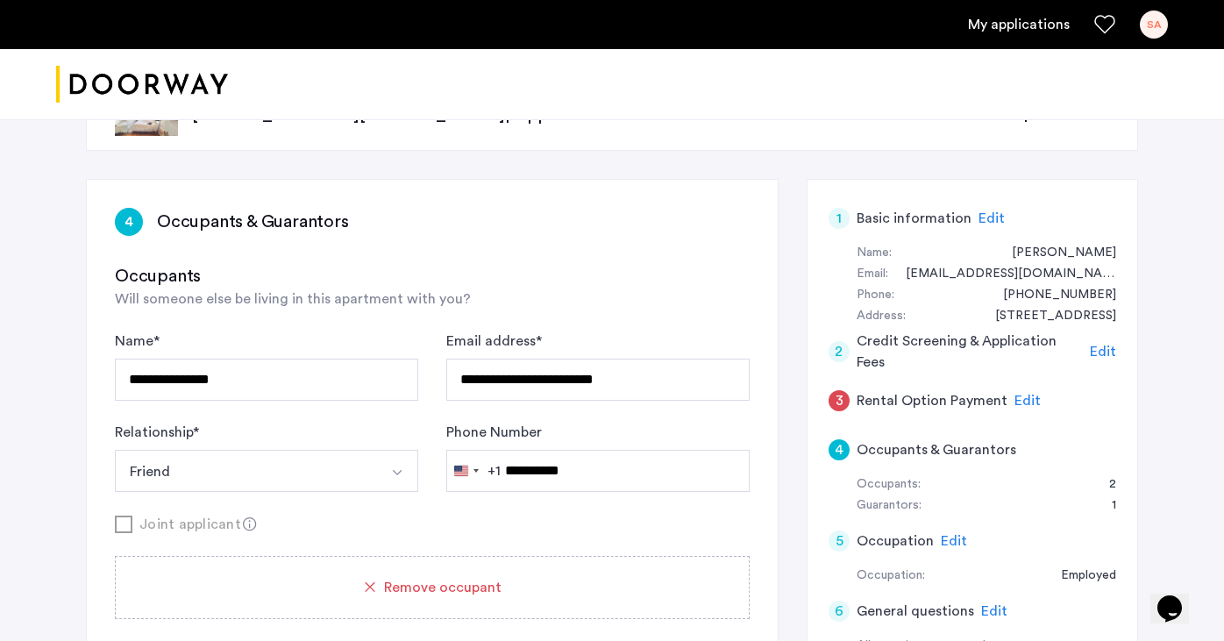
click at [1019, 401] on span "Edit" at bounding box center [1028, 401] width 26 height 14
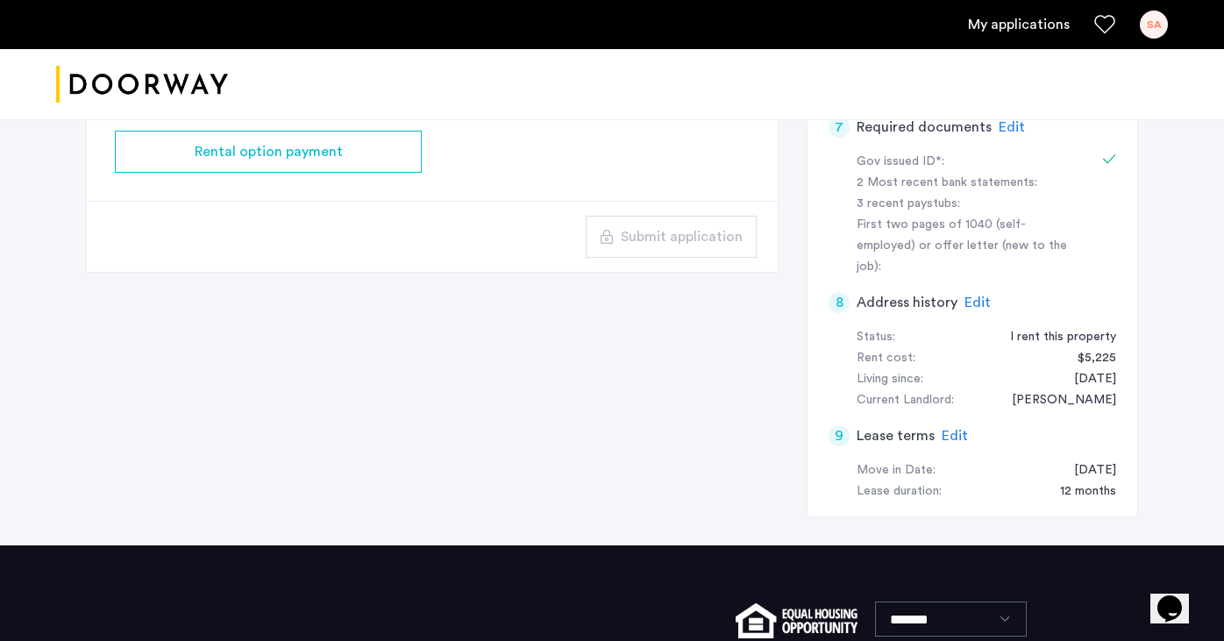
scroll to position [632, 0]
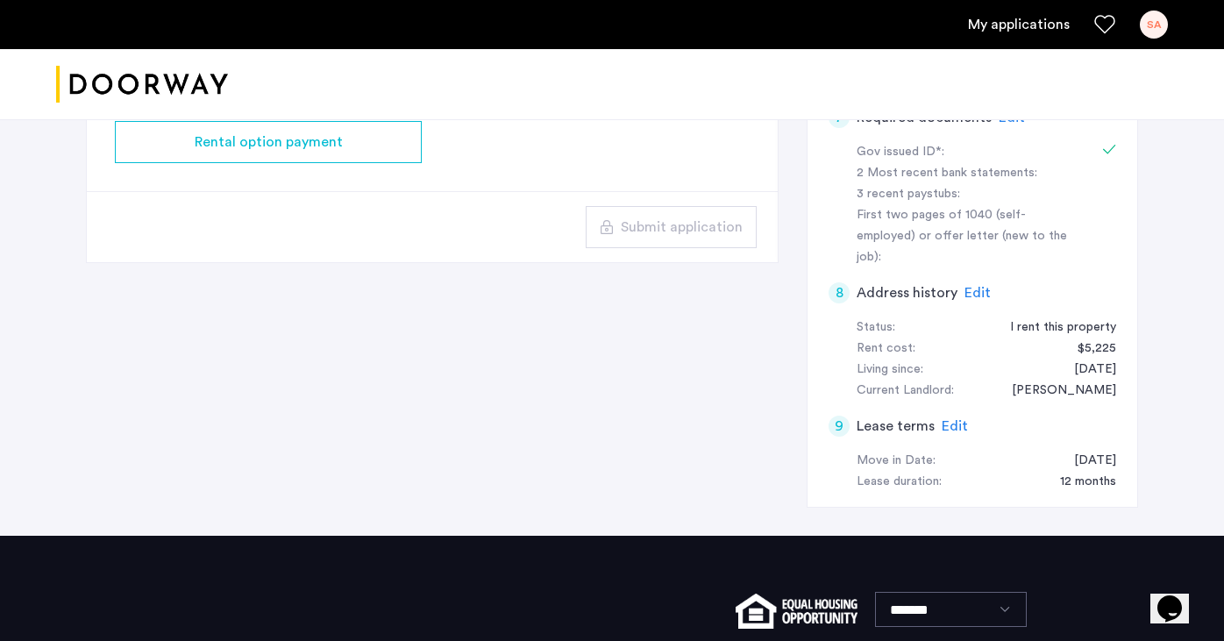
click at [954, 419] on span "Edit" at bounding box center [955, 426] width 26 height 14
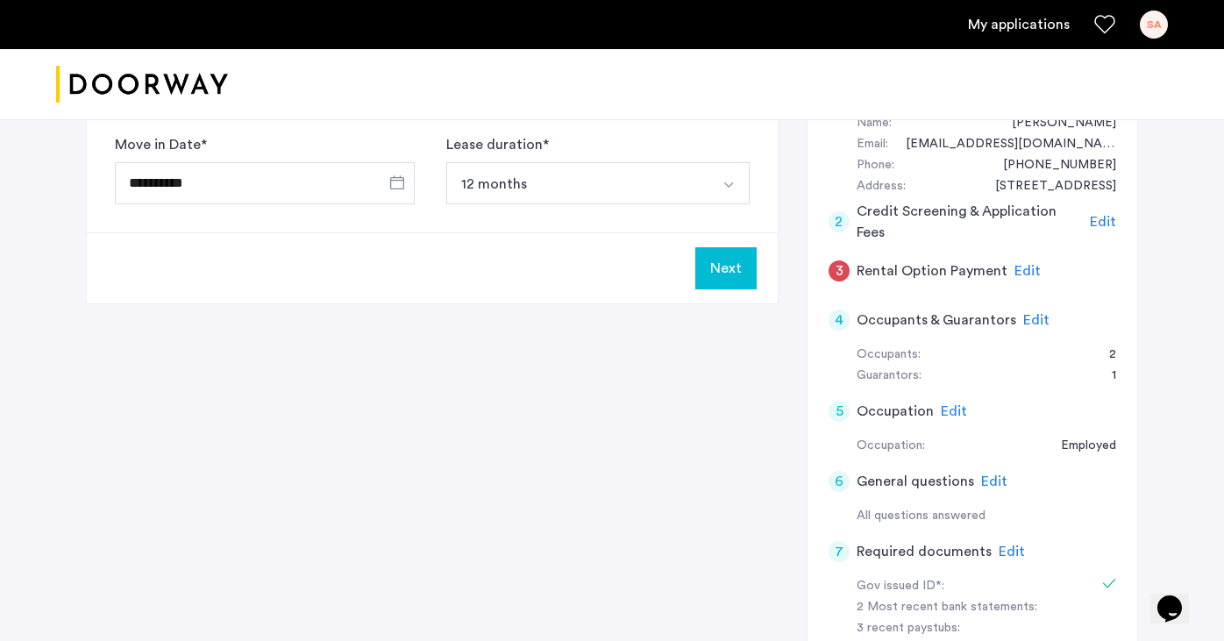
scroll to position [173, 0]
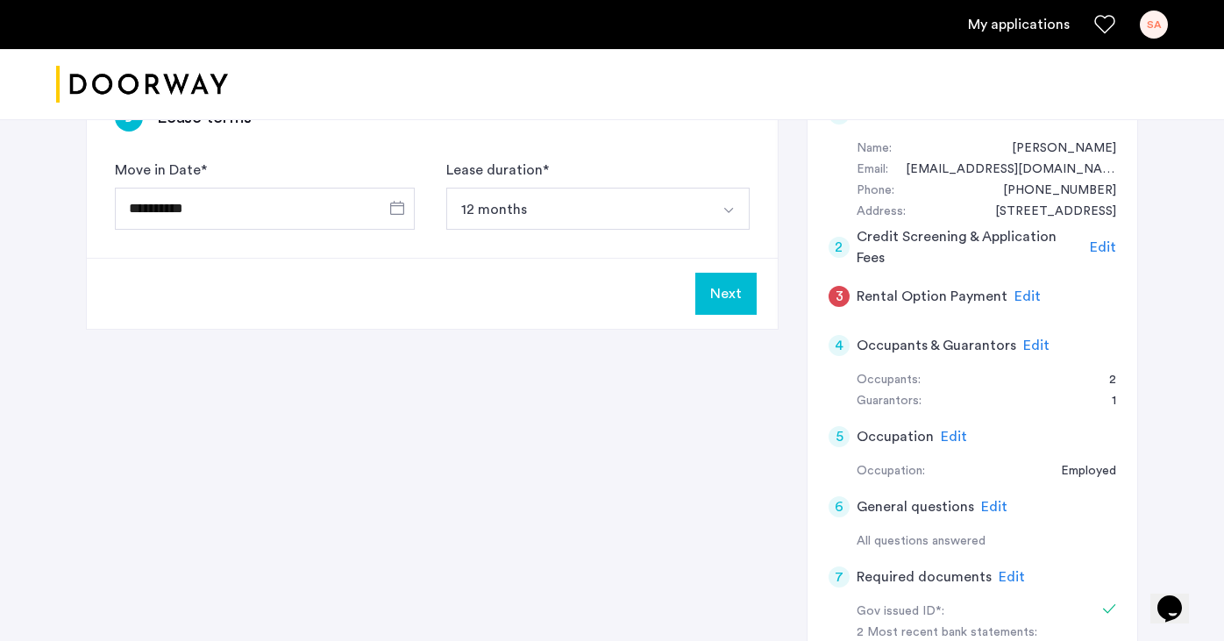
click at [1038, 297] on div "3 Rental Option Payment Edit" at bounding box center [973, 296] width 288 height 49
click at [1026, 297] on span "Edit" at bounding box center [1028, 296] width 26 height 14
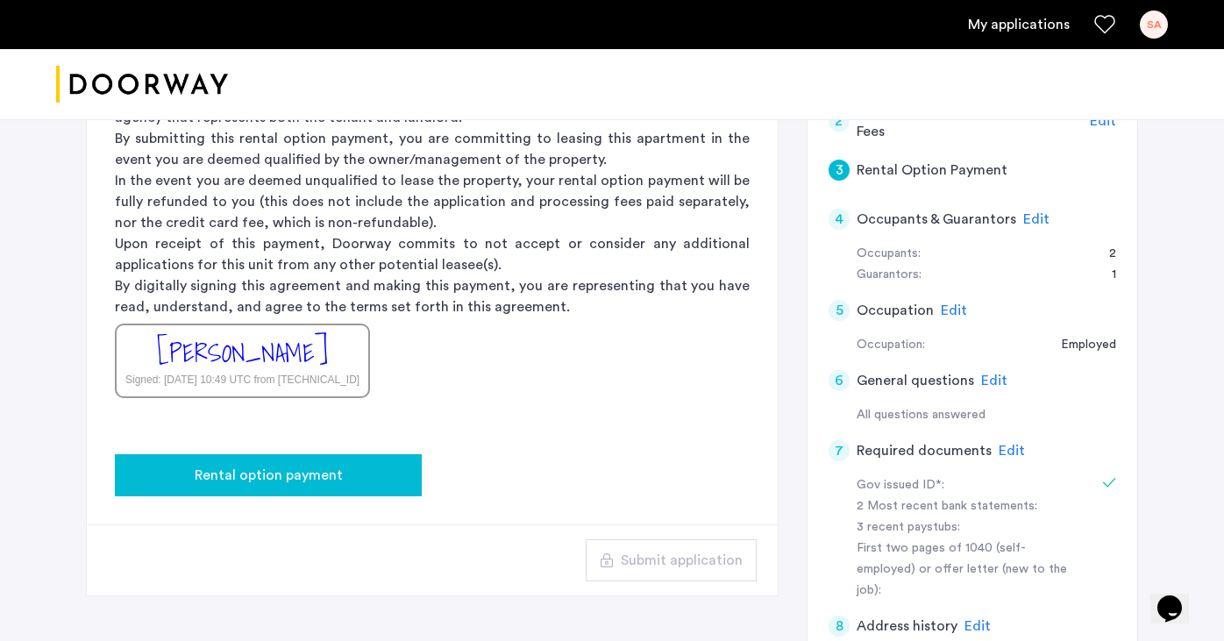
scroll to position [312, 0]
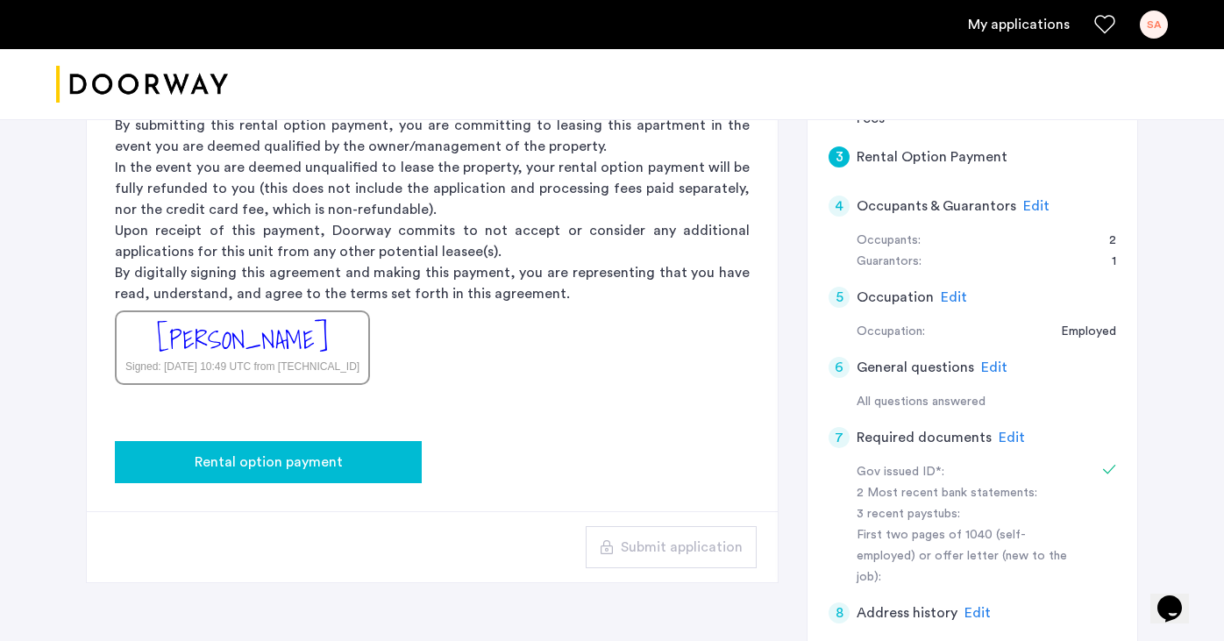
click at [300, 489] on app-rental-option-payment "3 Rental Option Payment Rental Option Payment Doorway is a duly licensed real e…" at bounding box center [432, 259] width 691 height 646
click at [300, 473] on button "Rental option payment" at bounding box center [268, 462] width 307 height 42
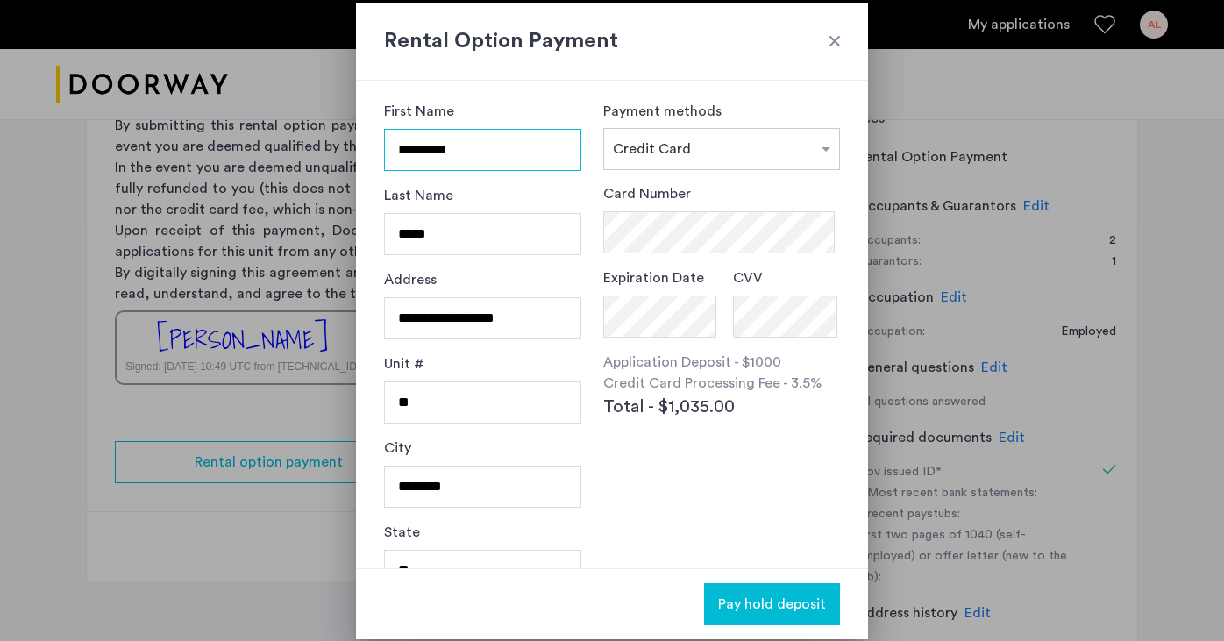
scroll to position [0, 0]
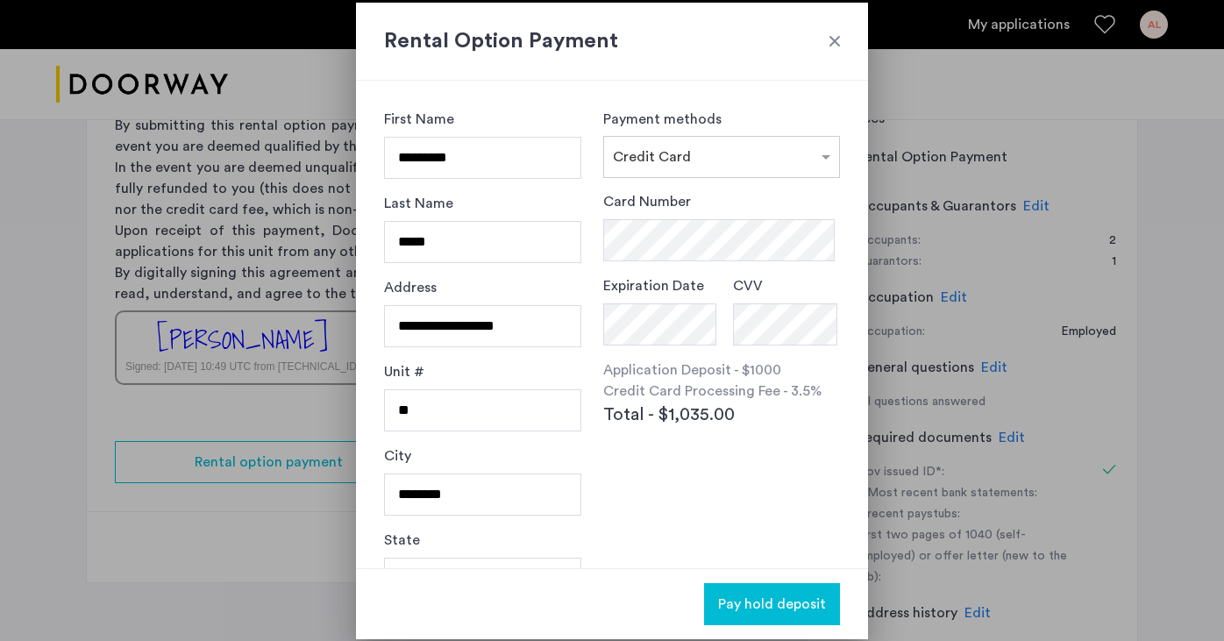
click at [831, 46] on div at bounding box center [835, 41] width 18 height 18
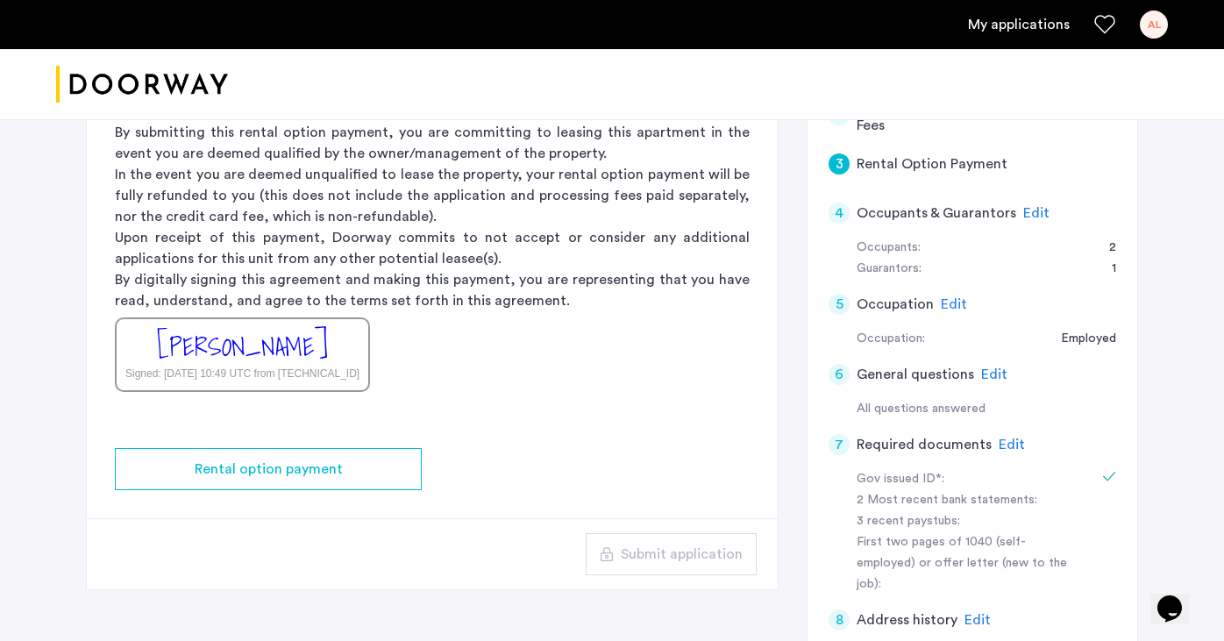
scroll to position [215, 0]
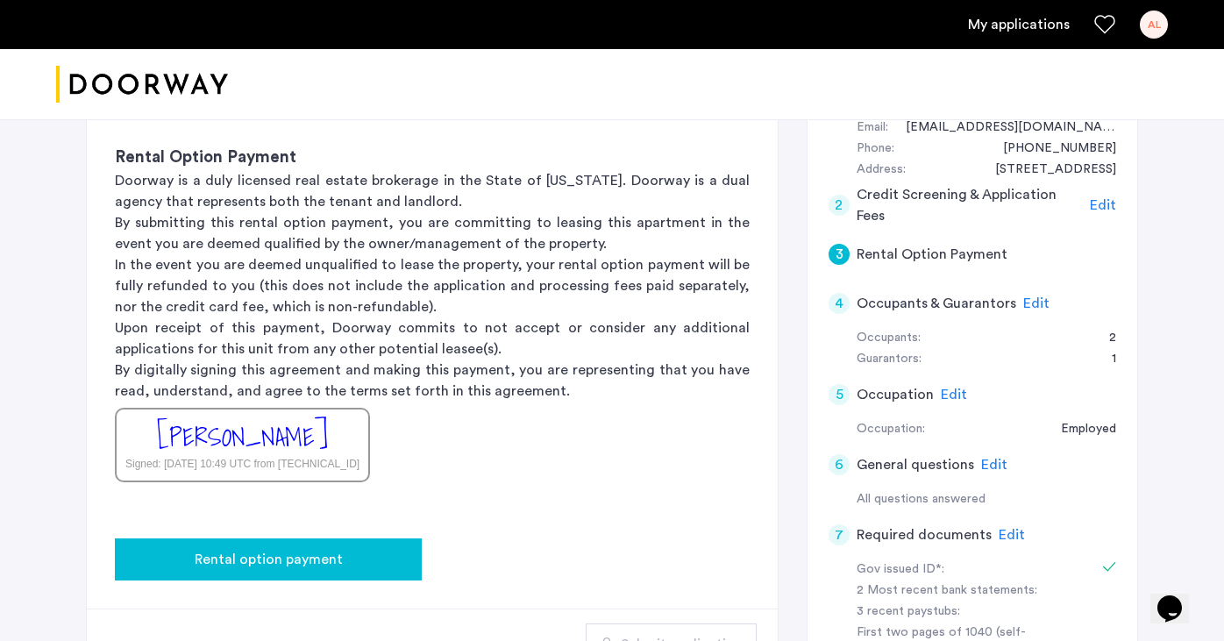
click at [352, 529] on div "Rental option payment" at bounding box center [268, 559] width 279 height 21
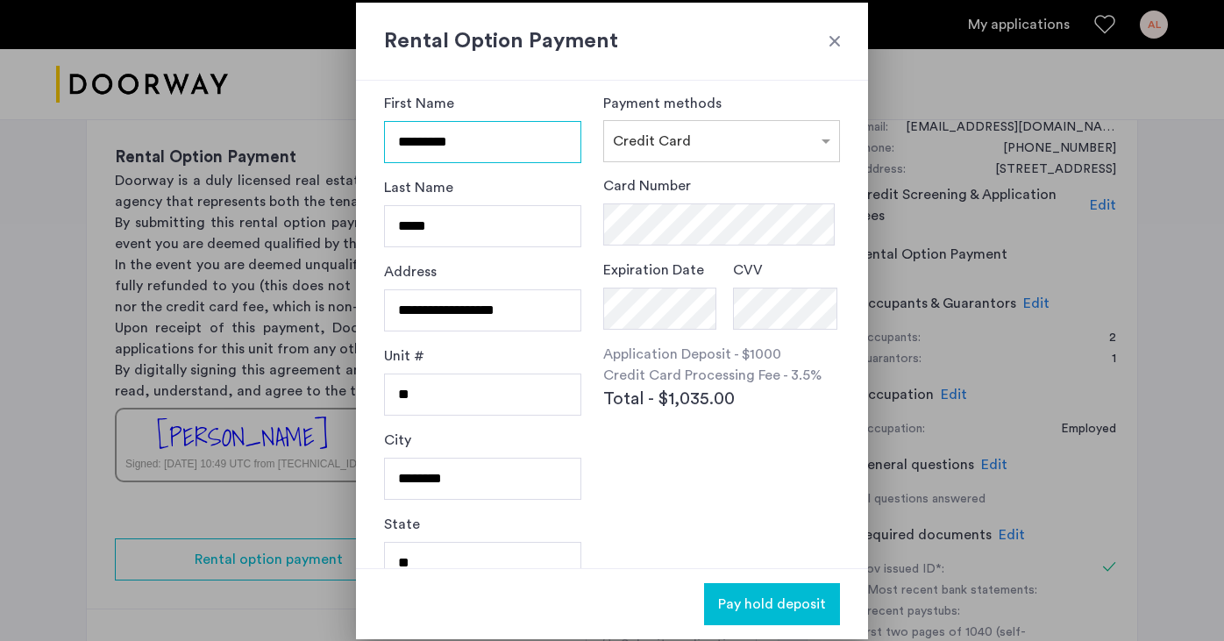
scroll to position [19, 0]
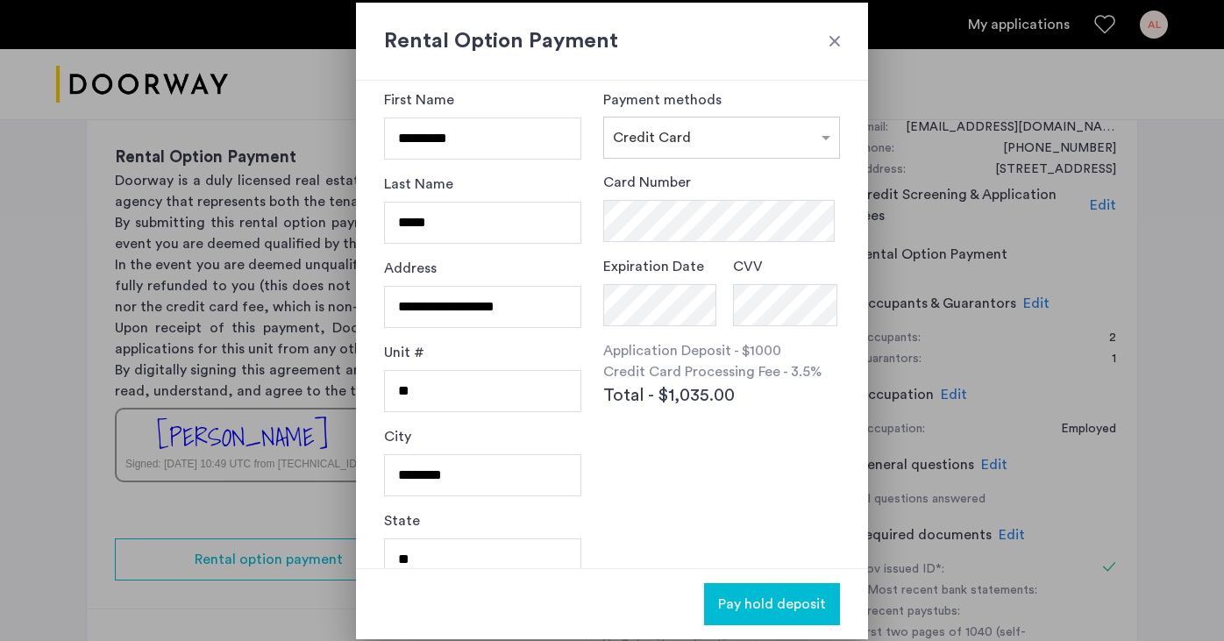
click at [841, 39] on div at bounding box center [835, 41] width 18 height 18
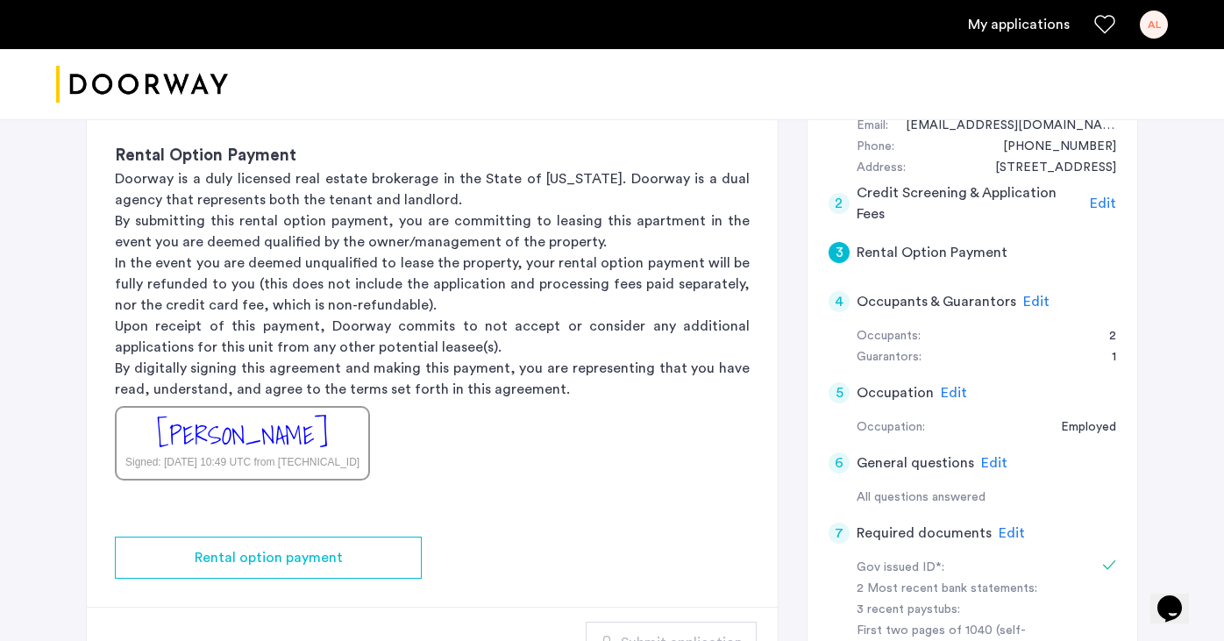
scroll to position [216, 0]
click at [424, 288] on p "In the event you are deemed unqualified to lease the property, your rental opti…" at bounding box center [432, 284] width 635 height 63
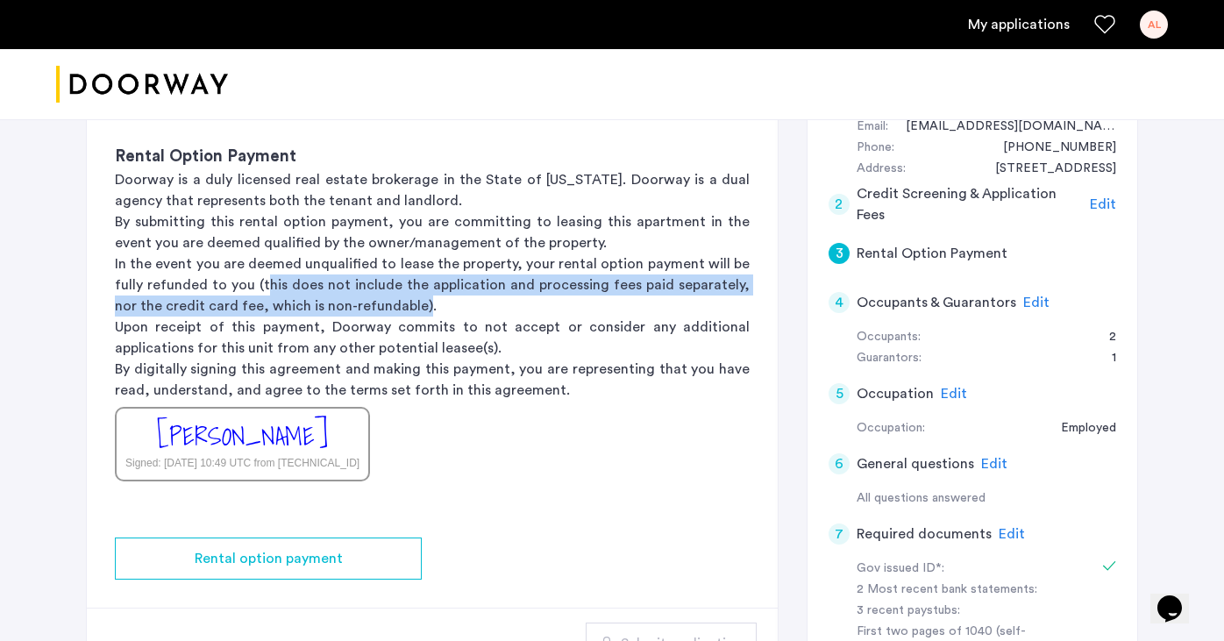
drag, startPoint x: 395, startPoint y: 309, endPoint x: 260, endPoint y: 279, distance: 137.4
click at [260, 279] on p "In the event you are deemed unqualified to lease the property, your rental opti…" at bounding box center [432, 284] width 635 height 63
click at [251, 315] on p "In the event you are deemed unqualified to lease the property, your rental opti…" at bounding box center [432, 284] width 635 height 63
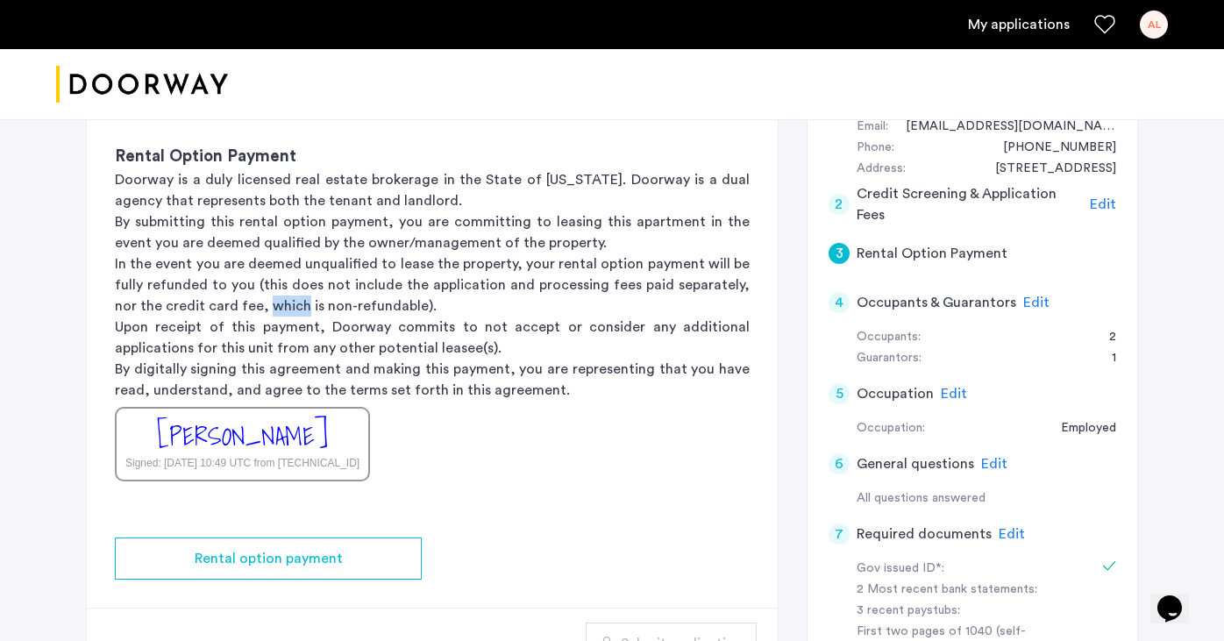
click at [251, 315] on p "In the event you are deemed unqualified to lease the property, your rental opti…" at bounding box center [432, 284] width 635 height 63
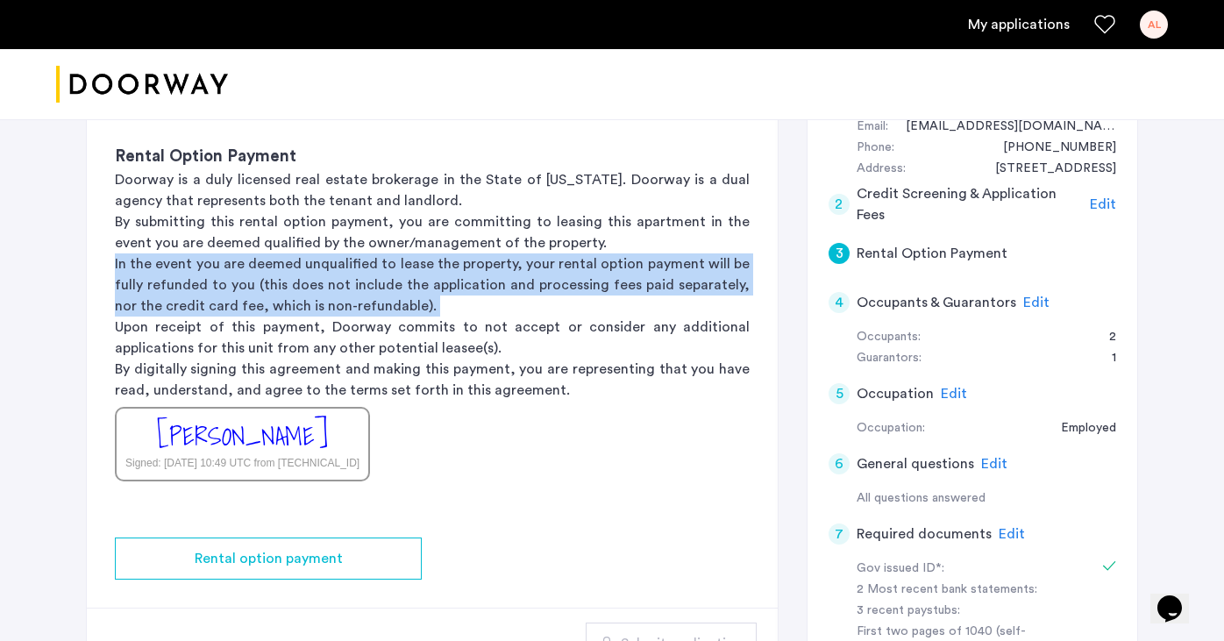
click at [251, 315] on p "In the event you are deemed unqualified to lease the property, your rental opti…" at bounding box center [432, 284] width 635 height 63
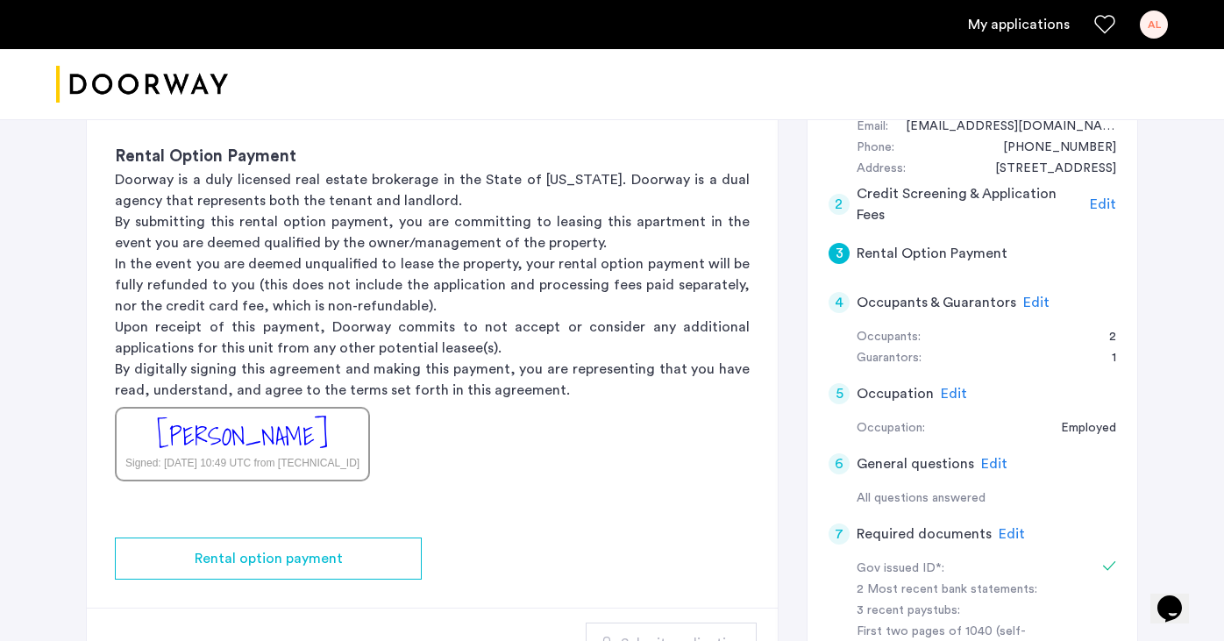
click at [257, 330] on p "Upon receipt of this payment, Doorway commits to not accept or consider any add…" at bounding box center [432, 338] width 635 height 42
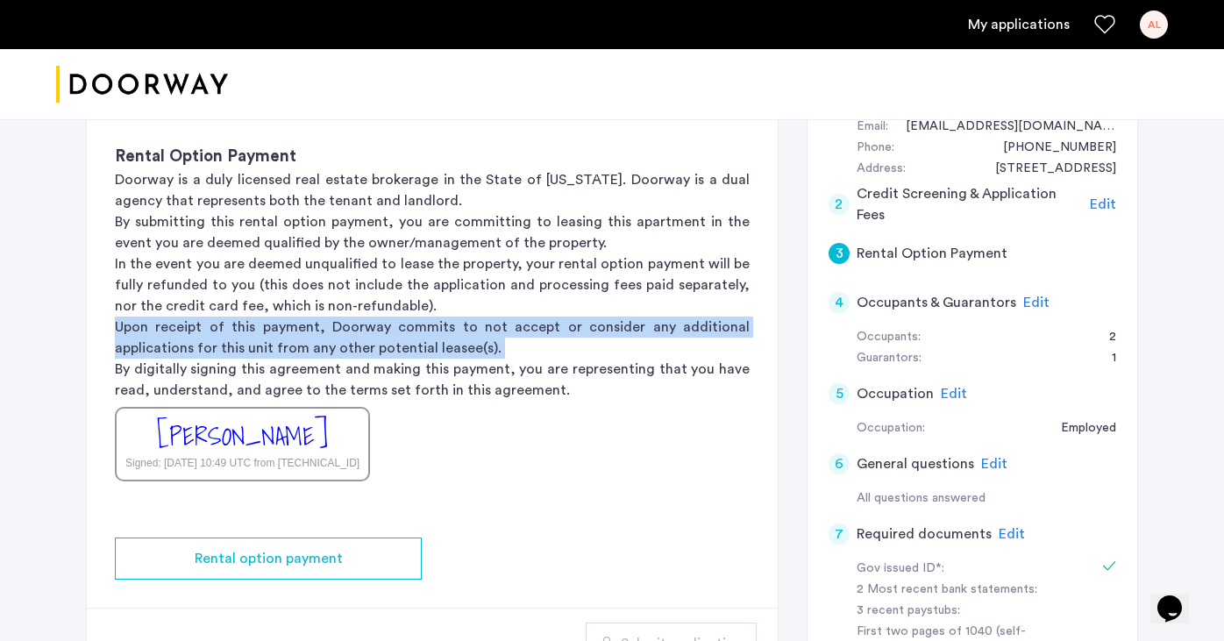
click at [257, 330] on p "Upon receipt of this payment, Doorway commits to not accept or consider any add…" at bounding box center [432, 338] width 635 height 42
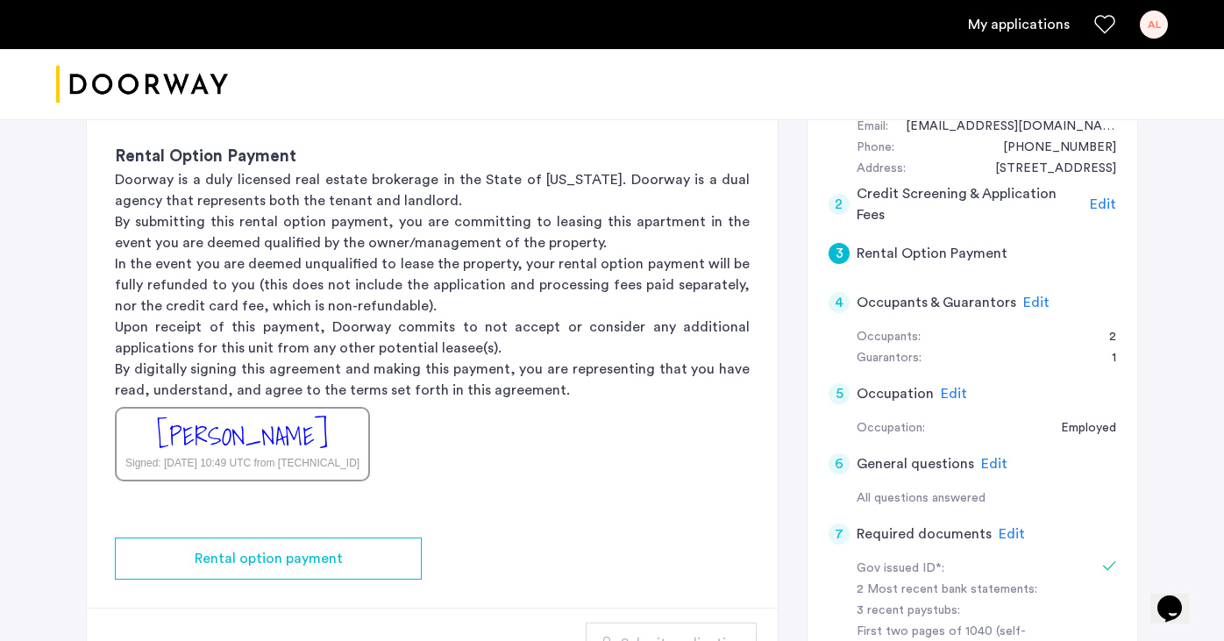
click at [536, 395] on p "By digitally signing this agreement and making this payment, you are representi…" at bounding box center [432, 380] width 635 height 42
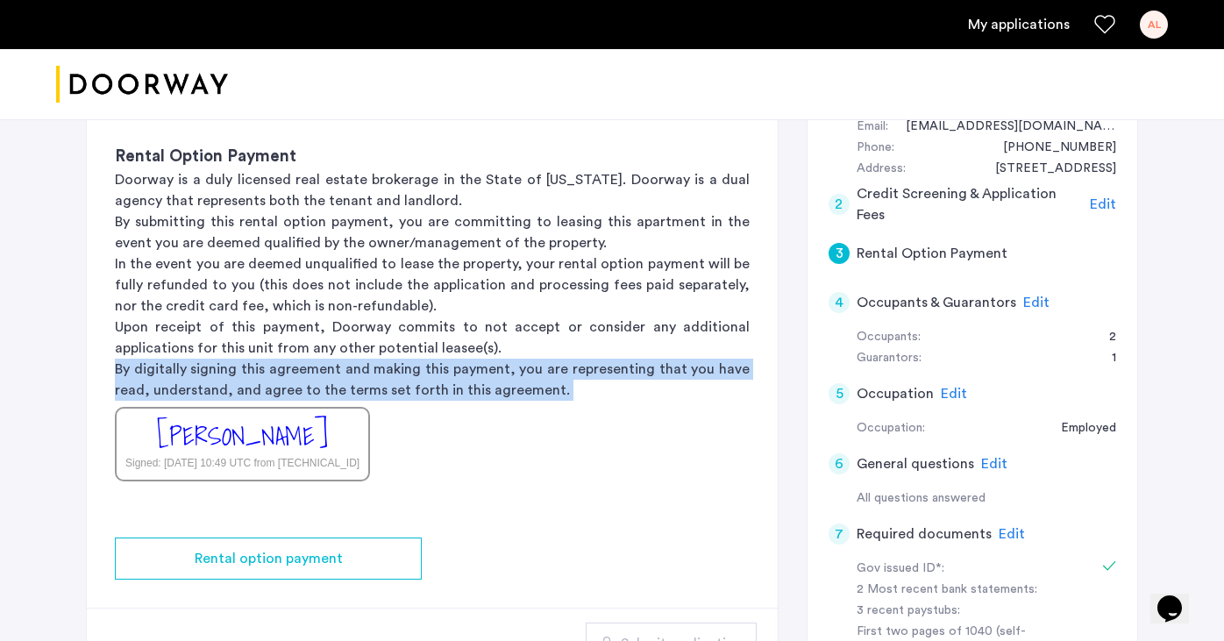
click at [536, 395] on p "By digitally signing this agreement and making this payment, you are representi…" at bounding box center [432, 380] width 635 height 42
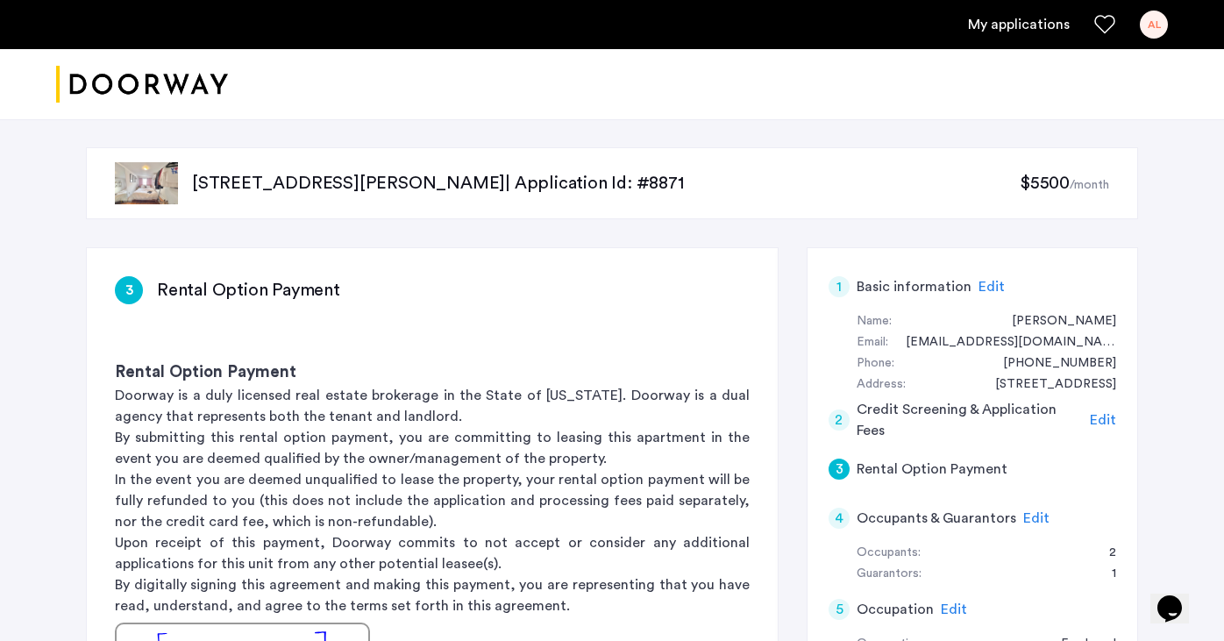
click at [204, 192] on p "12 Meserole Street, Unit 2B, Brooklyn, NY 11206 | Application Id: #8871" at bounding box center [606, 183] width 828 height 25
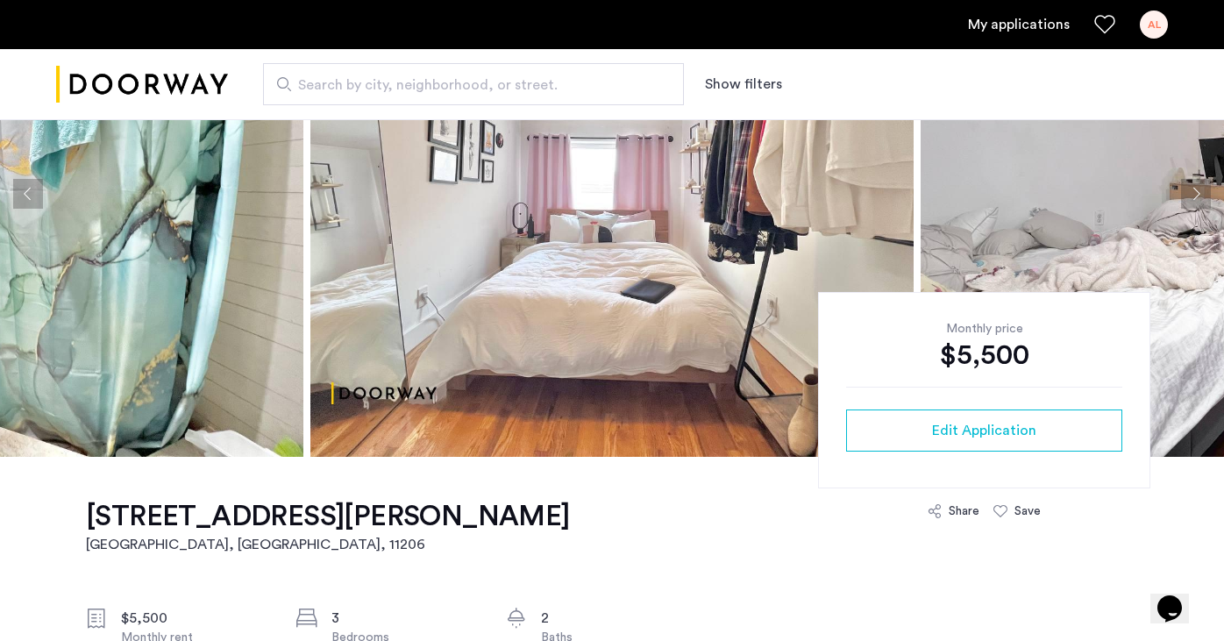
scroll to position [189, 0]
click at [129, 319] on img at bounding box center [1, 193] width 603 height 526
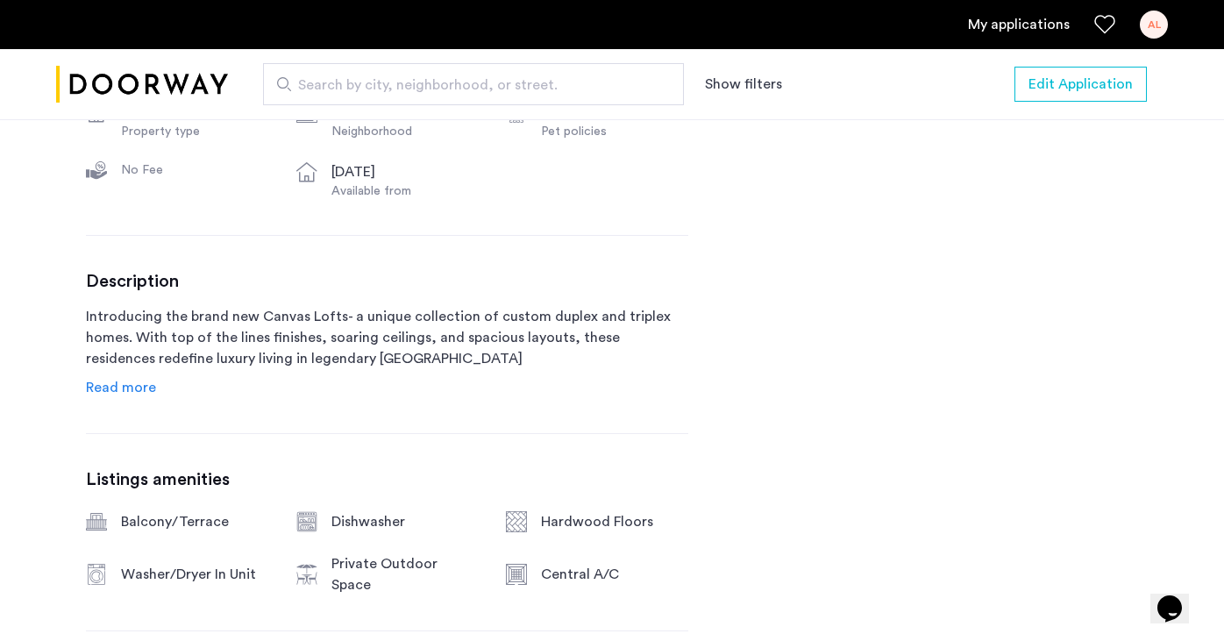
scroll to position [756, 0]
click at [144, 388] on span "Read more" at bounding box center [121, 386] width 70 height 14
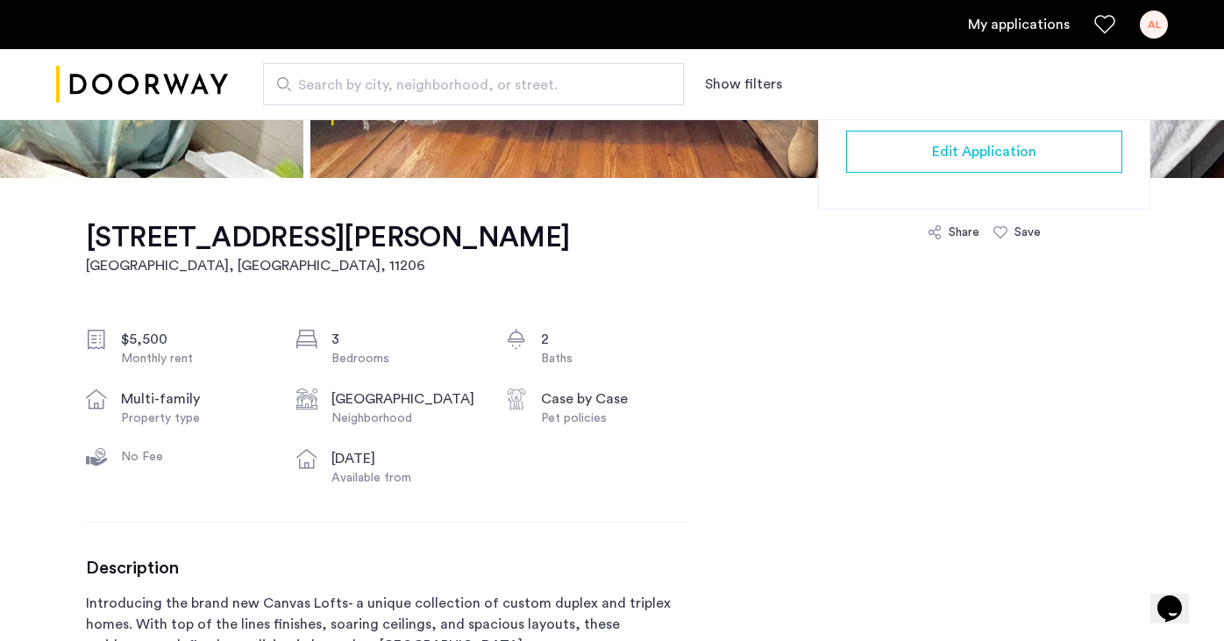
scroll to position [445, 0]
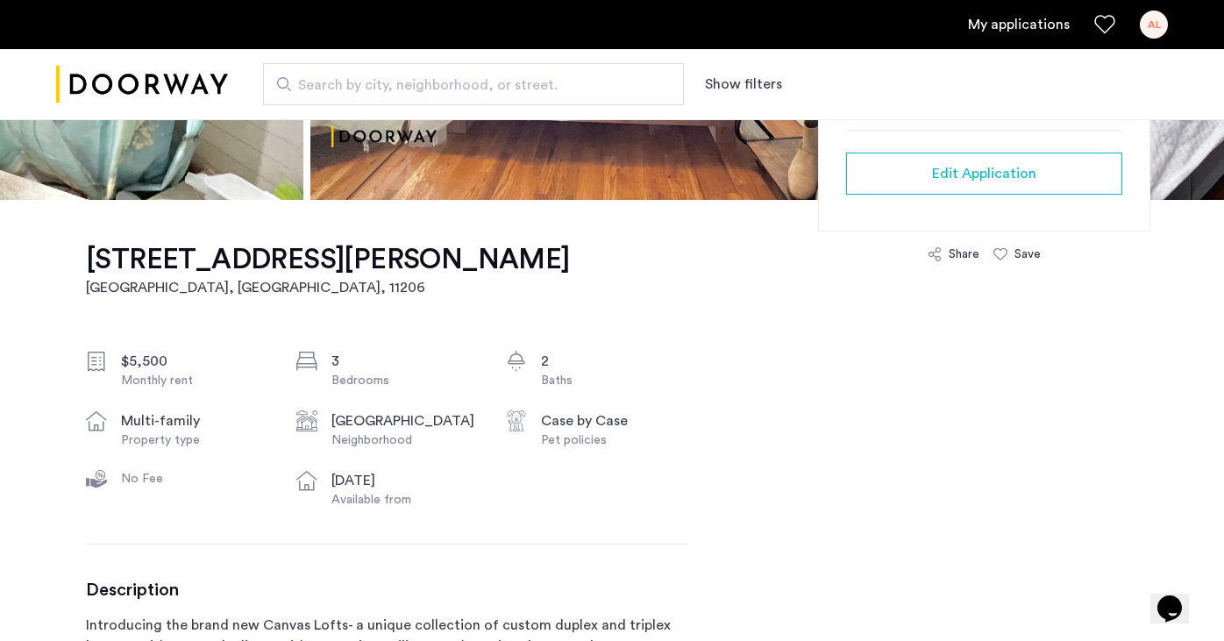
click at [317, 260] on h1 "12 Meserole Street, Unit 2B" at bounding box center [328, 259] width 484 height 35
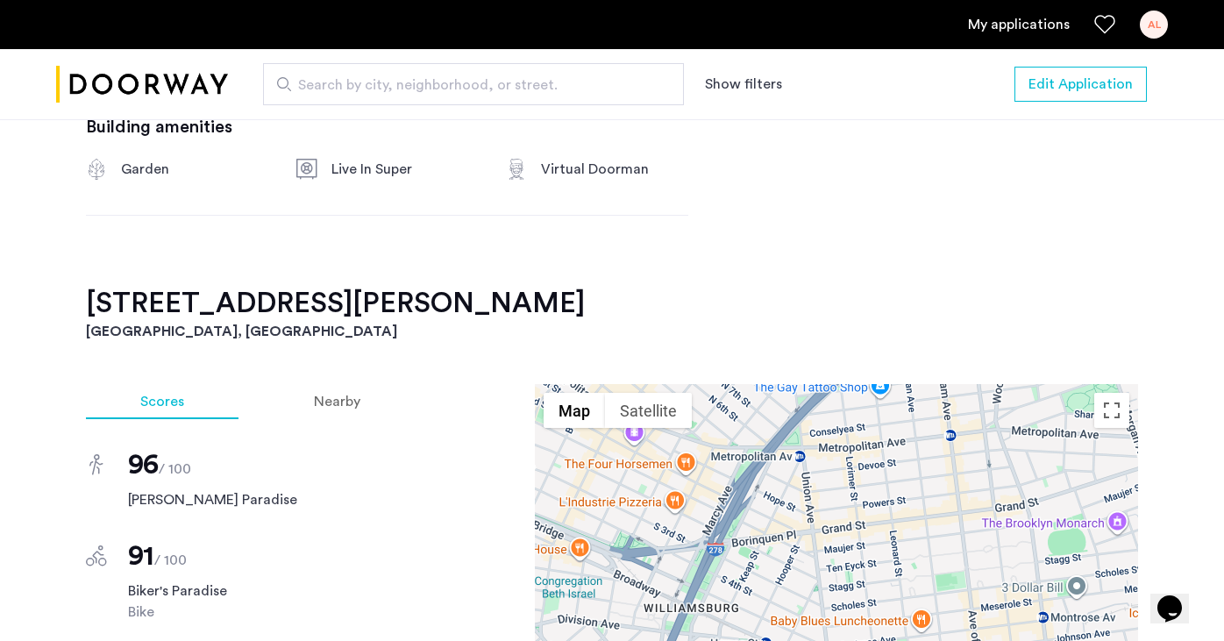
scroll to position [1319, 0]
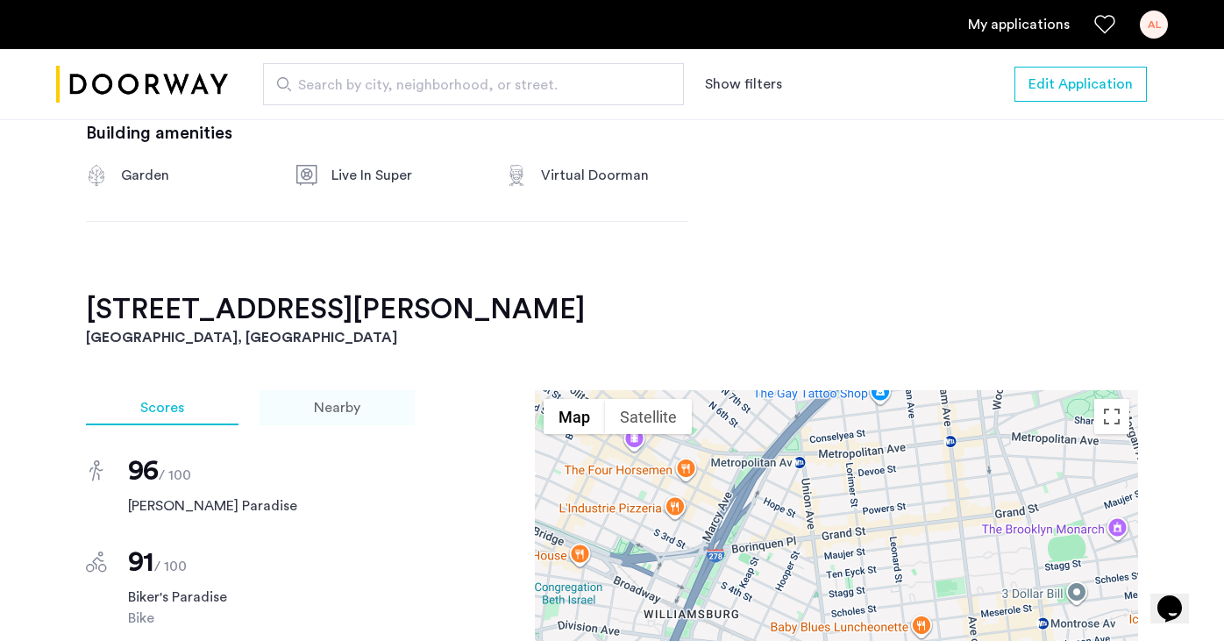
click at [297, 410] on div "Nearby" at bounding box center [337, 407] width 155 height 35
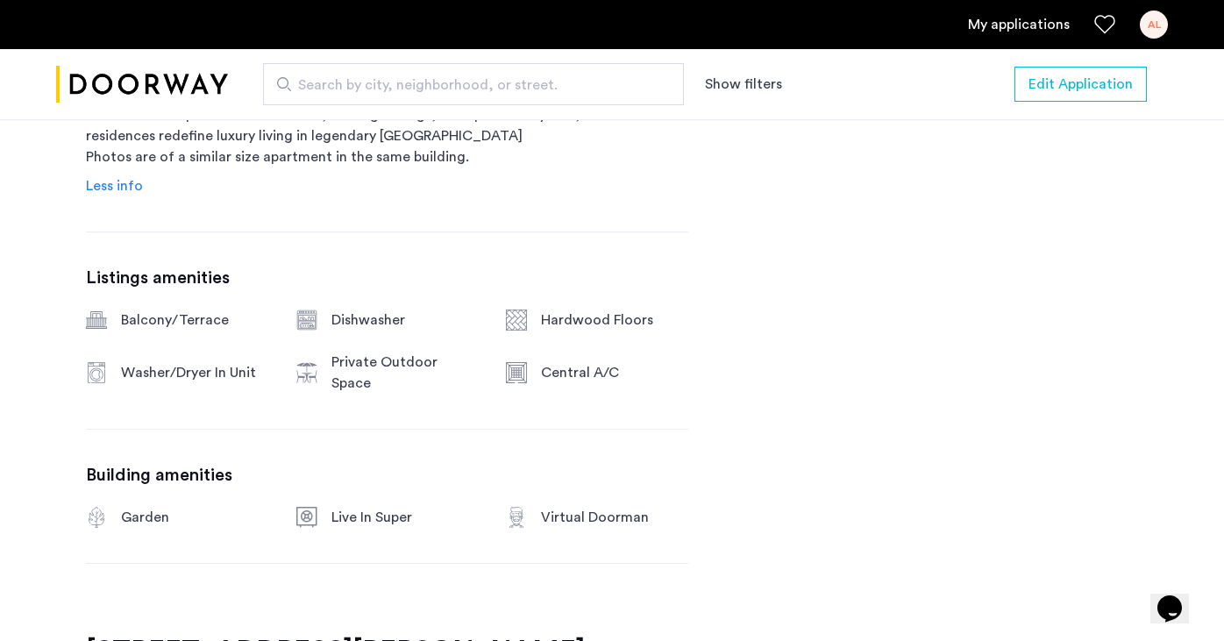
scroll to position [901, 0]
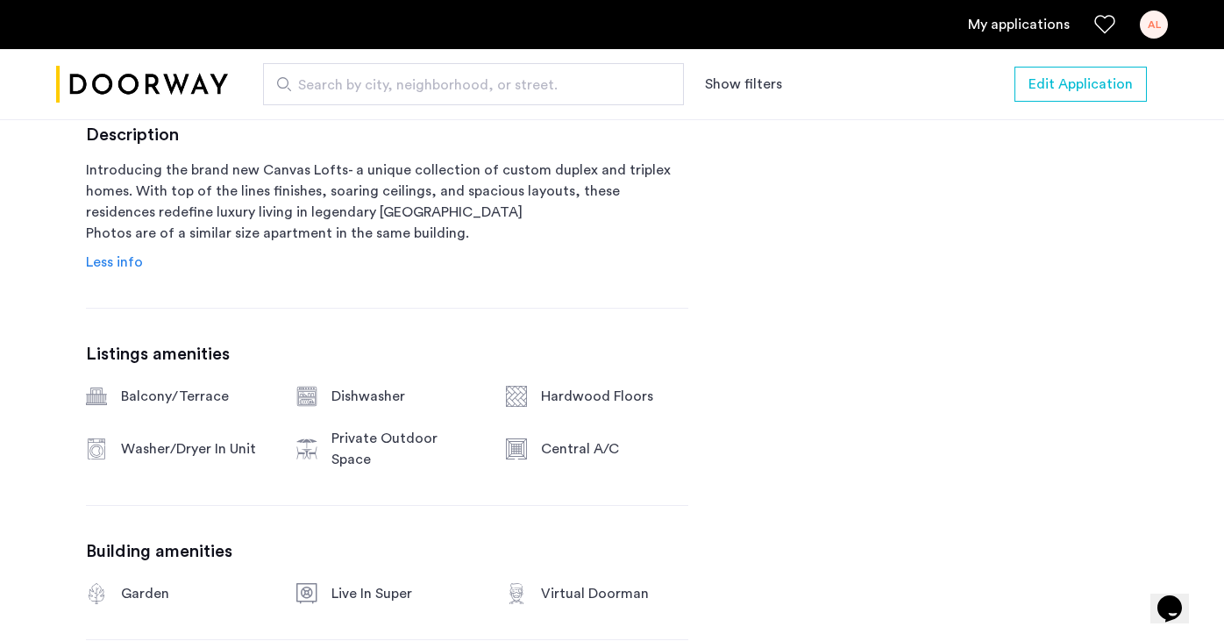
click at [1008, 26] on link "My applications" at bounding box center [1019, 24] width 102 height 21
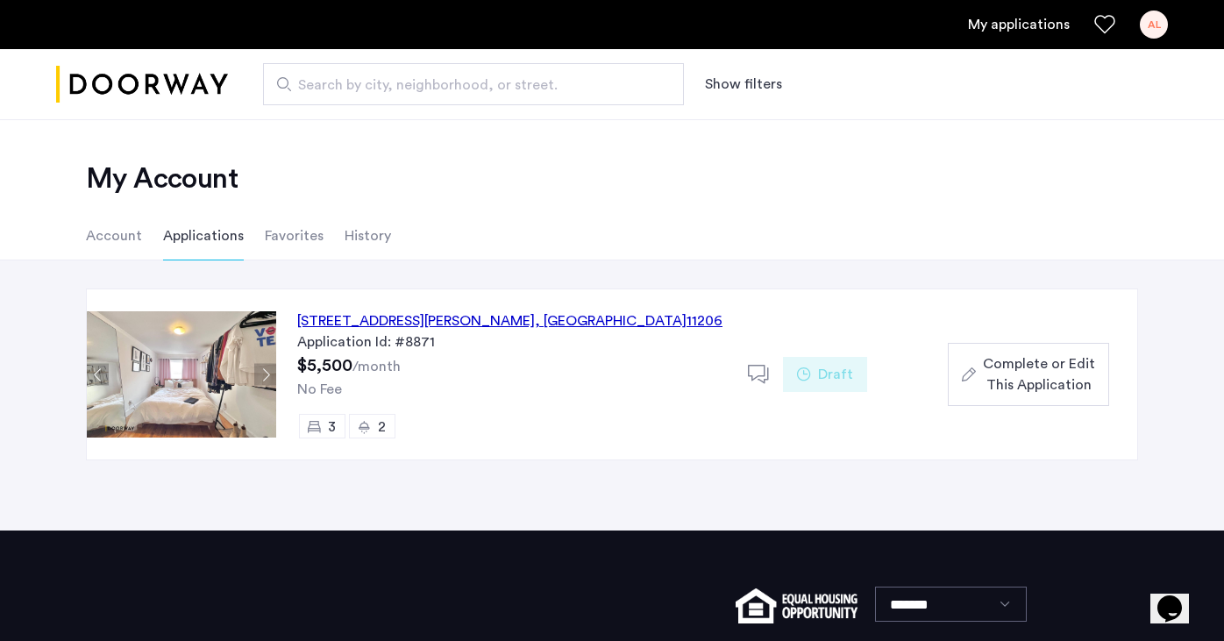
click at [1153, 24] on div "AL" at bounding box center [1154, 25] width 28 height 28
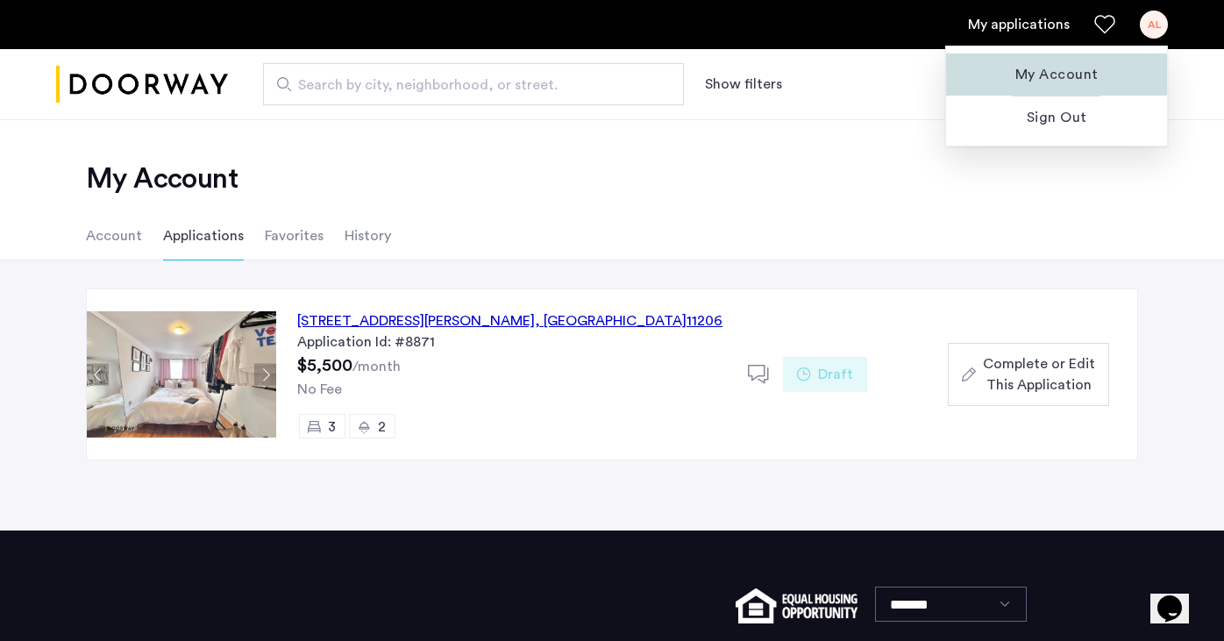
click at [1019, 77] on span "My Account" at bounding box center [1056, 74] width 193 height 21
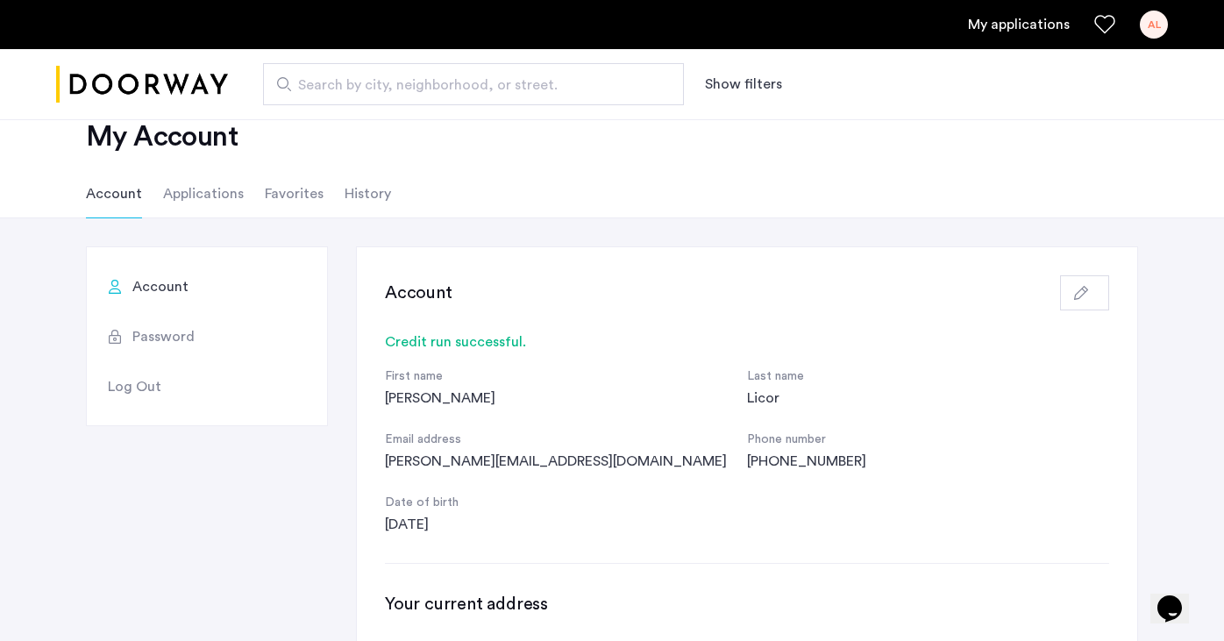
scroll to position [43, 0]
click at [495, 338] on div "Credit run successful." at bounding box center [747, 341] width 724 height 21
click at [1045, 36] on ul "My applications AL" at bounding box center [612, 25] width 1112 height 28
click at [1034, 24] on link "My applications" at bounding box center [1019, 24] width 102 height 21
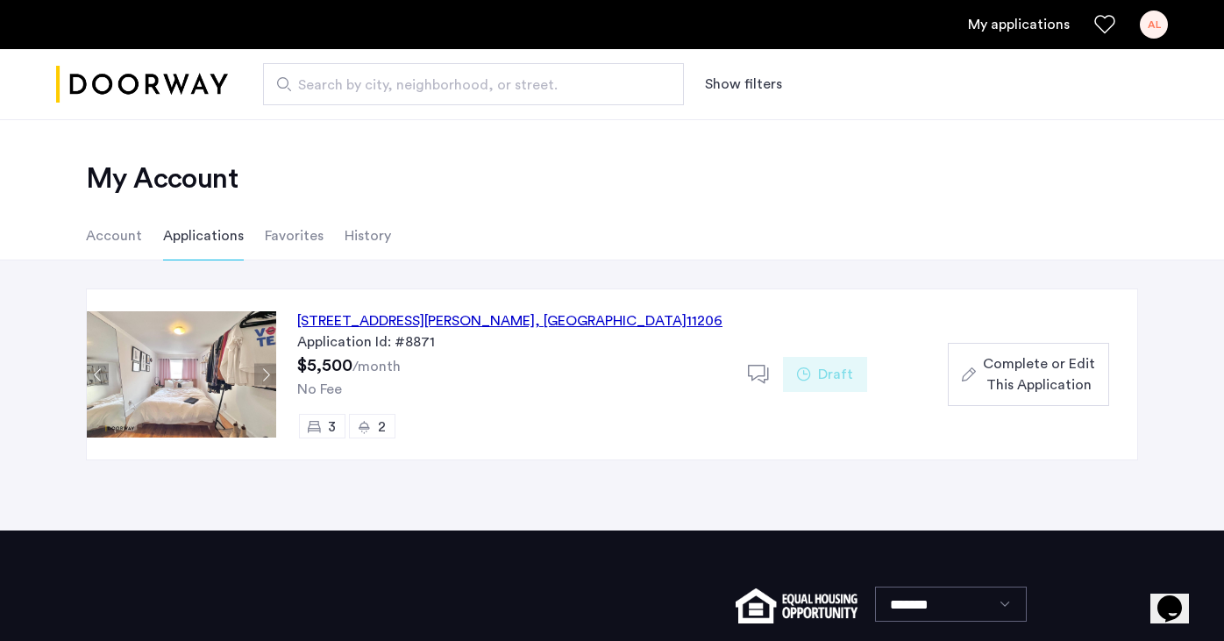
click at [398, 320] on div "12 Meserole Street, Unit 2B, Brooklyn , NY 11206" at bounding box center [509, 320] width 425 height 21
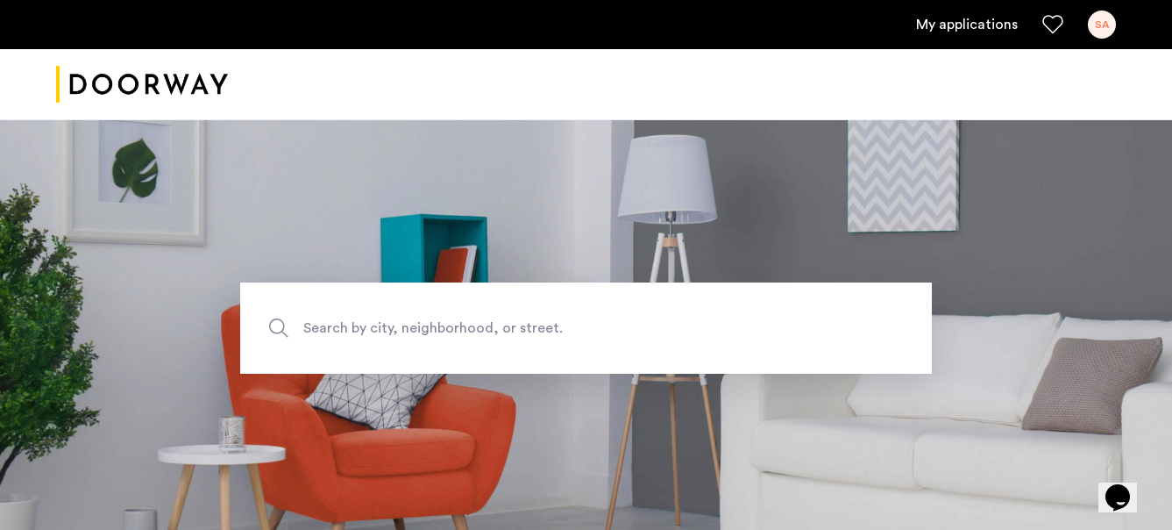
click at [1116, 29] on div "My applications SA" at bounding box center [586, 24] width 1172 height 49
click at [1103, 27] on div "SA" at bounding box center [1102, 25] width 28 height 28
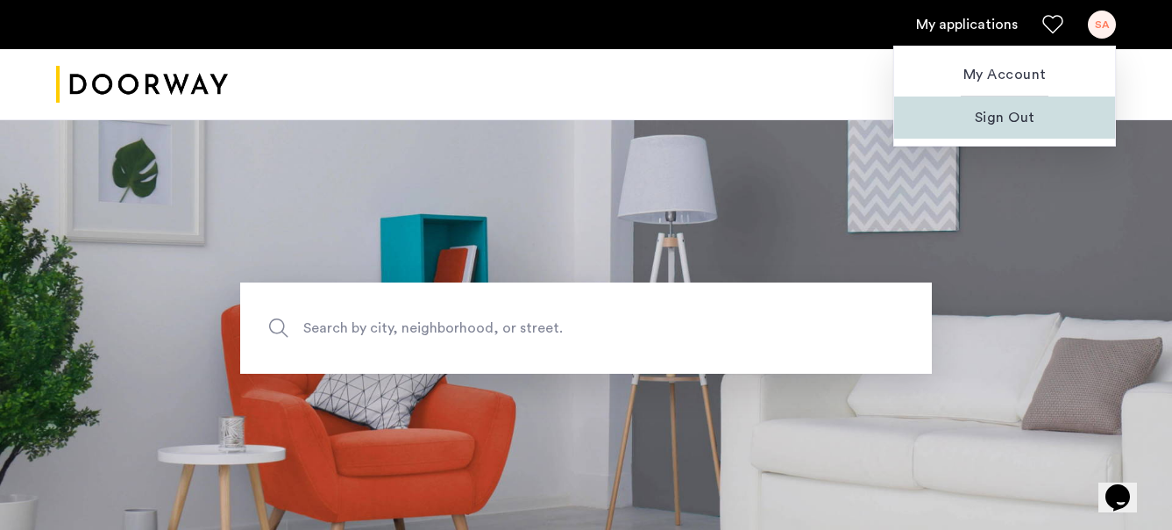
click at [1013, 107] on span "Sign Out" at bounding box center [1004, 117] width 193 height 21
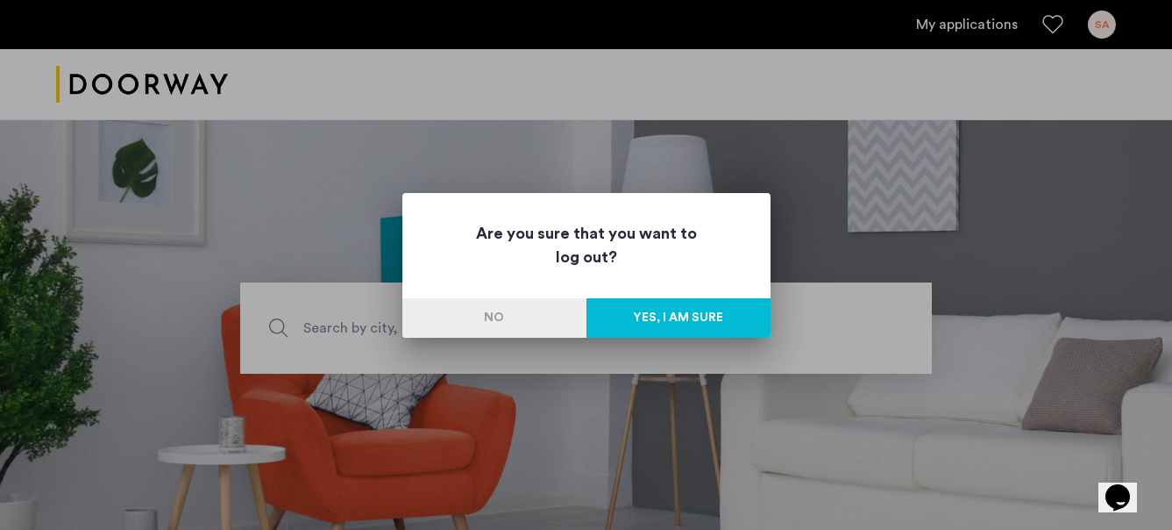
click at [696, 313] on button "Yes, I am sure" at bounding box center [679, 317] width 184 height 39
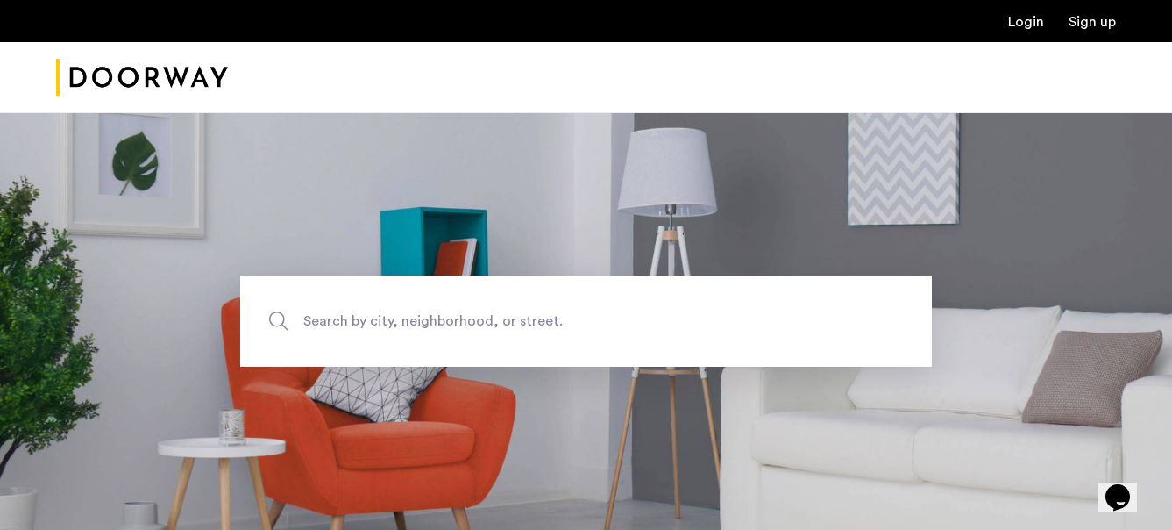
click at [1095, 26] on link "Sign up" at bounding box center [1092, 22] width 47 height 14
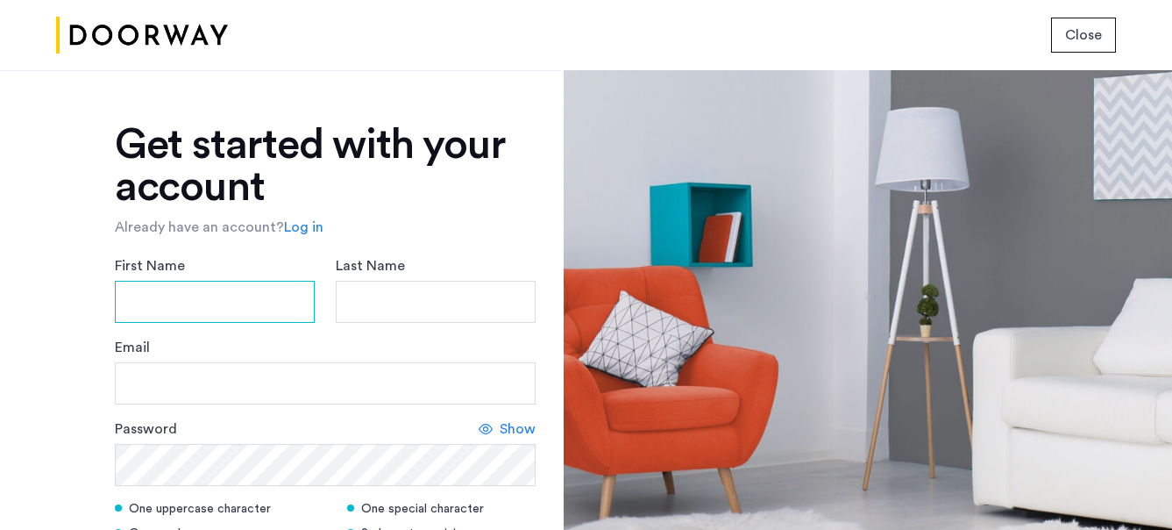
click at [229, 319] on input "First Name" at bounding box center [215, 302] width 200 height 42
type input "*********"
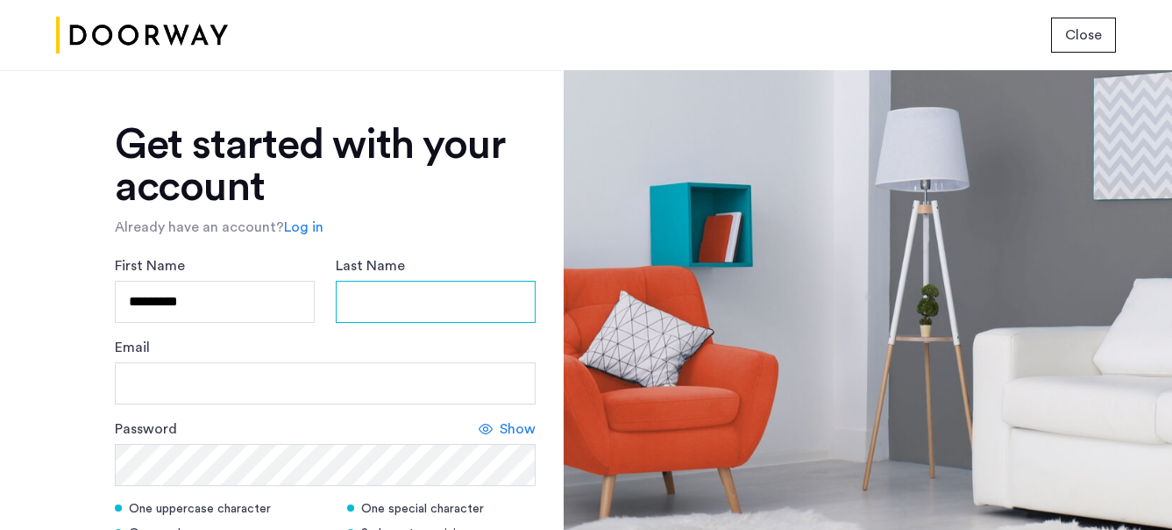
click at [415, 313] on input "Last Name" at bounding box center [436, 302] width 200 height 42
type input "*****"
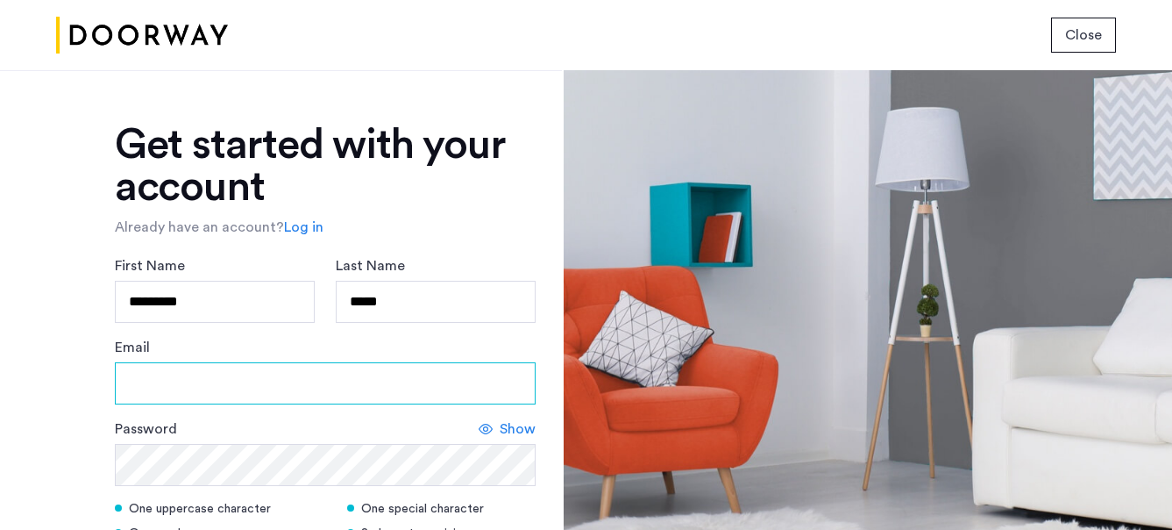
click at [353, 371] on input "Email" at bounding box center [325, 383] width 421 height 42
type input "**********"
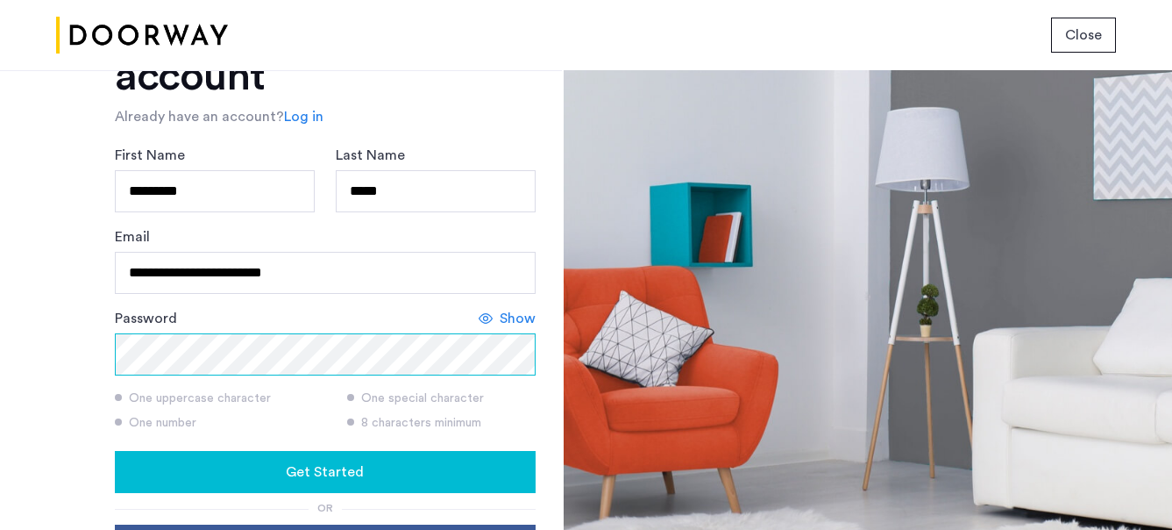
scroll to position [162, 0]
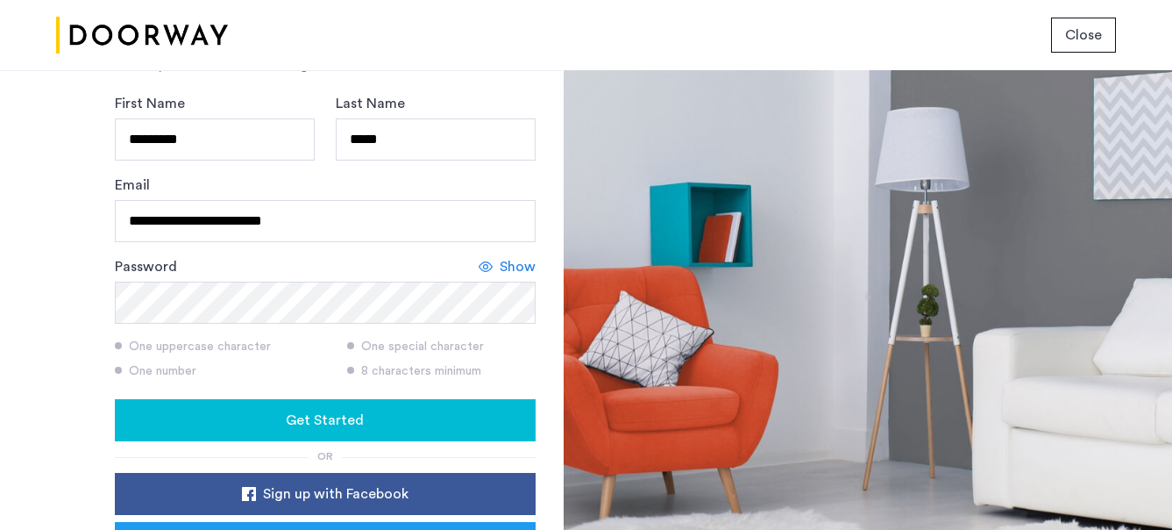
click at [147, 440] on div "**********" at bounding box center [325, 314] width 421 height 706
click at [147, 423] on div "Get Started" at bounding box center [325, 420] width 393 height 21
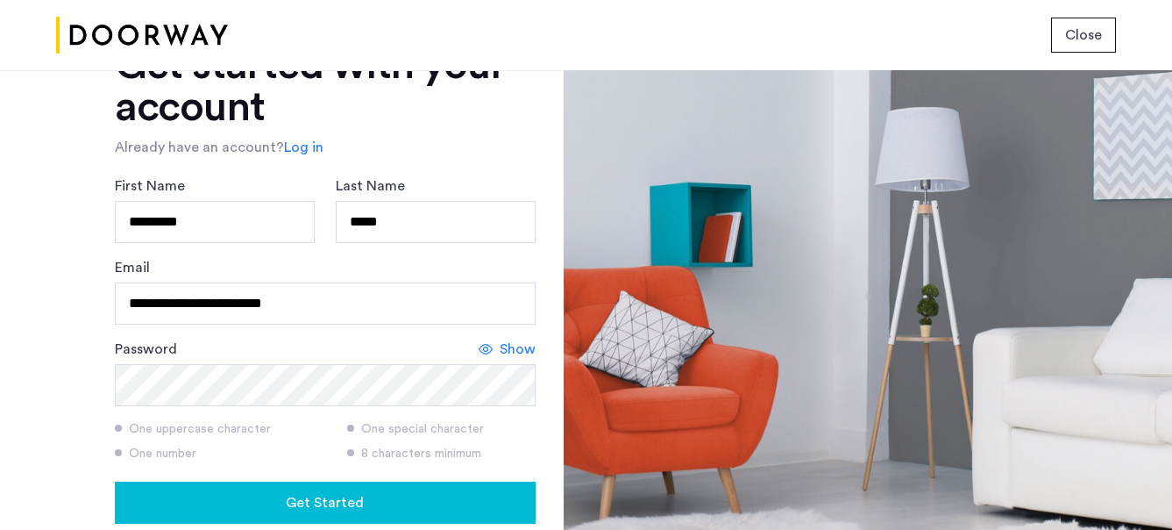
scroll to position [76, 0]
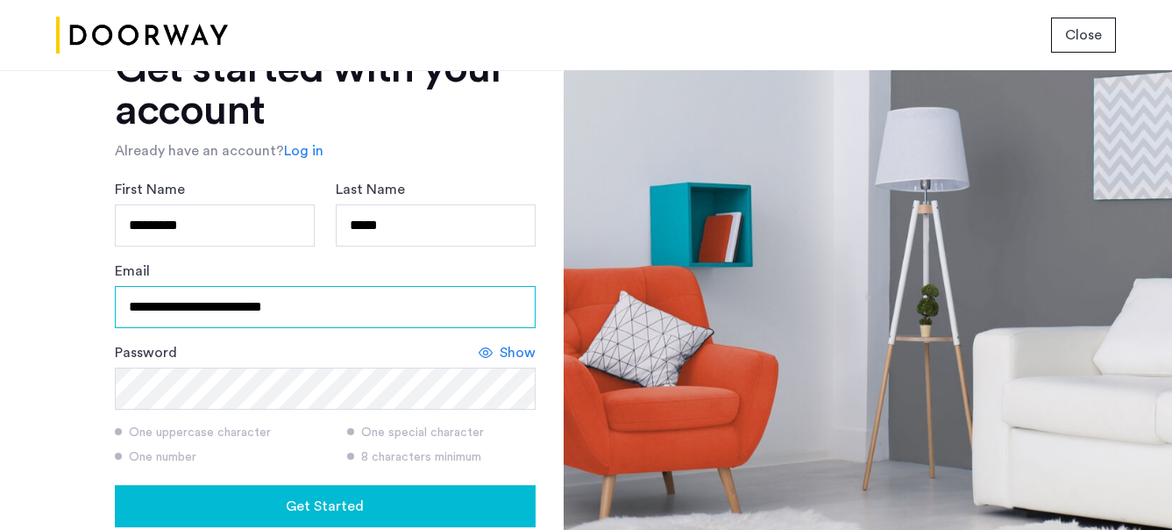
click at [232, 324] on input "**********" at bounding box center [325, 307] width 421 height 42
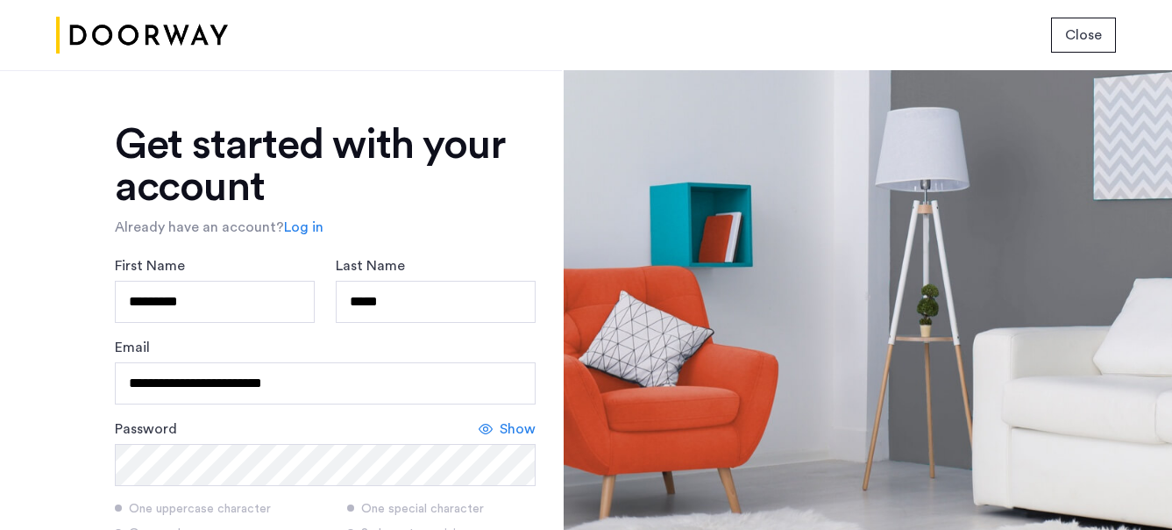
click at [294, 224] on link "Log in" at bounding box center [303, 227] width 39 height 21
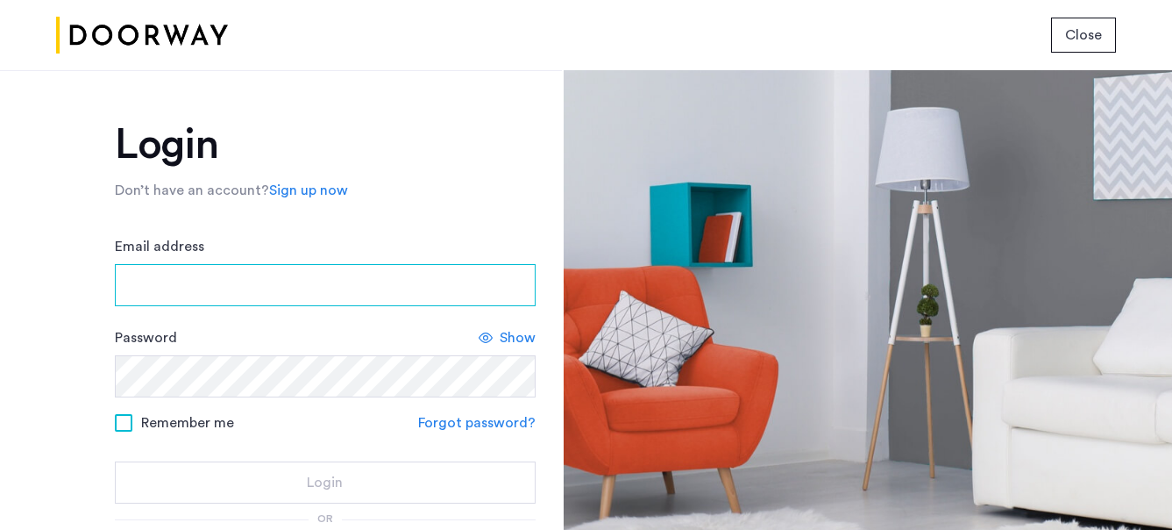
click at [253, 288] on input "Email address" at bounding box center [325, 285] width 421 height 42
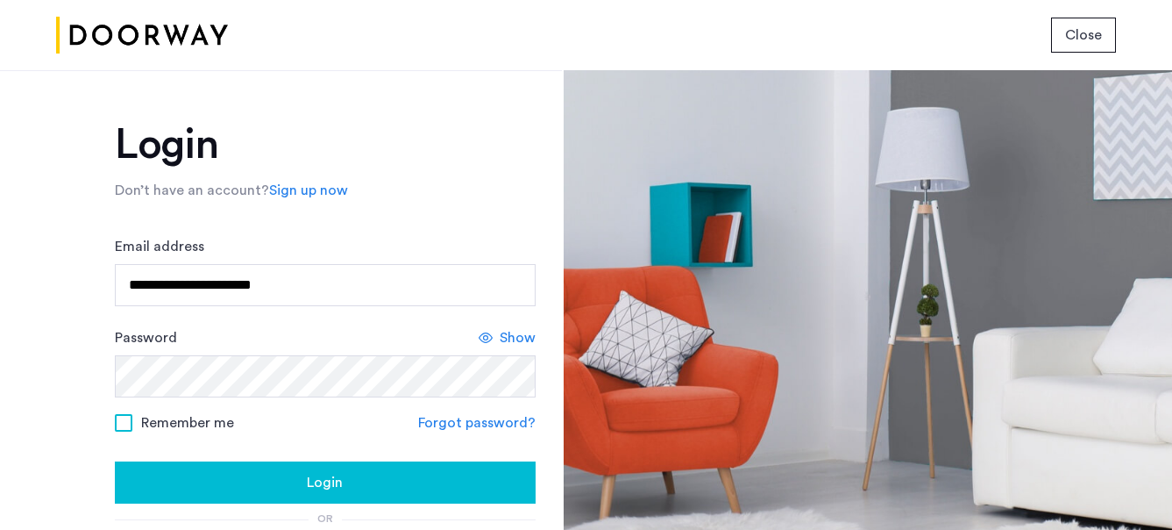
click at [255, 286] on input "**********" at bounding box center [325, 285] width 421 height 42
type input "**********"
click at [212, 474] on div "Login" at bounding box center [325, 482] width 393 height 21
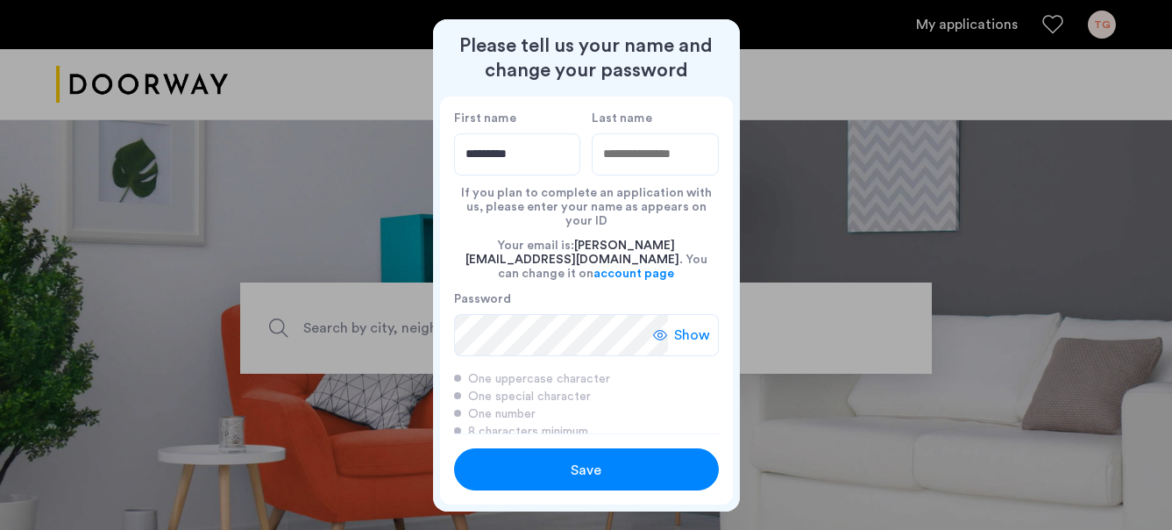
type input "*********"
click at [684, 159] on input "Last name" at bounding box center [655, 154] width 127 height 42
type input "*****"
click at [677, 324] on span "Show" at bounding box center [692, 334] width 36 height 21
click at [603, 471] on div "Save" at bounding box center [586, 469] width 168 height 21
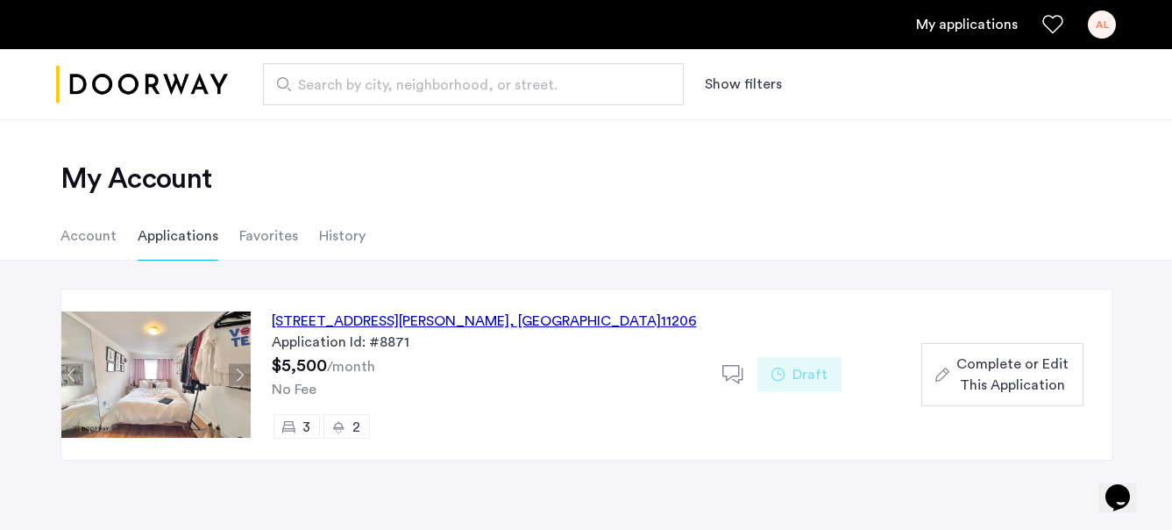
click at [369, 322] on div "12 Meserole Street, Unit 2B, Brooklyn , NY 11206" at bounding box center [484, 320] width 425 height 21
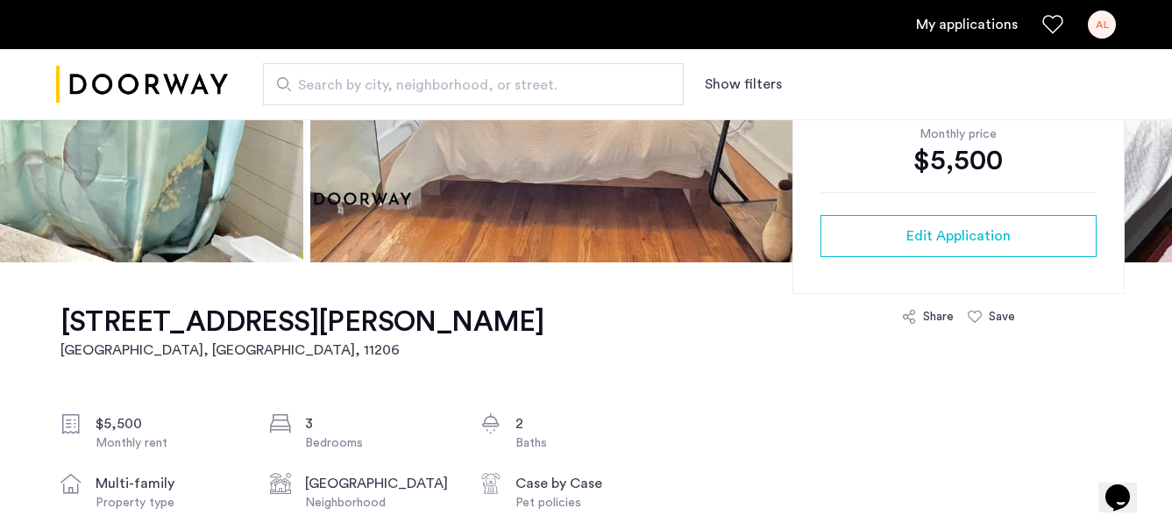
scroll to position [356, 0]
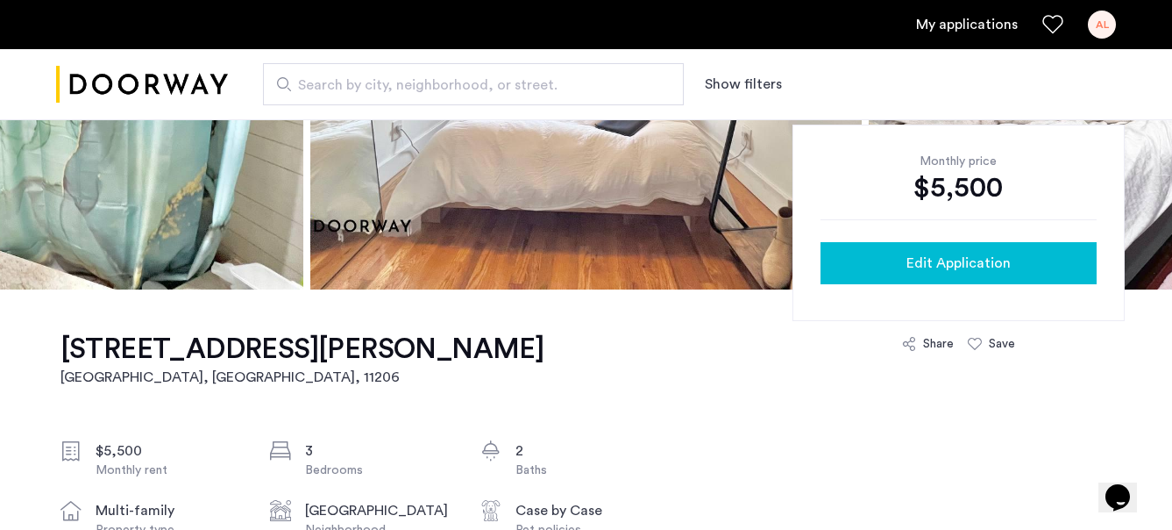
click at [888, 271] on div "Edit Application" at bounding box center [959, 263] width 248 height 21
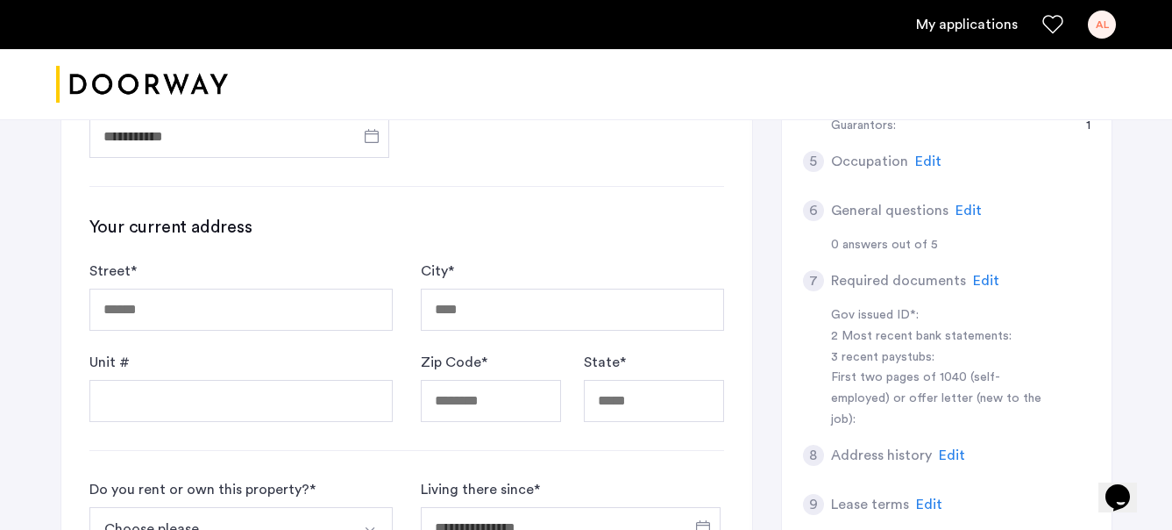
scroll to position [429, 0]
click at [243, 281] on div "Street *" at bounding box center [240, 294] width 303 height 70
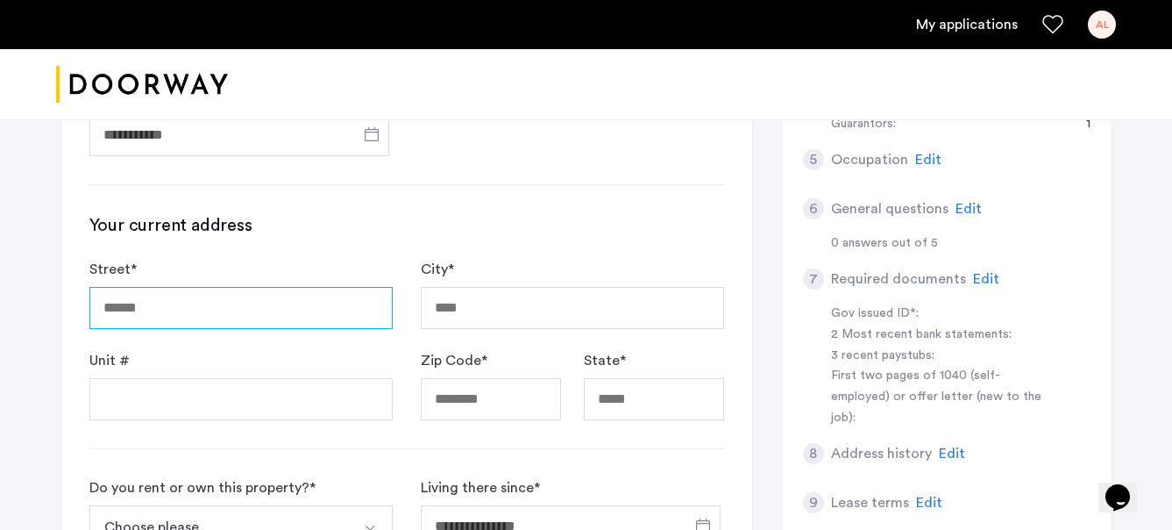
click at [236, 321] on input "Street *" at bounding box center [240, 308] width 303 height 42
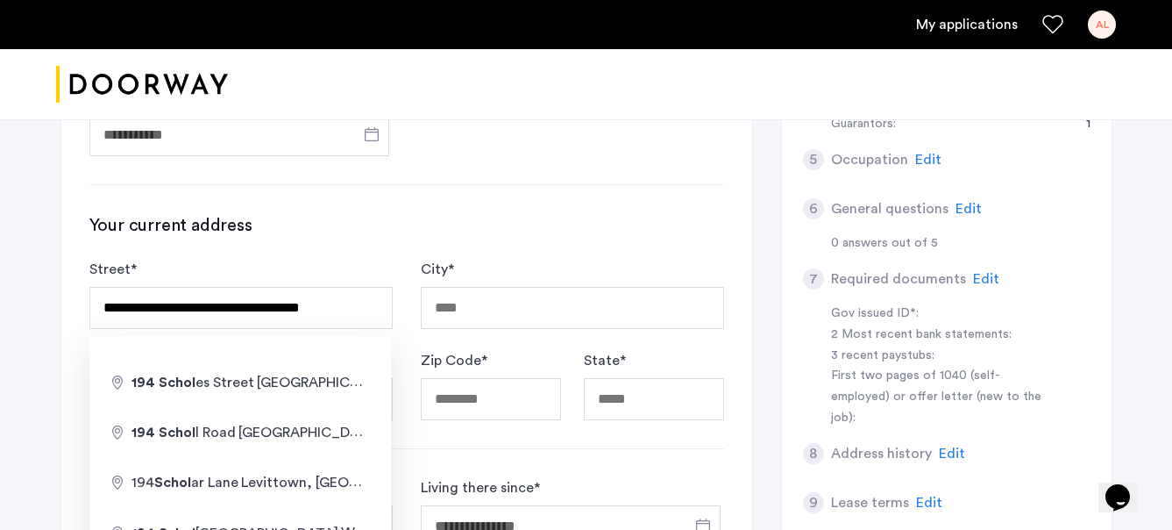
type input "**********"
type input "********"
type input "*****"
type input "**"
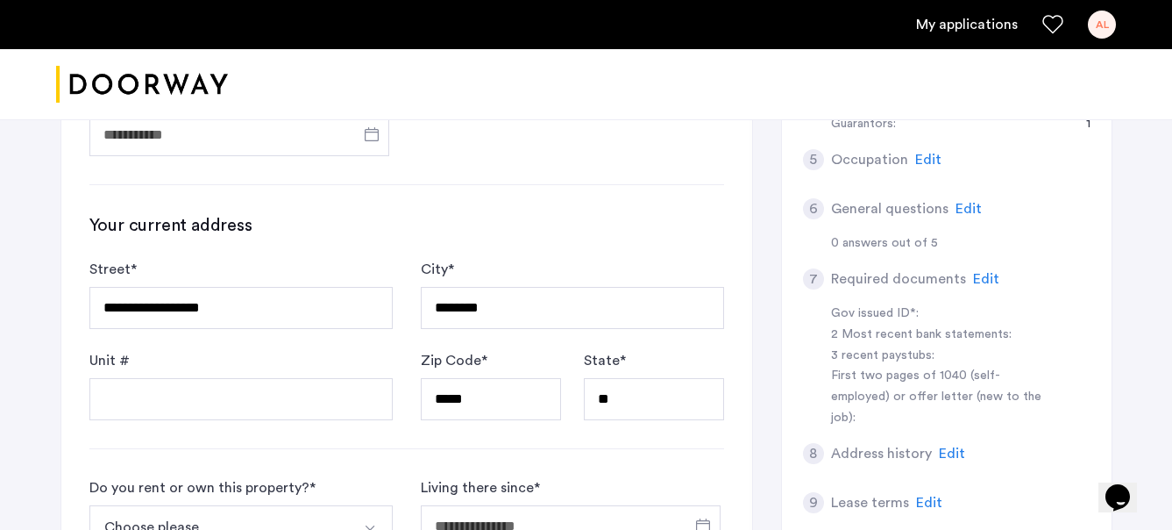
scroll to position [476, 0]
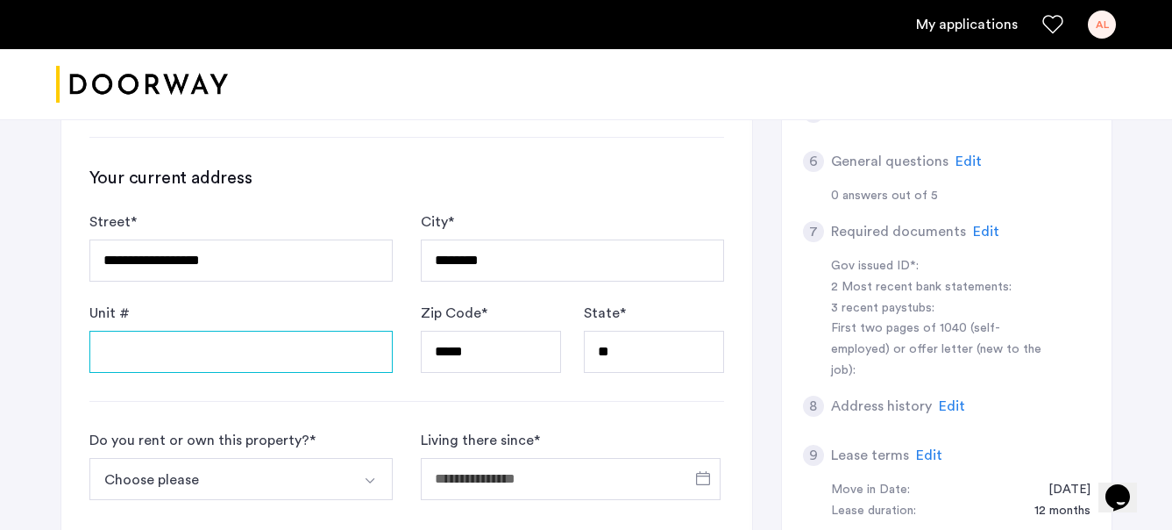
click at [218, 360] on input "Unit #" at bounding box center [240, 352] width 303 height 42
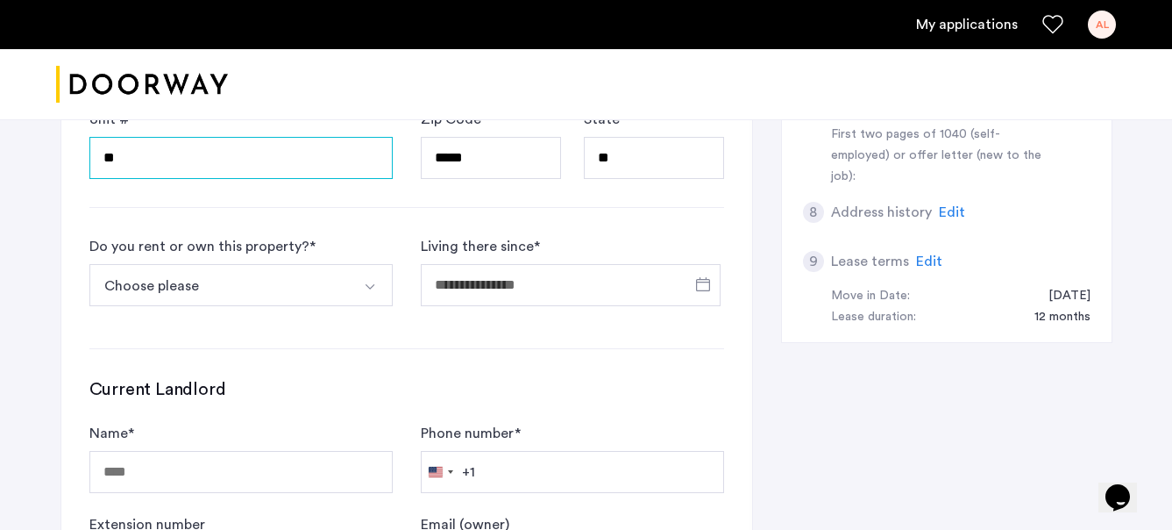
scroll to position [702, 0]
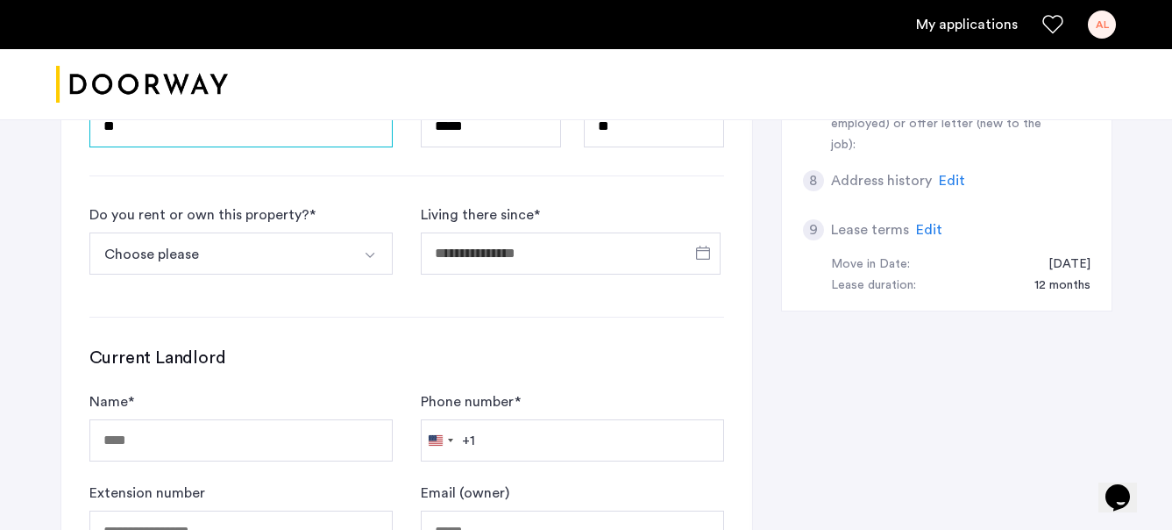
type input "**"
click at [244, 260] on button "Choose please" at bounding box center [220, 253] width 262 height 42
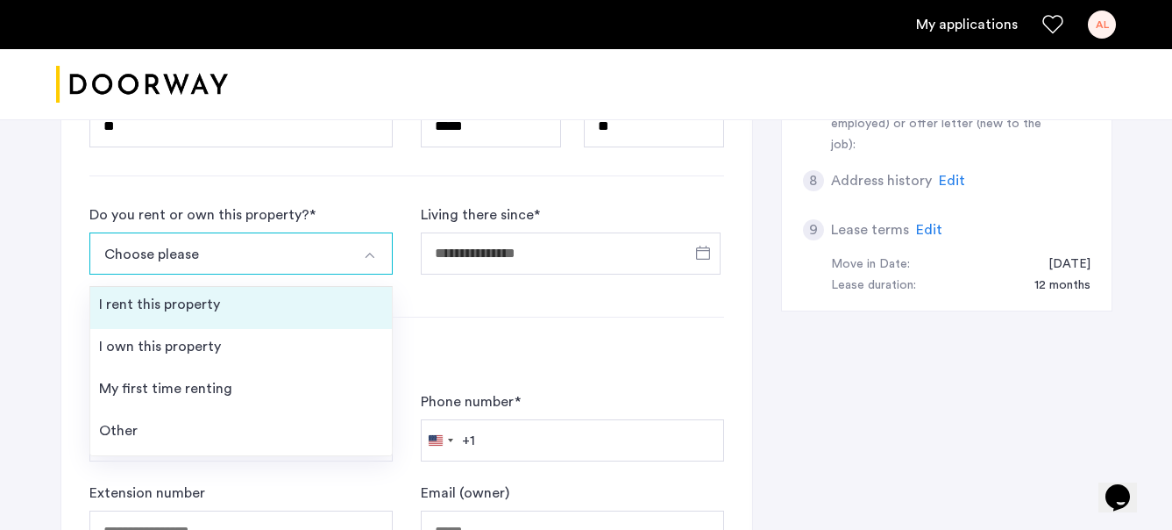
click at [178, 308] on div "I rent this property" at bounding box center [159, 304] width 121 height 21
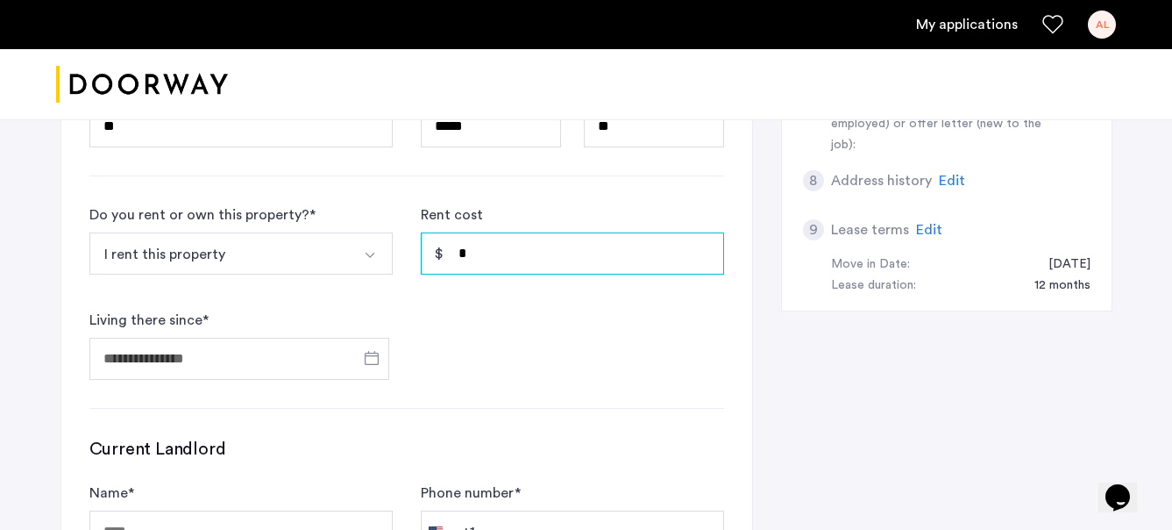
click at [507, 260] on input "*" at bounding box center [572, 253] width 303 height 42
type input "*****"
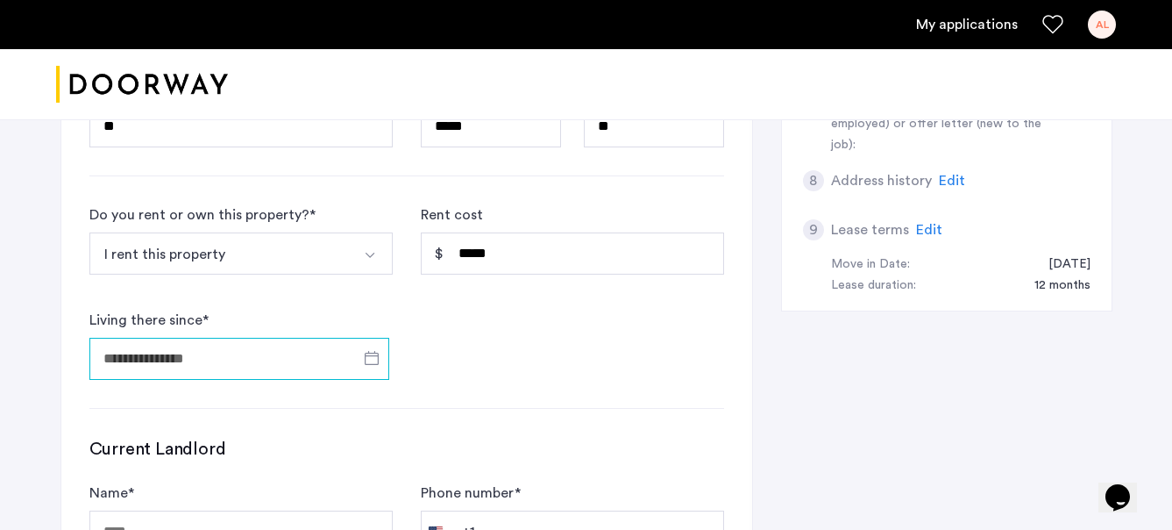
click at [231, 361] on input "Living there since *" at bounding box center [239, 359] width 300 height 42
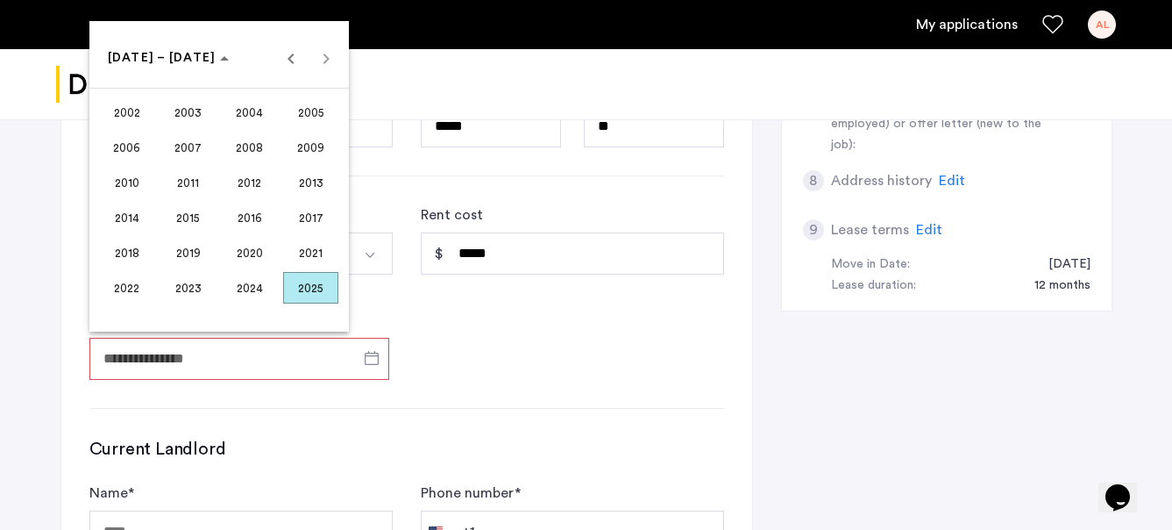
click at [170, 294] on span "2023" at bounding box center [187, 288] width 55 height 32
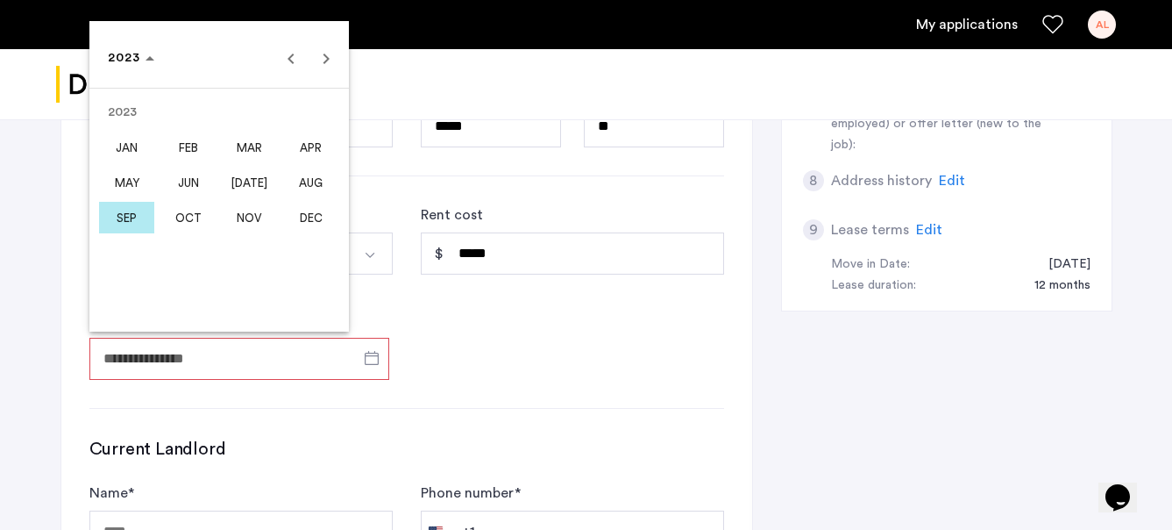
click at [192, 183] on span "JUN" at bounding box center [187, 183] width 55 height 32
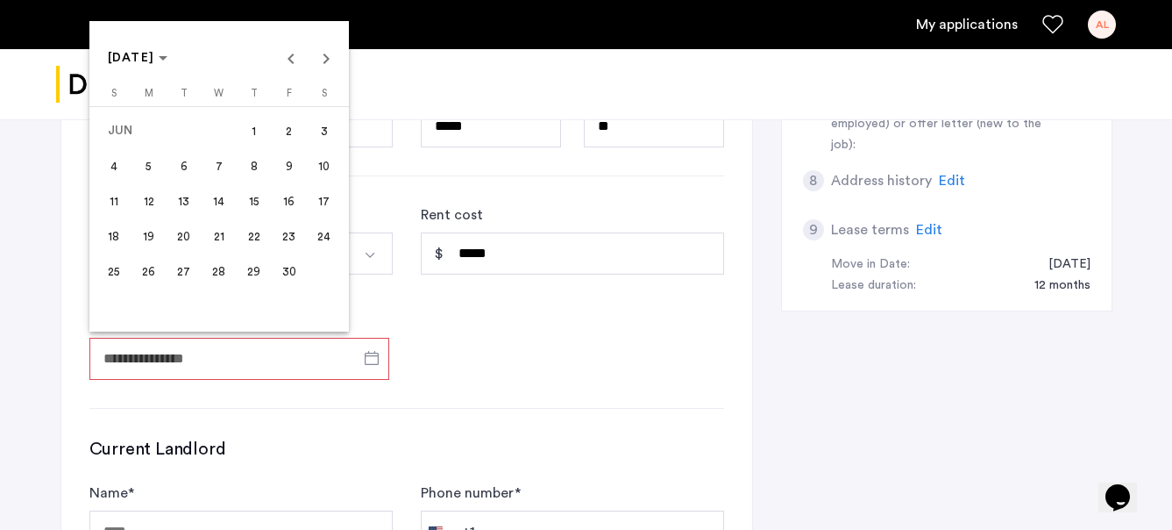
click at [241, 137] on span "1" at bounding box center [255, 131] width 32 height 32
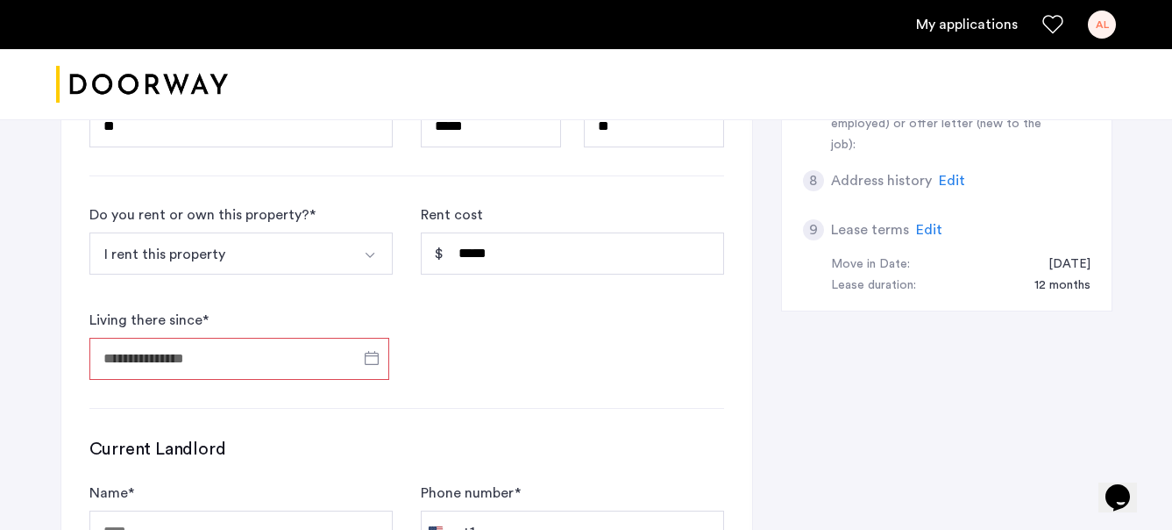
type input "**********"
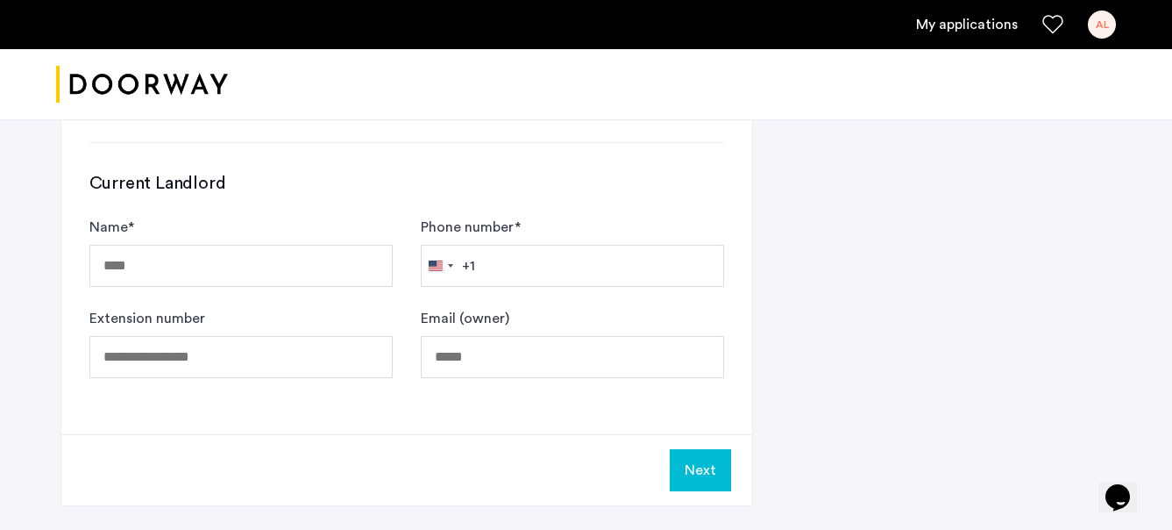
scroll to position [972, 0]
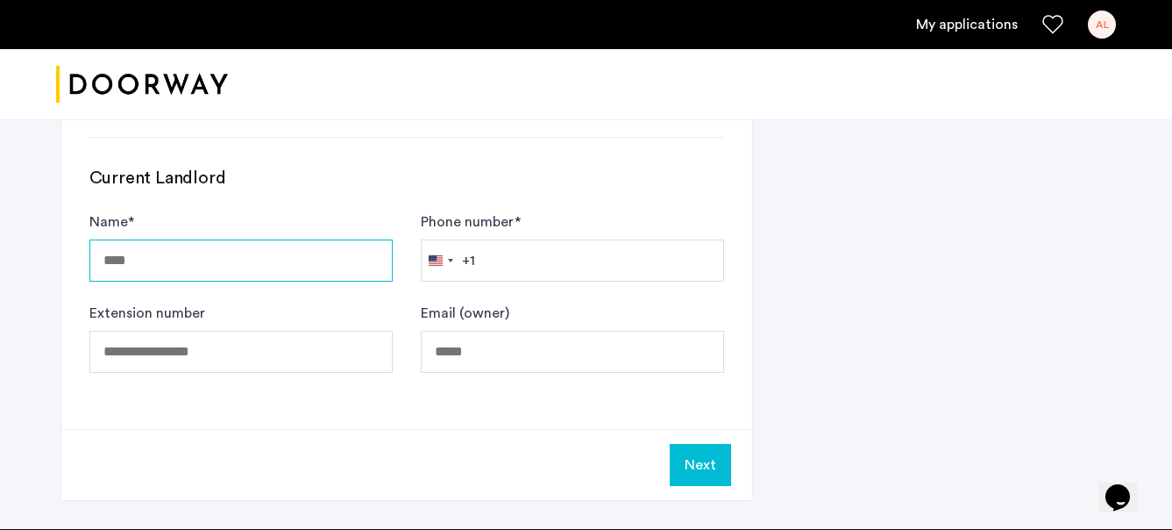
click at [281, 267] on input "Name *" at bounding box center [240, 260] width 303 height 42
drag, startPoint x: 210, startPoint y: 260, endPoint x: 222, endPoint y: 260, distance: 12.3
click at [217, 260] on input "******" at bounding box center [240, 260] width 303 height 42
type input "**********"
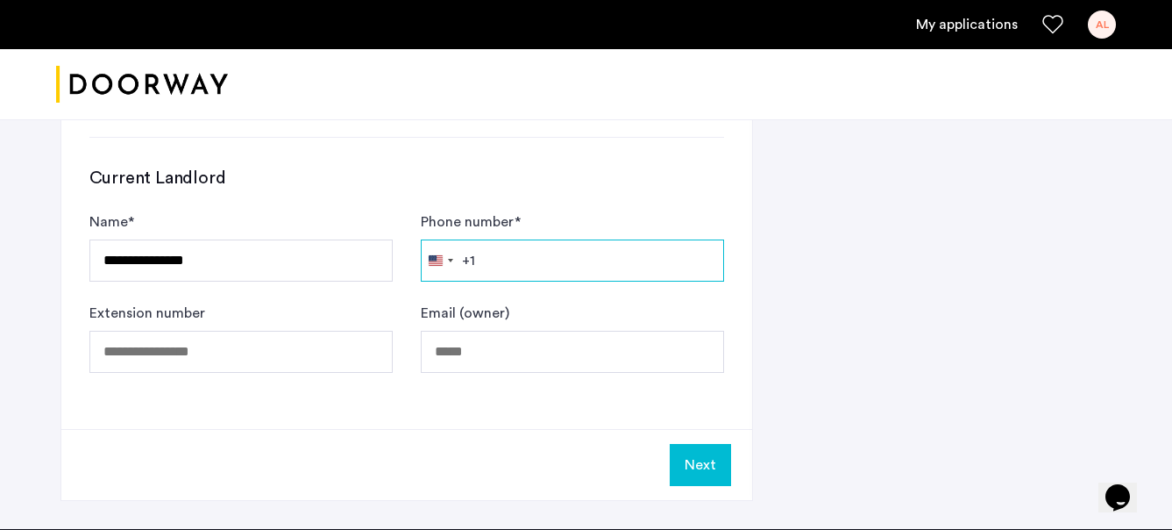
click at [525, 265] on input "Phone number *" at bounding box center [572, 260] width 303 height 42
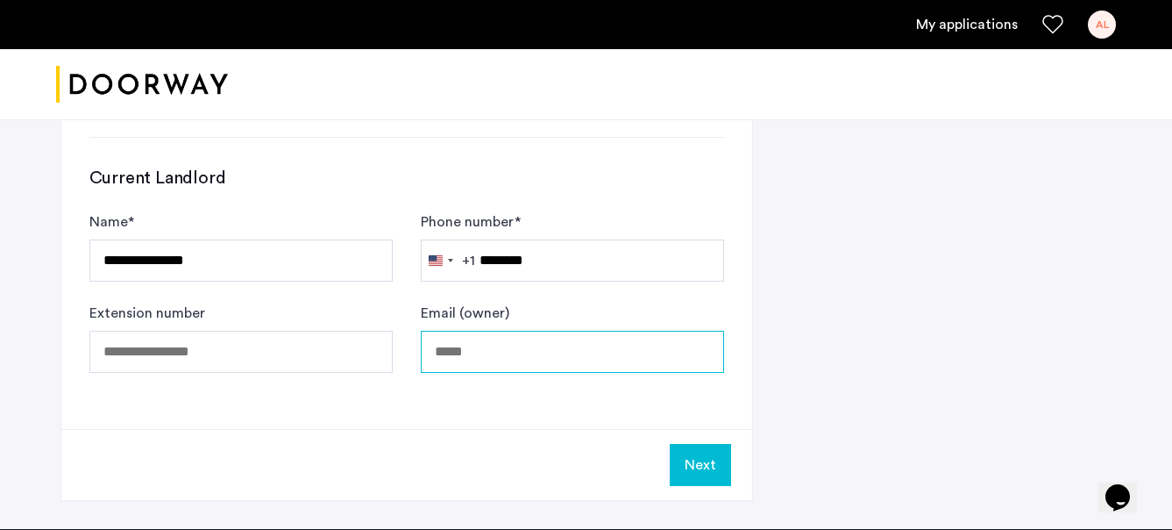
click at [541, 360] on input "Email (owner)" at bounding box center [572, 352] width 303 height 42
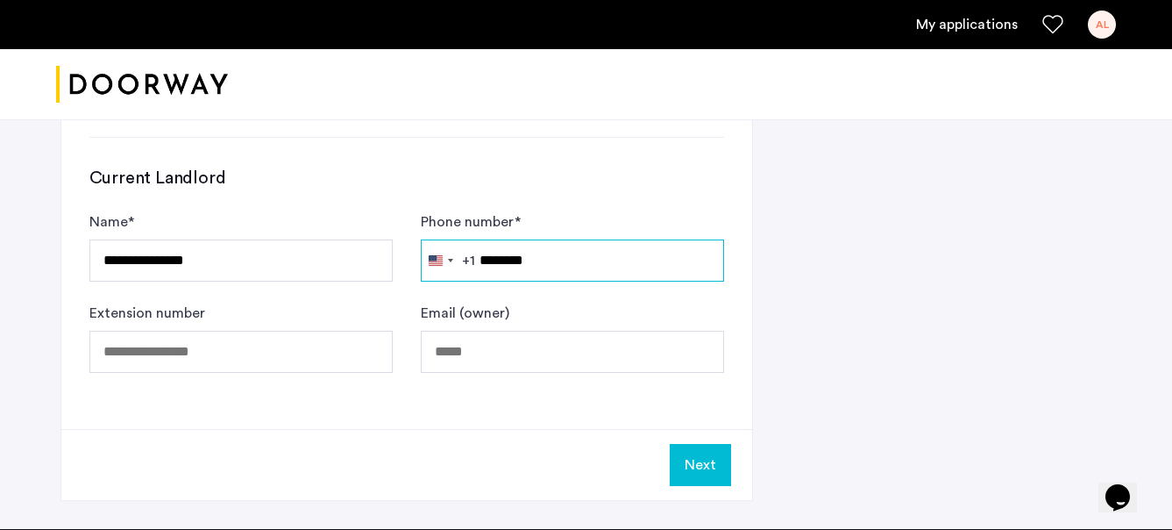
click at [532, 246] on input "********" at bounding box center [572, 260] width 303 height 42
click at [550, 260] on input "********" at bounding box center [572, 260] width 303 height 42
type input "**********"
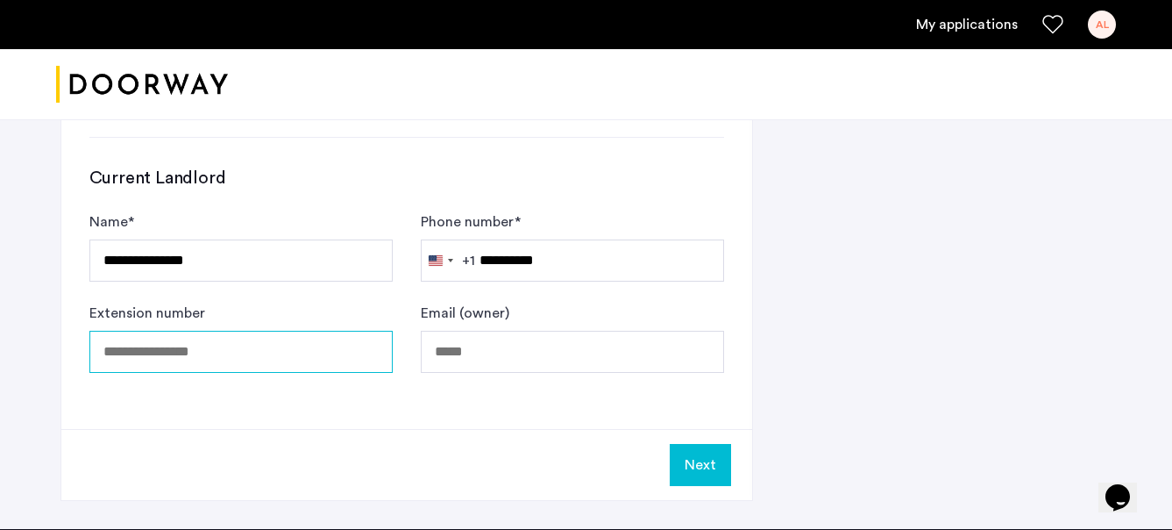
click at [313, 358] on input "Extension number" at bounding box center [240, 352] width 303 height 42
click at [687, 489] on div "Next" at bounding box center [406, 464] width 691 height 71
click at [706, 478] on button "Next" at bounding box center [700, 465] width 61 height 42
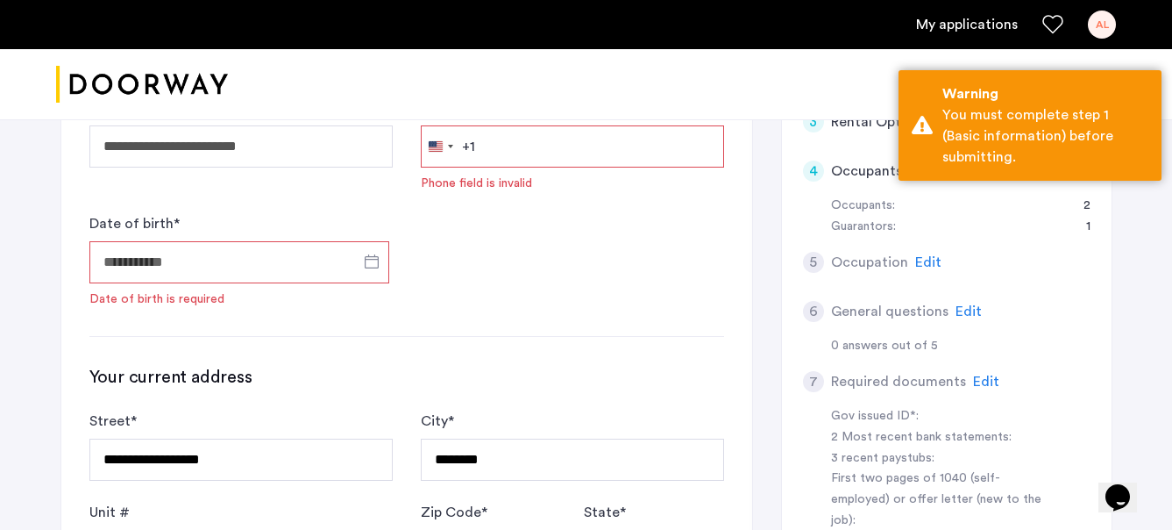
scroll to position [319, 0]
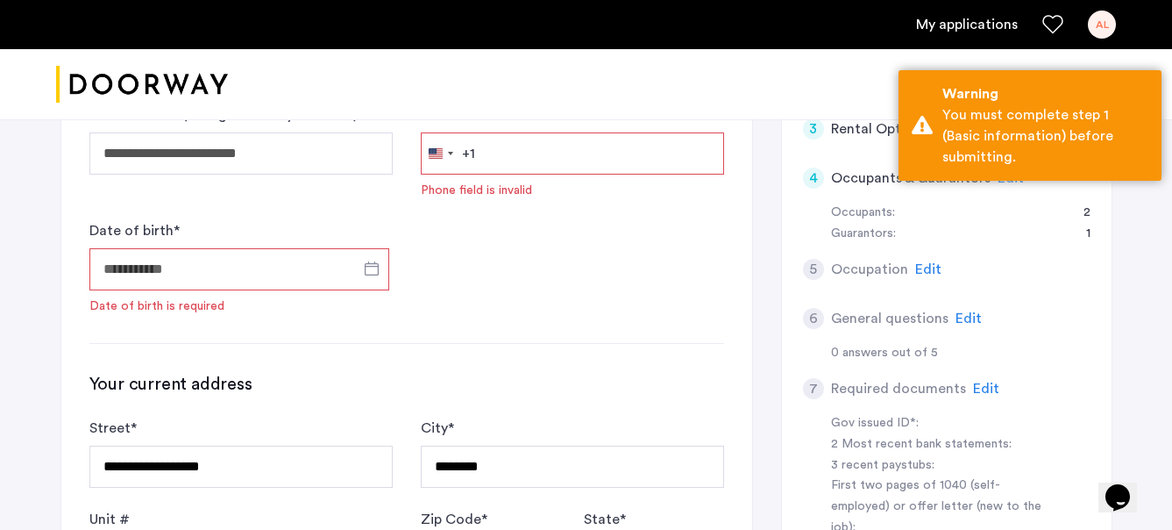
click at [260, 269] on input "Date of birth *" at bounding box center [239, 269] width 300 height 42
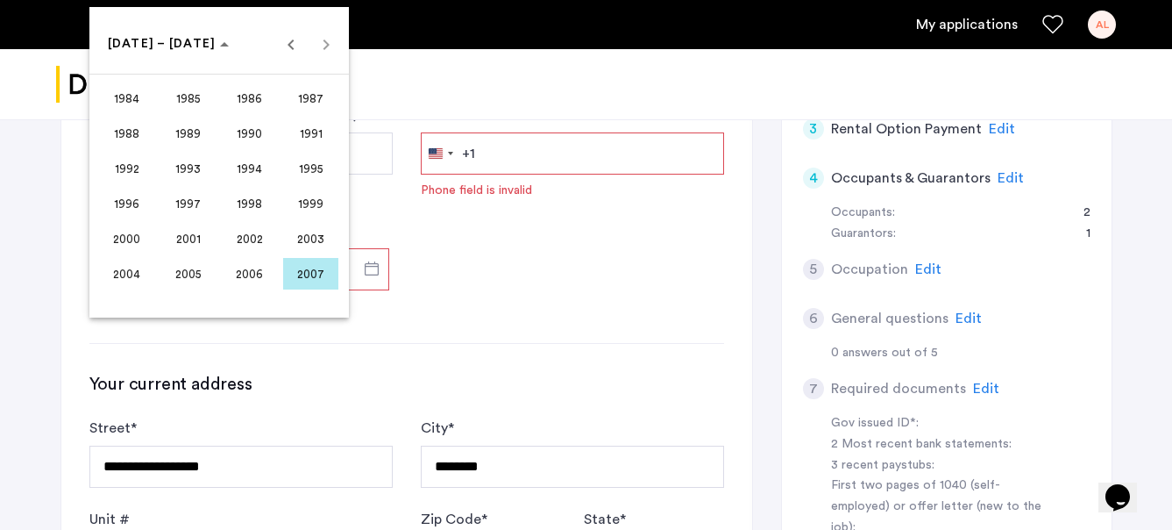
click at [128, 243] on span "2000" at bounding box center [126, 239] width 55 height 32
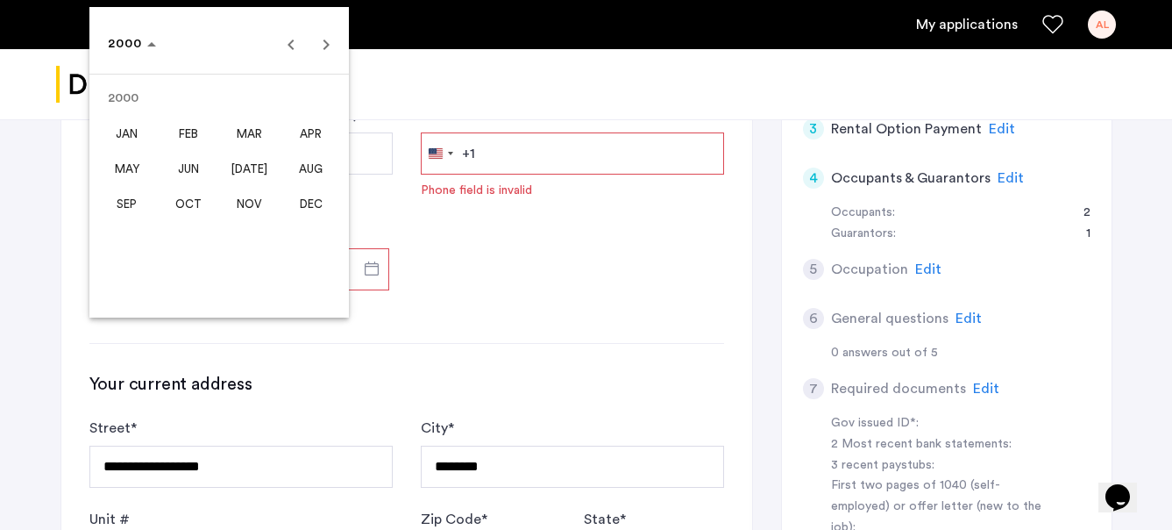
click at [250, 177] on span "JUL" at bounding box center [249, 169] width 55 height 32
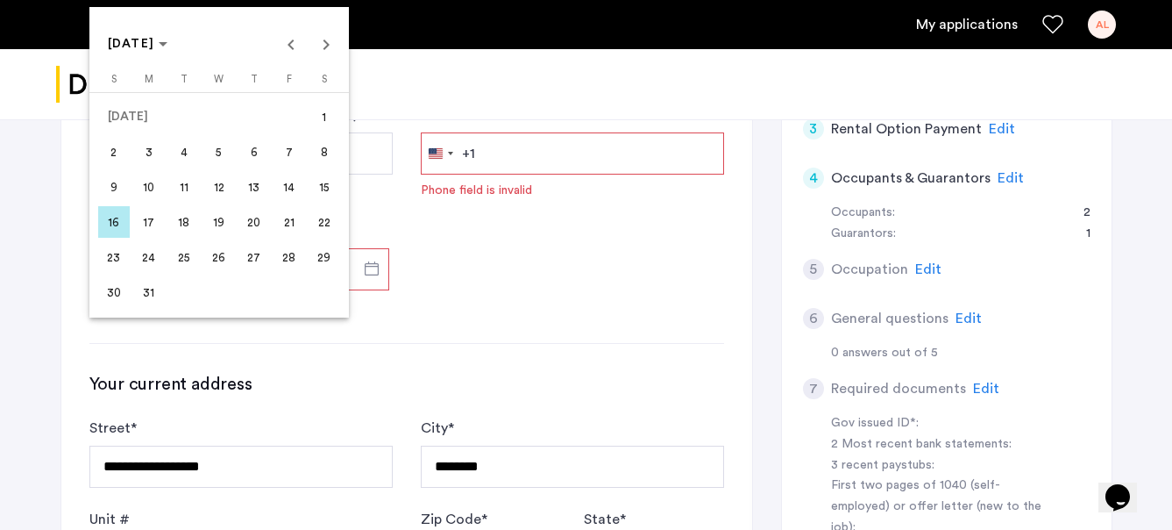
click at [210, 267] on span "26" at bounding box center [219, 257] width 32 height 32
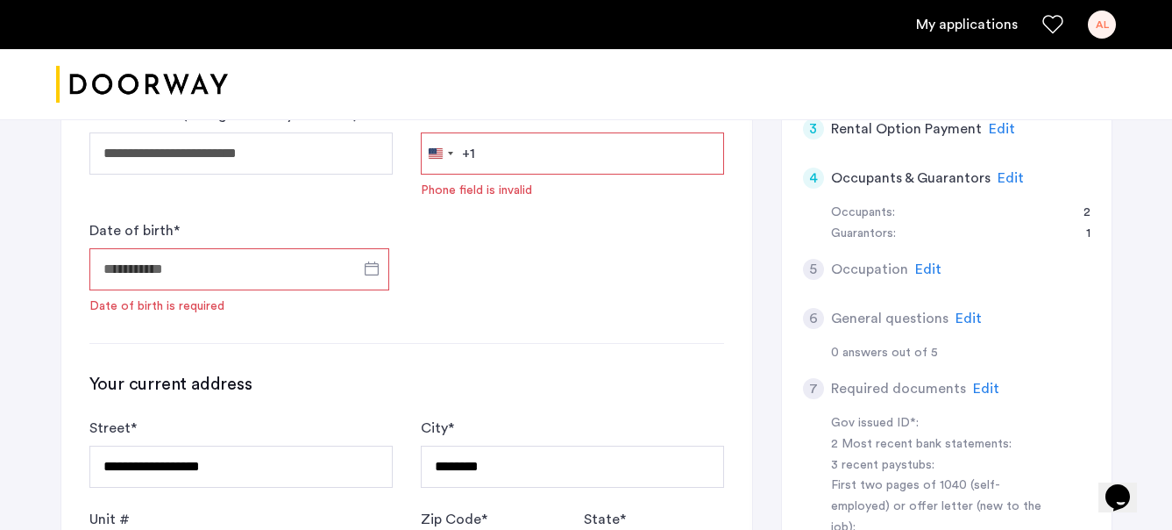
type input "**********"
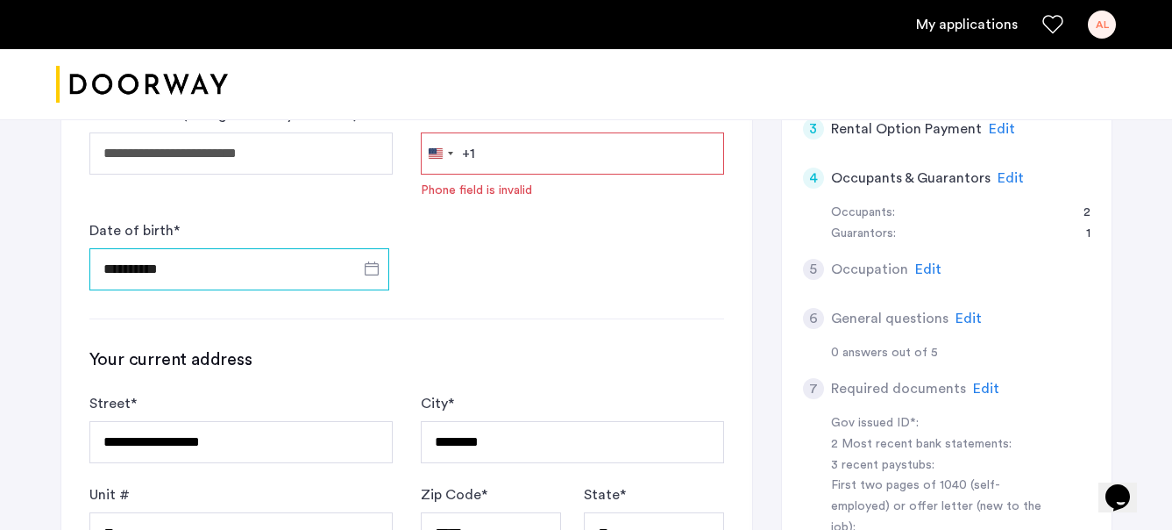
scroll to position [232, 0]
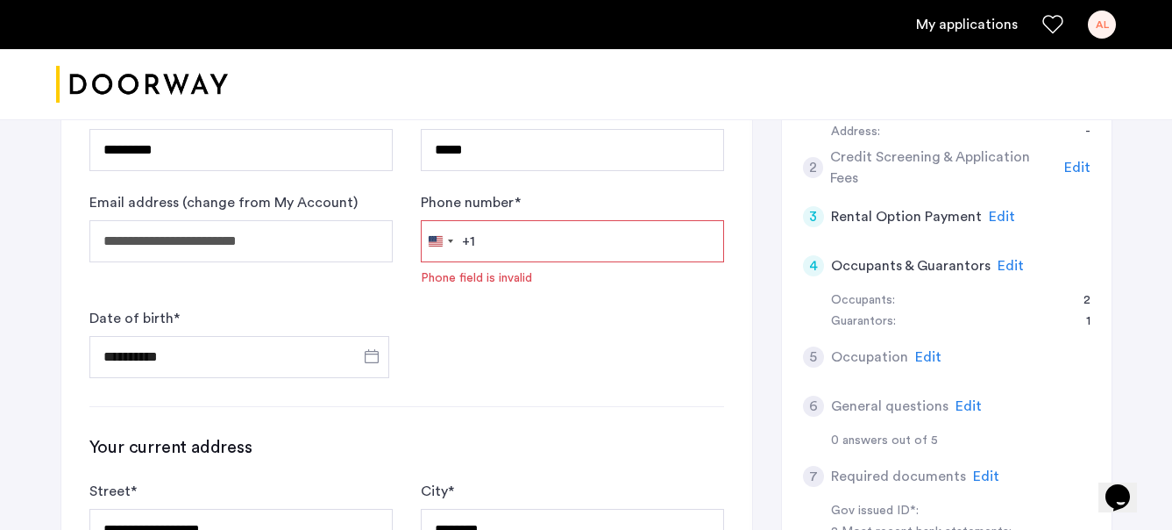
click at [541, 242] on input "Phone number *" at bounding box center [572, 241] width 303 height 42
type input "*"
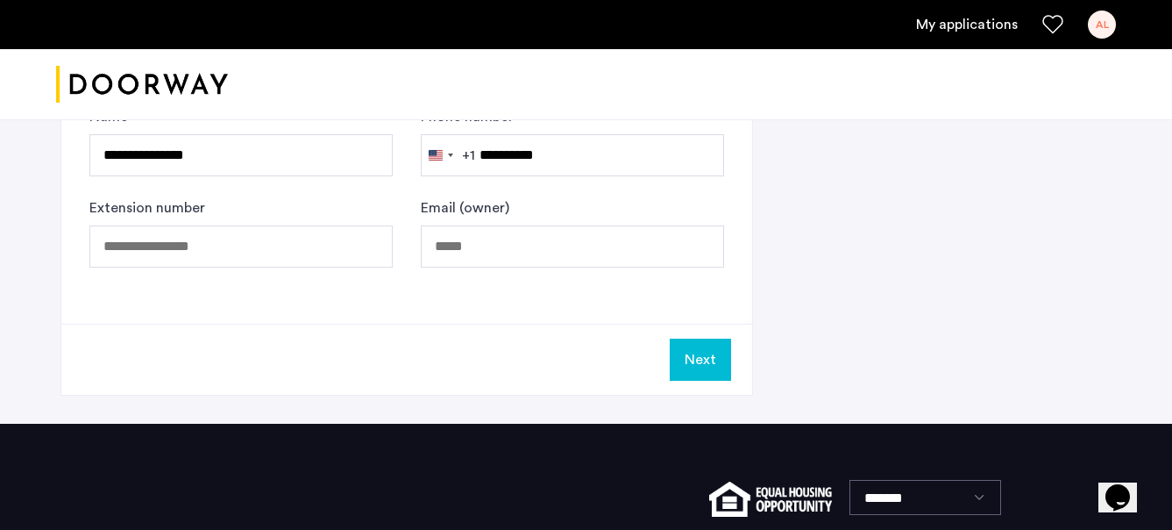
scroll to position [1063, 0]
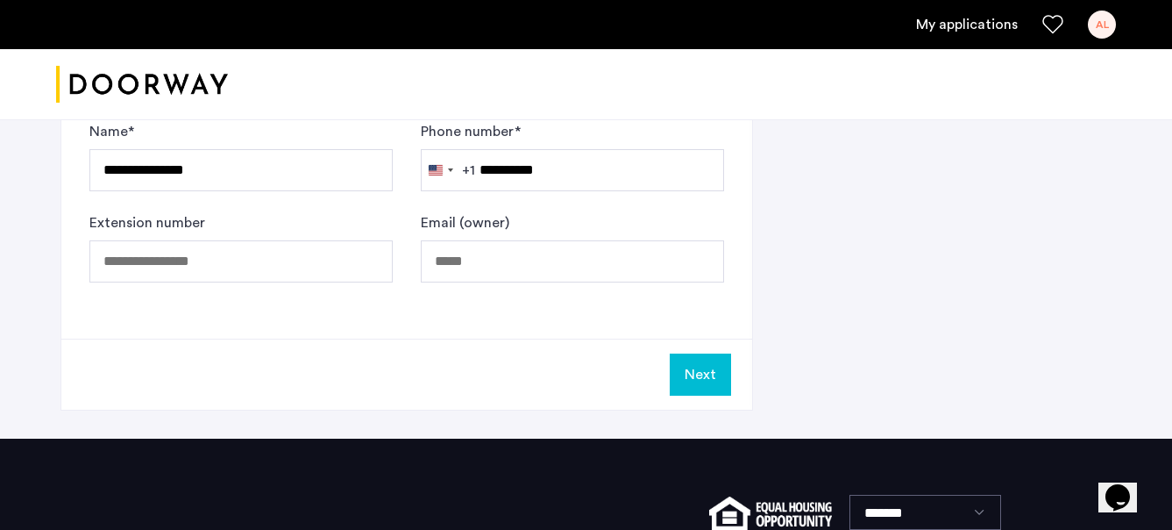
type input "**********"
click at [668, 403] on div "Next" at bounding box center [406, 373] width 691 height 71
click at [693, 398] on div "Next" at bounding box center [406, 373] width 691 height 71
click at [695, 391] on button "Next" at bounding box center [700, 374] width 61 height 42
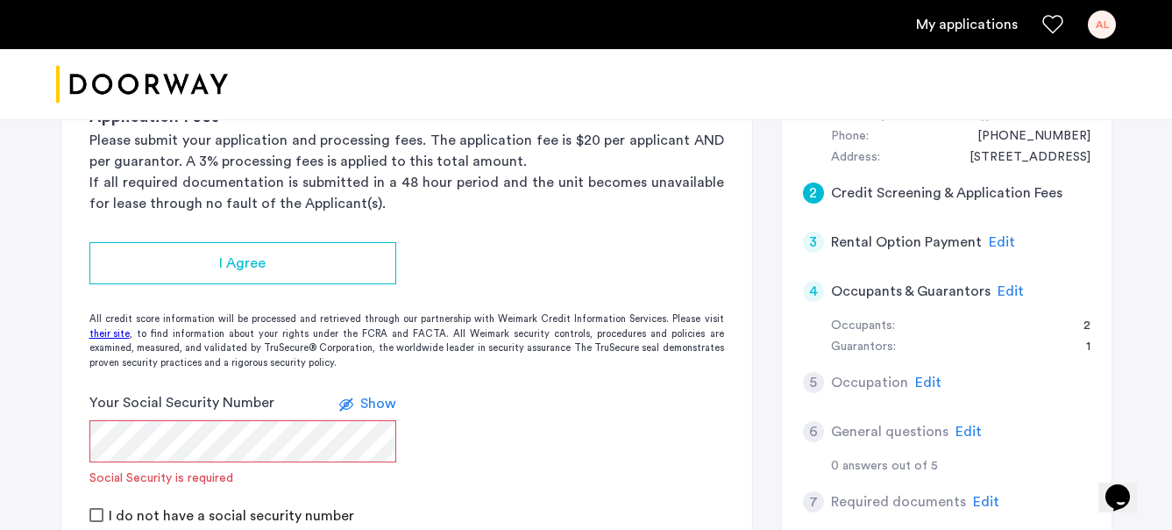
scroll to position [231, 0]
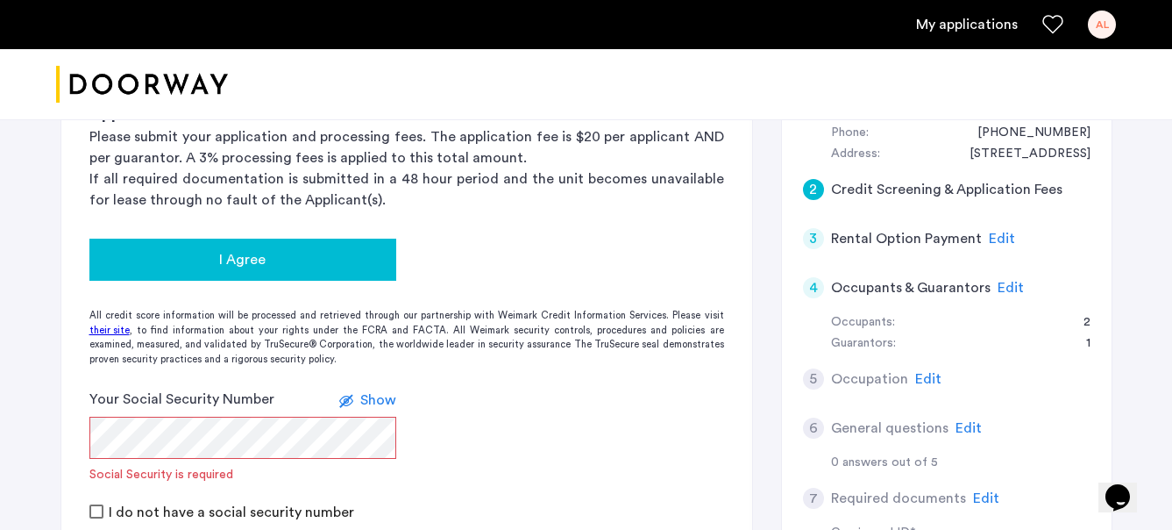
click at [320, 243] on button "I Agree" at bounding box center [242, 260] width 307 height 42
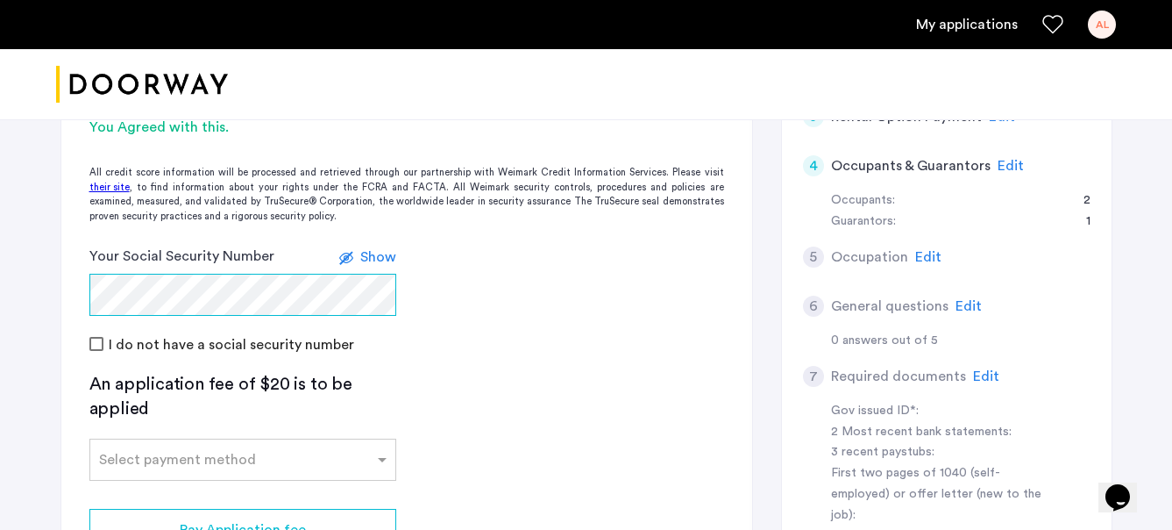
scroll to position [379, 0]
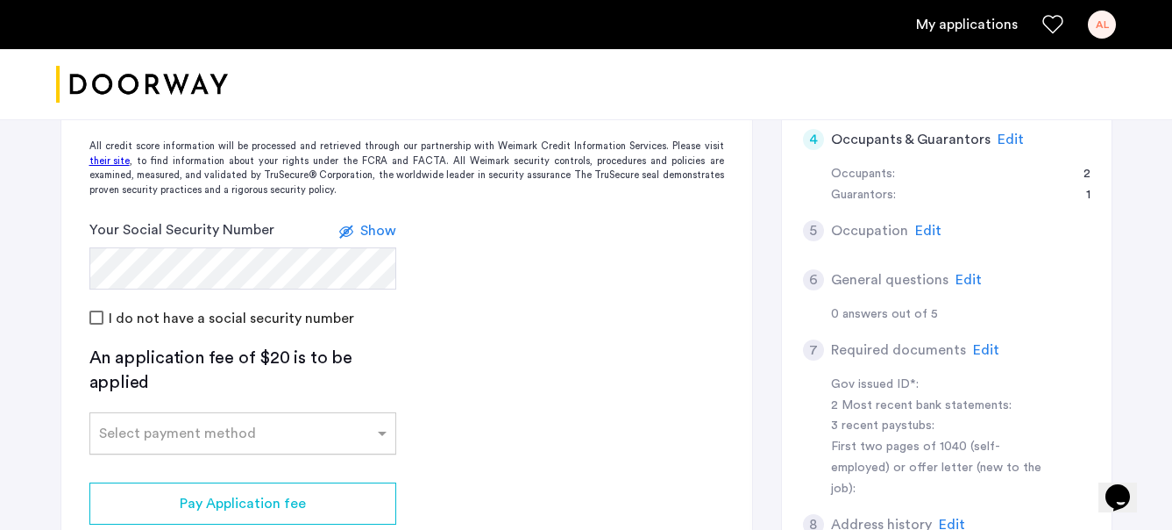
click at [196, 431] on input "text" at bounding box center [225, 430] width 253 height 12
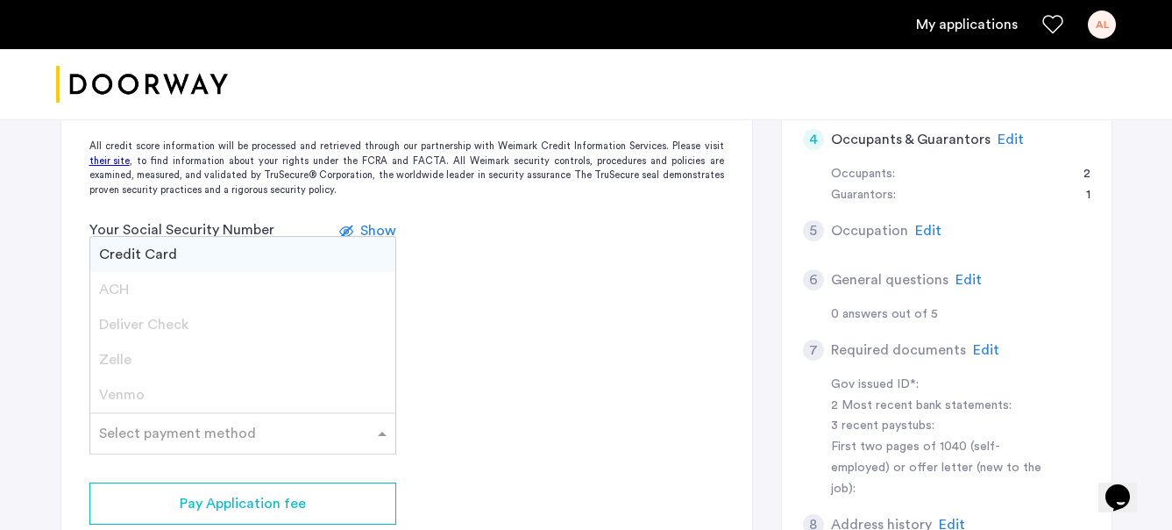
click at [484, 239] on form "Your Social Security Number Show I do not have a social security number" at bounding box center [406, 273] width 691 height 109
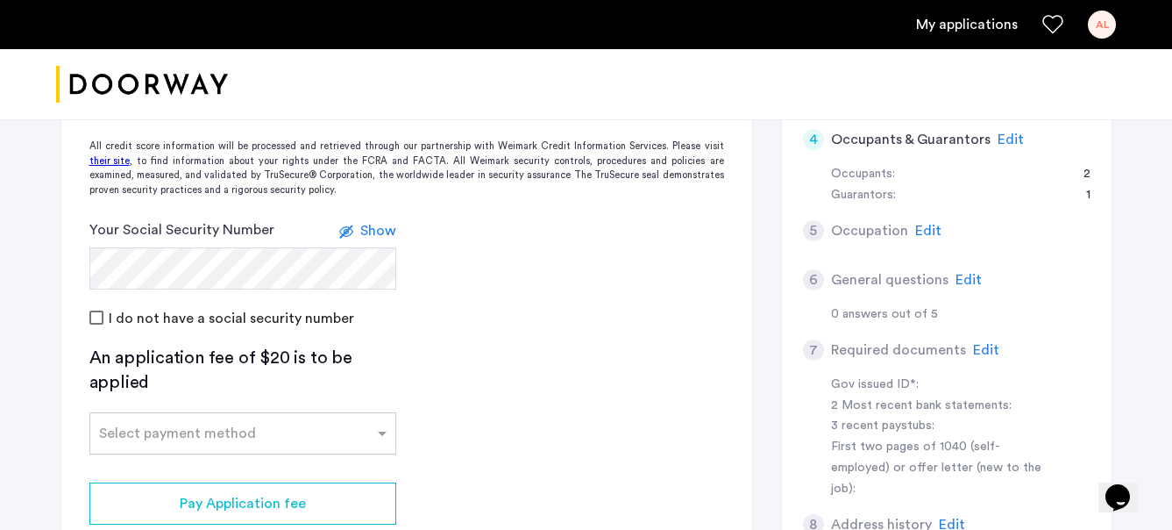
click at [147, 438] on div "Select payment method" at bounding box center [177, 433] width 157 height 21
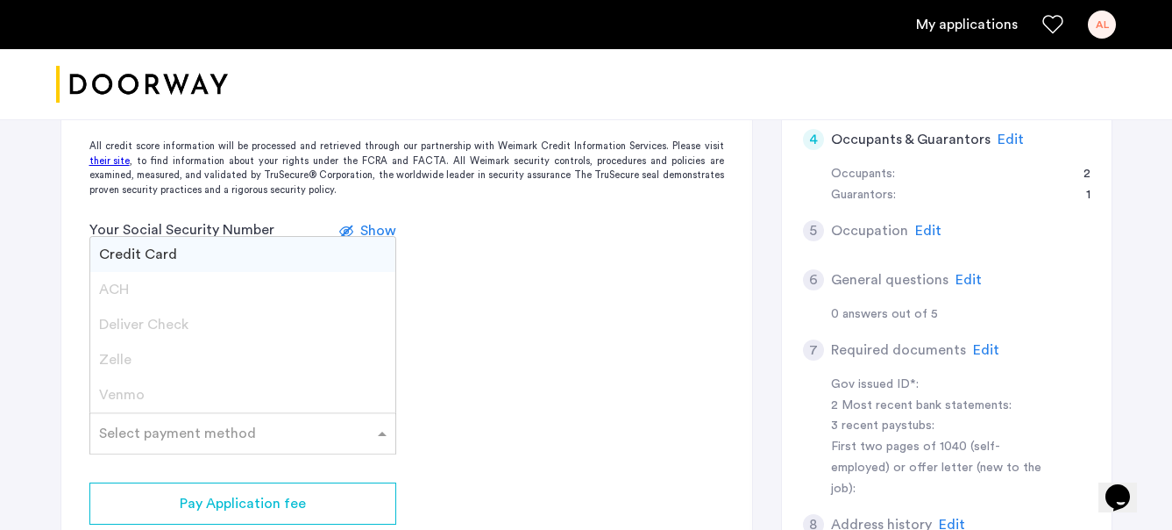
click at [53, 355] on div "12 Meserole Street, Unit 2B, Brooklyn, NY 11206 | Application Id: #8871 $5500 /…" at bounding box center [586, 253] width 1105 height 1027
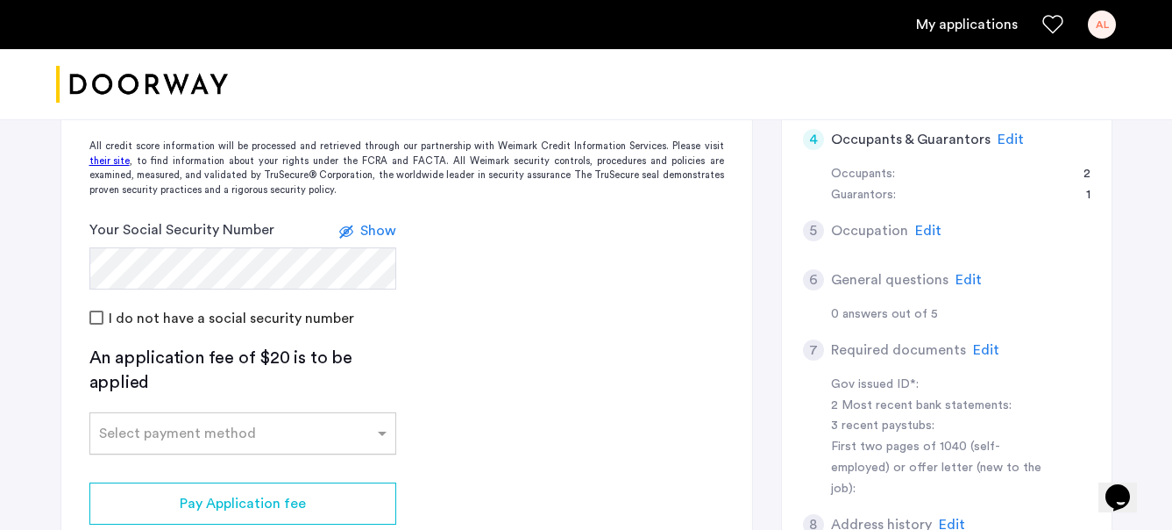
click at [150, 425] on input "text" at bounding box center [225, 430] width 253 height 12
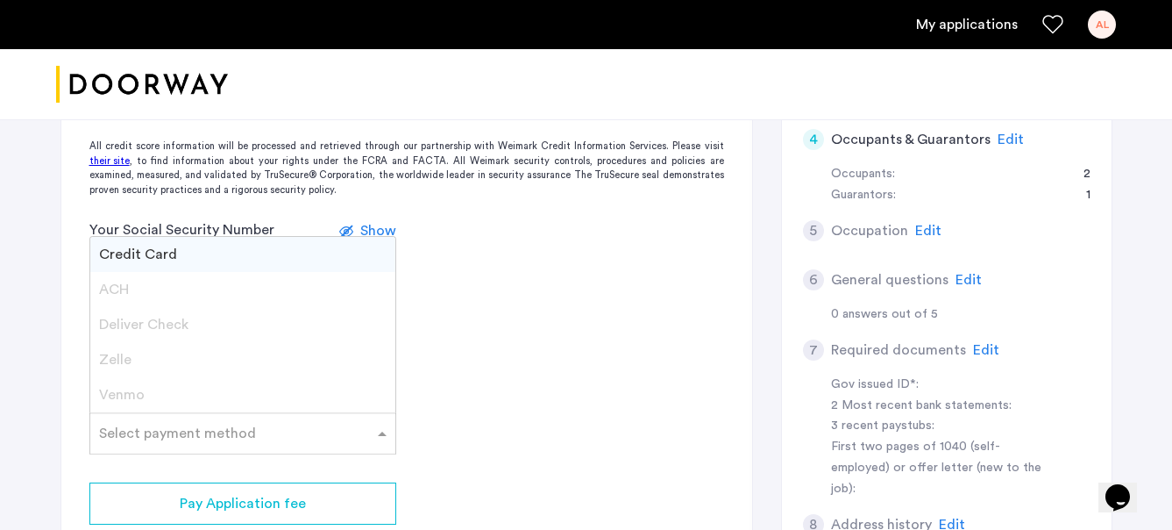
click at [143, 260] on span "Credit Card" at bounding box center [138, 254] width 78 height 14
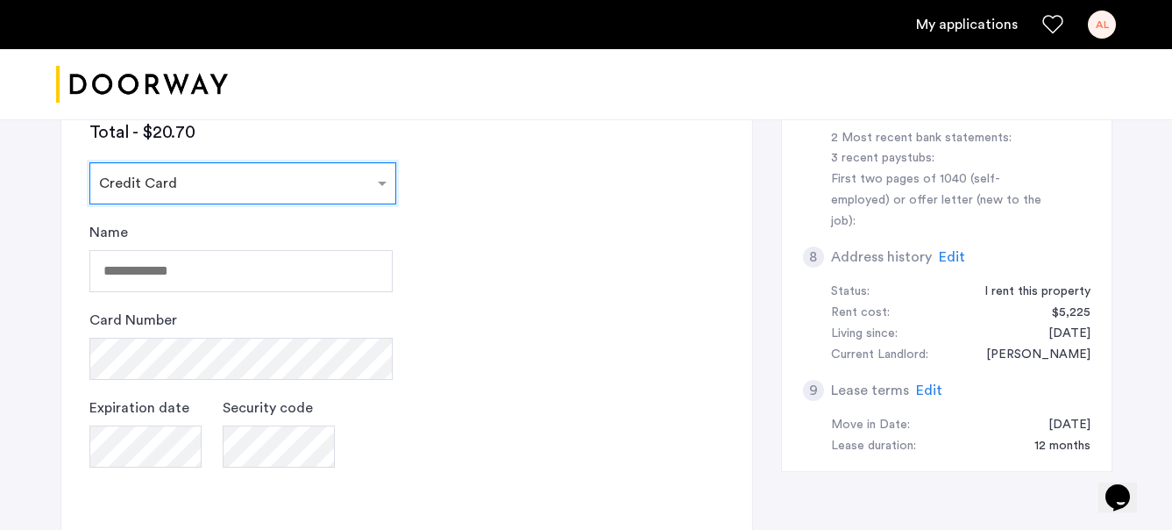
scroll to position [647, 0]
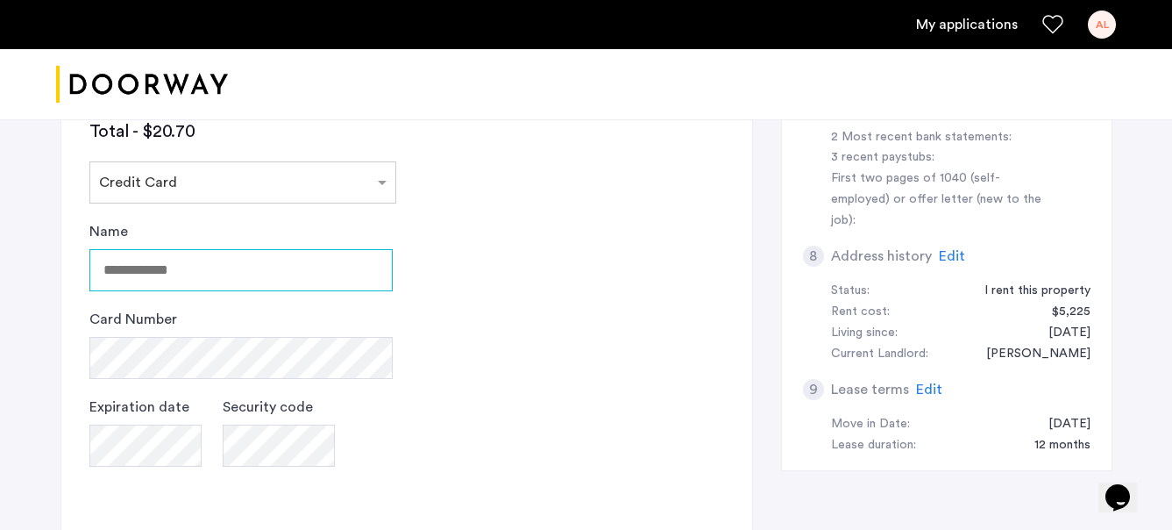
click at [203, 267] on input "Name" at bounding box center [240, 270] width 303 height 42
type input "**********"
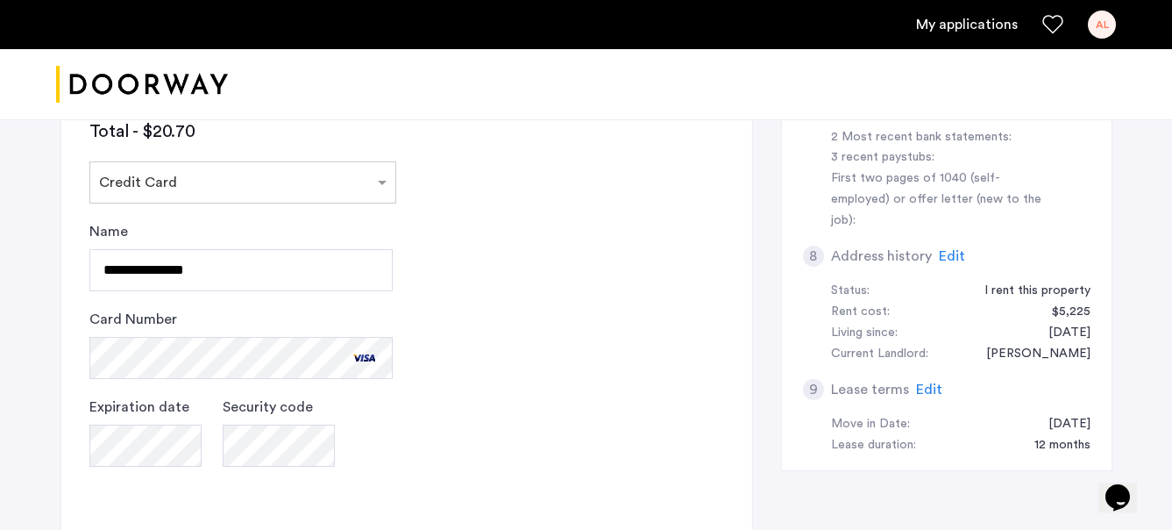
click at [527, 496] on app-credit-screening "2 Credit Screening & Application Fees Application Fees Please submit your appli…" at bounding box center [406, 136] width 691 height 1070
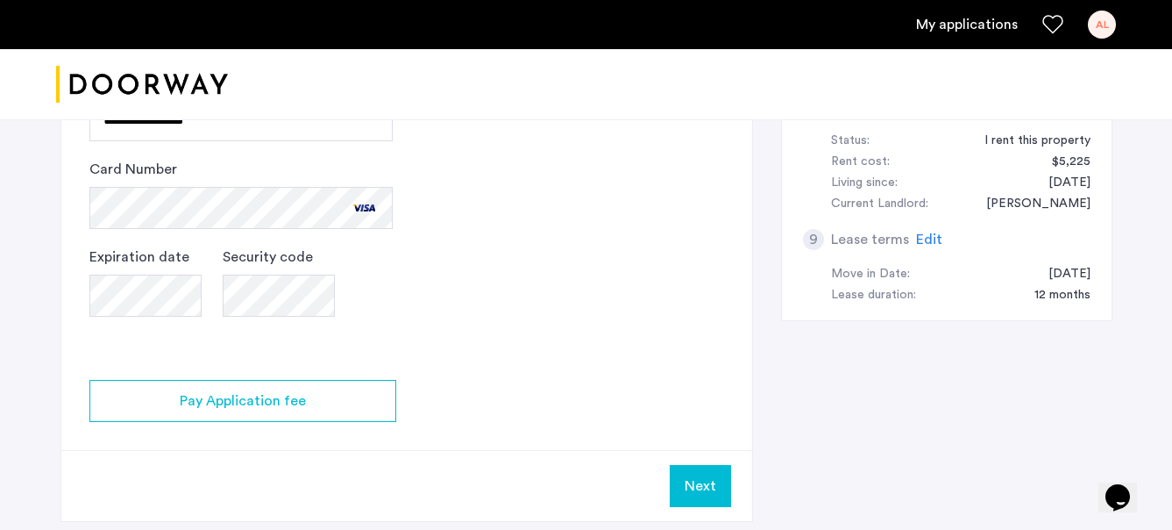
scroll to position [806, 0]
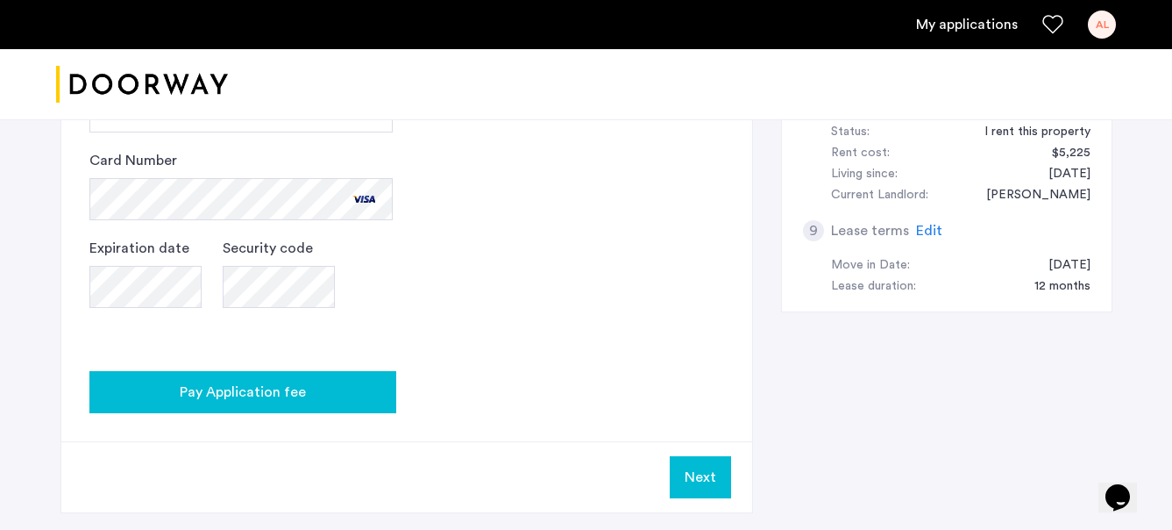
click at [325, 394] on div "Pay Application fee" at bounding box center [242, 391] width 279 height 21
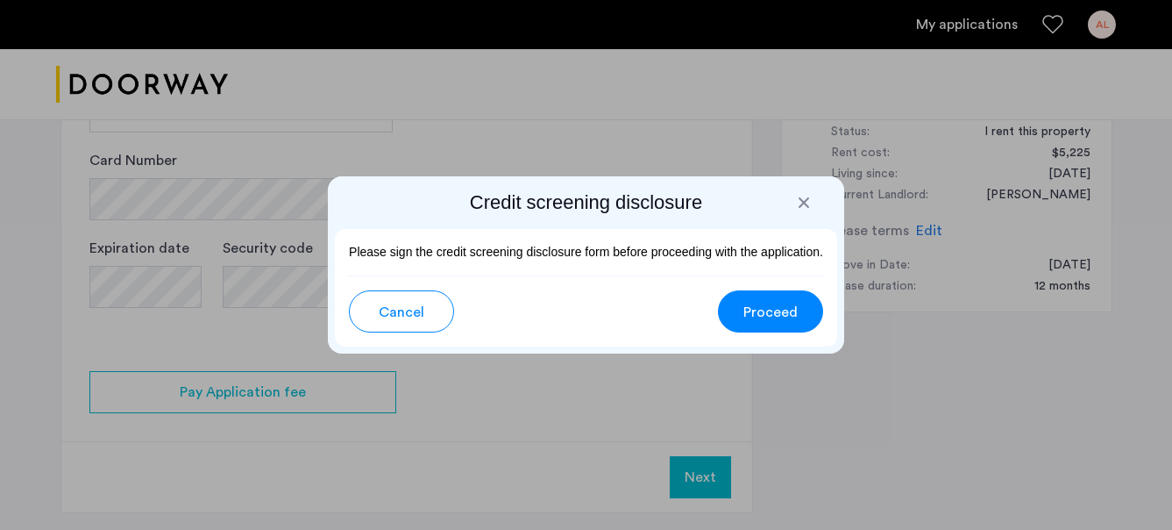
click at [792, 324] on button "Proceed" at bounding box center [770, 311] width 105 height 42
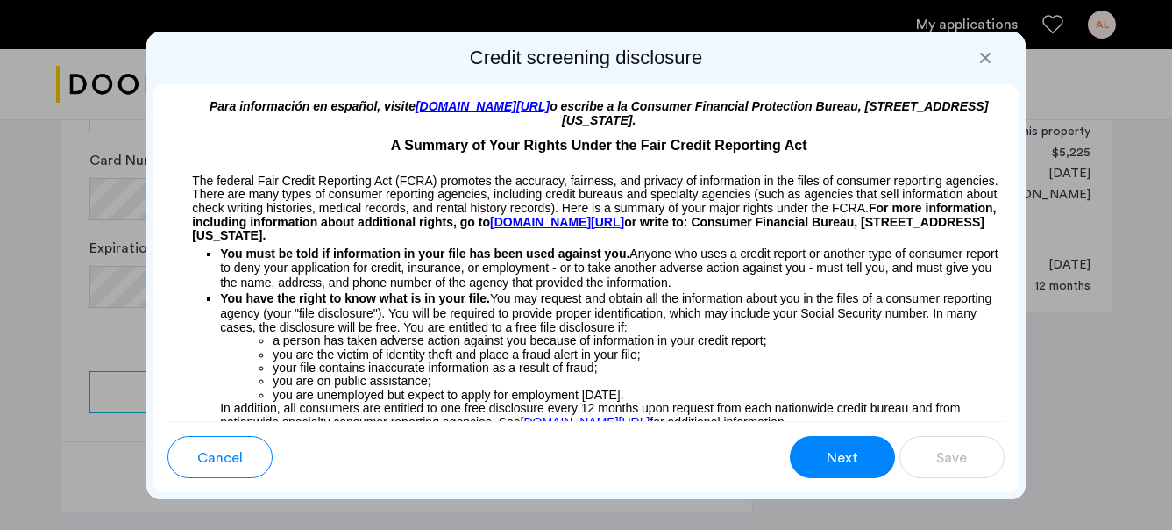
click at [848, 459] on span "Next" at bounding box center [843, 457] width 32 height 21
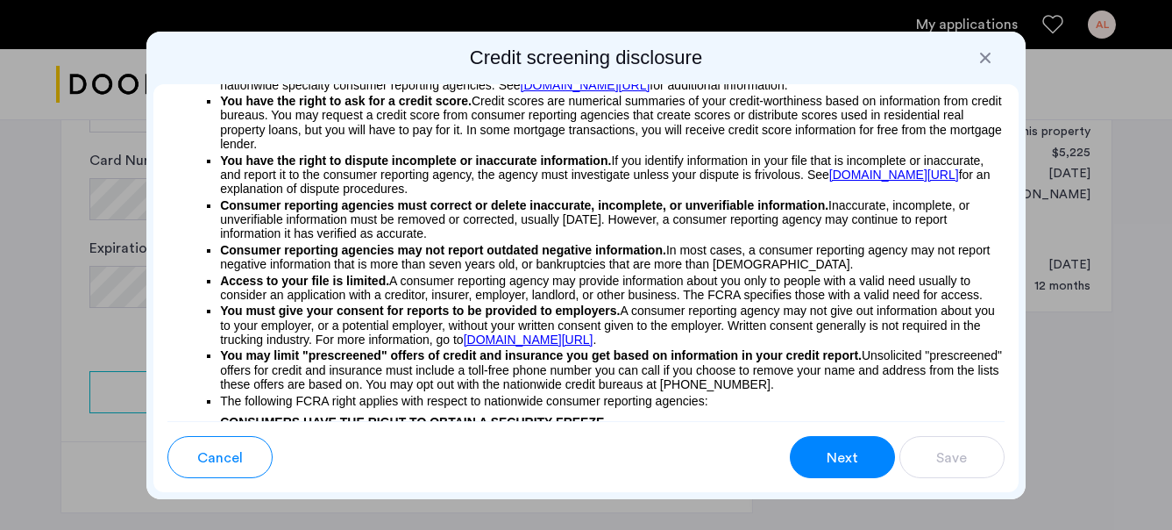
click at [877, 479] on div "Cancel Next Save" at bounding box center [586, 456] width 866 height 71
click at [861, 467] on button "Next" at bounding box center [842, 457] width 105 height 42
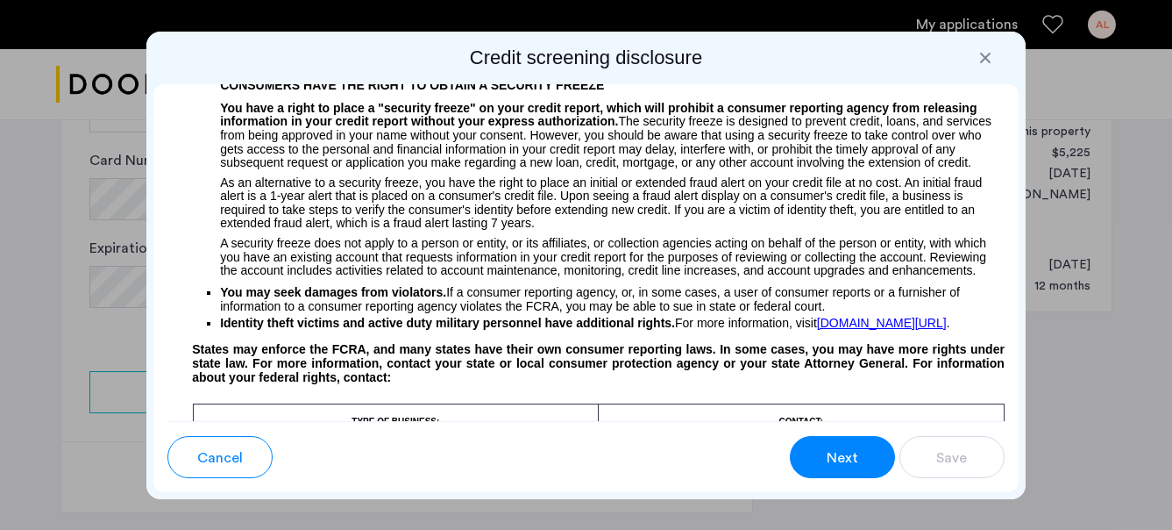
click at [861, 467] on button "Next" at bounding box center [842, 457] width 105 height 42
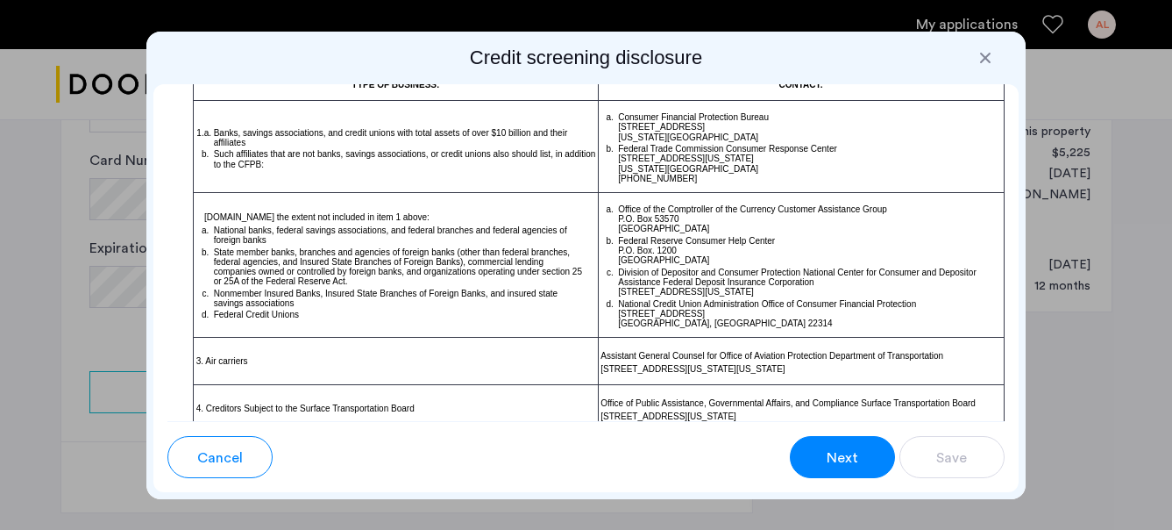
click at [861, 467] on button "Next" at bounding box center [842, 457] width 105 height 42
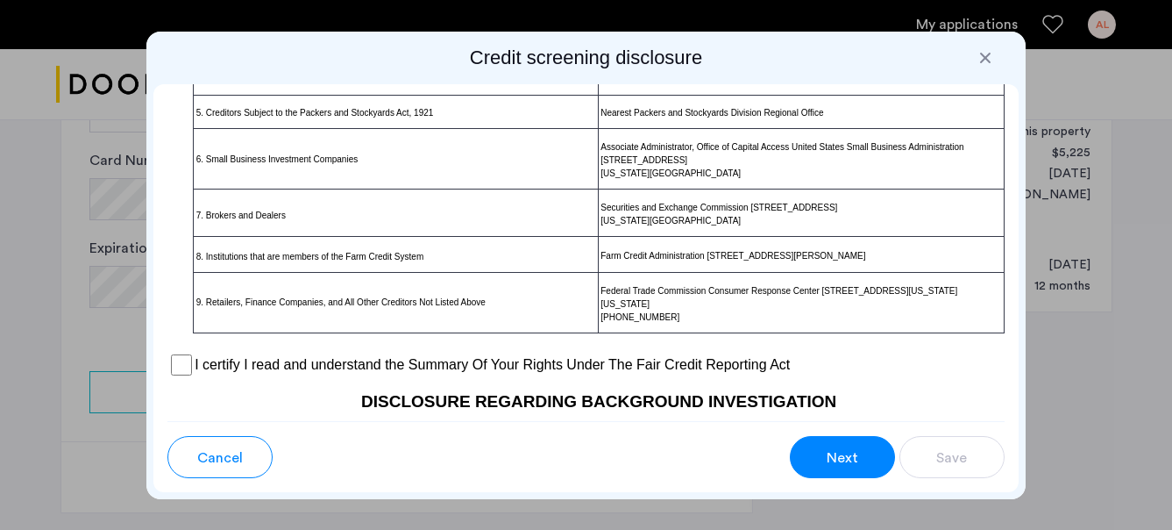
click at [861, 467] on button "Next" at bounding box center [842, 457] width 105 height 42
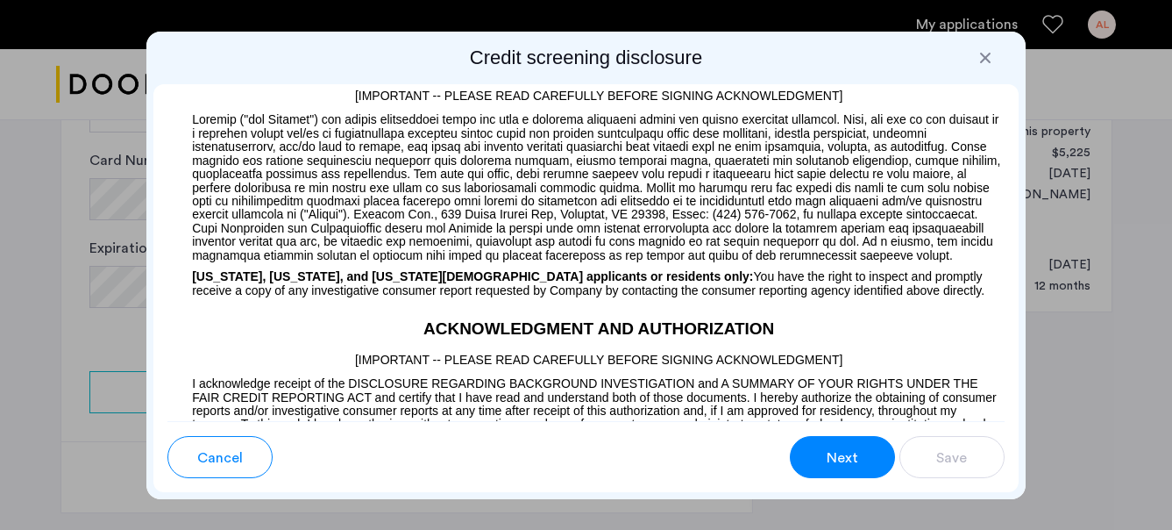
click at [861, 467] on button "Next" at bounding box center [842, 457] width 105 height 42
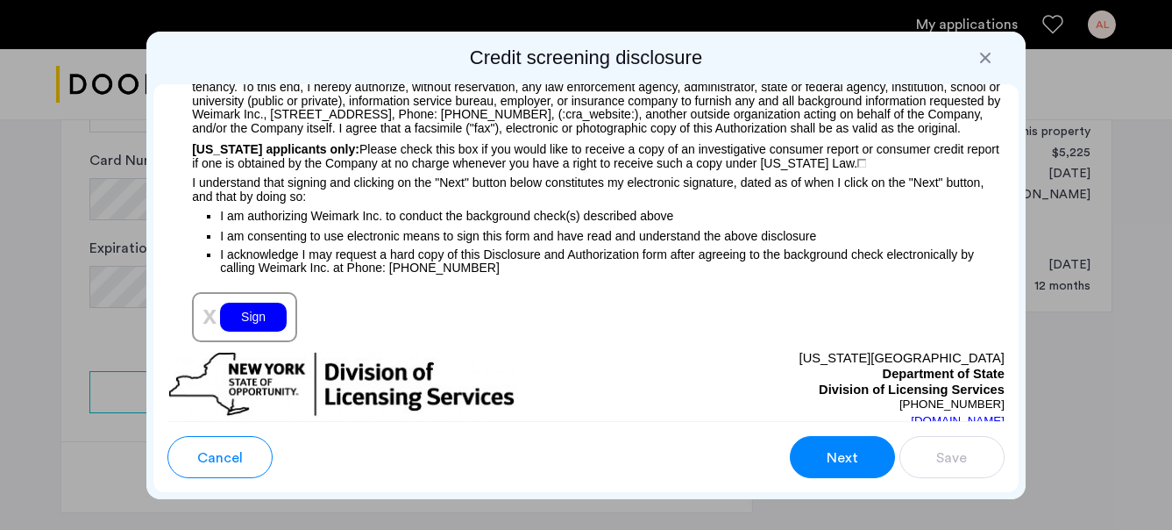
click at [861, 467] on button "Next" at bounding box center [842, 457] width 105 height 42
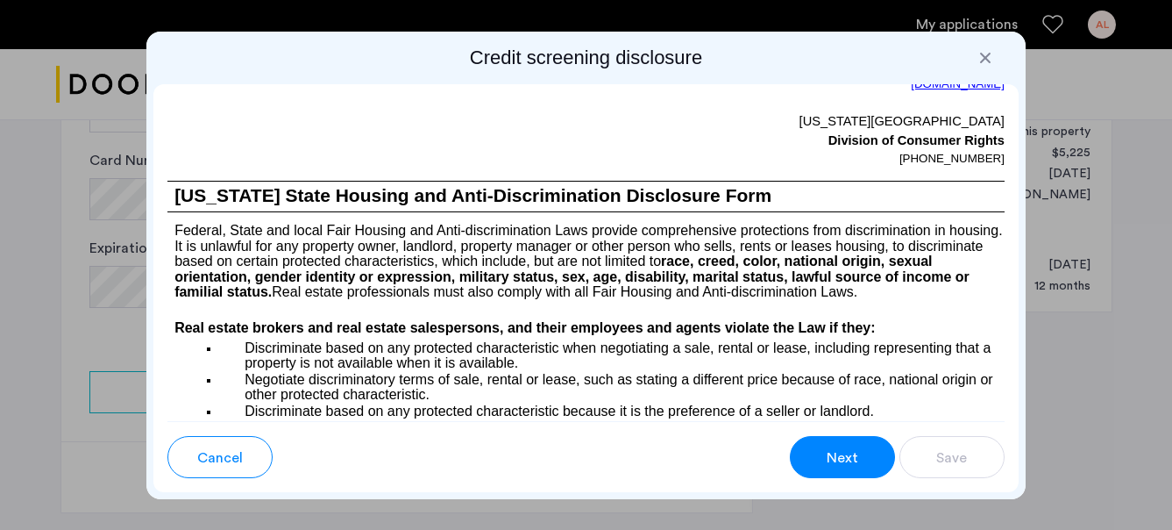
click at [861, 467] on button "Next" at bounding box center [842, 457] width 105 height 42
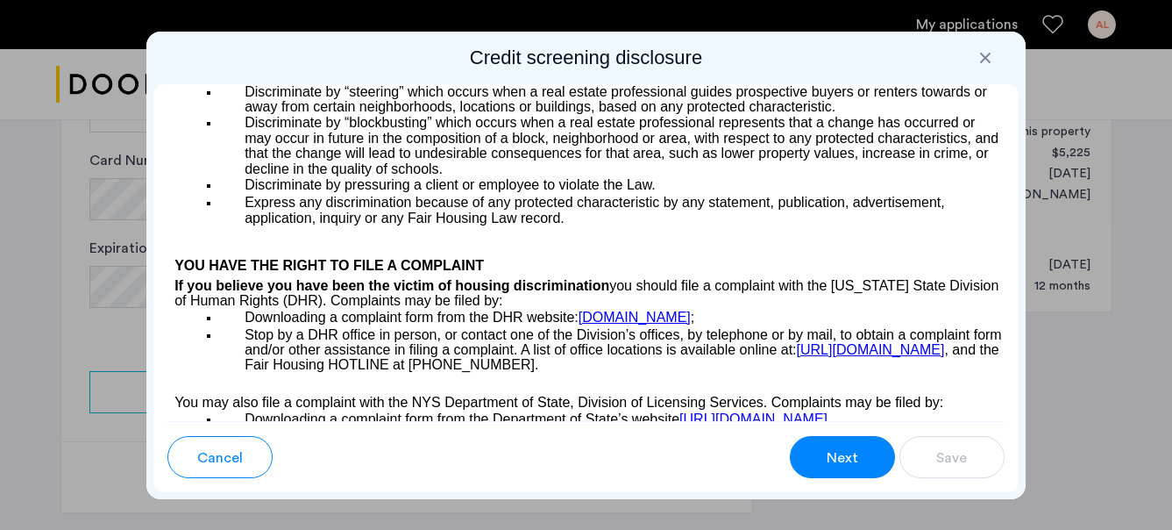
click at [861, 467] on button "Next" at bounding box center [842, 457] width 105 height 42
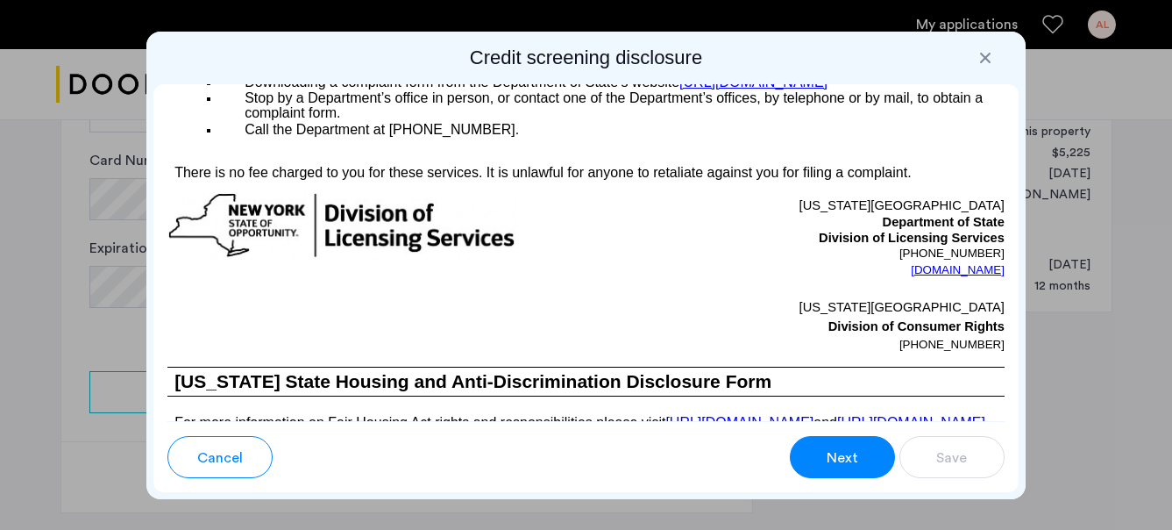
click at [830, 489] on div "Cancel Next Save" at bounding box center [586, 456] width 866 height 71
click at [831, 476] on button "Next" at bounding box center [842, 457] width 105 height 42
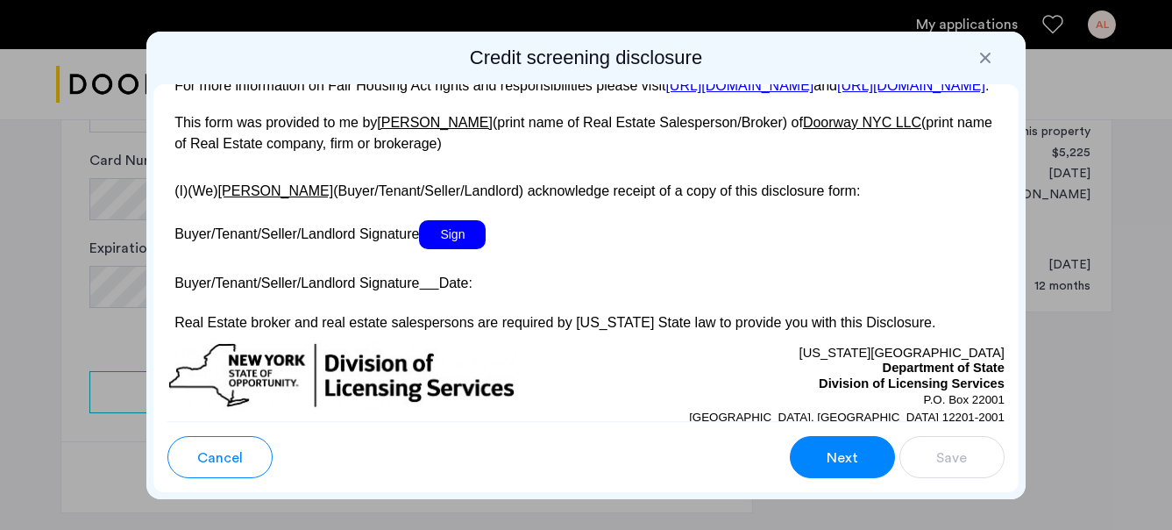
click at [831, 476] on button "Next" at bounding box center [842, 457] width 105 height 42
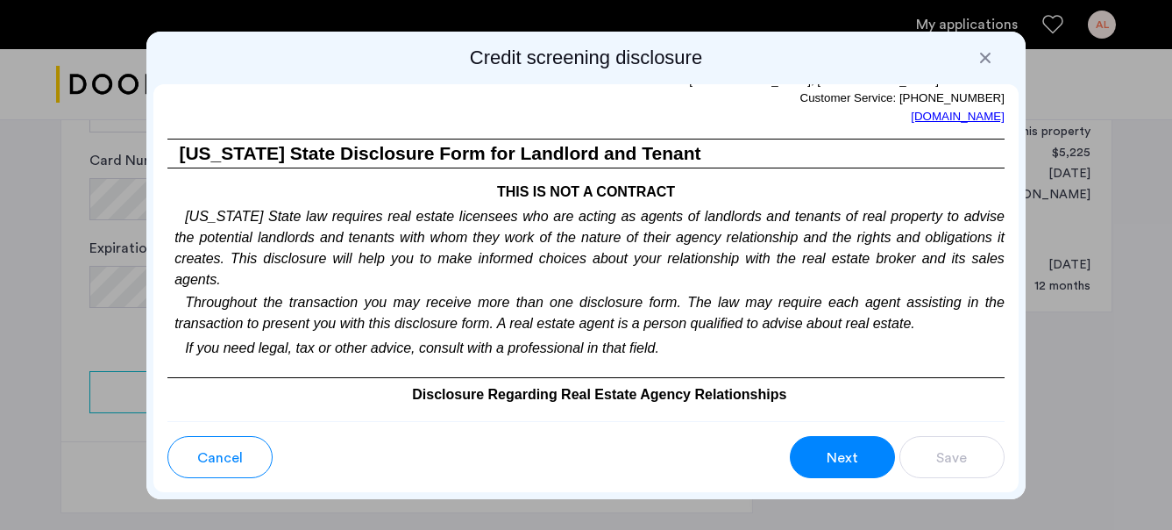
click at [831, 476] on button "Next" at bounding box center [842, 457] width 105 height 42
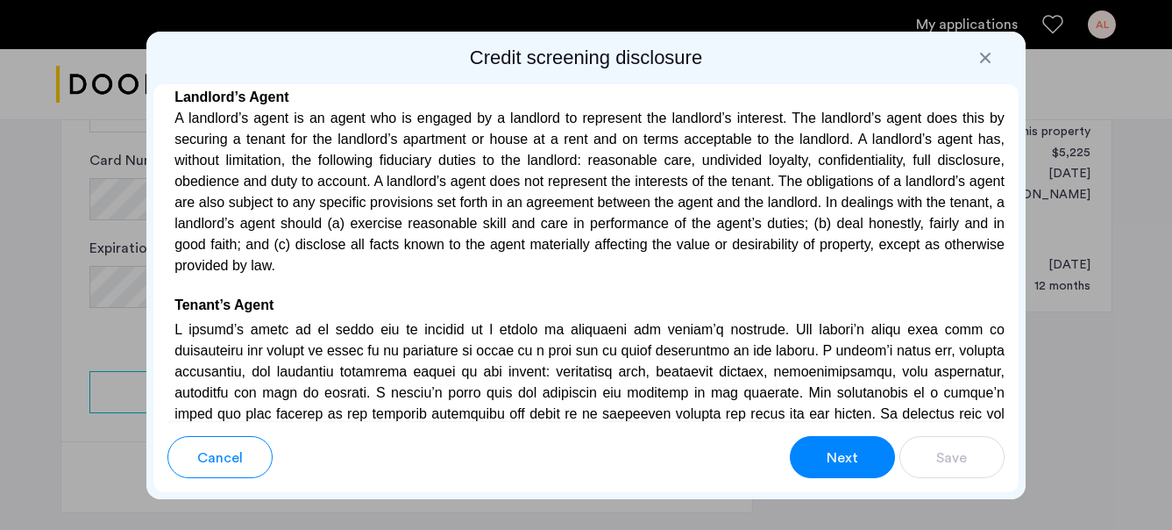
click at [831, 476] on button "Next" at bounding box center [842, 457] width 105 height 42
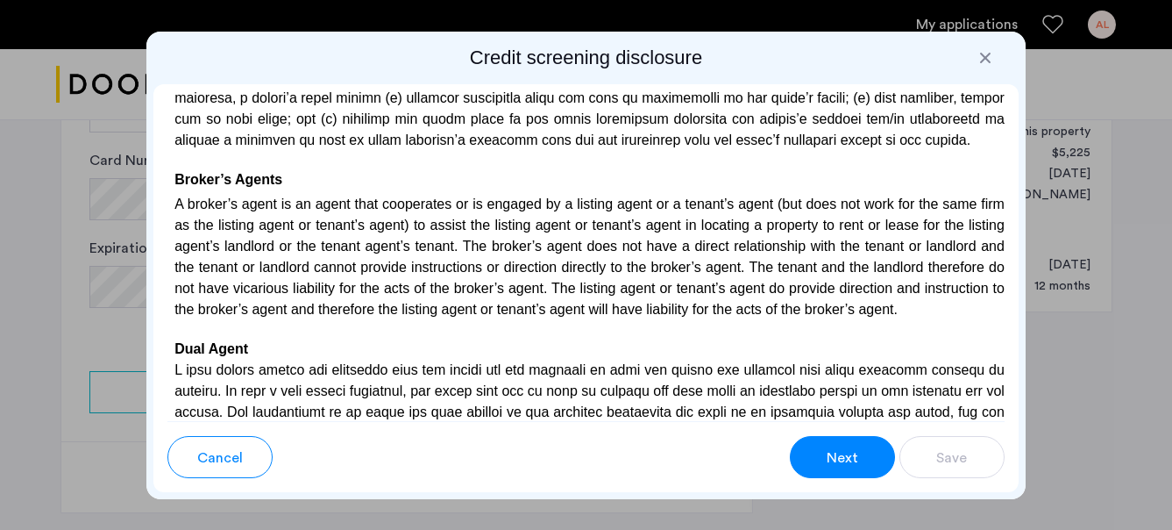
click at [831, 476] on button "Next" at bounding box center [842, 457] width 105 height 42
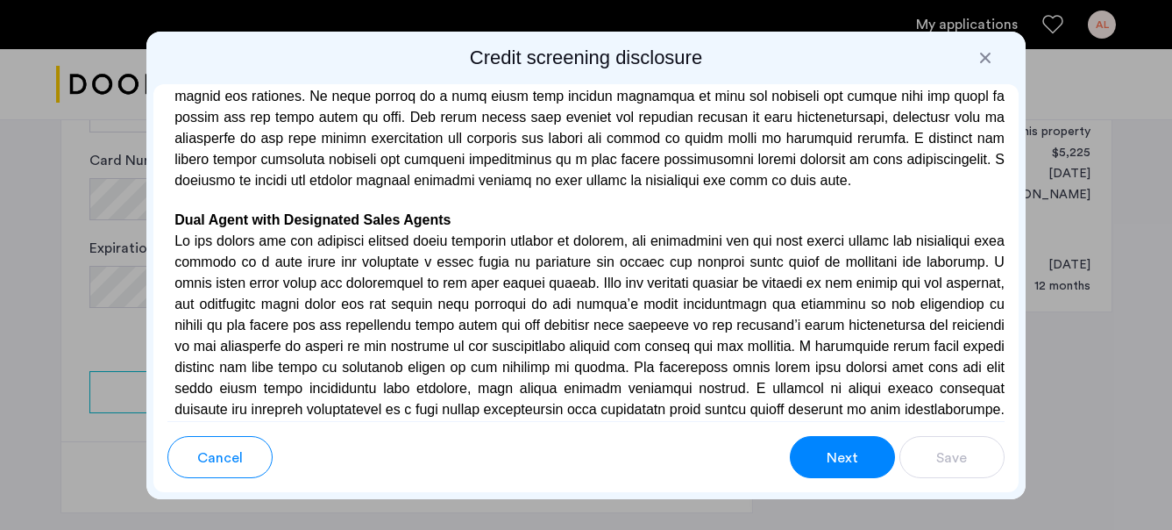
scroll to position [5482, 0]
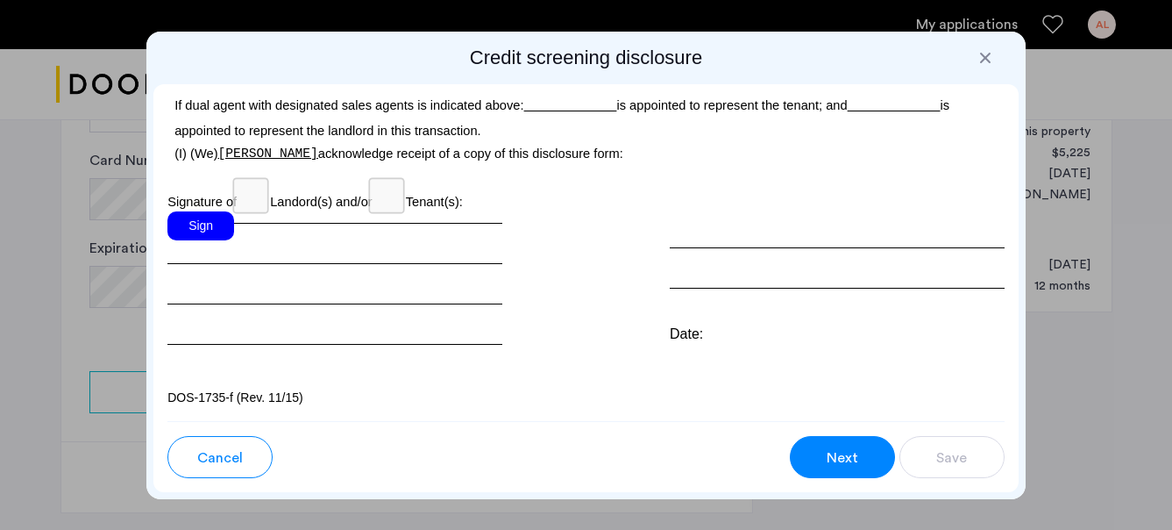
click at [215, 221] on div "Sign" at bounding box center [200, 225] width 67 height 29
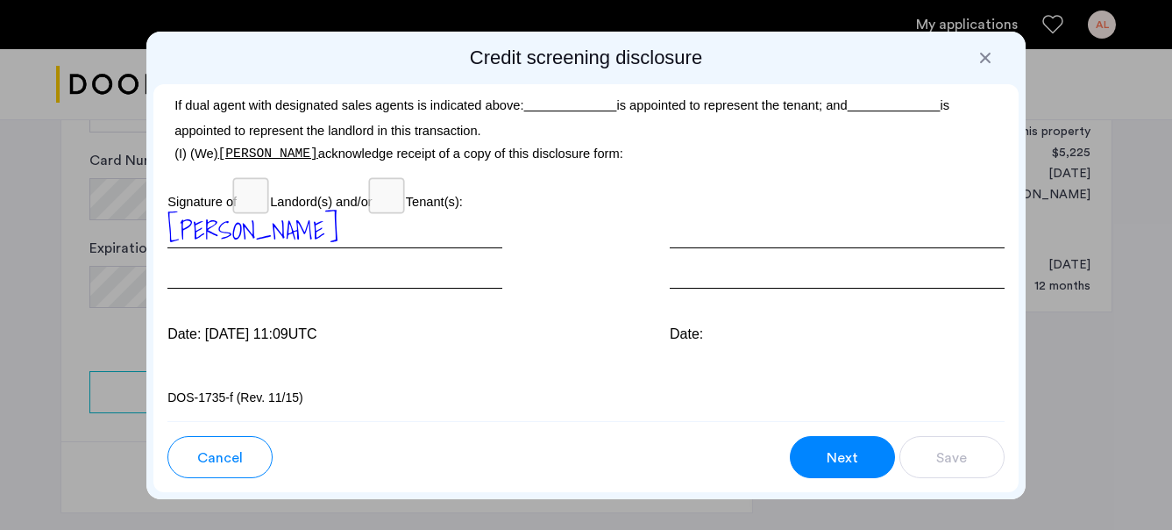
click at [840, 453] on span "Next" at bounding box center [843, 457] width 32 height 21
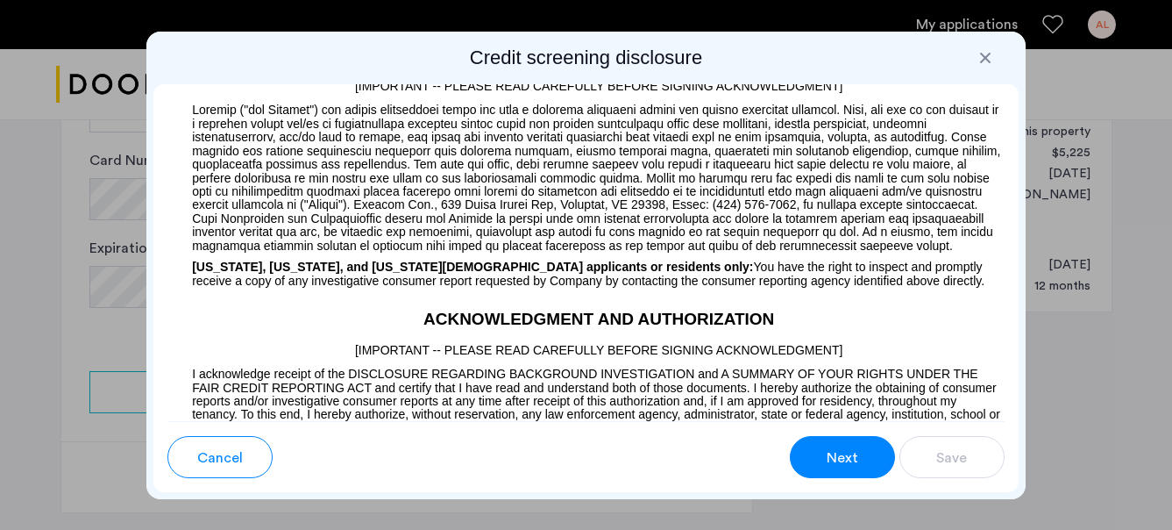
scroll to position [1468, 0]
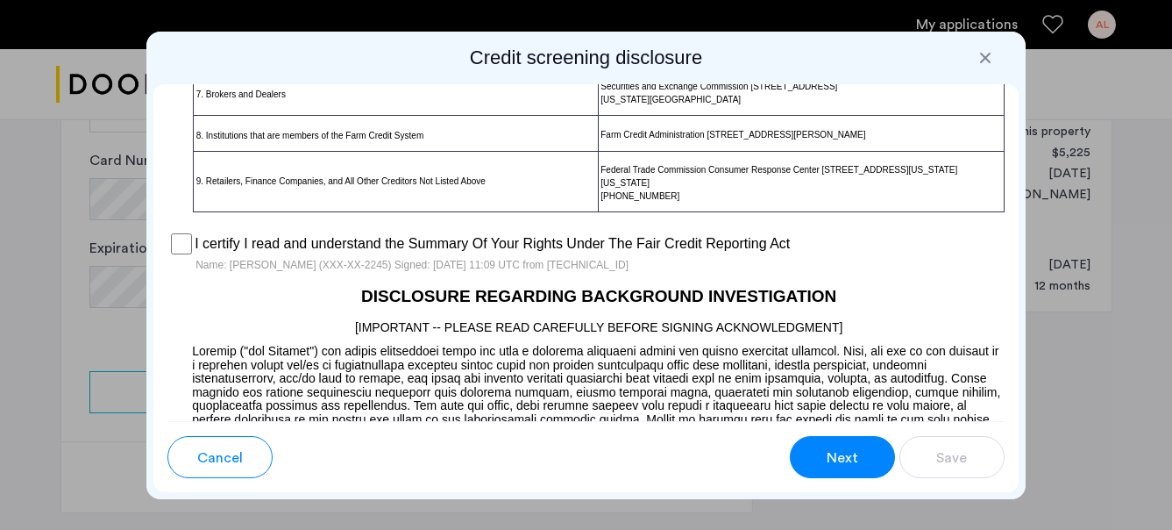
click at [843, 447] on span "Next" at bounding box center [843, 457] width 32 height 21
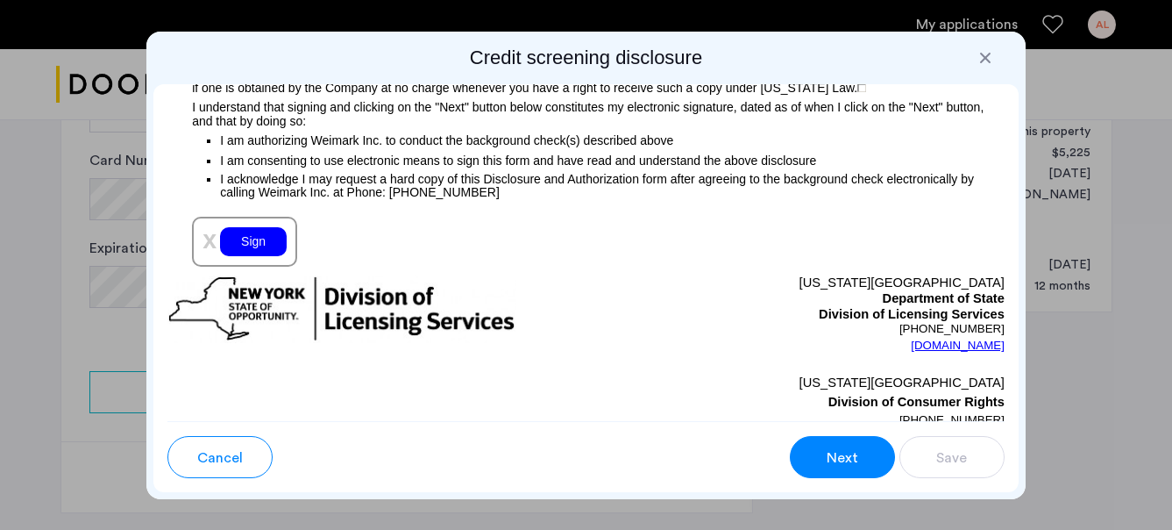
scroll to position [2123, 0]
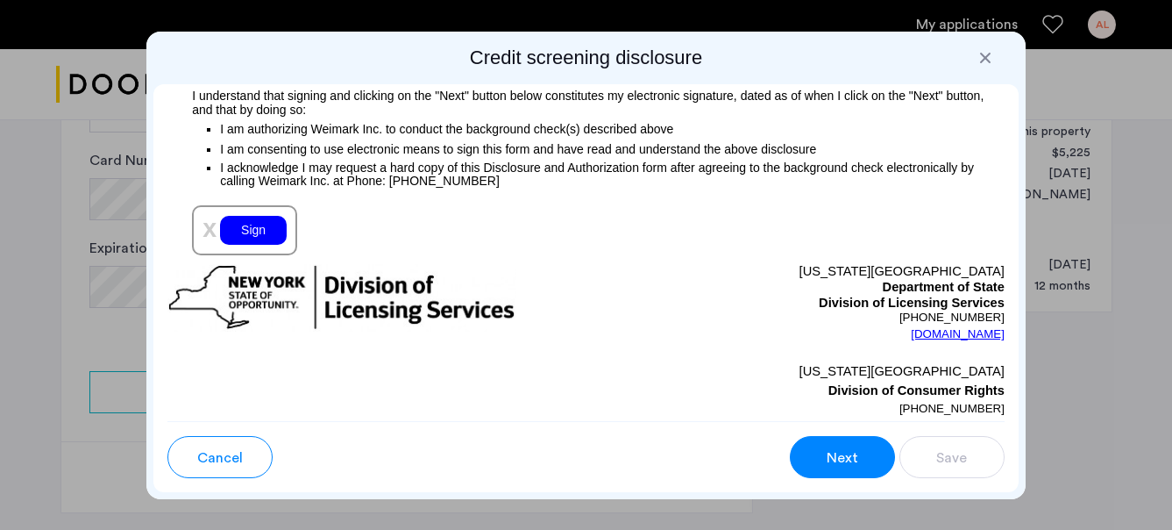
click at [246, 245] on div "Sign" at bounding box center [253, 230] width 67 height 29
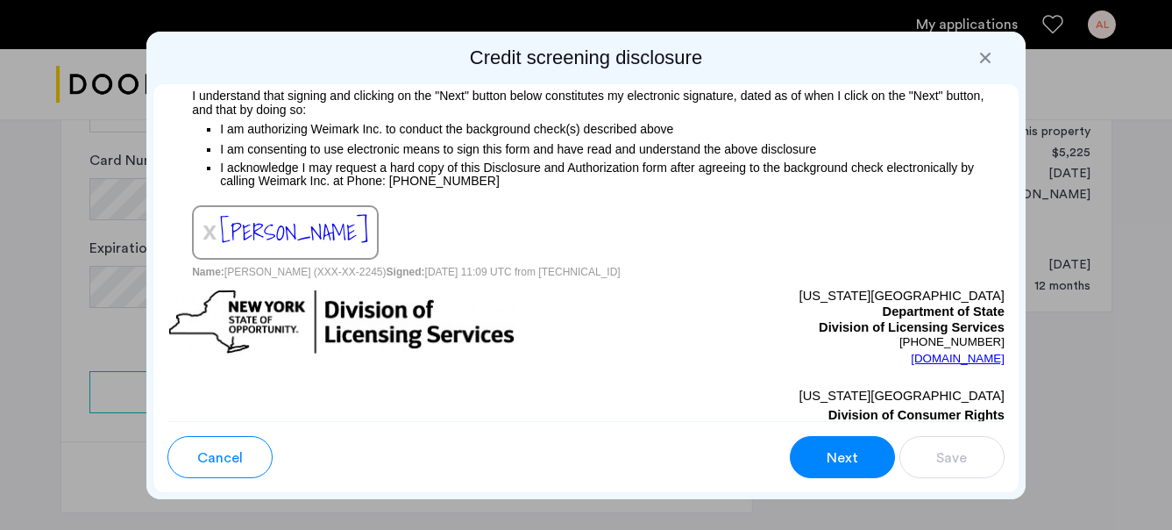
click at [851, 464] on span "Next" at bounding box center [843, 457] width 32 height 21
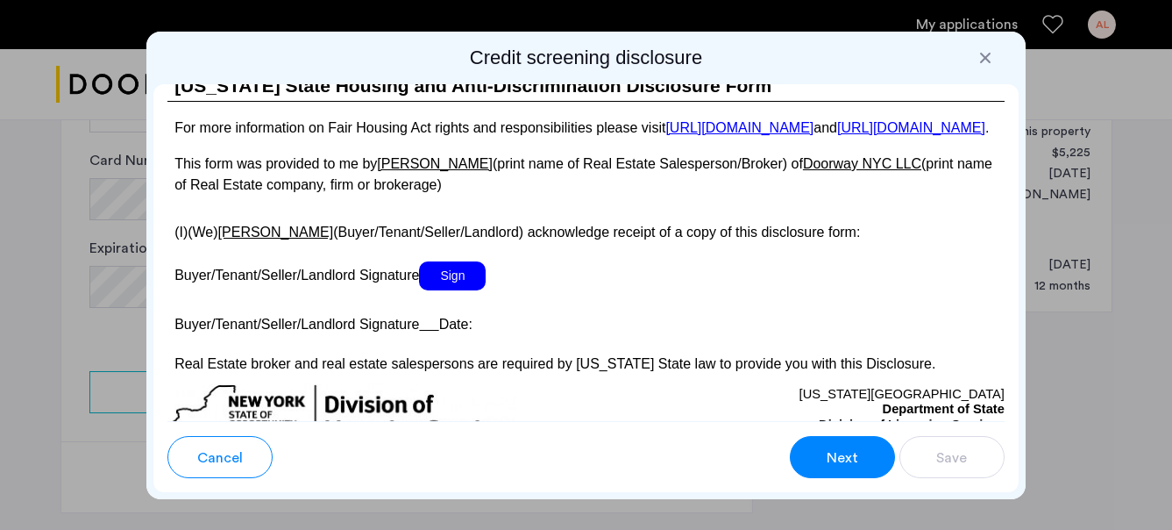
scroll to position [3440, 0]
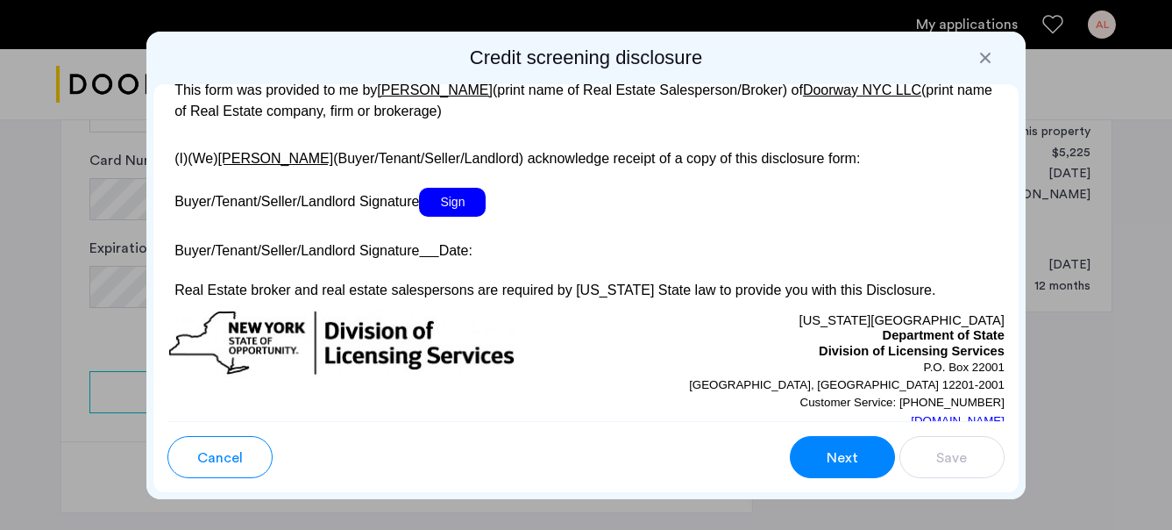
click at [451, 217] on span "Sign" at bounding box center [452, 202] width 67 height 29
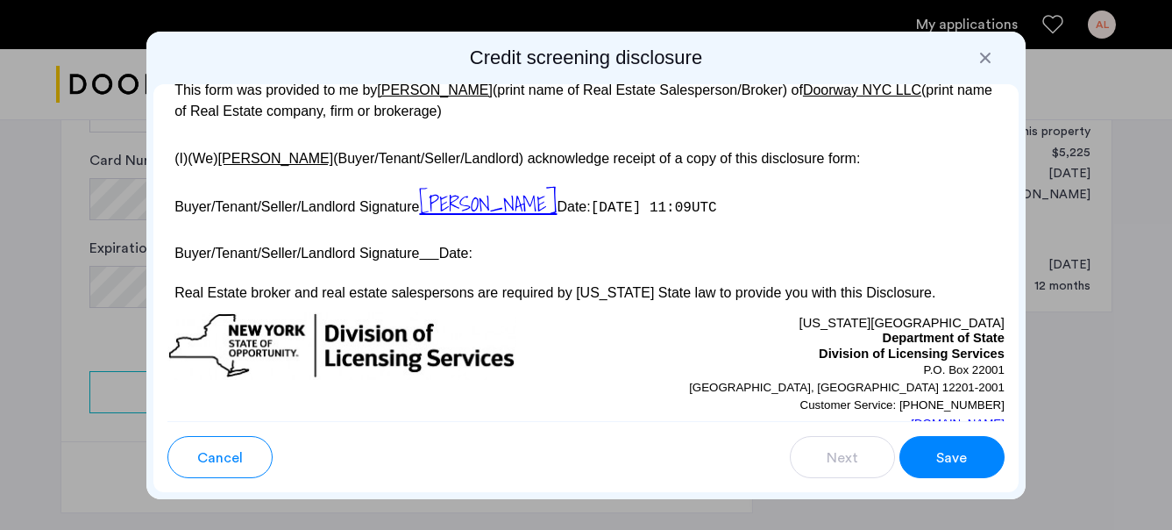
click at [933, 454] on button "Save" at bounding box center [952, 457] width 105 height 42
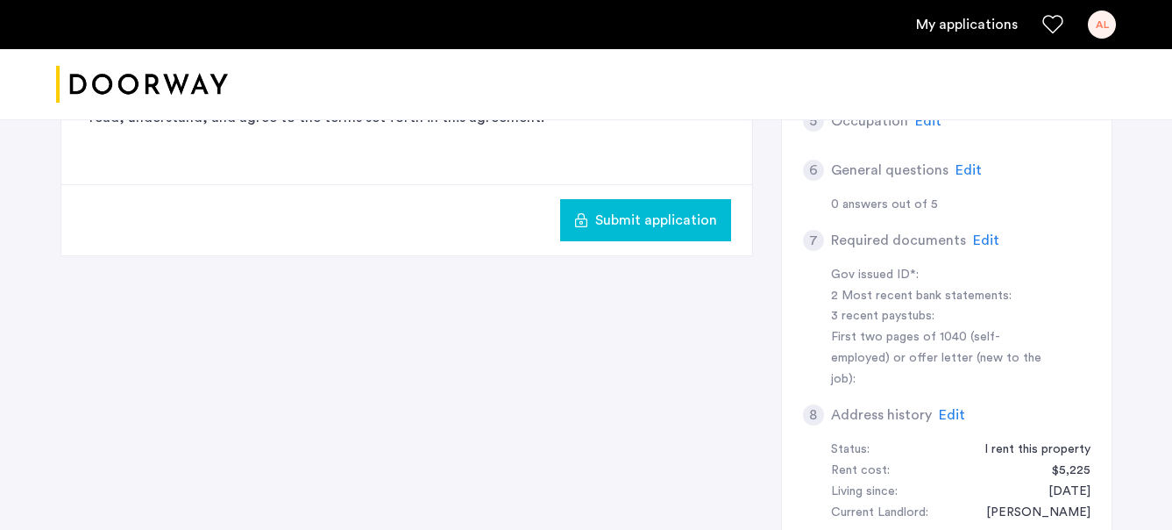
scroll to position [490, 0]
click at [986, 237] on span "Edit" at bounding box center [986, 239] width 26 height 14
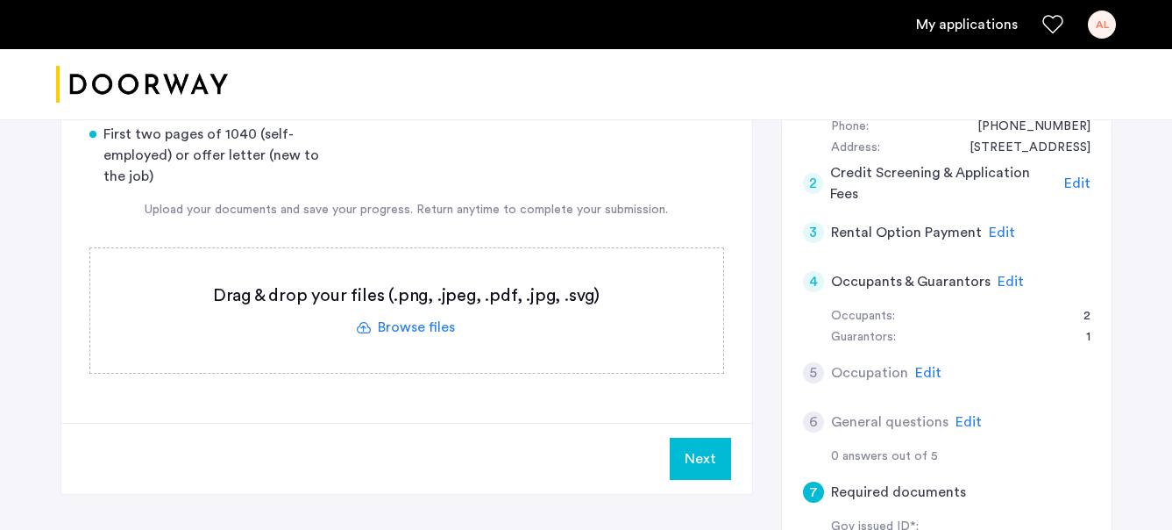
scroll to position [232, 0]
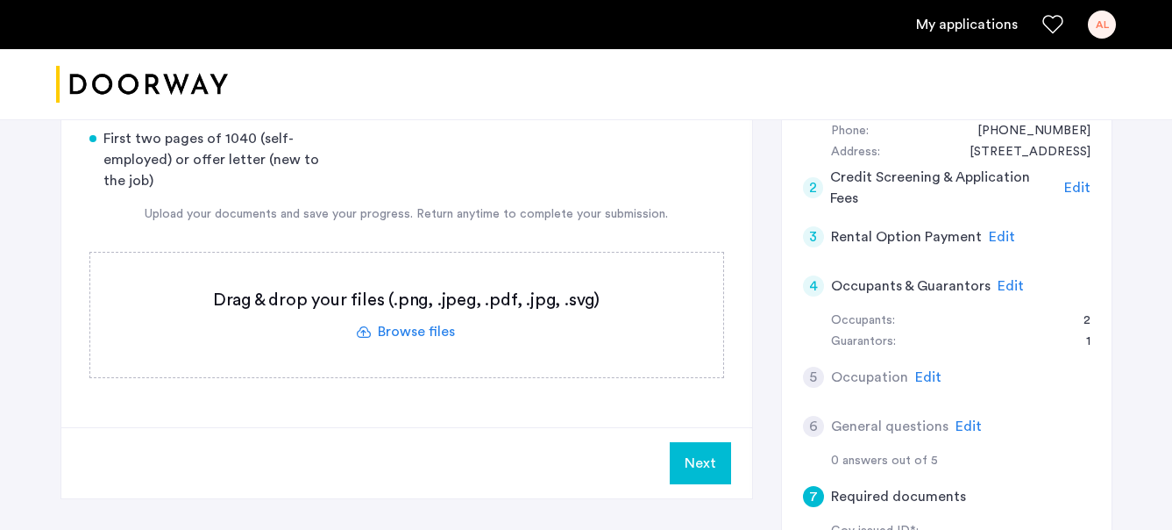
click at [422, 327] on label at bounding box center [406, 315] width 633 height 125
click at [0, 0] on input "file" at bounding box center [0, 0] width 0 height 0
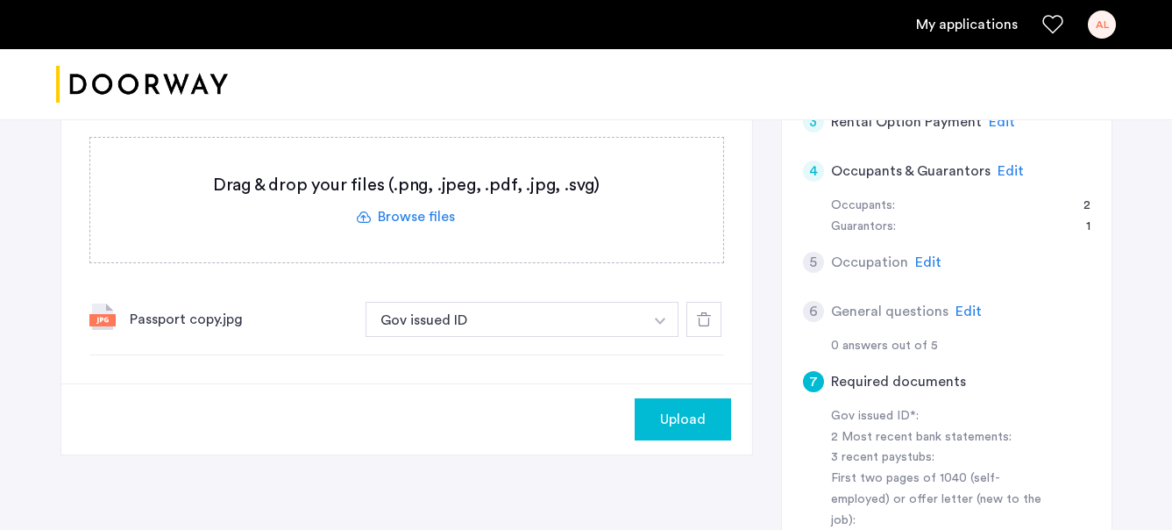
scroll to position [351, 0]
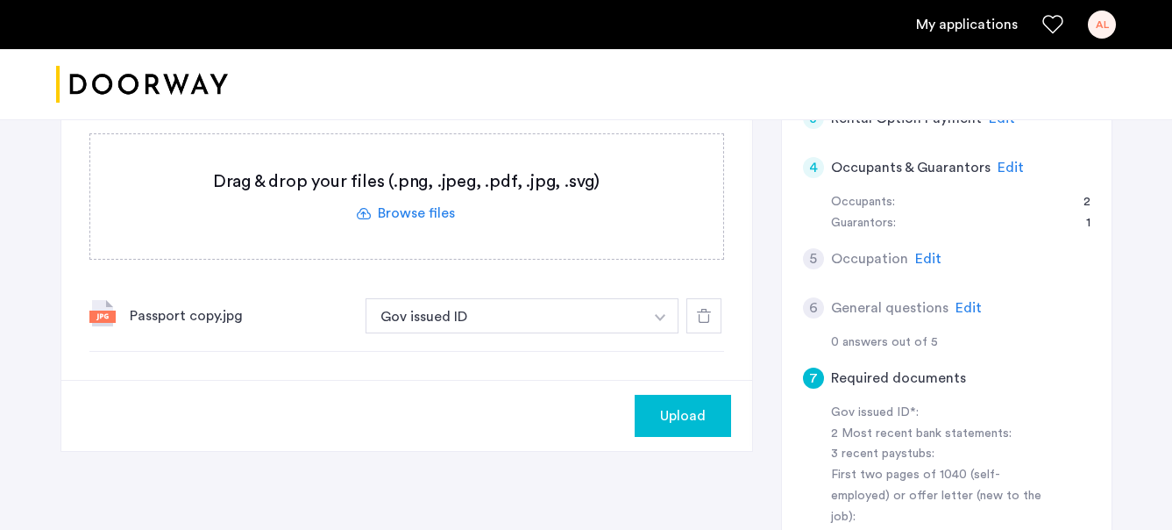
click at [700, 424] on span "Upload" at bounding box center [683, 415] width 46 height 21
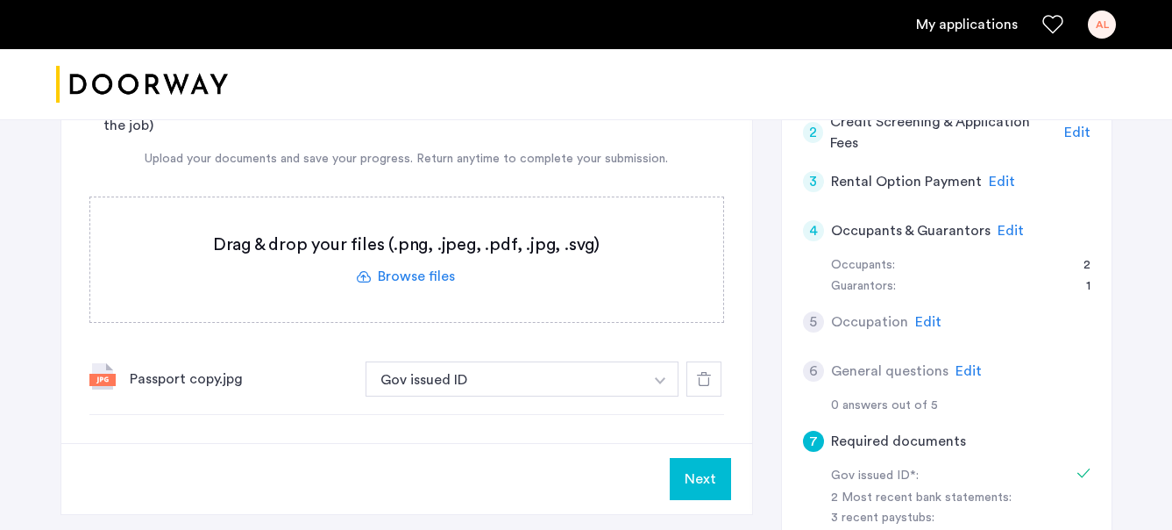
scroll to position [289, 0]
click at [539, 260] on label at bounding box center [406, 258] width 633 height 125
click at [0, 0] on input "file" at bounding box center [0, 0] width 0 height 0
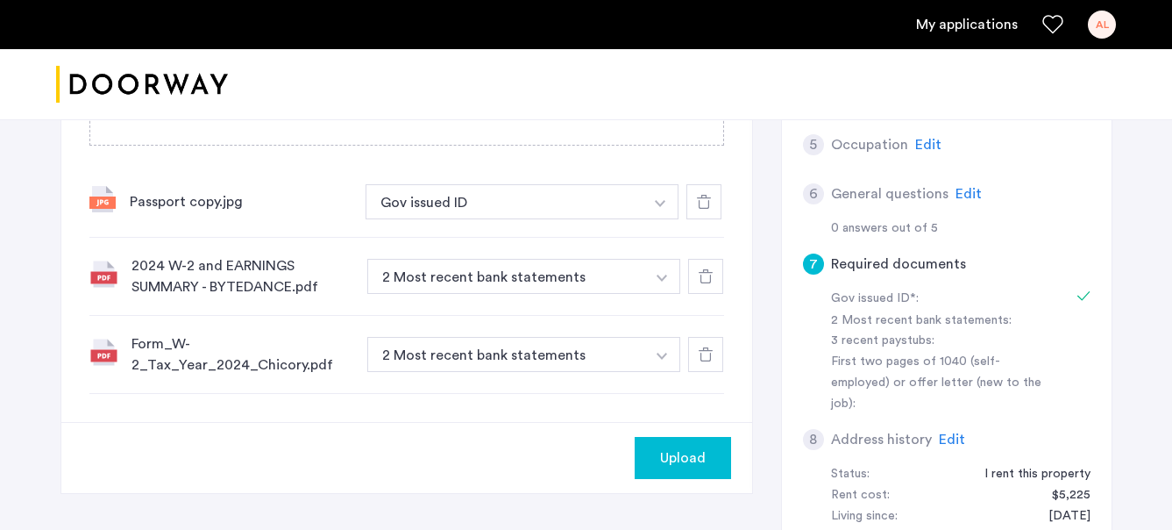
scroll to position [530, 0]
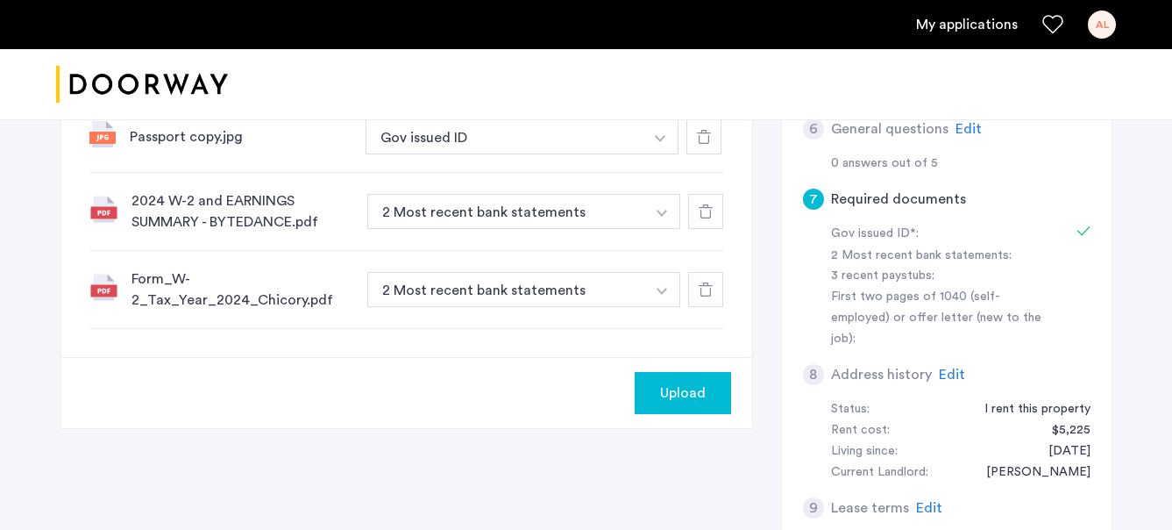
click at [697, 398] on span "Upload" at bounding box center [683, 392] width 46 height 21
drag, startPoint x: 470, startPoint y: 274, endPoint x: 464, endPoint y: 381, distance: 107.2
click at [464, 381] on app-required-documents "7 Required documents Gov issued ID* 2 Most recent bank statements 3 recent pays…" at bounding box center [406, 73] width 691 height 709
click at [615, 235] on div "2024 W-2 and EARNINGS SUMMARY - BYTEDANCE.pdf 2 Most recent bank statements + 3…" at bounding box center [406, 212] width 635 height 78
click at [645, 215] on button "button" at bounding box center [663, 211] width 36 height 35
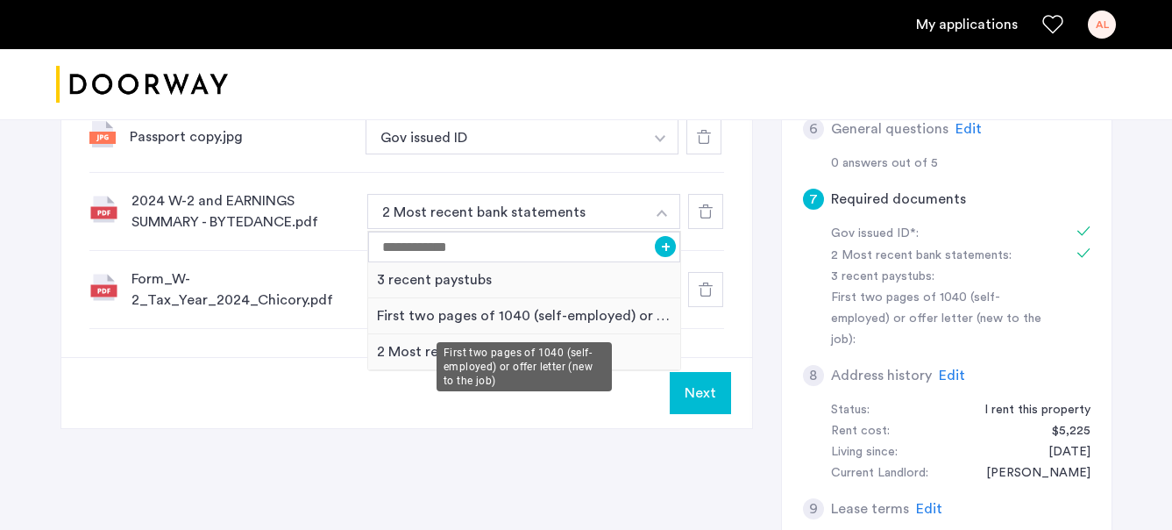
click at [550, 317] on div "First two pages of 1040 (self-employed) or offer letter (new to the job)" at bounding box center [524, 316] width 313 height 36
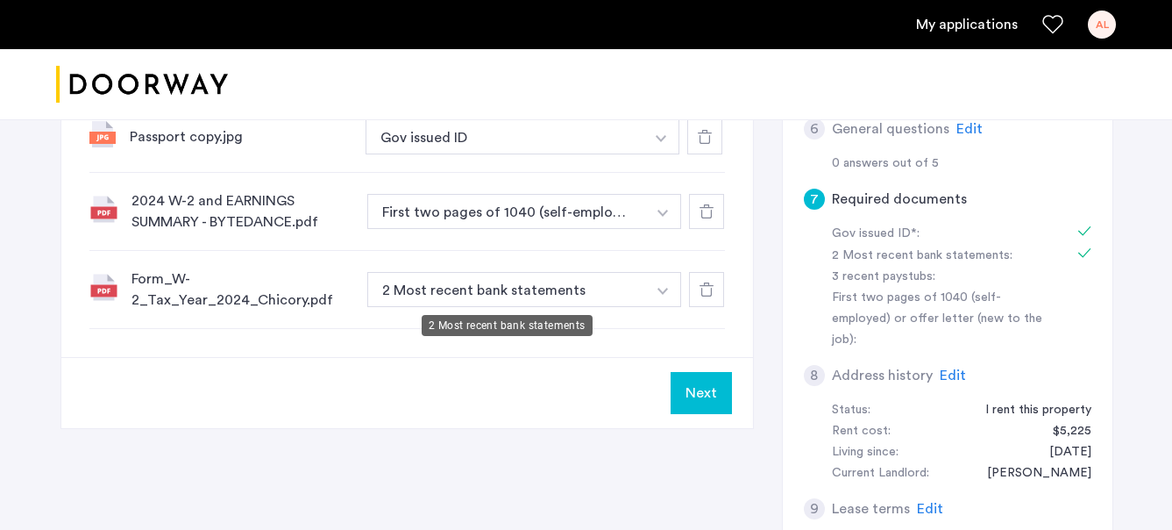
click at [637, 272] on button "2 Most recent bank statements" at bounding box center [506, 289] width 279 height 35
click at [632, 288] on button "2 Most recent bank statements" at bounding box center [506, 289] width 279 height 35
click at [616, 294] on button "2 Most recent bank statements" at bounding box center [506, 289] width 279 height 35
click at [664, 289] on img "button" at bounding box center [663, 291] width 11 height 7
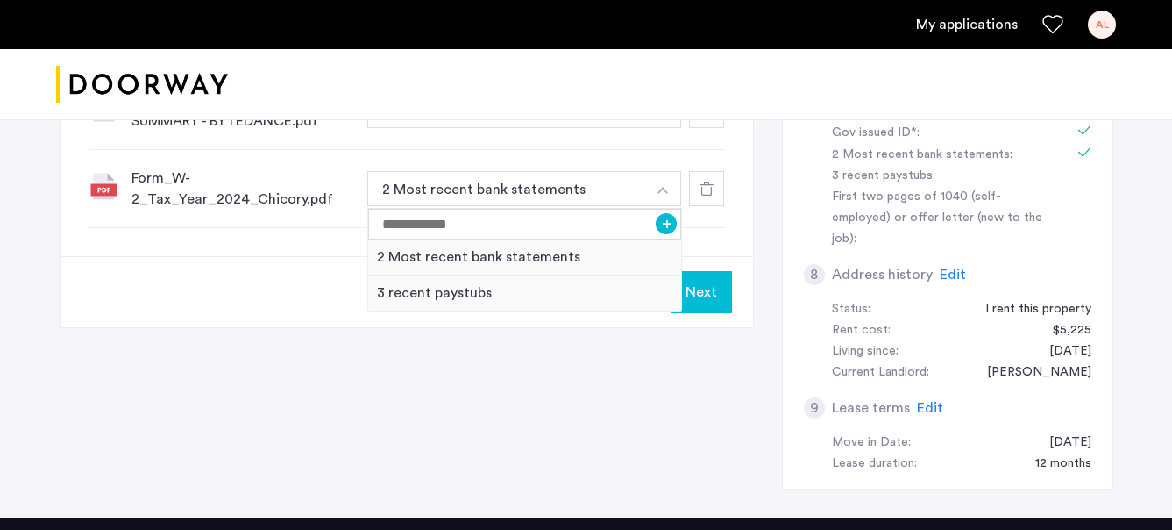
scroll to position [611, 0]
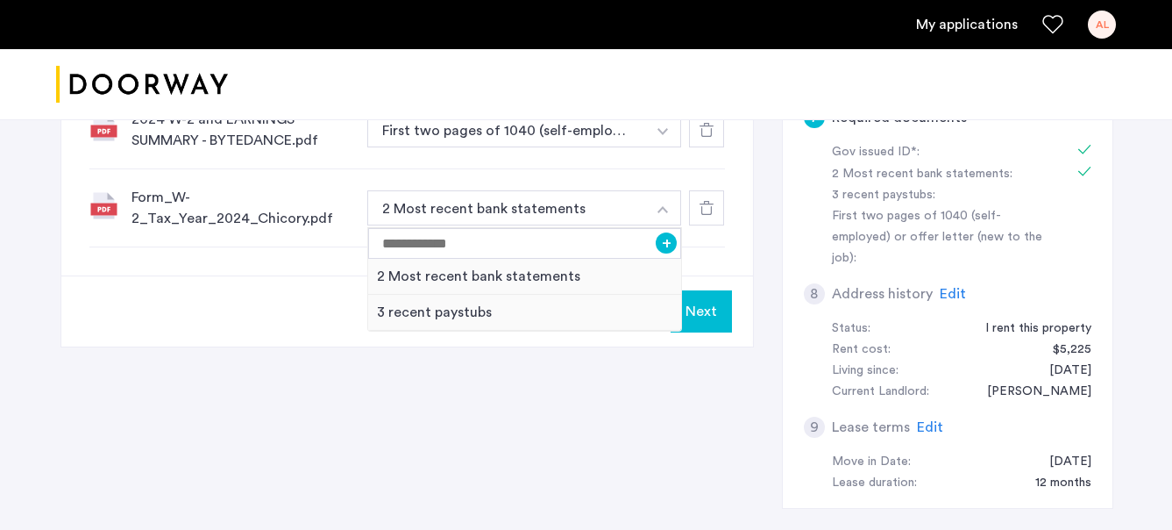
click at [566, 371] on div "7 Required documents Gov issued ID* 2 Most recent bank statements 3 recent pays…" at bounding box center [587, 86] width 1052 height 901
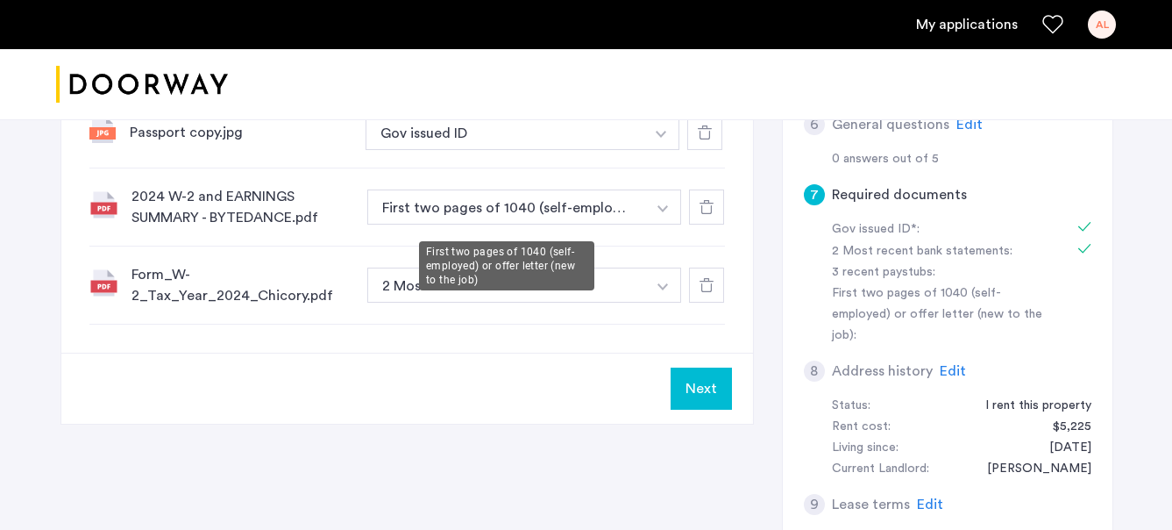
scroll to position [525, 0]
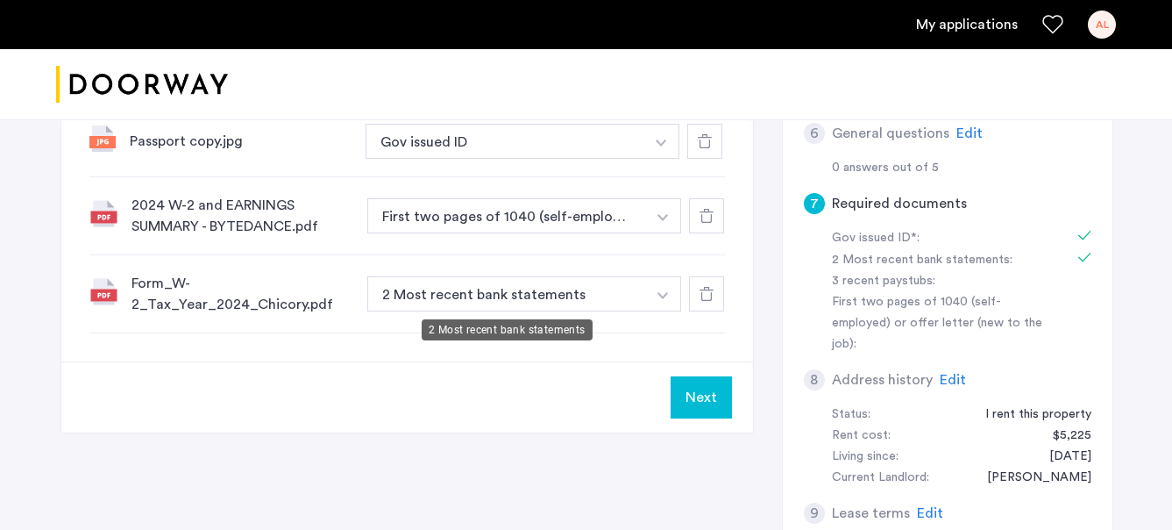
click at [503, 310] on button "2 Most recent bank statements" at bounding box center [506, 293] width 279 height 35
click at [494, 299] on button "2 Most recent bank statements" at bounding box center [506, 293] width 279 height 35
click at [652, 289] on button "button" at bounding box center [663, 293] width 36 height 35
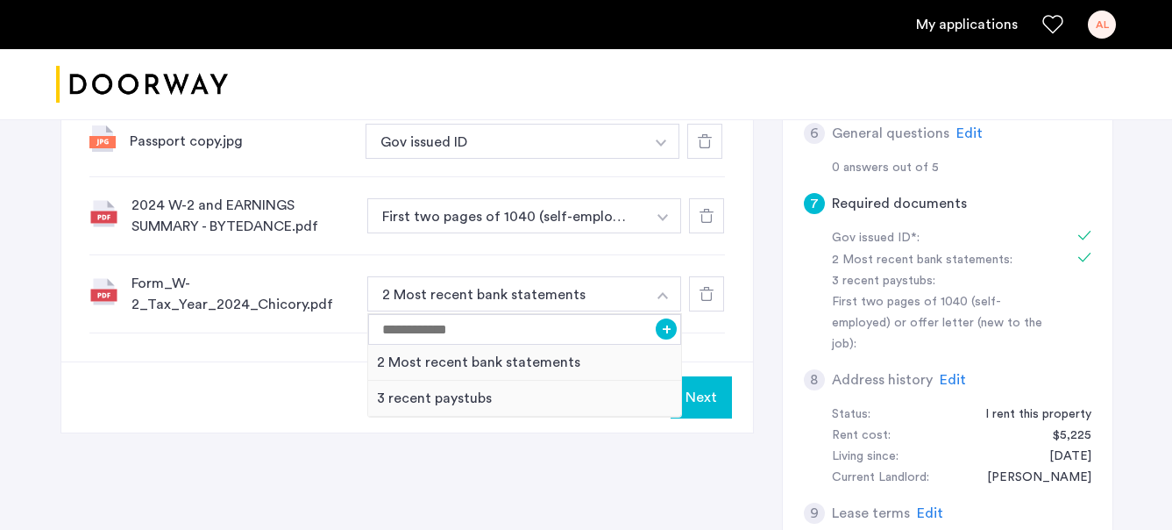
click at [709, 467] on div "7 Required documents Gov issued ID* 2 Most recent bank statements 3 recent pays…" at bounding box center [587, 172] width 1052 height 901
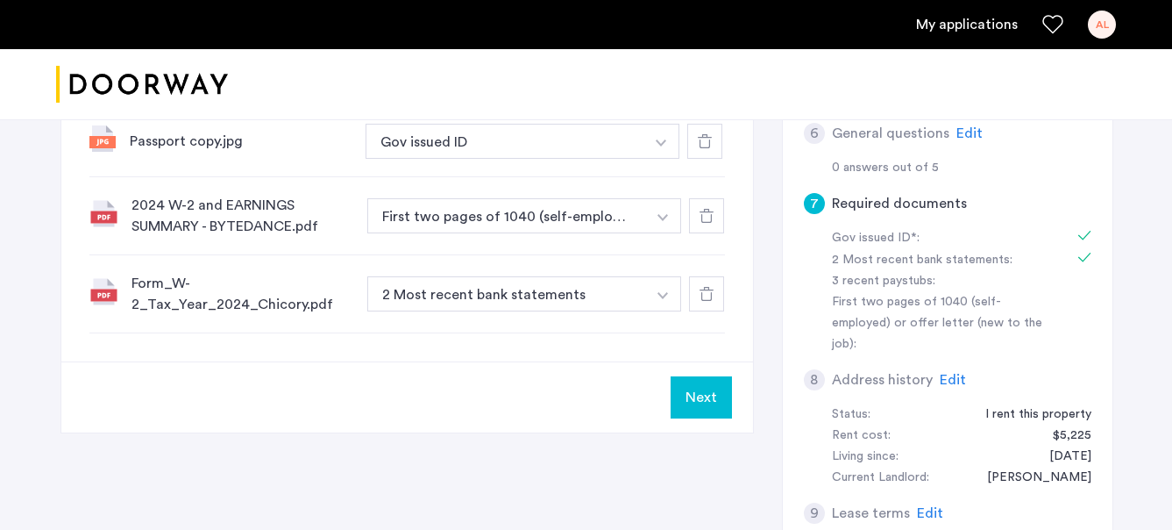
click at [703, 407] on button "Next" at bounding box center [701, 397] width 61 height 42
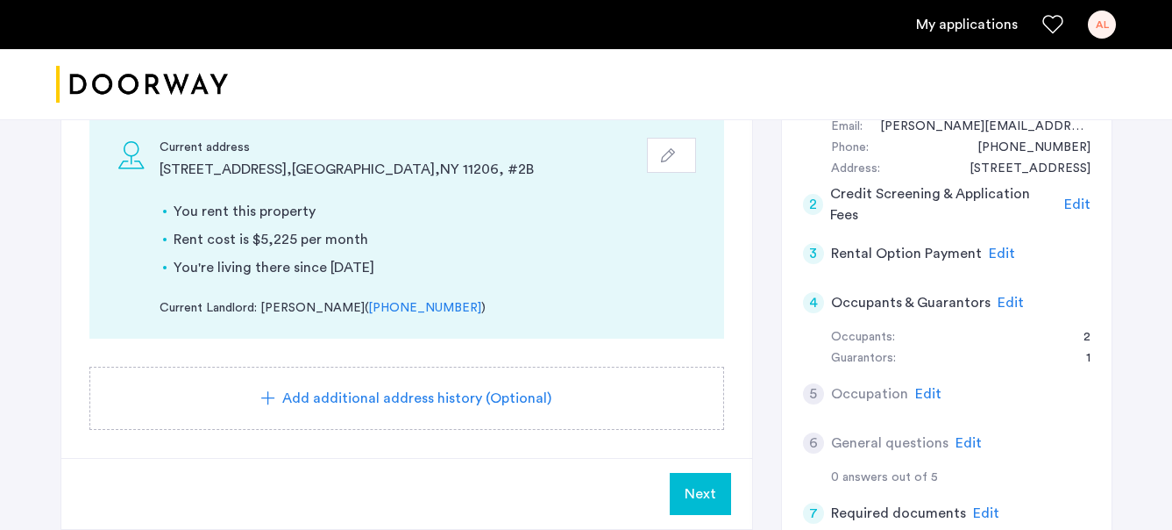
scroll to position [217, 0]
click at [715, 489] on span "Next" at bounding box center [701, 491] width 32 height 21
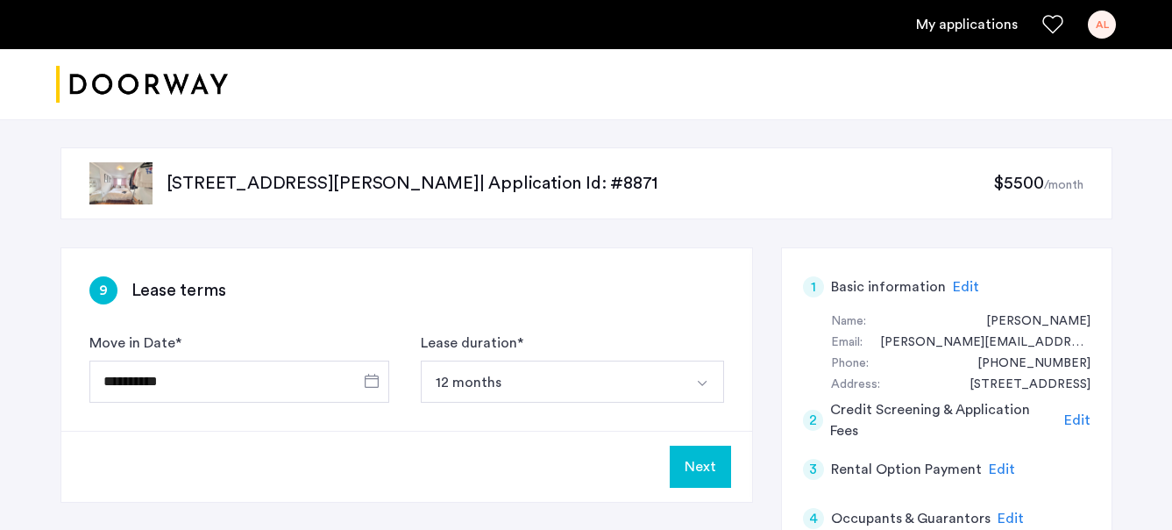
scroll to position [68, 0]
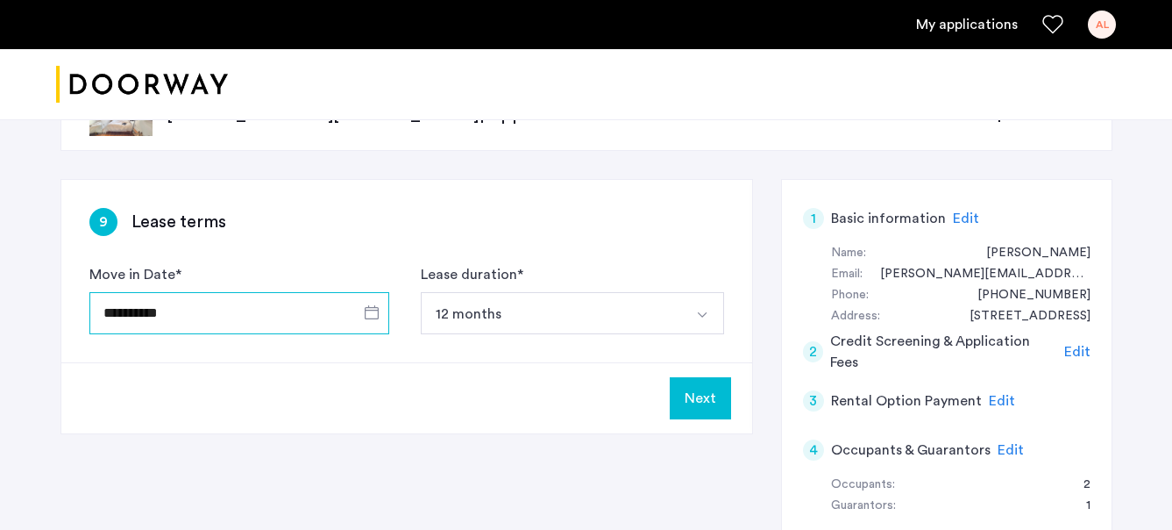
click at [303, 318] on input "**********" at bounding box center [239, 313] width 300 height 42
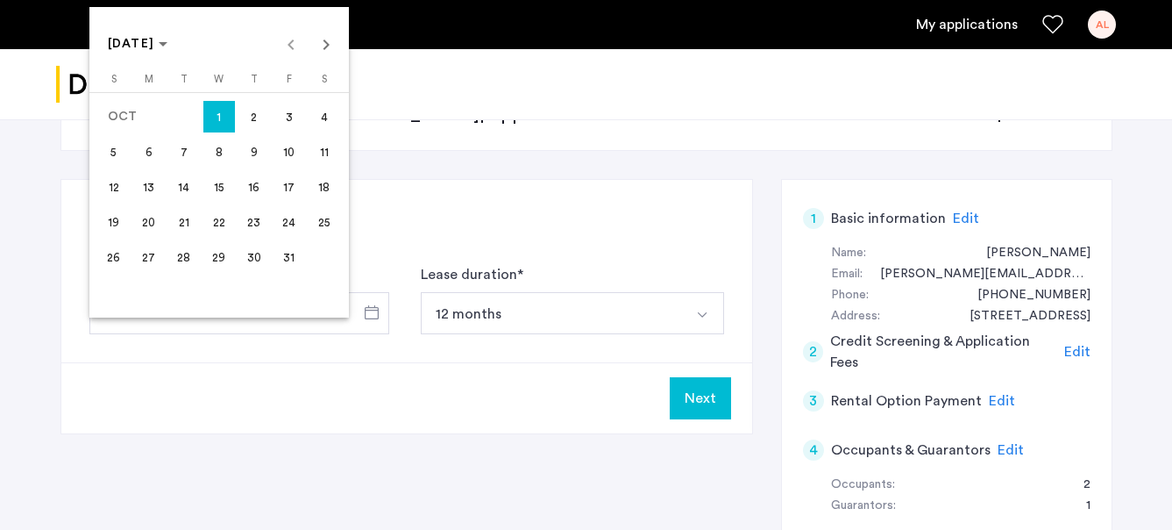
click at [345, 380] on div at bounding box center [586, 265] width 1172 height 530
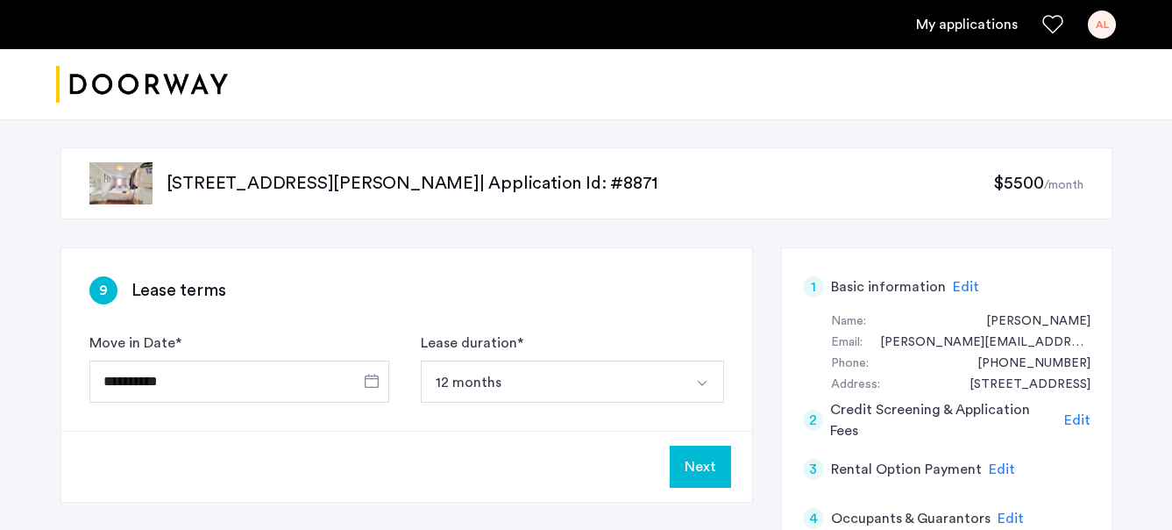
click at [702, 471] on button "Next" at bounding box center [700, 466] width 61 height 42
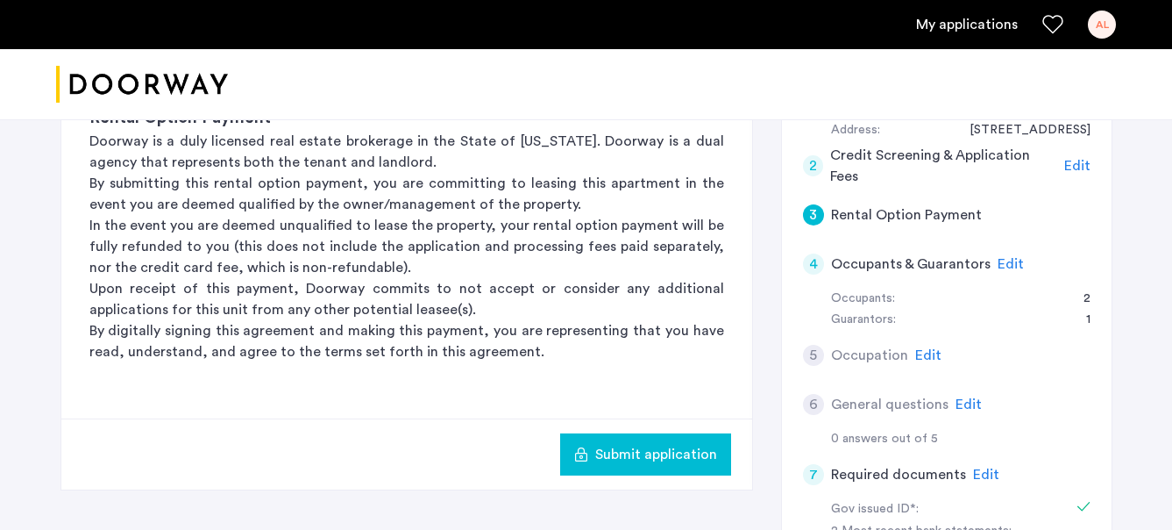
scroll to position [266, 0]
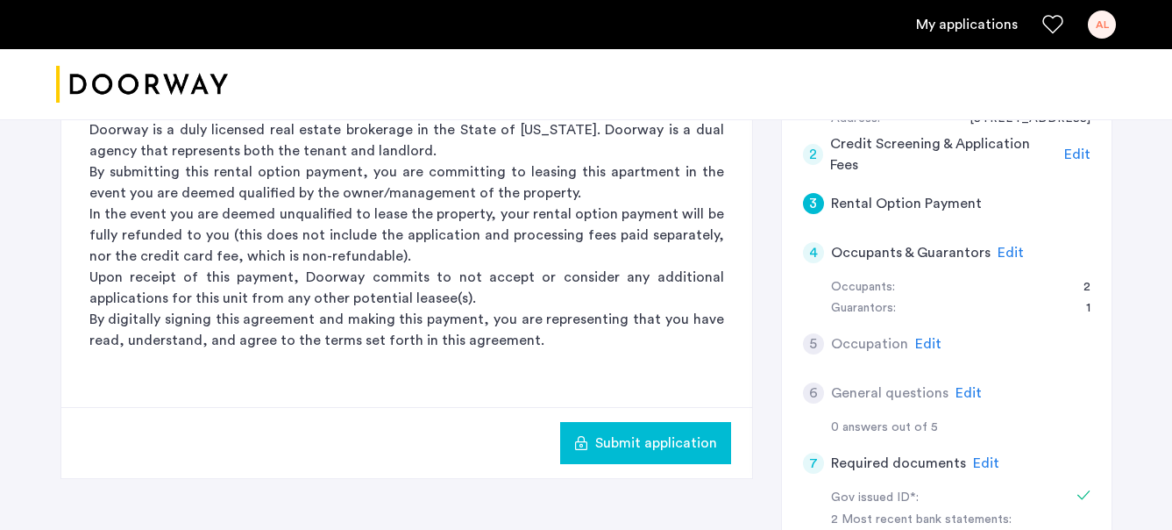
click at [674, 444] on span "Submit application" at bounding box center [656, 442] width 122 height 21
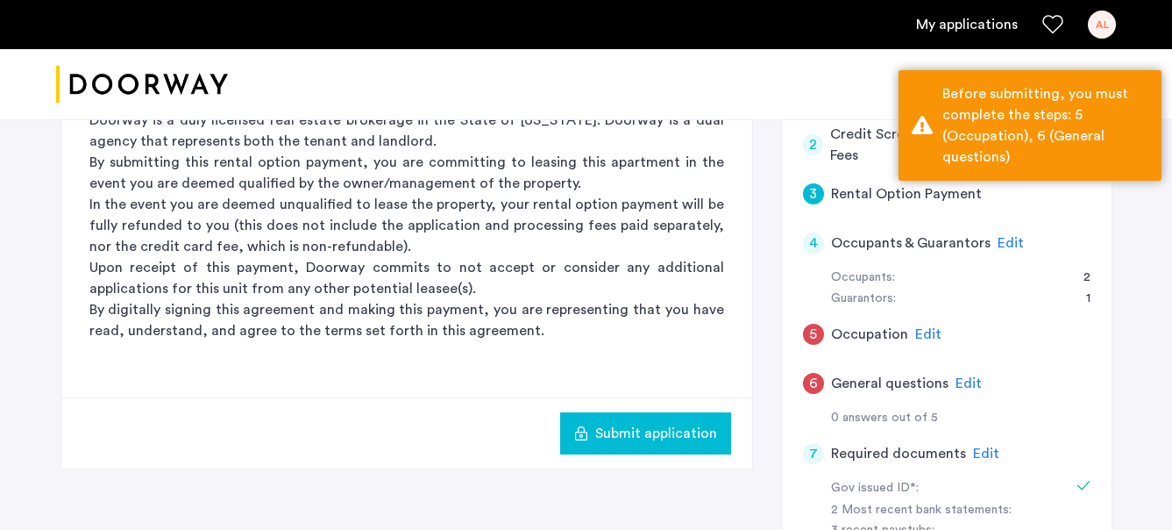
scroll to position [281, 0]
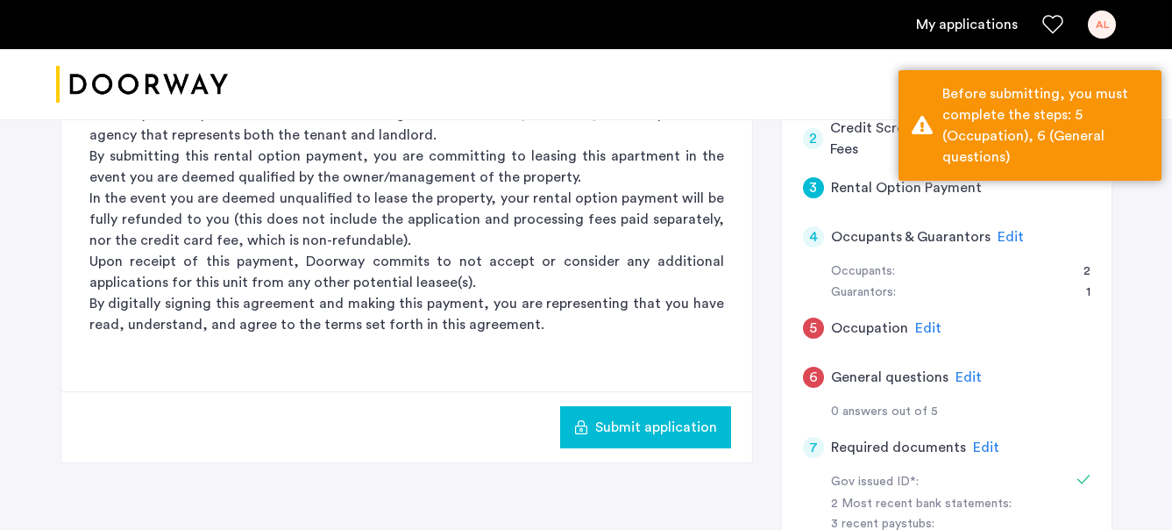
click at [924, 329] on span "Edit" at bounding box center [928, 328] width 26 height 14
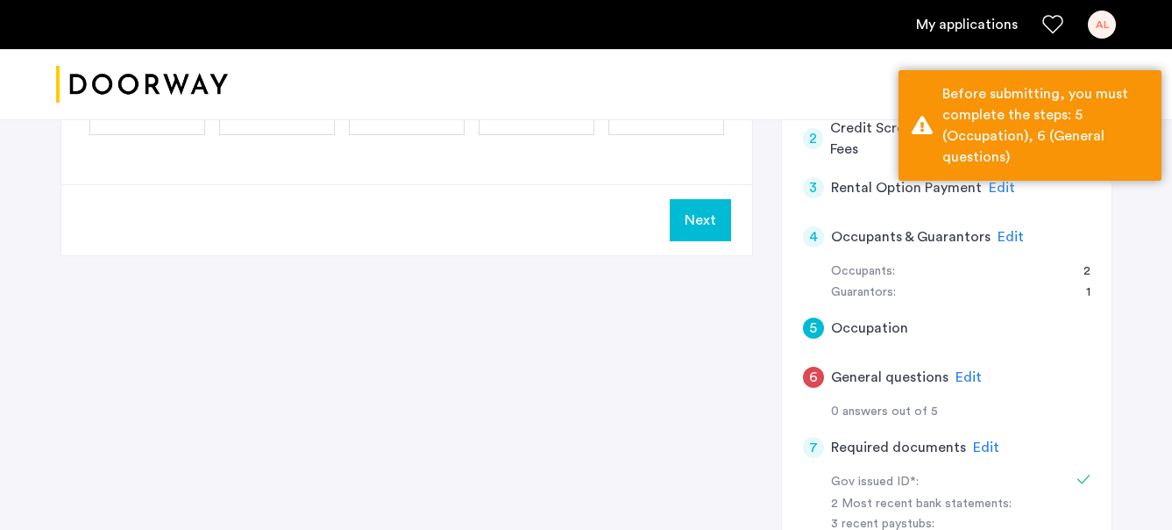
scroll to position [53, 0]
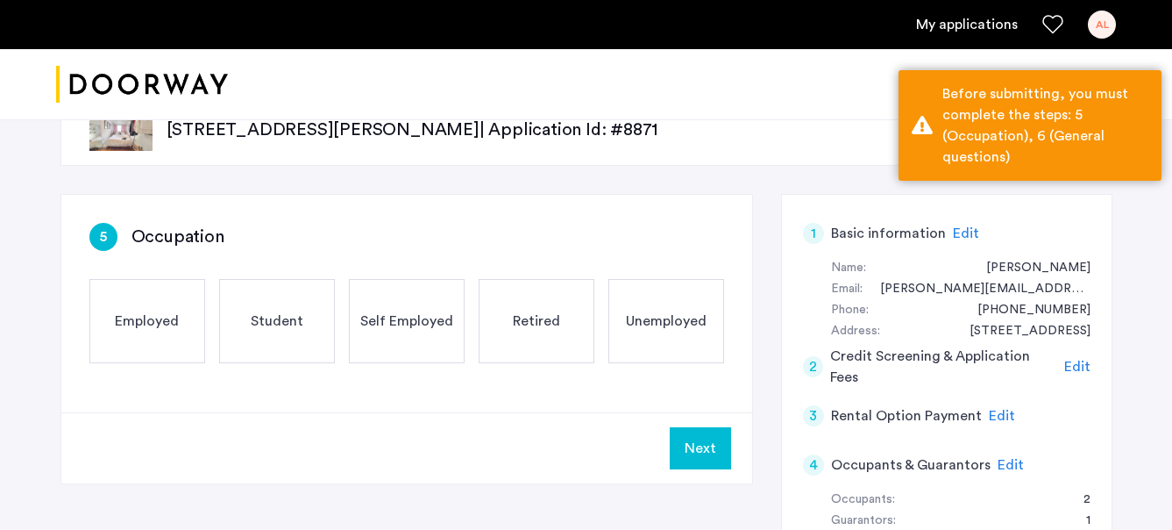
click at [173, 322] on span "Employed" at bounding box center [147, 320] width 64 height 21
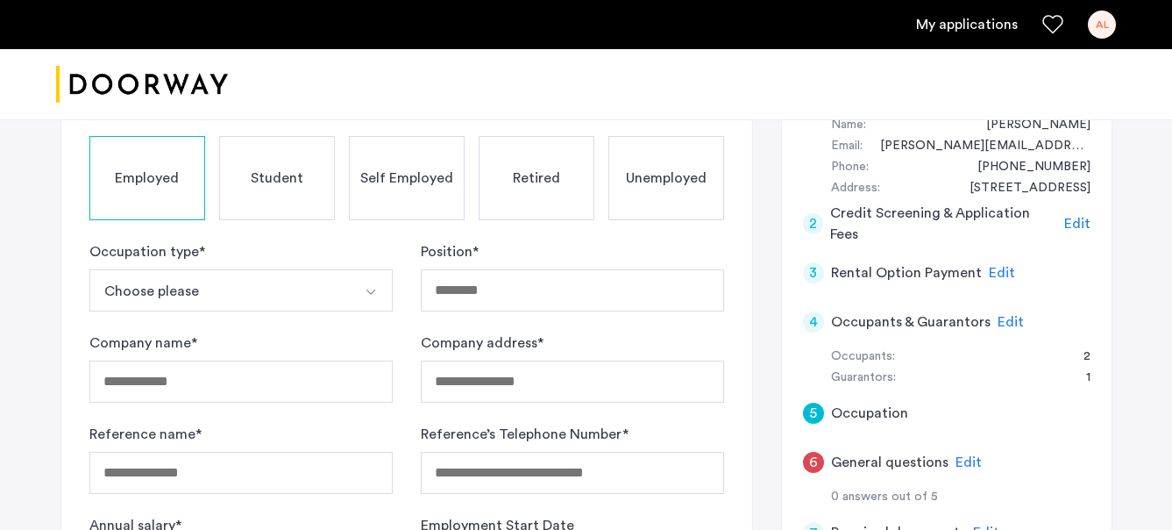
scroll to position [209, 0]
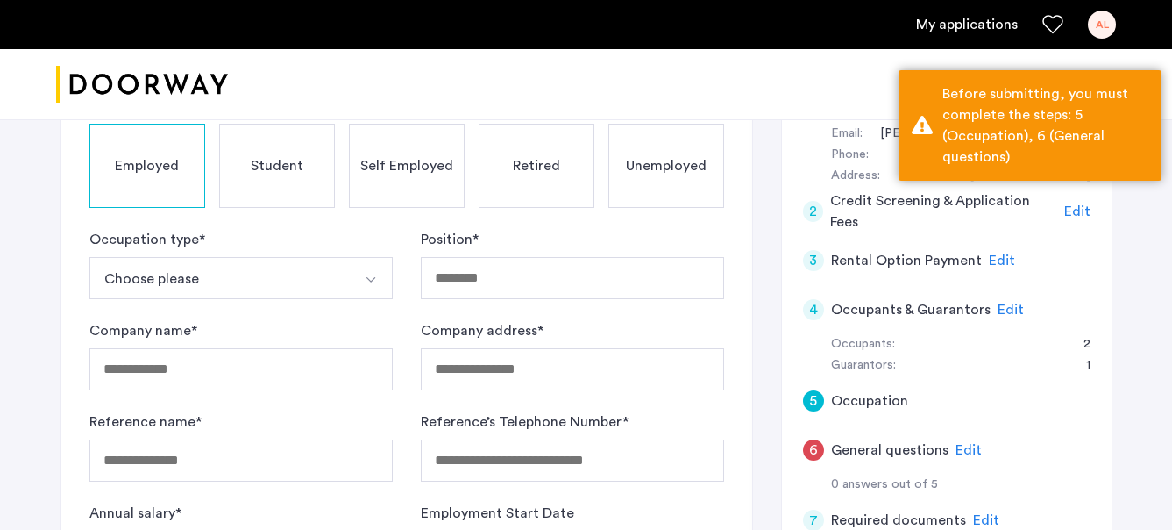
click at [208, 272] on button "Choose please" at bounding box center [220, 278] width 262 height 42
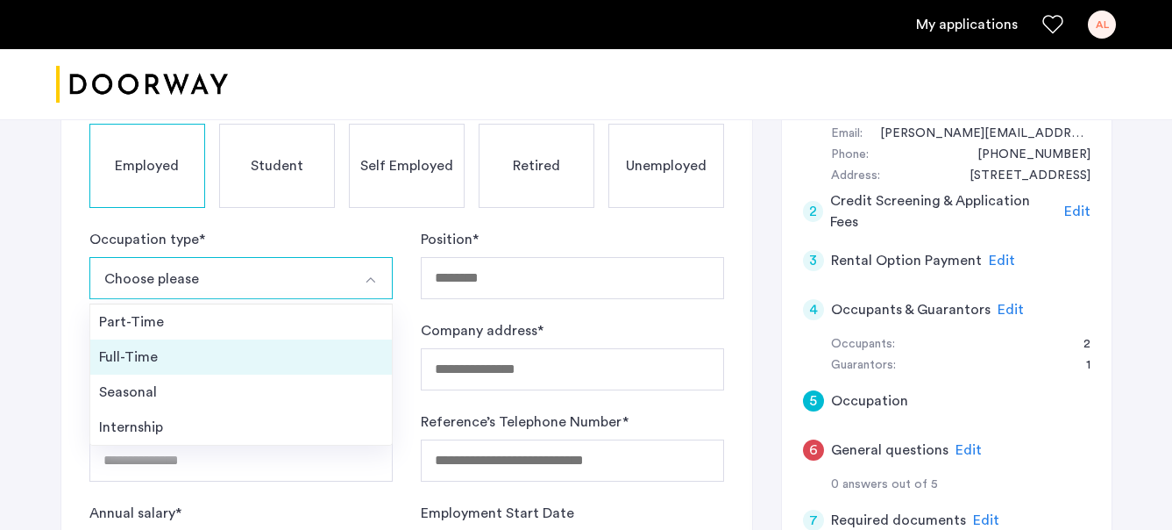
click at [188, 352] on div "Full-Time" at bounding box center [241, 356] width 284 height 21
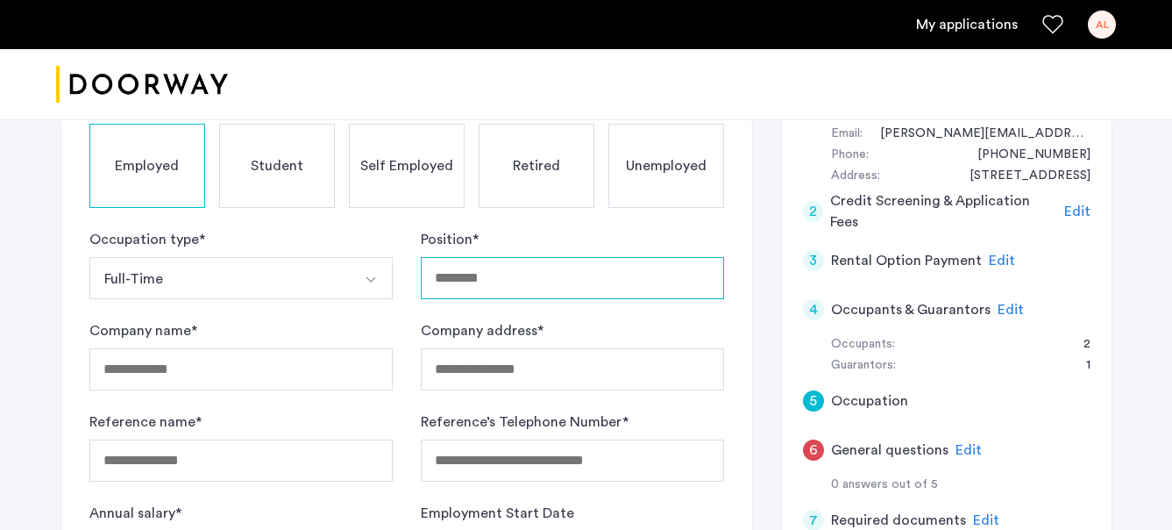
click at [580, 285] on input "Position *" at bounding box center [572, 278] width 303 height 42
type input "*"
type input "**********"
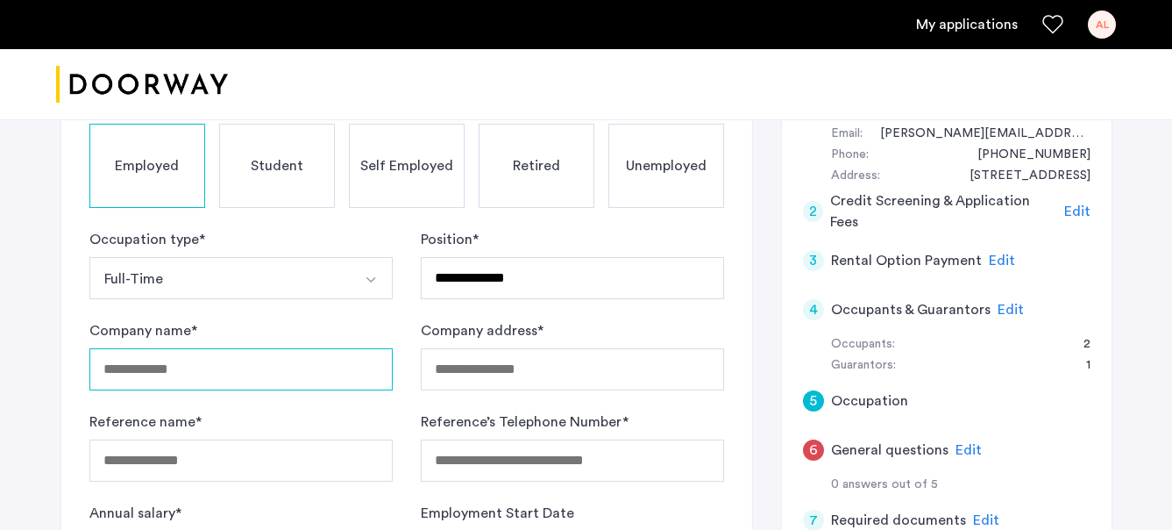
click at [324, 370] on input "Company name *" at bounding box center [240, 369] width 303 height 42
type input "**********"
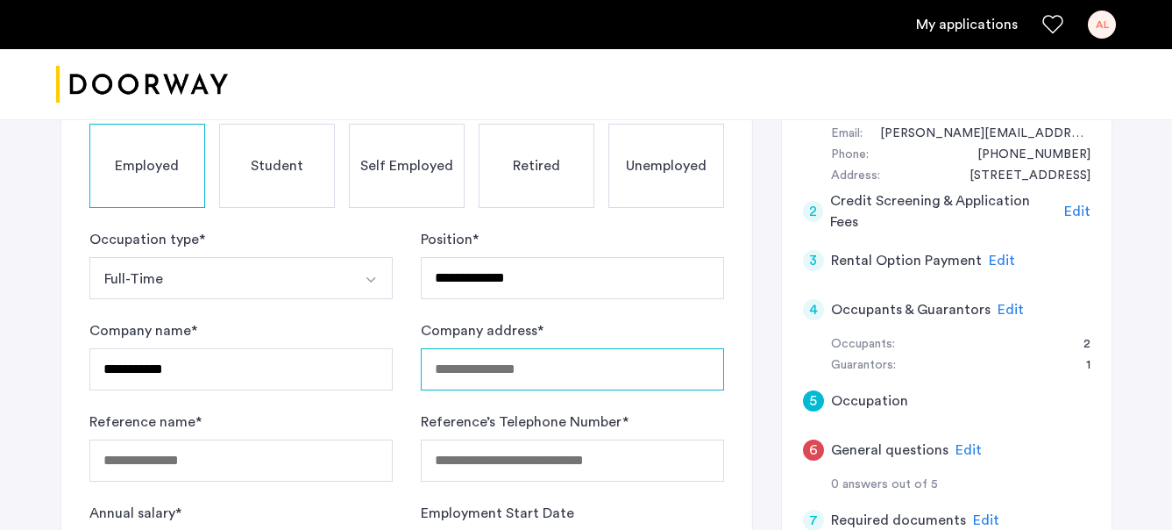
click at [512, 365] on input "Company address *" at bounding box center [572, 369] width 303 height 42
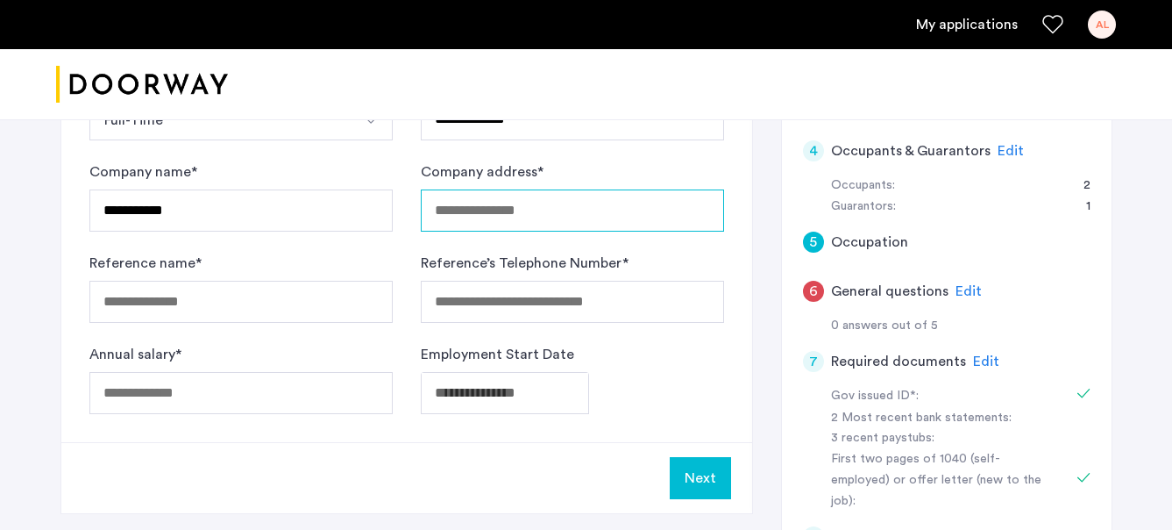
scroll to position [366, 0]
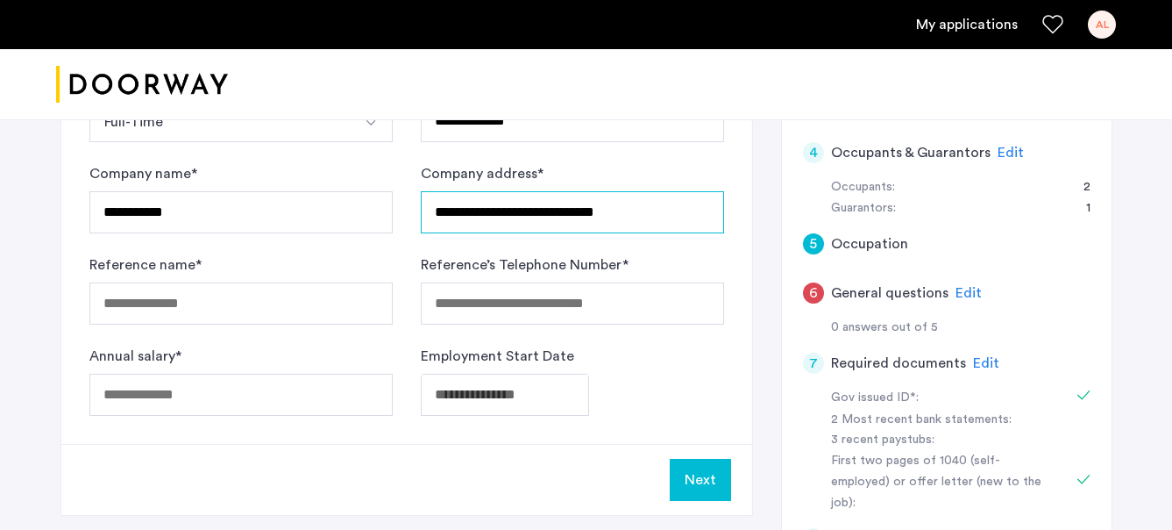
type input "**********"
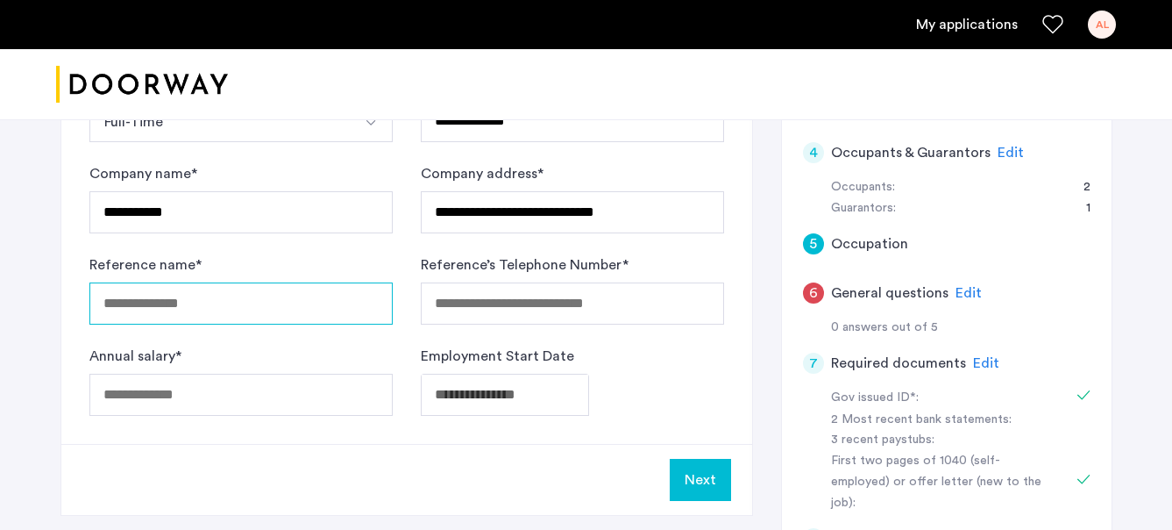
click at [160, 302] on input "Reference name *" at bounding box center [240, 303] width 303 height 42
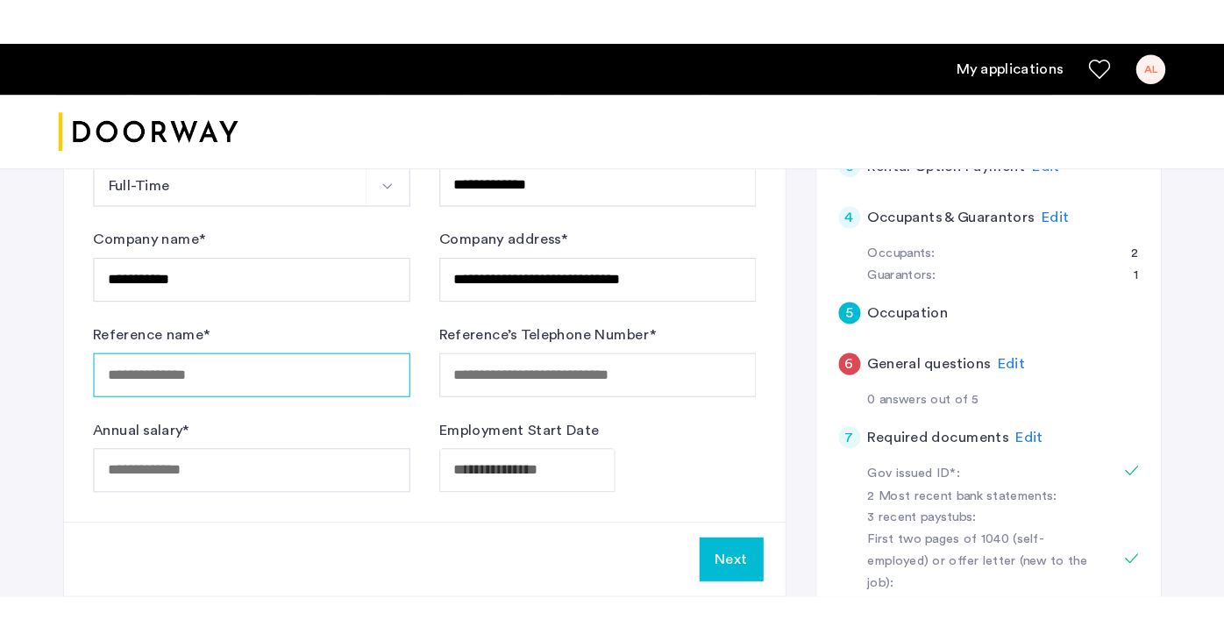
scroll to position [354, 0]
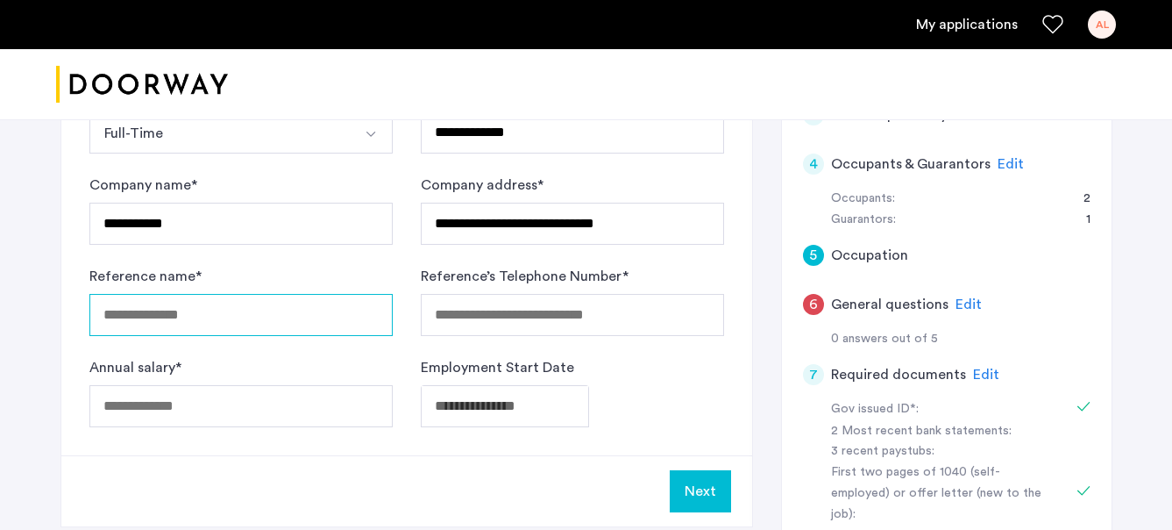
click at [179, 318] on input "Reference name *" at bounding box center [240, 315] width 303 height 42
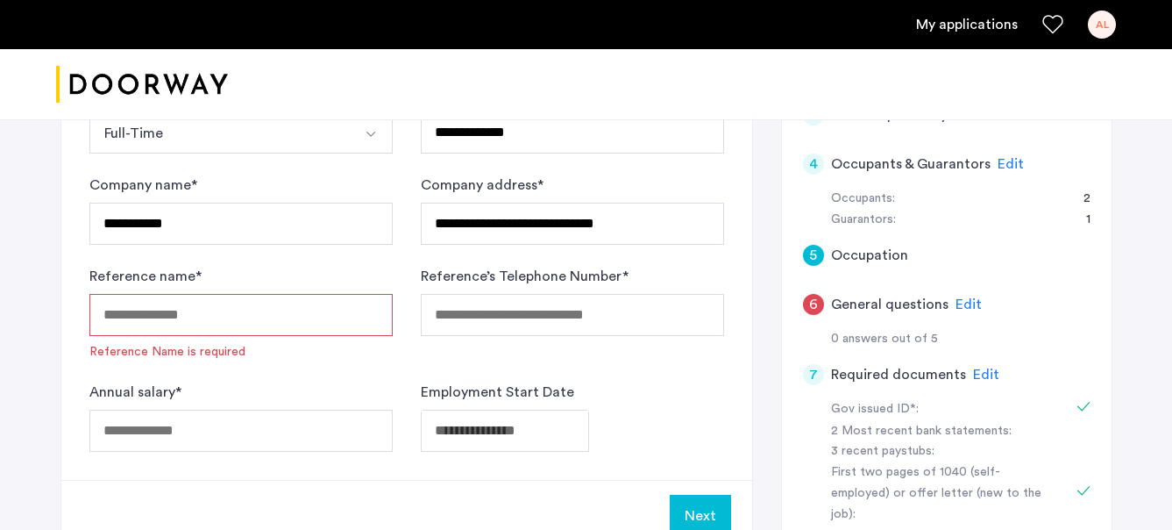
click at [121, 282] on label "Reference name *" at bounding box center [145, 276] width 112 height 21
click at [121, 294] on input "Reference name *" at bounding box center [240, 315] width 303 height 42
click at [121, 282] on label "Reference name *" at bounding box center [145, 276] width 112 height 21
click at [121, 294] on input "Reference name *" at bounding box center [240, 315] width 303 height 42
click at [121, 282] on label "Reference name *" at bounding box center [145, 276] width 112 height 21
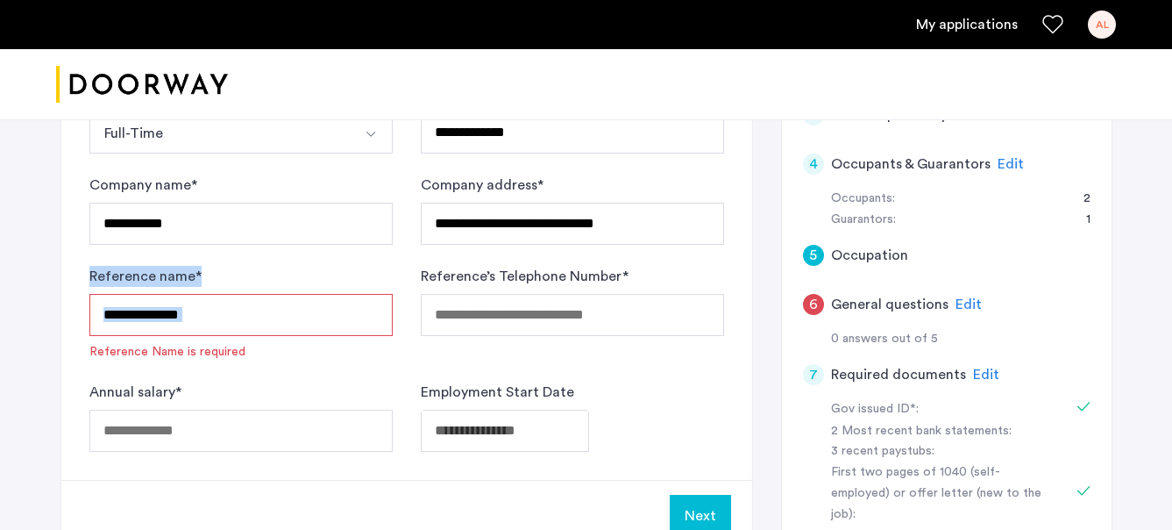
click at [121, 294] on input "Reference name *" at bounding box center [240, 315] width 303 height 42
click at [183, 301] on input "Reference name *" at bounding box center [240, 315] width 303 height 42
click at [178, 281] on label "Reference name *" at bounding box center [145, 276] width 112 height 21
click at [178, 294] on input "Reference name *" at bounding box center [240, 315] width 303 height 42
click at [178, 281] on label "Reference name *" at bounding box center [145, 276] width 112 height 21
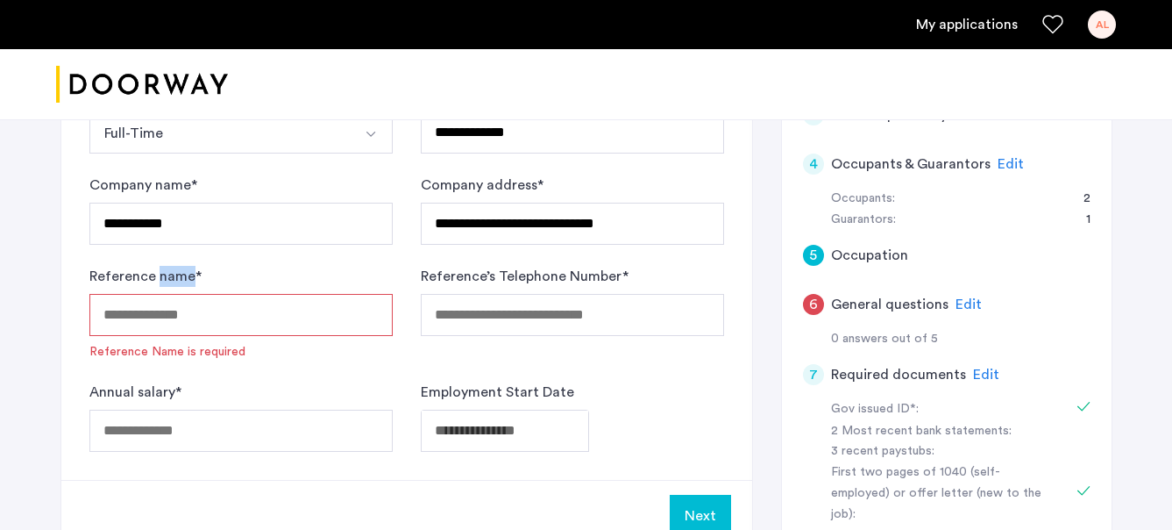
click at [178, 294] on input "Reference name *" at bounding box center [240, 315] width 303 height 42
click at [178, 281] on label "Reference name *" at bounding box center [145, 276] width 112 height 21
click at [178, 294] on input "Reference name *" at bounding box center [240, 315] width 303 height 42
click at [488, 270] on label "Reference’s Telephone Number *" at bounding box center [525, 276] width 208 height 21
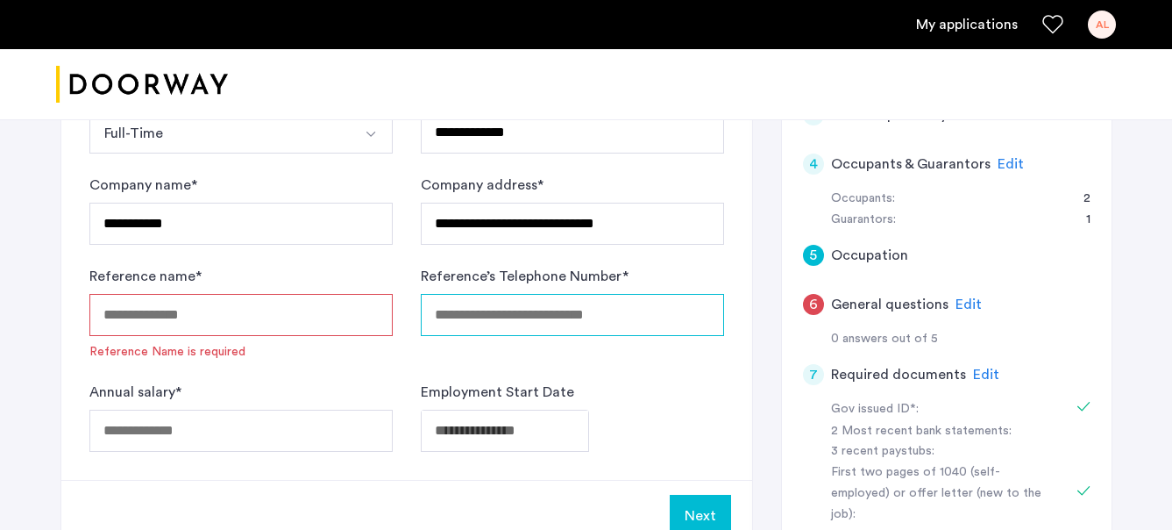
click at [488, 294] on input "Reference’s Telephone Number *" at bounding box center [572, 315] width 303 height 42
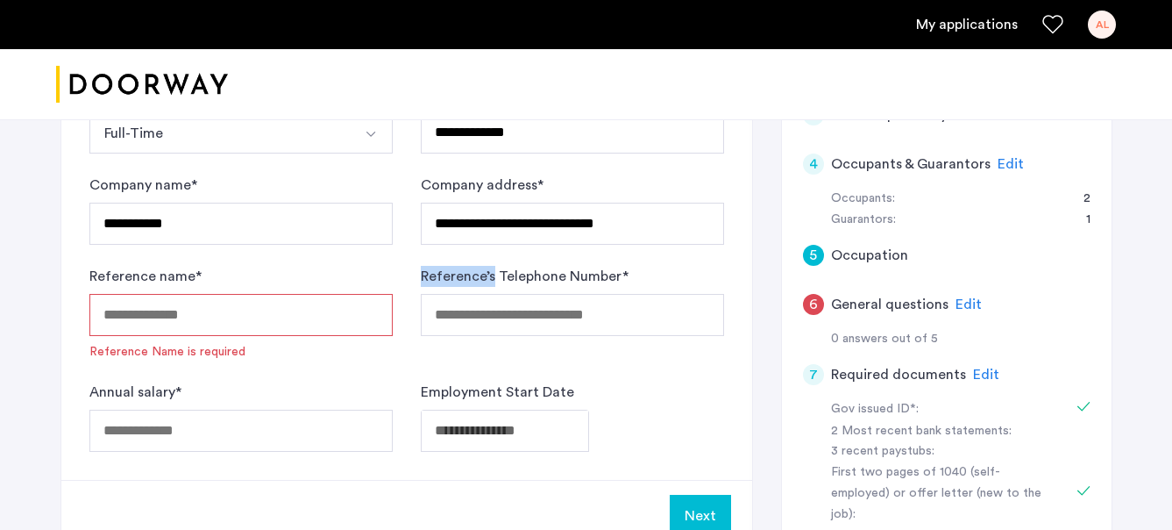
click at [488, 270] on label "Reference’s Telephone Number *" at bounding box center [525, 276] width 208 height 21
click at [488, 294] on input "Reference’s Telephone Number *" at bounding box center [572, 315] width 303 height 42
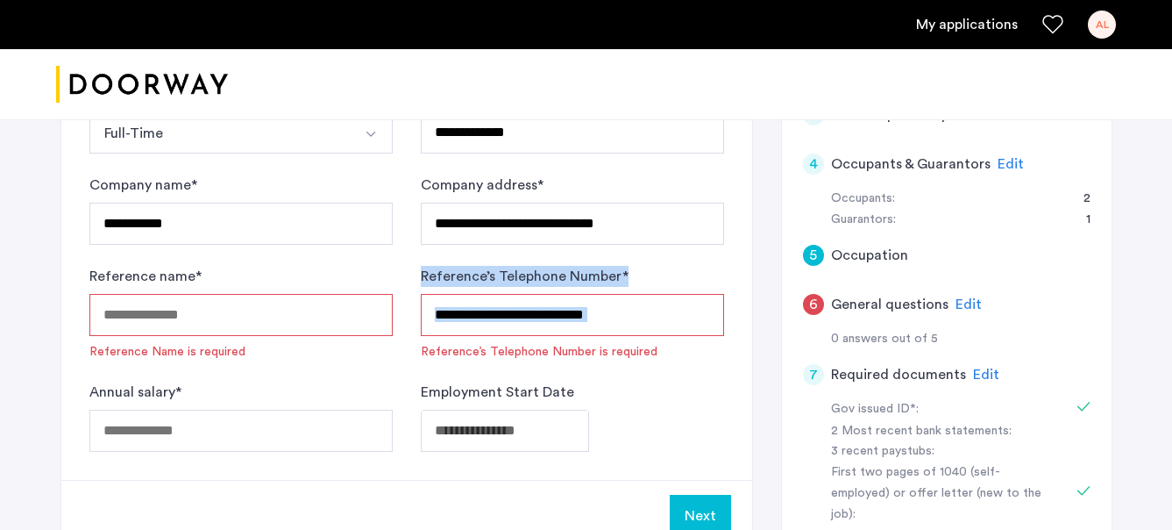
click at [488, 270] on label "Reference’s Telephone Number *" at bounding box center [525, 276] width 208 height 21
click at [488, 294] on input "Reference’s Telephone Number *" at bounding box center [572, 315] width 303 height 42
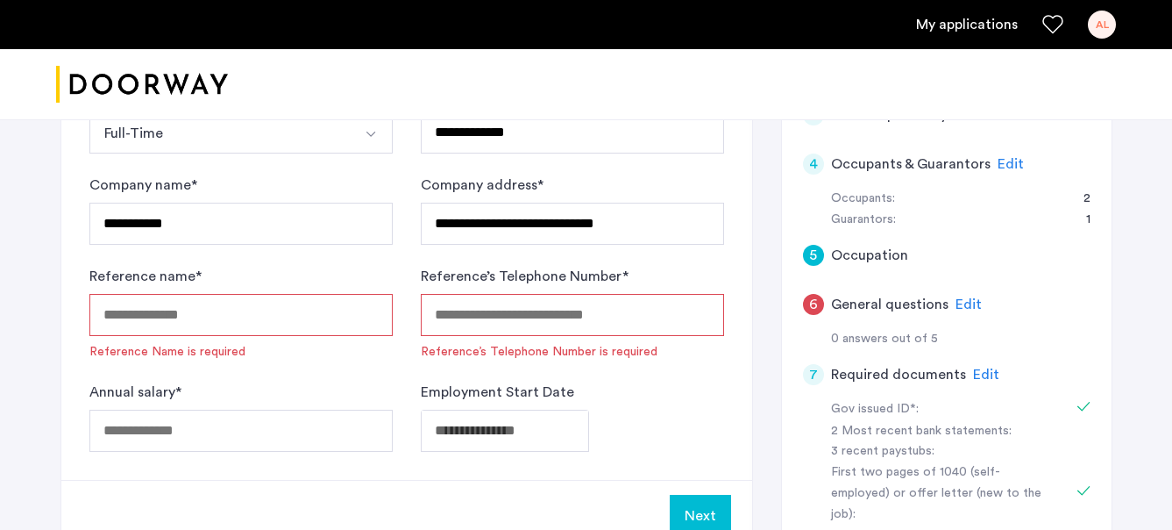
click at [569, 275] on label "Reference’s Telephone Number *" at bounding box center [525, 276] width 208 height 21
click at [569, 294] on input "Reference’s Telephone Number *" at bounding box center [572, 315] width 303 height 42
click at [569, 275] on label "Reference’s Telephone Number *" at bounding box center [525, 276] width 208 height 21
click at [569, 294] on input "Reference’s Telephone Number *" at bounding box center [572, 315] width 303 height 42
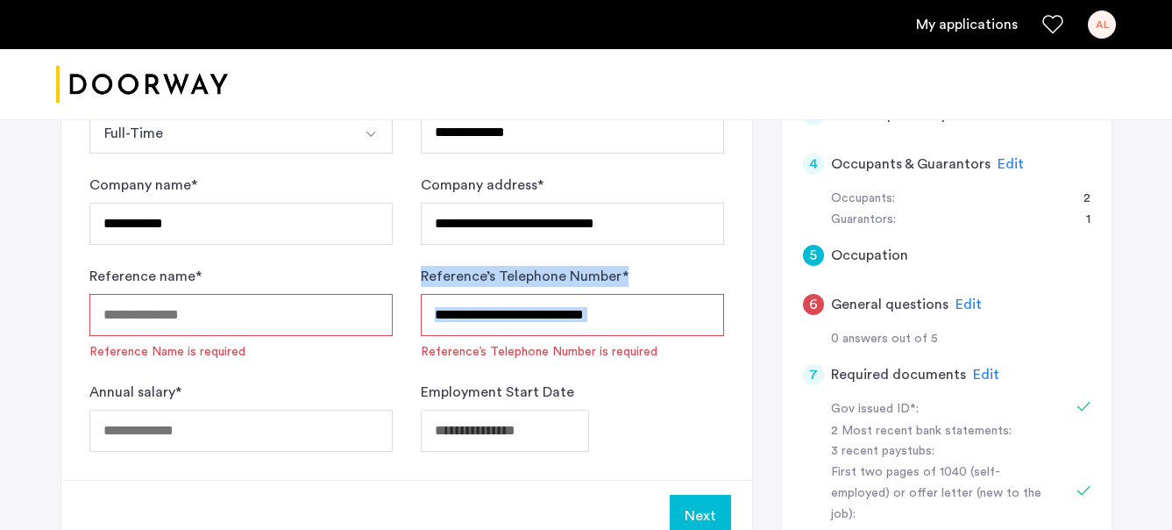
click at [569, 275] on label "Reference’s Telephone Number *" at bounding box center [525, 276] width 208 height 21
click at [569, 294] on input "Reference’s Telephone Number *" at bounding box center [572, 315] width 303 height 42
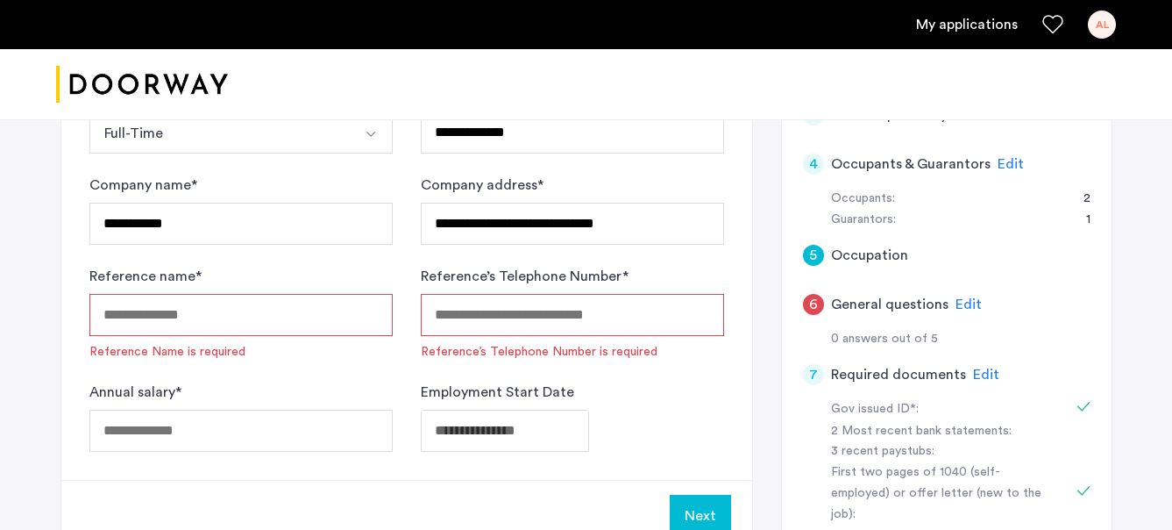
click at [122, 274] on label "Reference name *" at bounding box center [145, 276] width 112 height 21
click at [122, 294] on input "Reference name *" at bounding box center [240, 315] width 303 height 42
click at [122, 274] on label "Reference name *" at bounding box center [145, 276] width 112 height 21
click at [122, 294] on input "Reference name *" at bounding box center [240, 315] width 303 height 42
click at [122, 274] on label "Reference name *" at bounding box center [145, 276] width 112 height 21
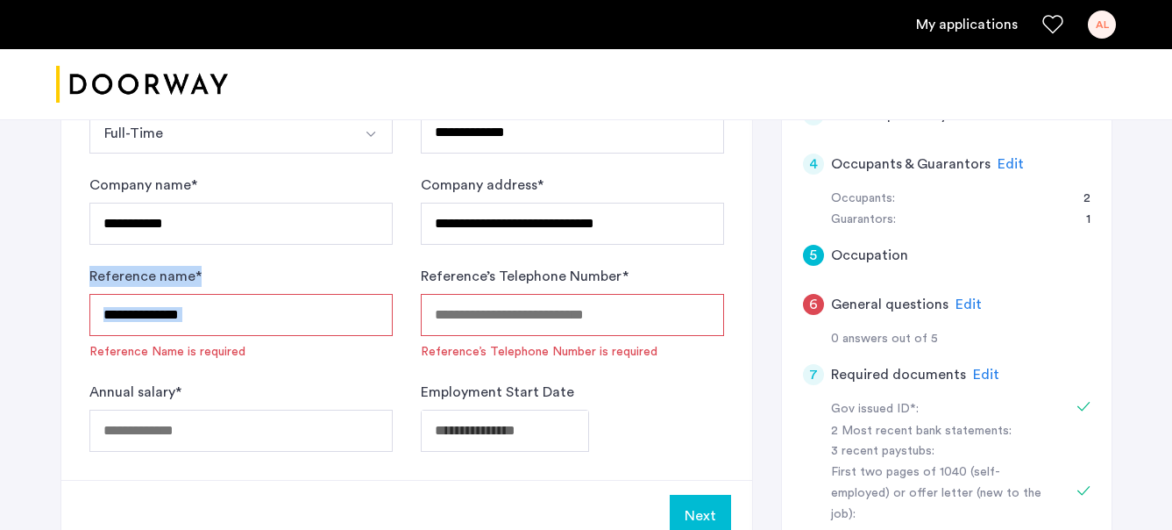
click at [122, 294] on input "Reference name *" at bounding box center [240, 315] width 303 height 42
click at [122, 274] on label "Reference name *" at bounding box center [145, 276] width 112 height 21
click at [122, 294] on input "Reference name *" at bounding box center [240, 315] width 303 height 42
click at [122, 274] on label "Reference name *" at bounding box center [145, 276] width 112 height 21
click at [122, 294] on input "Reference name *" at bounding box center [240, 315] width 303 height 42
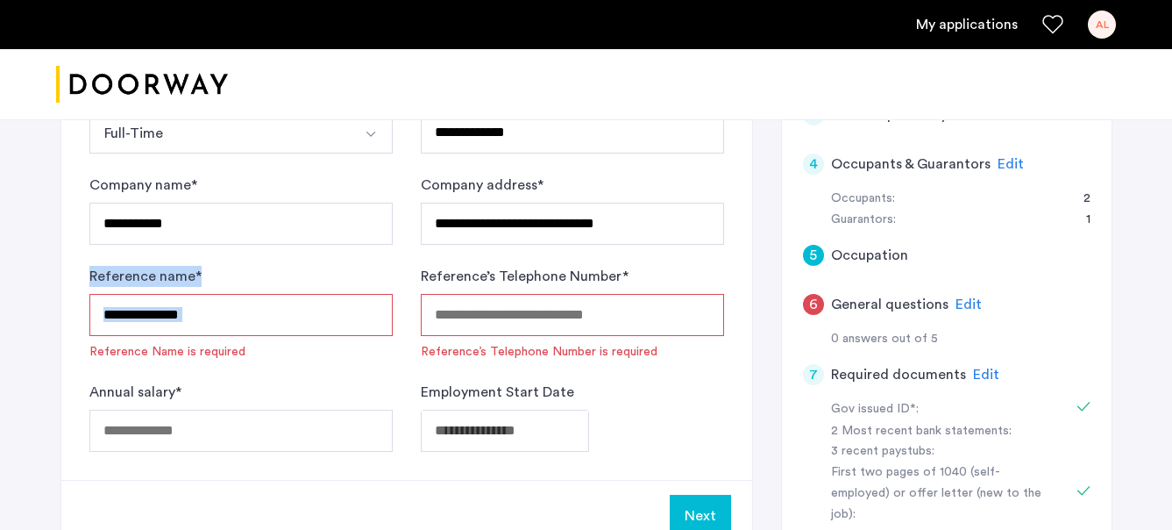
click at [122, 274] on label "Reference name *" at bounding box center [145, 276] width 112 height 21
click at [122, 294] on input "Reference name *" at bounding box center [240, 315] width 303 height 42
click at [122, 274] on label "Reference name *" at bounding box center [145, 276] width 112 height 21
click at [122, 294] on input "Reference name *" at bounding box center [240, 315] width 303 height 42
click at [185, 274] on label "Reference name *" at bounding box center [145, 276] width 112 height 21
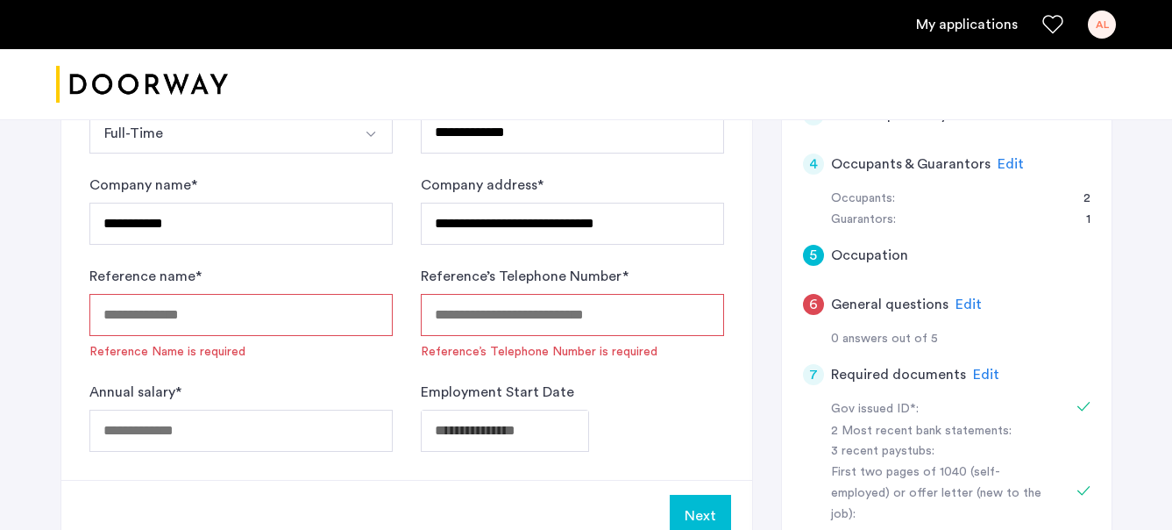
click at [185, 294] on input "Reference name *" at bounding box center [240, 315] width 303 height 42
click at [185, 274] on label "Reference name *" at bounding box center [145, 276] width 112 height 21
click at [185, 294] on input "Reference name *" at bounding box center [240, 315] width 303 height 42
click at [185, 274] on label "Reference name *" at bounding box center [145, 276] width 112 height 21
click at [185, 294] on input "Reference name *" at bounding box center [240, 315] width 303 height 42
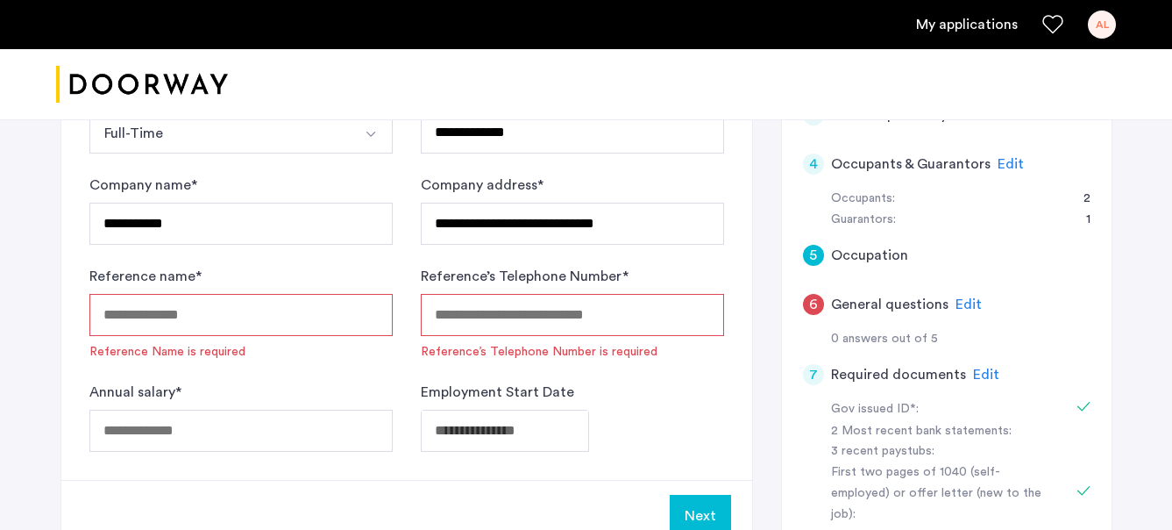
click at [235, 279] on div "Reference name * Reference Name is required" at bounding box center [240, 313] width 303 height 95
drag, startPoint x: 235, startPoint y: 279, endPoint x: 70, endPoint y: 279, distance: 164.9
click at [70, 279] on div "**********" at bounding box center [406, 187] width 691 height 586
click at [200, 285] on label "Reference name *" at bounding box center [145, 276] width 112 height 21
click at [200, 294] on input "Reference name *" at bounding box center [240, 315] width 303 height 42
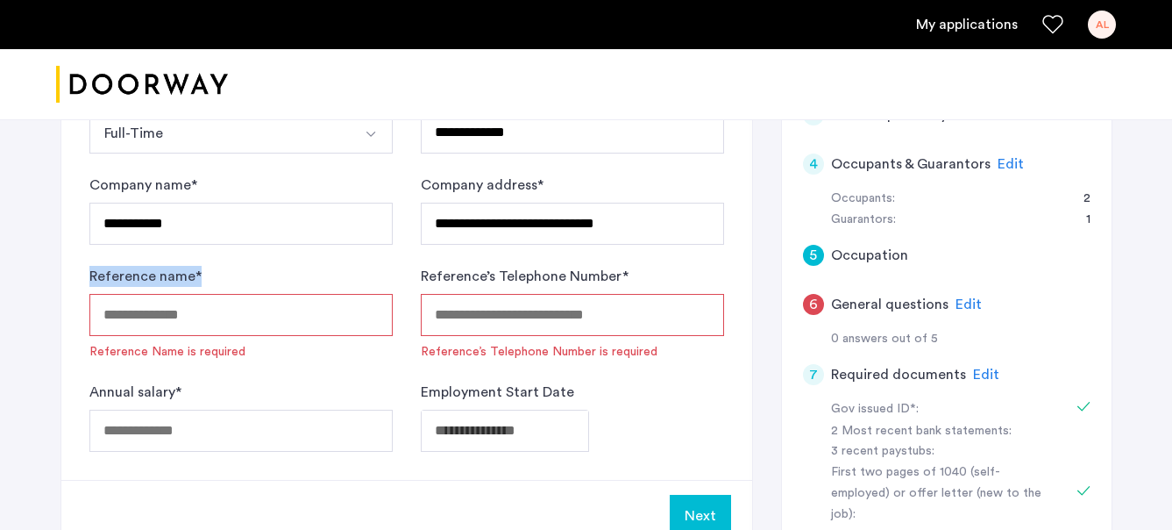
drag, startPoint x: 203, startPoint y: 279, endPoint x: 8, endPoint y: 270, distance: 194.9
click at [8, 270] on div "**********" at bounding box center [586, 279] width 1172 height 1028
click at [506, 269] on label "Reference’s Telephone Number *" at bounding box center [525, 276] width 208 height 21
click at [506, 294] on input "Reference’s Telephone Number *" at bounding box center [572, 315] width 303 height 42
click at [506, 269] on label "Reference’s Telephone Number *" at bounding box center [525, 276] width 208 height 21
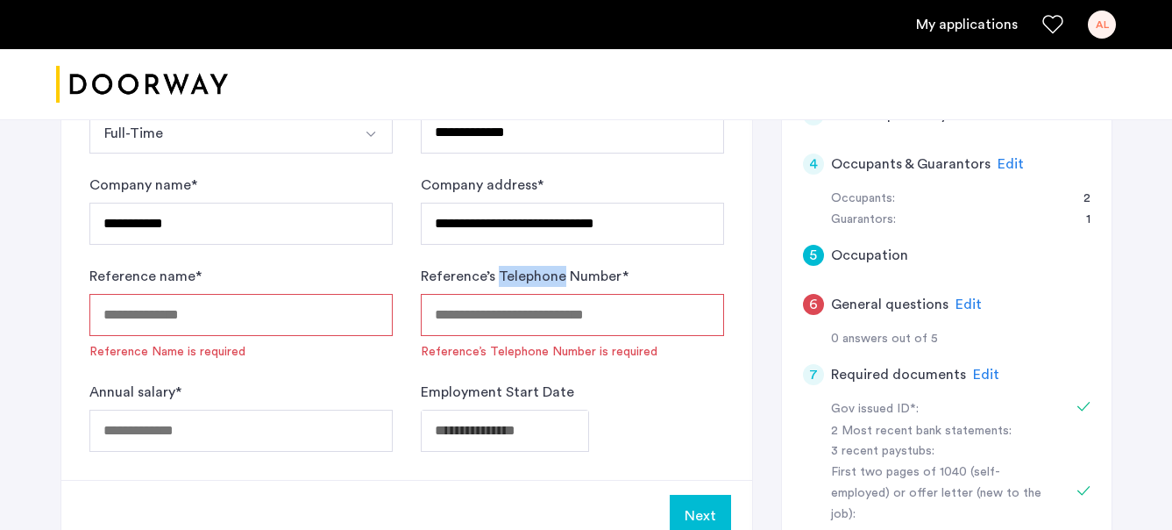
click at [506, 294] on input "Reference’s Telephone Number *" at bounding box center [572, 315] width 303 height 42
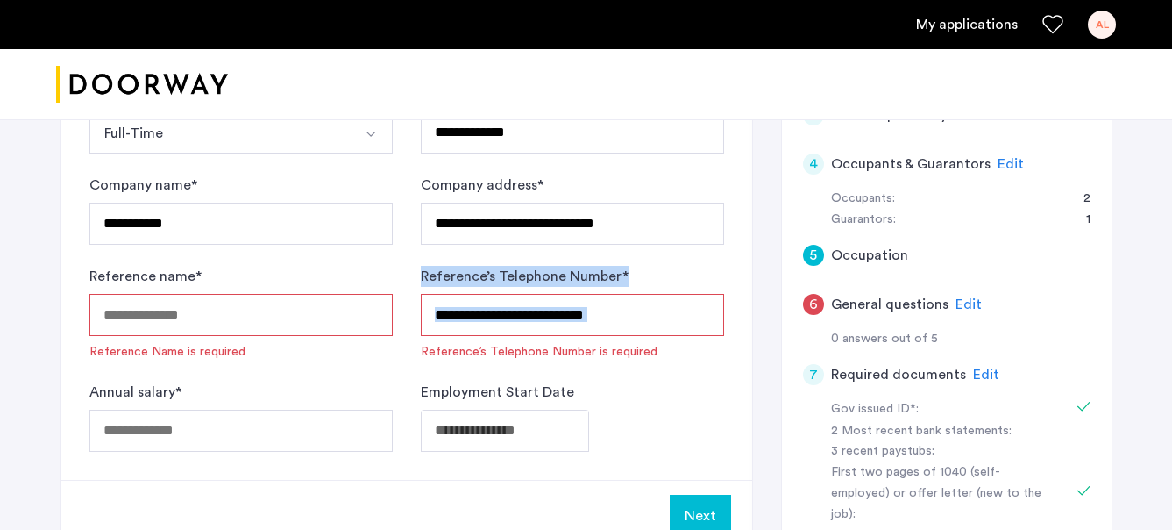
click at [506, 269] on label "Reference’s Telephone Number *" at bounding box center [525, 276] width 208 height 21
click at [506, 294] on input "Reference’s Telephone Number *" at bounding box center [572, 315] width 303 height 42
click at [506, 269] on label "Reference’s Telephone Number *" at bounding box center [525, 276] width 208 height 21
click at [506, 294] on input "Reference’s Telephone Number *" at bounding box center [572, 315] width 303 height 42
click at [506, 269] on label "Reference’s Telephone Number *" at bounding box center [525, 276] width 208 height 21
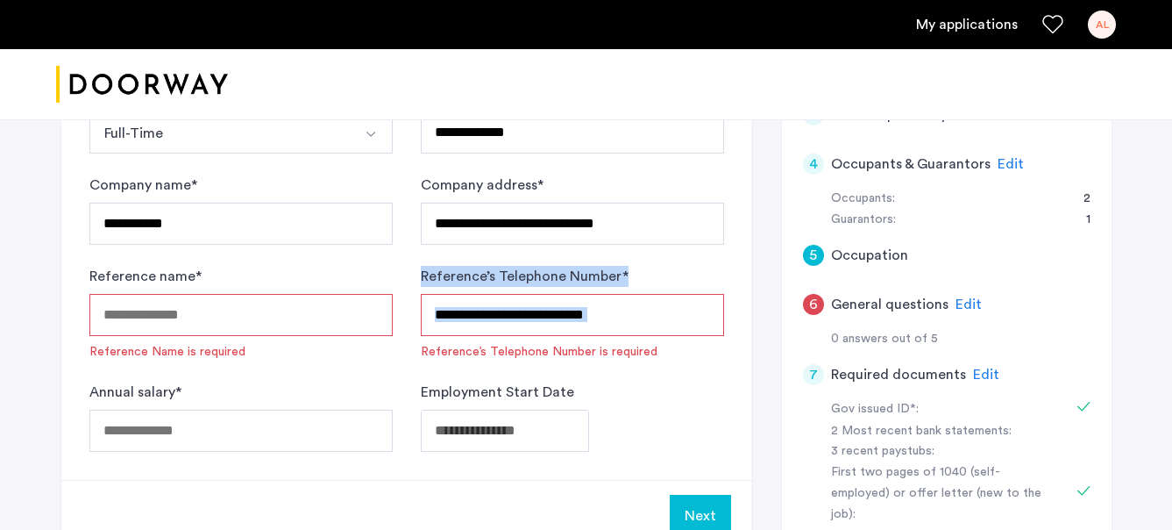
click at [506, 294] on input "Reference’s Telephone Number *" at bounding box center [572, 315] width 303 height 42
click at [506, 269] on label "Reference’s Telephone Number *" at bounding box center [525, 276] width 208 height 21
click at [506, 294] on input "Reference’s Telephone Number *" at bounding box center [572, 315] width 303 height 42
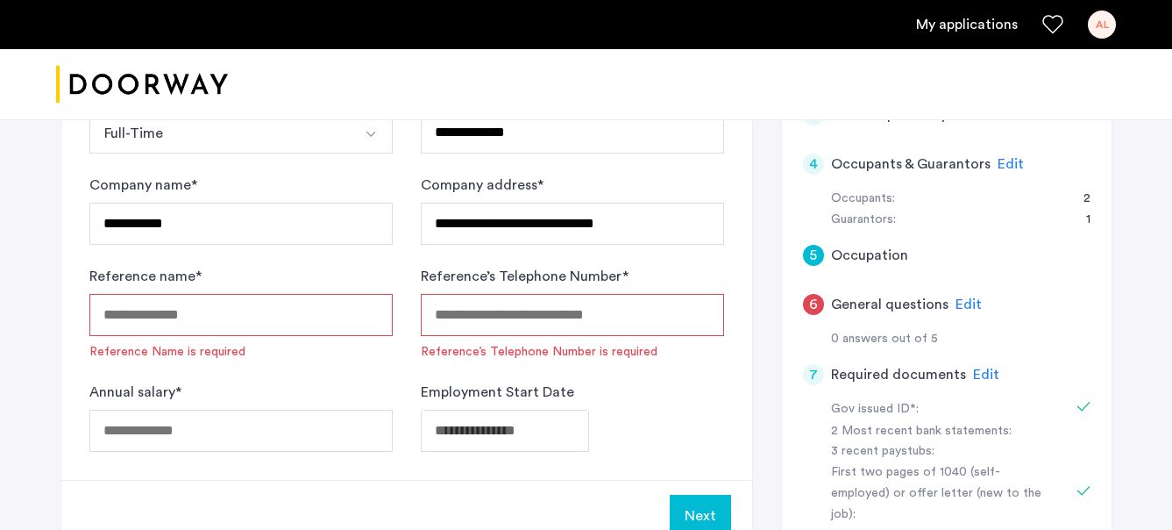
click at [566, 264] on form "**********" at bounding box center [406, 267] width 635 height 368
drag, startPoint x: 630, startPoint y: 263, endPoint x: 653, endPoint y: 276, distance: 26.3
click at [655, 276] on form "**********" at bounding box center [406, 267] width 635 height 368
click at [146, 305] on input "Reference name *" at bounding box center [240, 315] width 303 height 42
click at [152, 315] on input "Reference name *" at bounding box center [240, 315] width 303 height 42
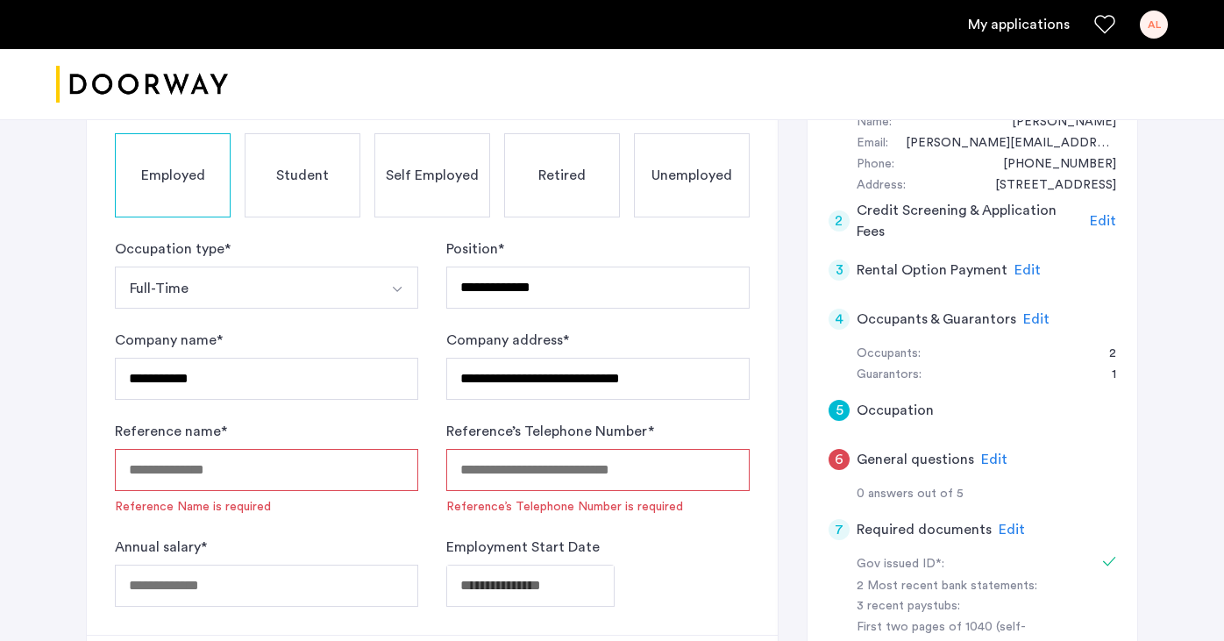
scroll to position [241, 0]
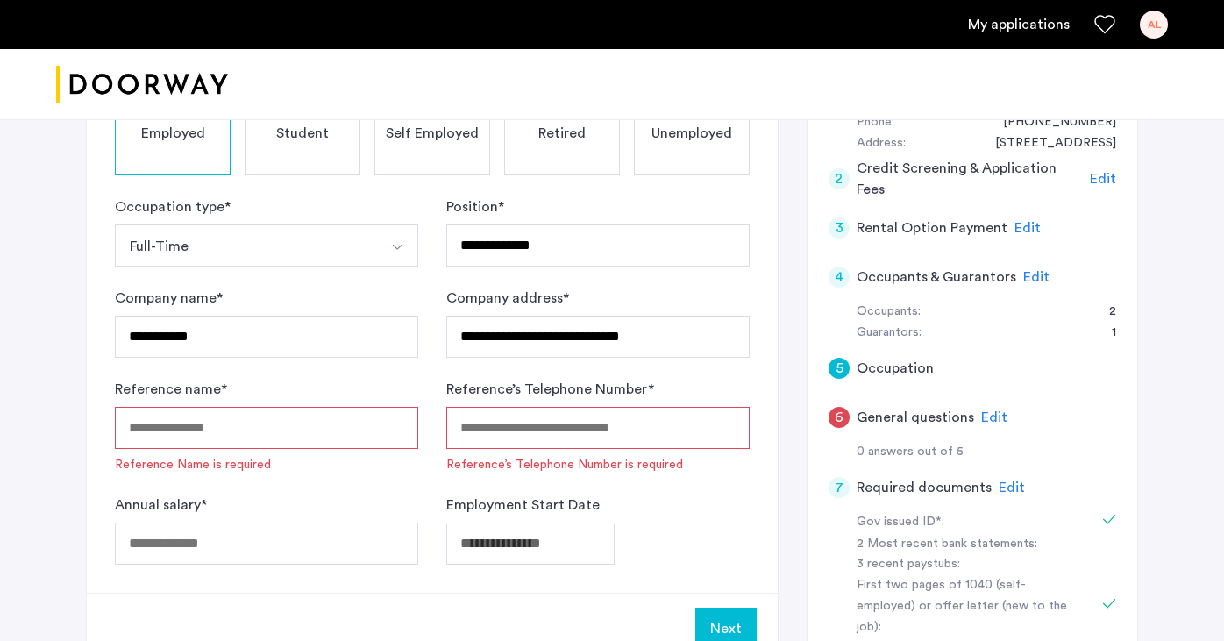
click at [186, 425] on input "Reference name *" at bounding box center [266, 428] width 303 height 42
type input "*"
click at [229, 412] on input "Reference name *" at bounding box center [266, 428] width 303 height 42
click at [224, 418] on input "Reference name *" at bounding box center [266, 428] width 303 height 42
type input "*"
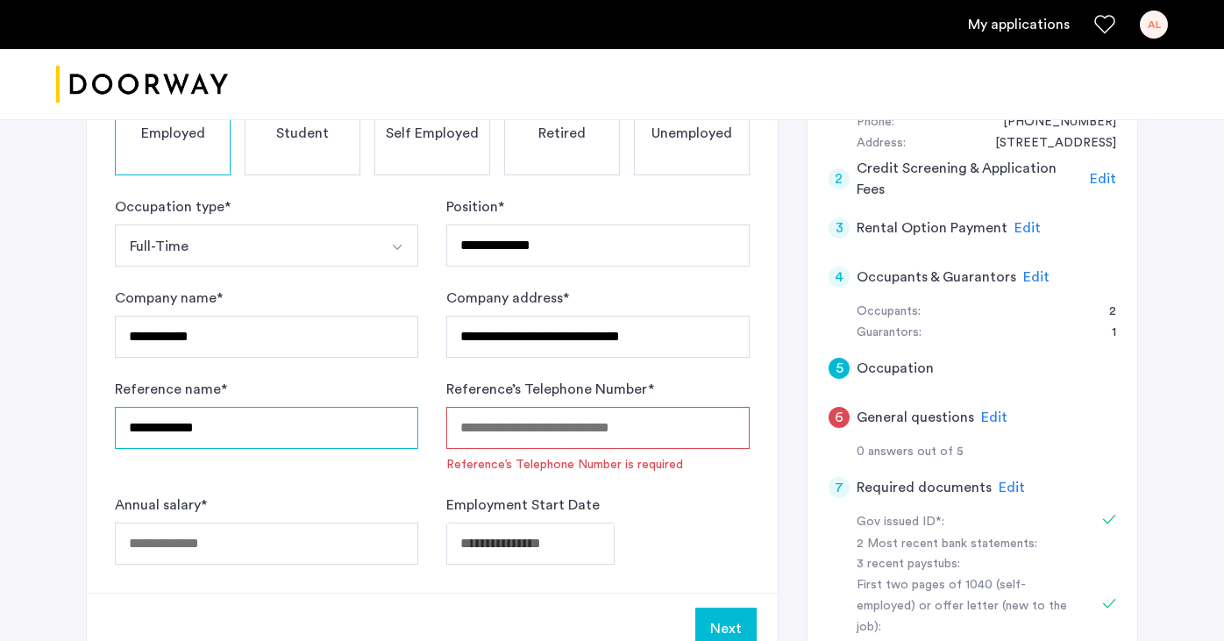
type input "**********"
click at [609, 430] on input "Reference’s Telephone Number *" at bounding box center [597, 428] width 303 height 42
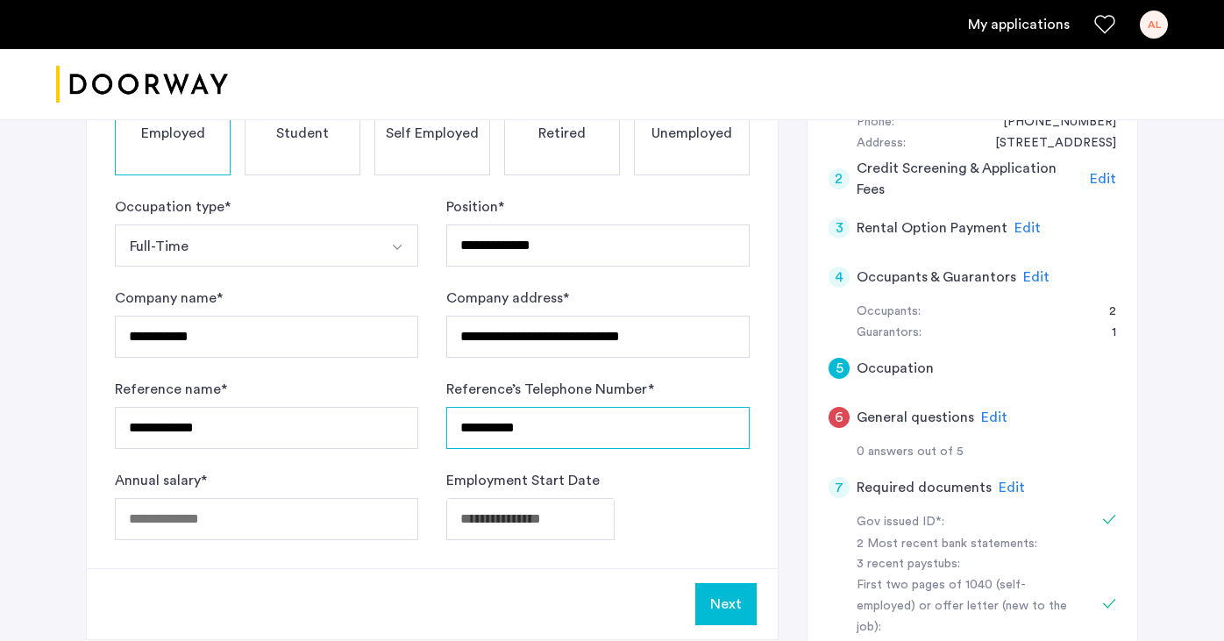
type input "**********"
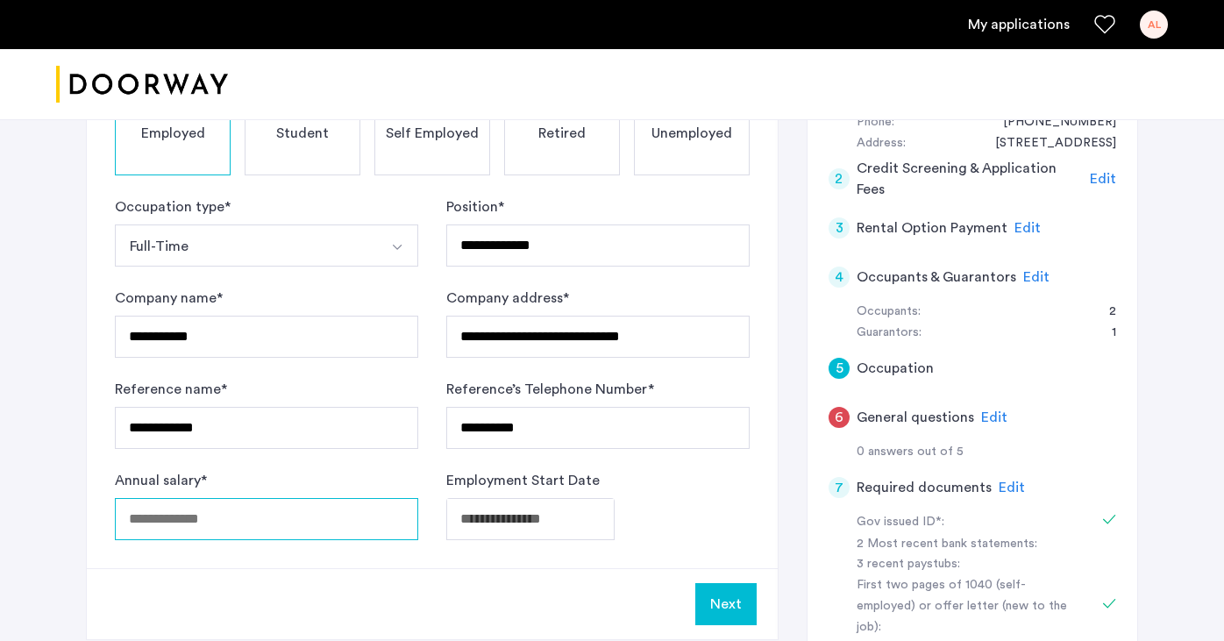
click at [303, 517] on input "Annual salary *" at bounding box center [266, 519] width 303 height 42
type input "*****"
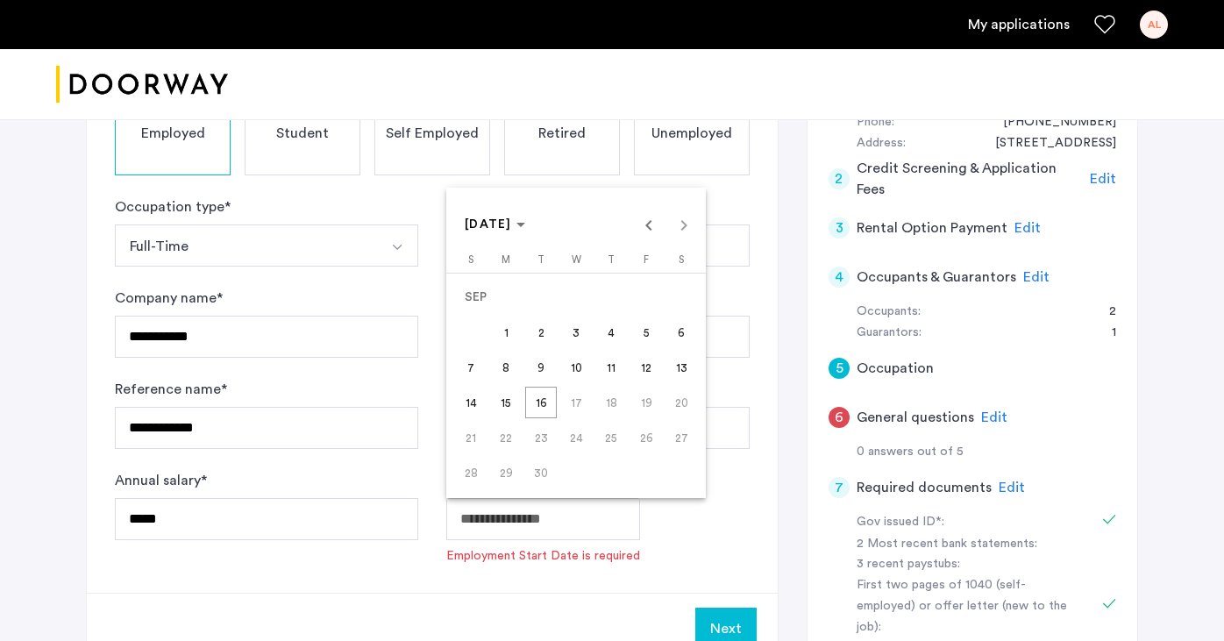
click at [620, 400] on body "**********" at bounding box center [612, 79] width 1224 height 641
click at [545, 372] on span "9" at bounding box center [541, 368] width 32 height 32
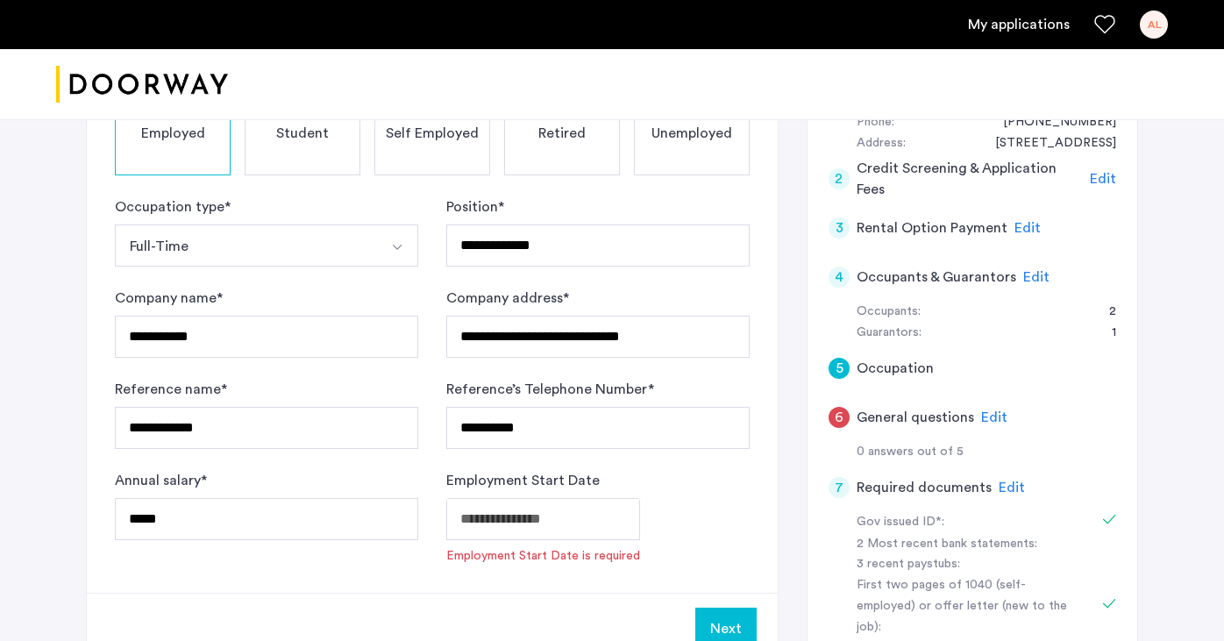
type input "**********"
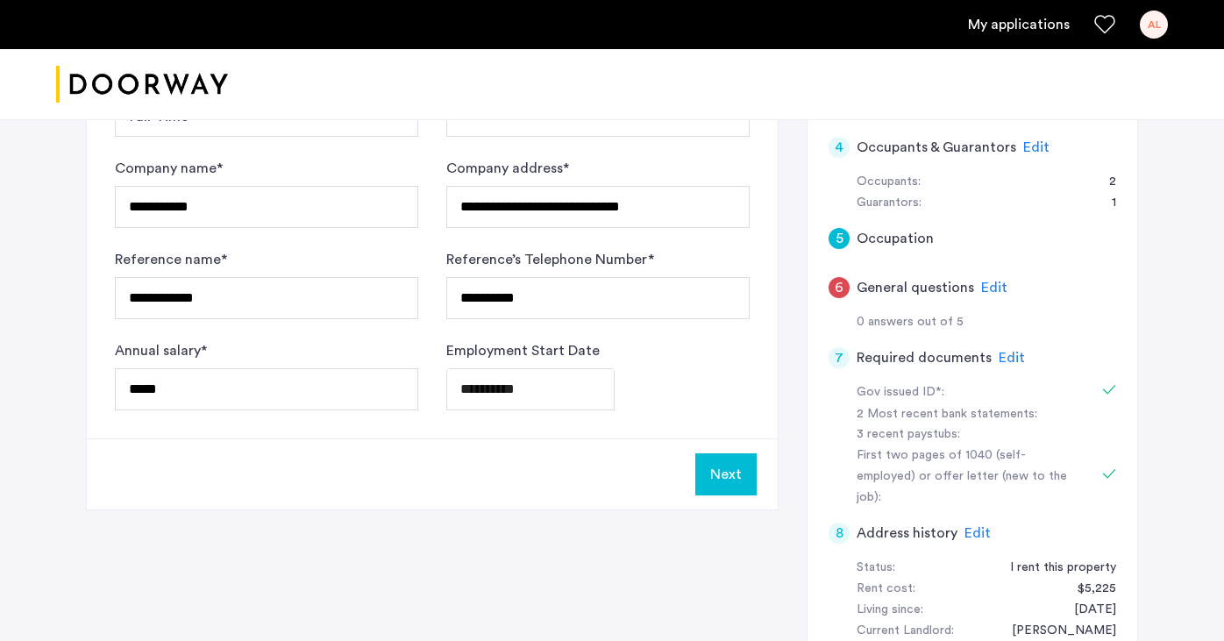
scroll to position [392, 0]
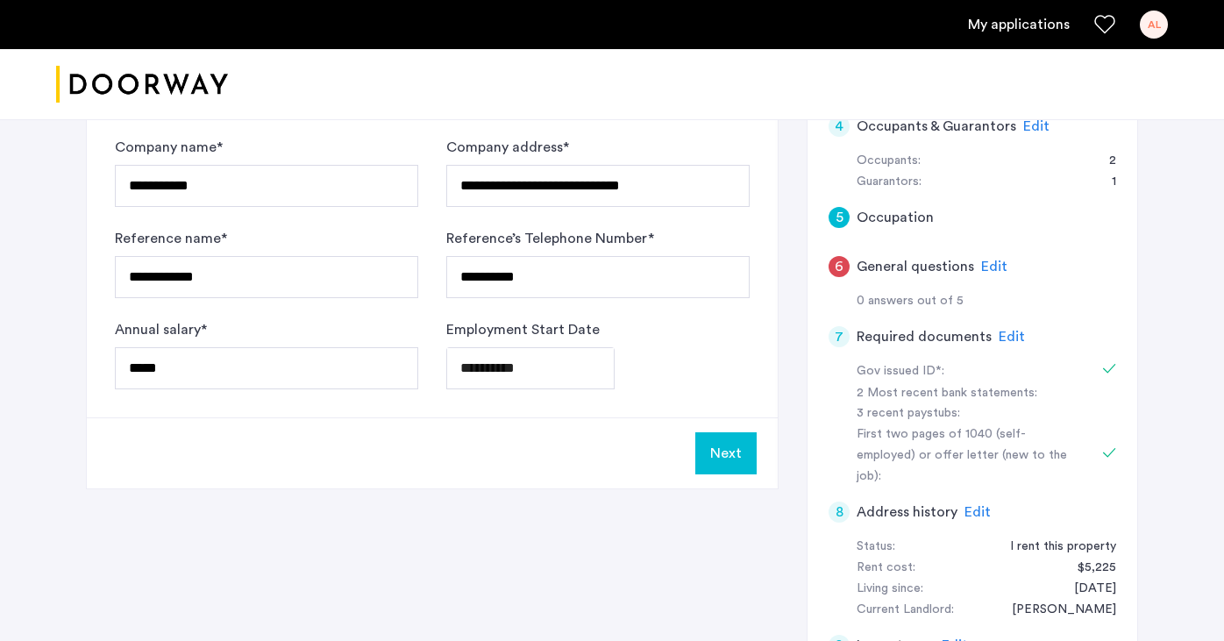
click at [724, 467] on button "Next" at bounding box center [725, 453] width 61 height 42
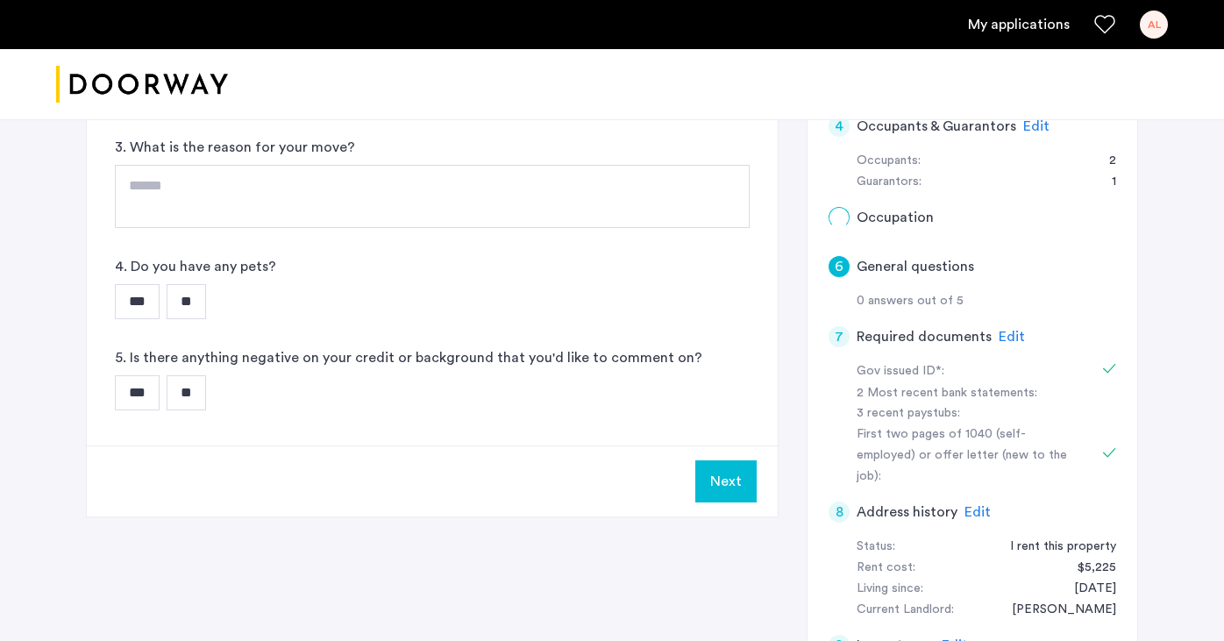
scroll to position [0, 0]
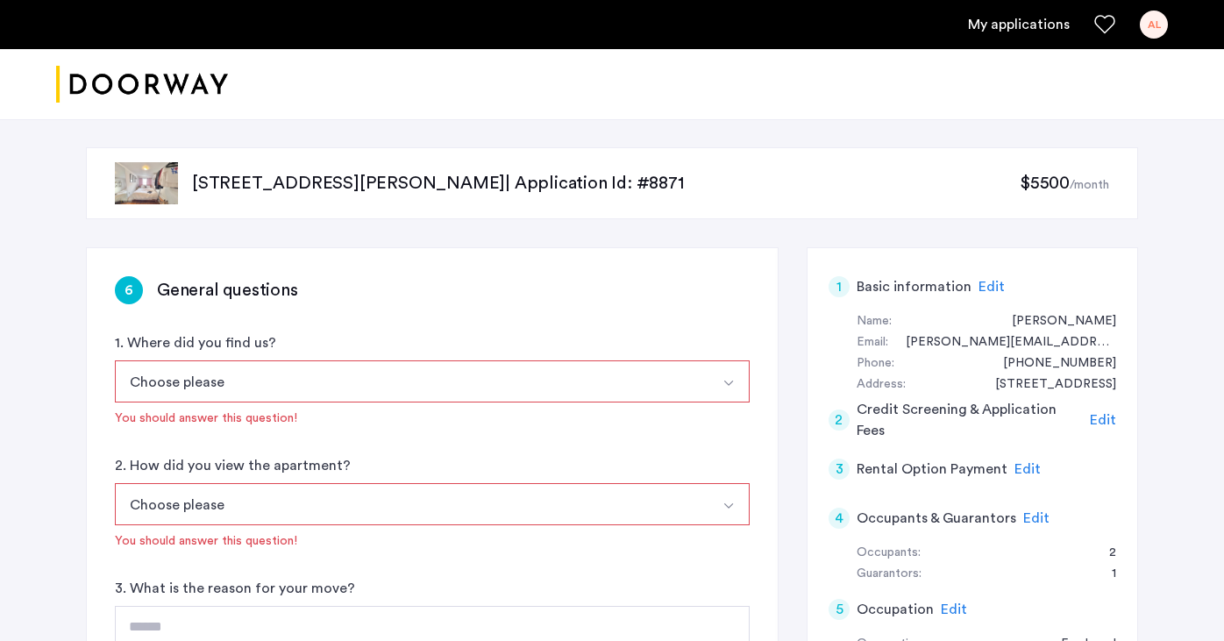
click at [414, 374] on button "Choose please" at bounding box center [412, 381] width 594 height 42
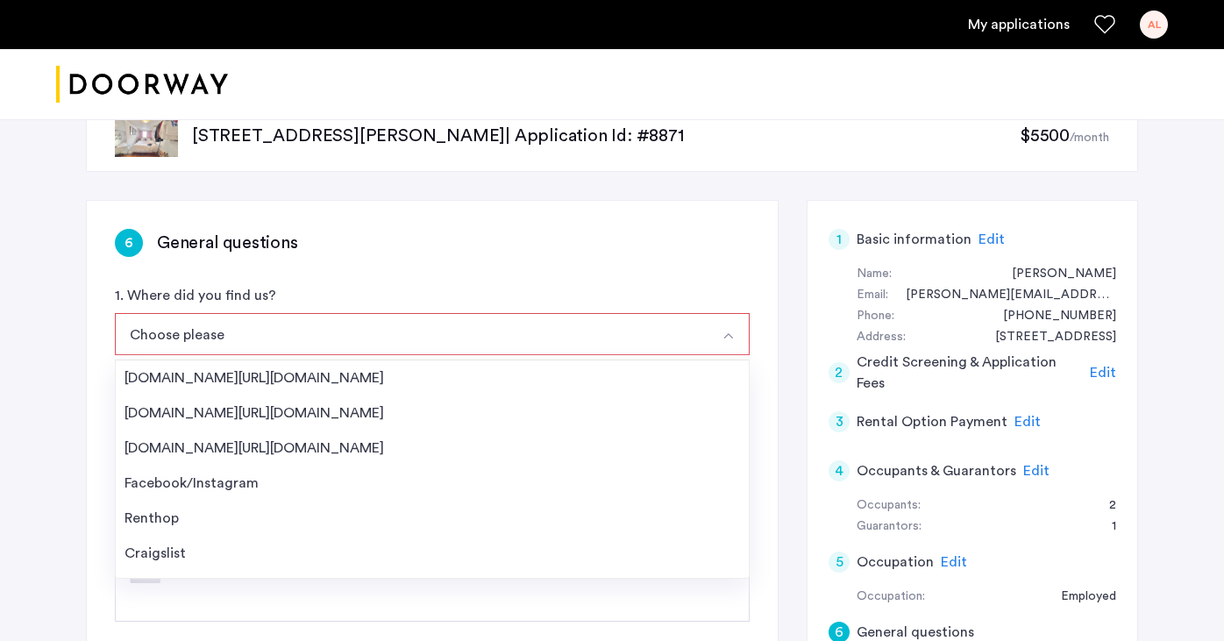
scroll to position [52, 0]
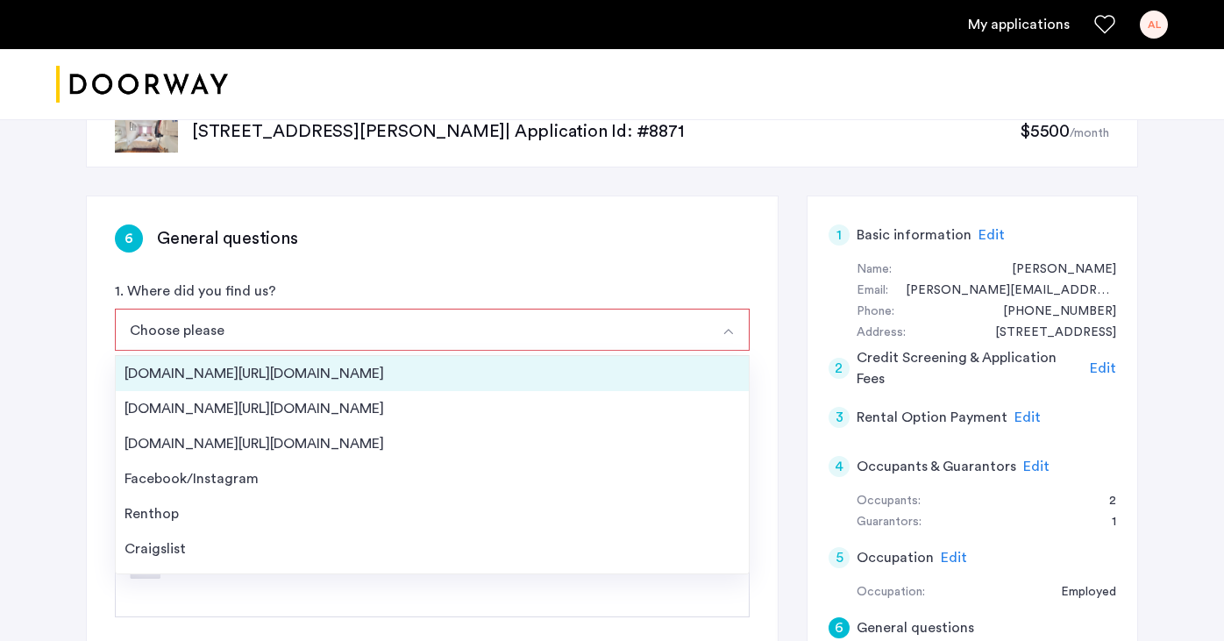
click at [386, 374] on div "Streeteasy.com/Zillow.com" at bounding box center [433, 373] width 616 height 21
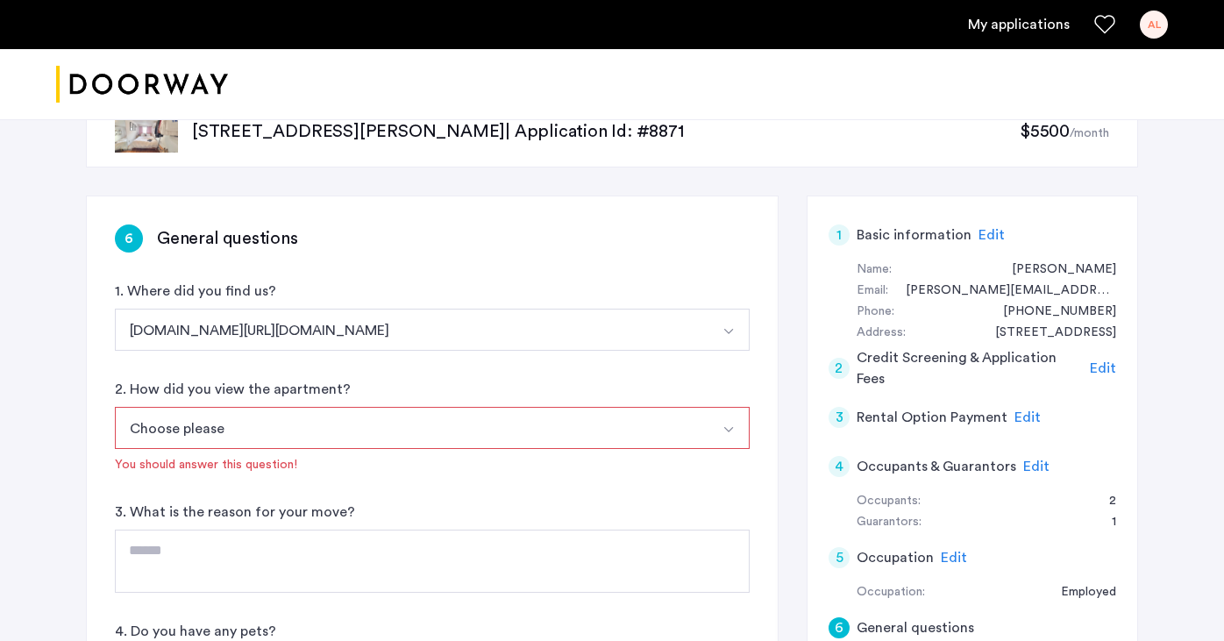
click at [327, 440] on button "Choose please" at bounding box center [412, 428] width 594 height 42
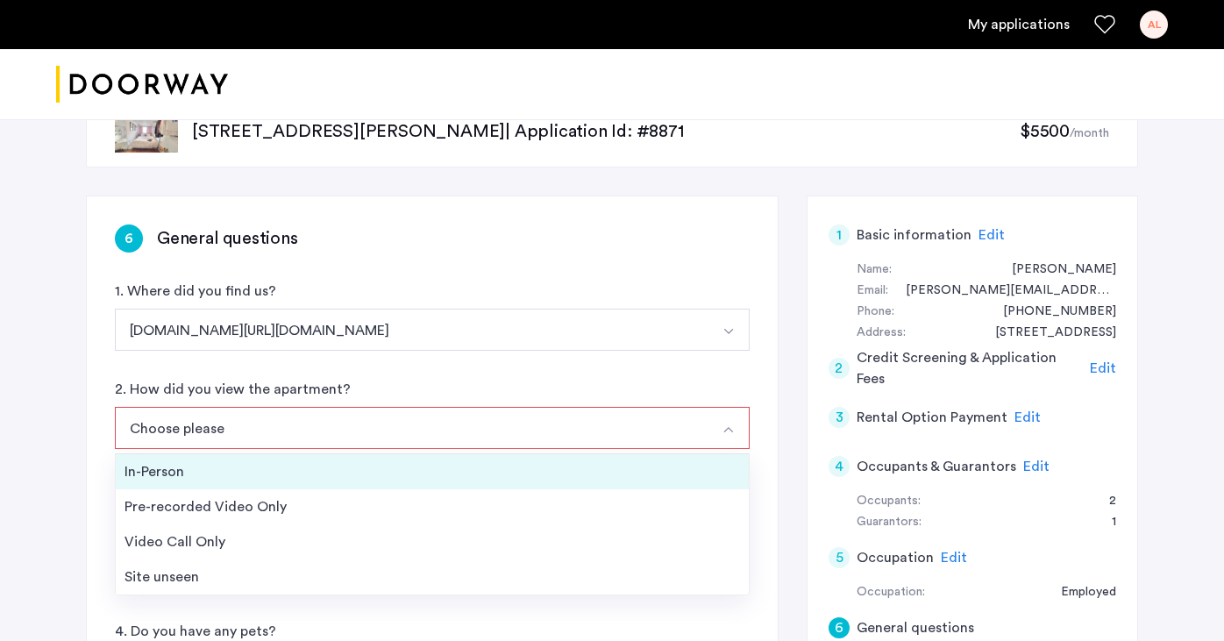
click at [300, 486] on li "In-Person" at bounding box center [432, 471] width 633 height 35
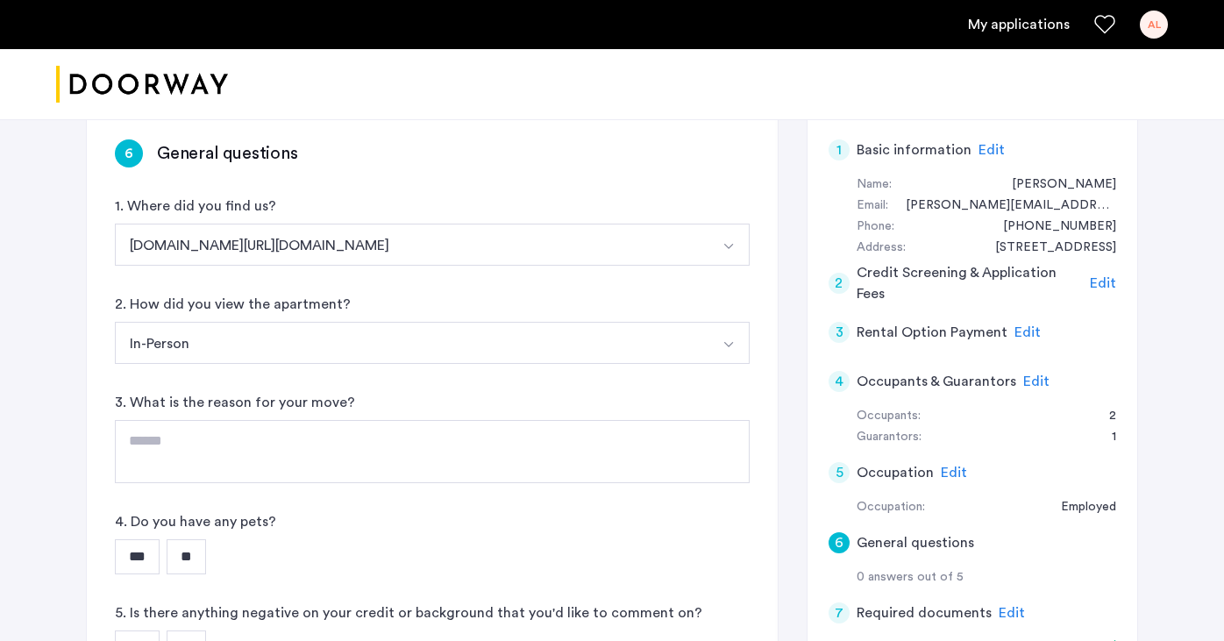
scroll to position [156, 0]
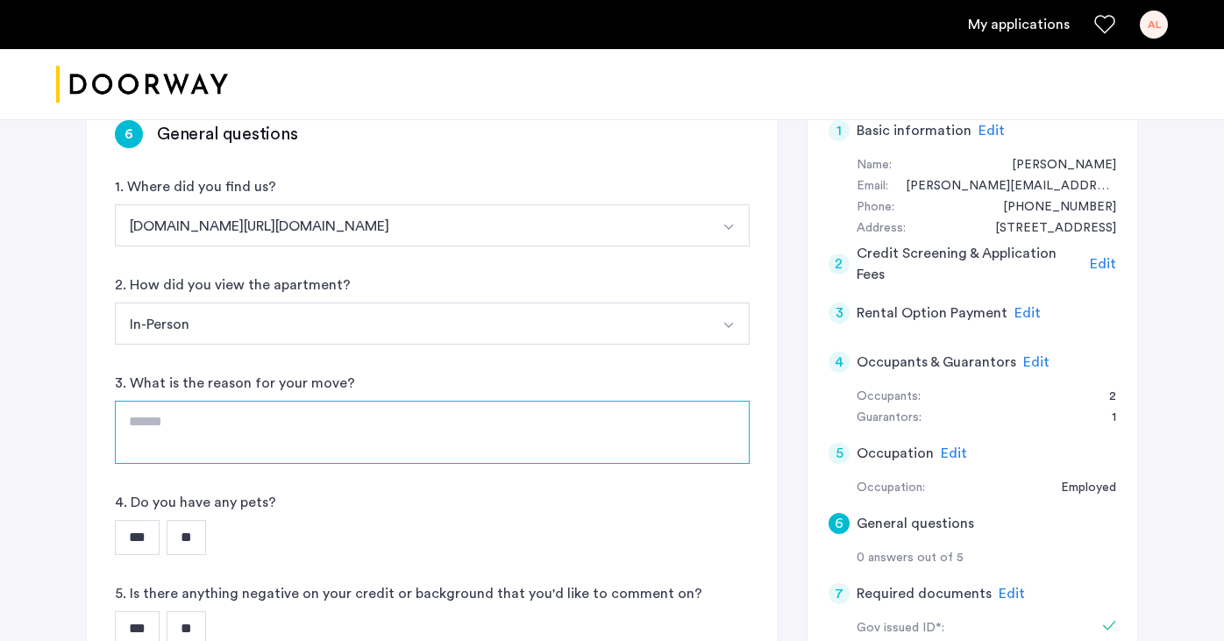
click at [265, 442] on textarea at bounding box center [432, 432] width 635 height 63
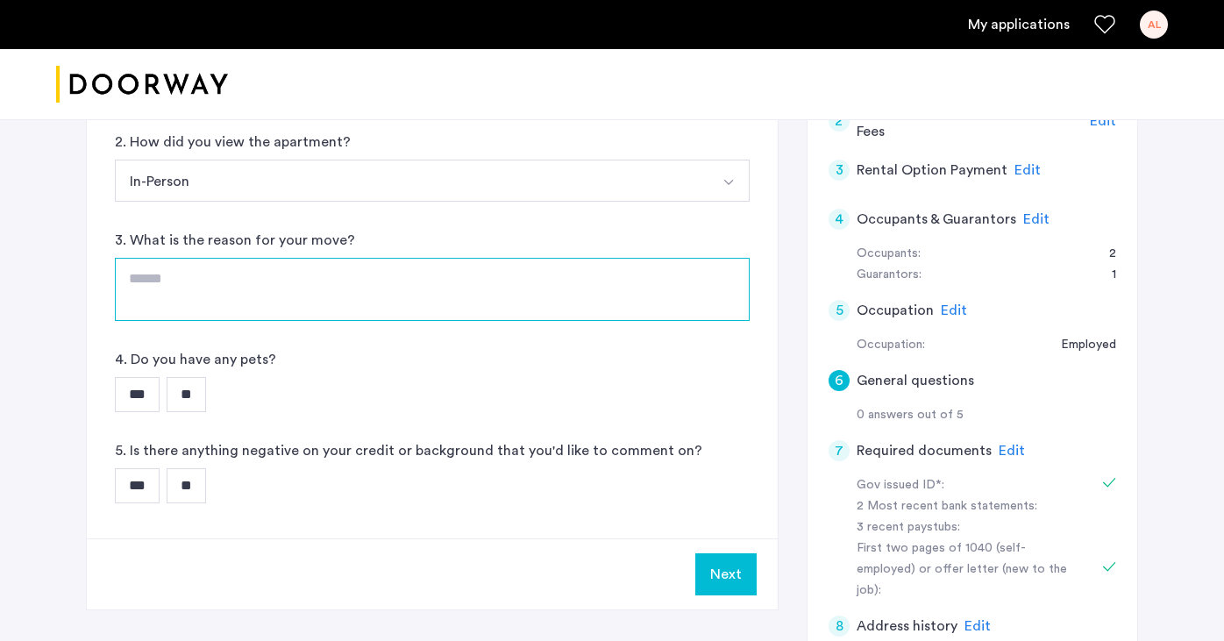
scroll to position [300, 0]
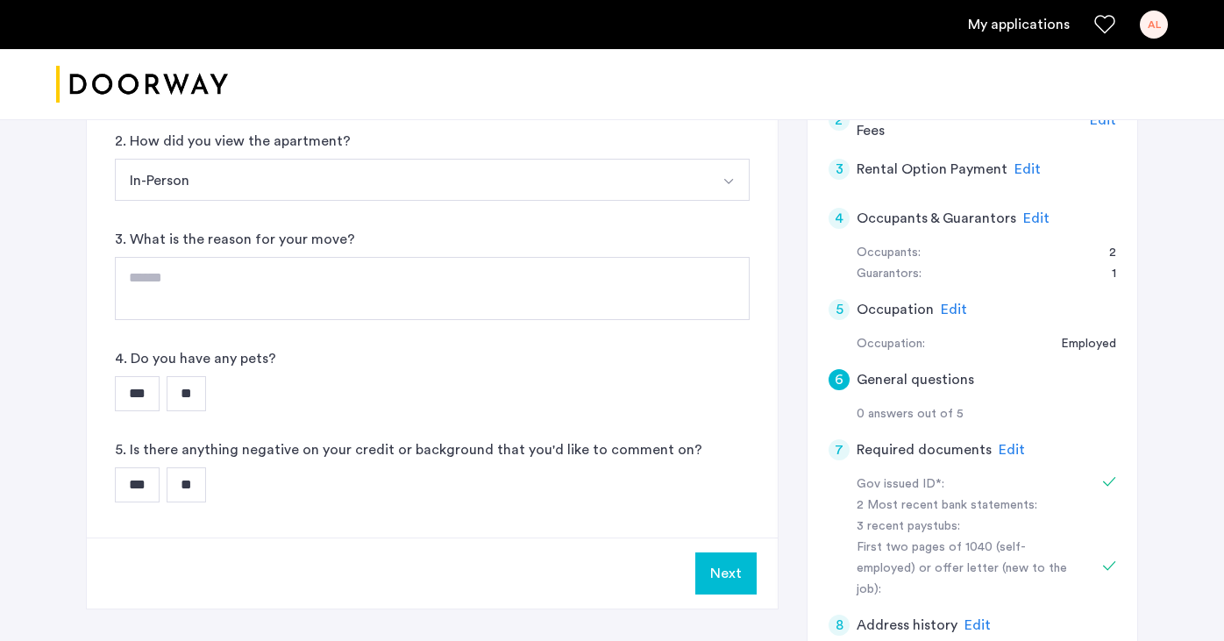
click at [205, 394] on input "**" at bounding box center [186, 393] width 39 height 35
click at [203, 500] on input "**" at bounding box center [186, 484] width 39 height 35
click at [728, 529] on button "Next" at bounding box center [725, 573] width 61 height 42
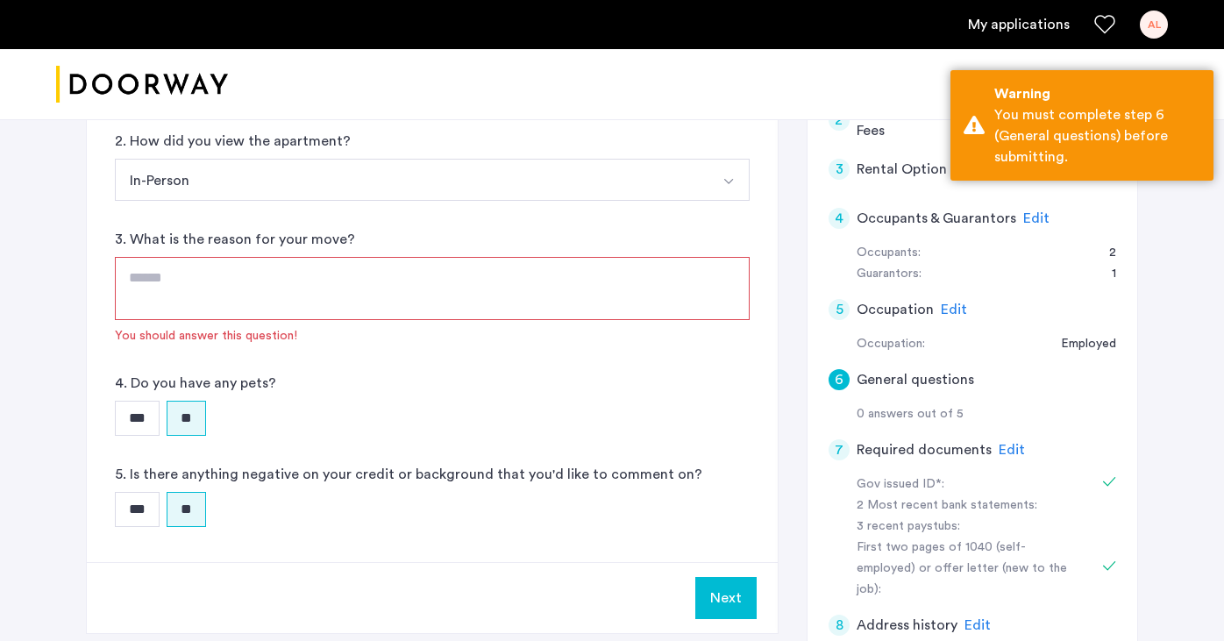
click at [488, 291] on textarea at bounding box center [432, 288] width 635 height 63
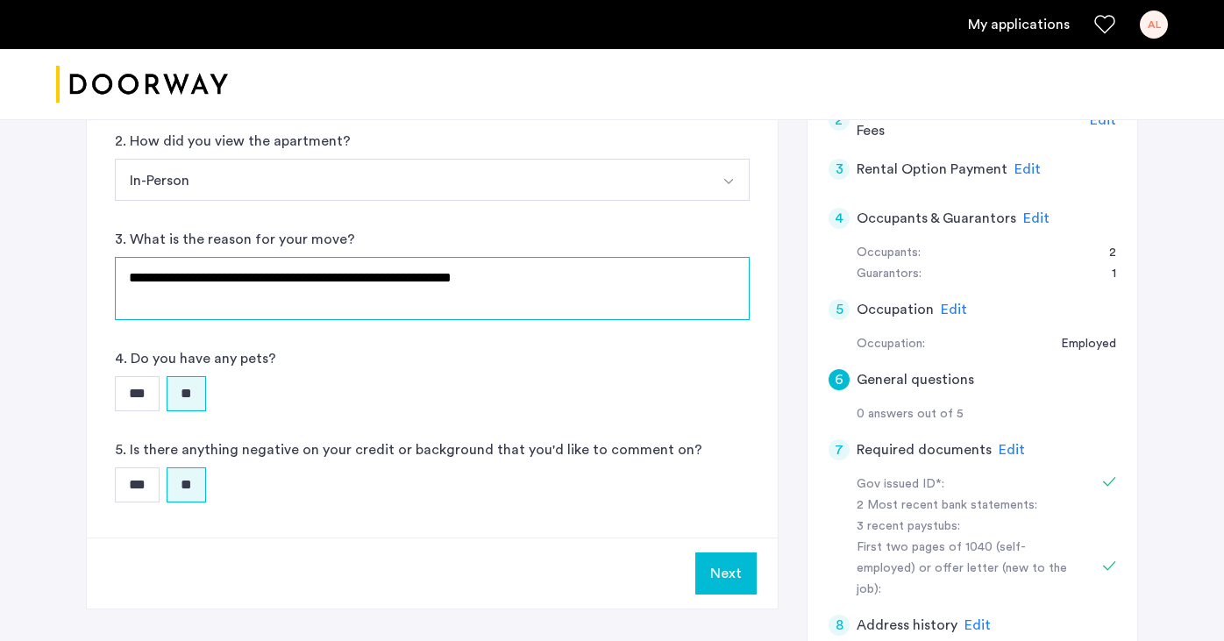
type textarea "**********"
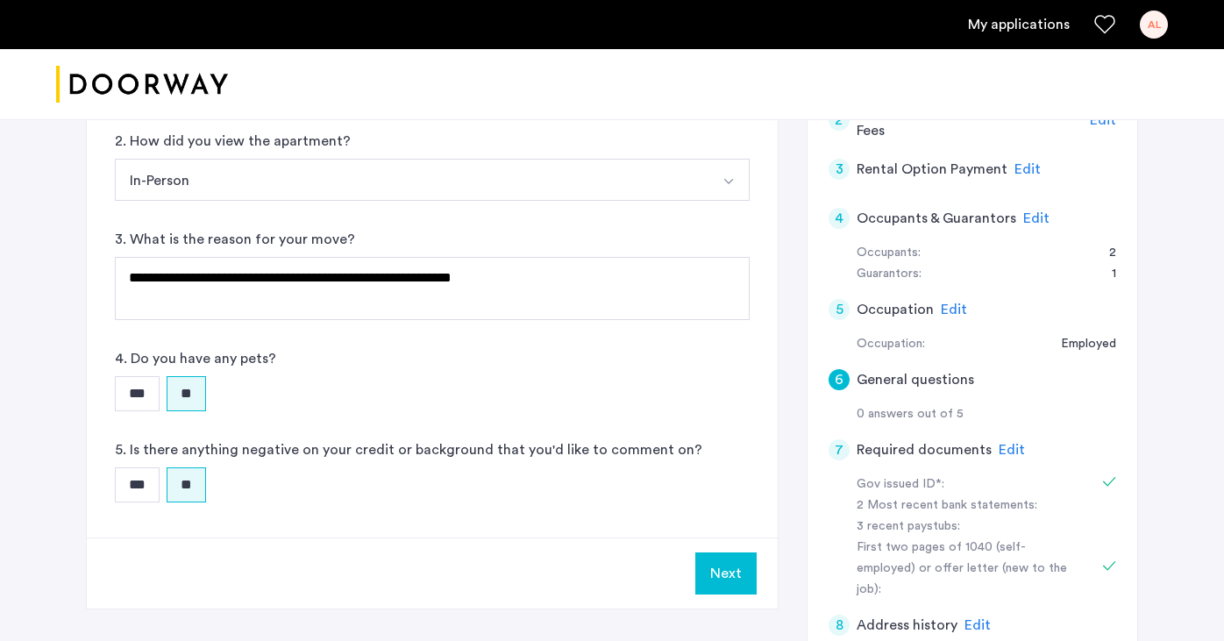
click at [732, 529] on button "Next" at bounding box center [725, 573] width 61 height 42
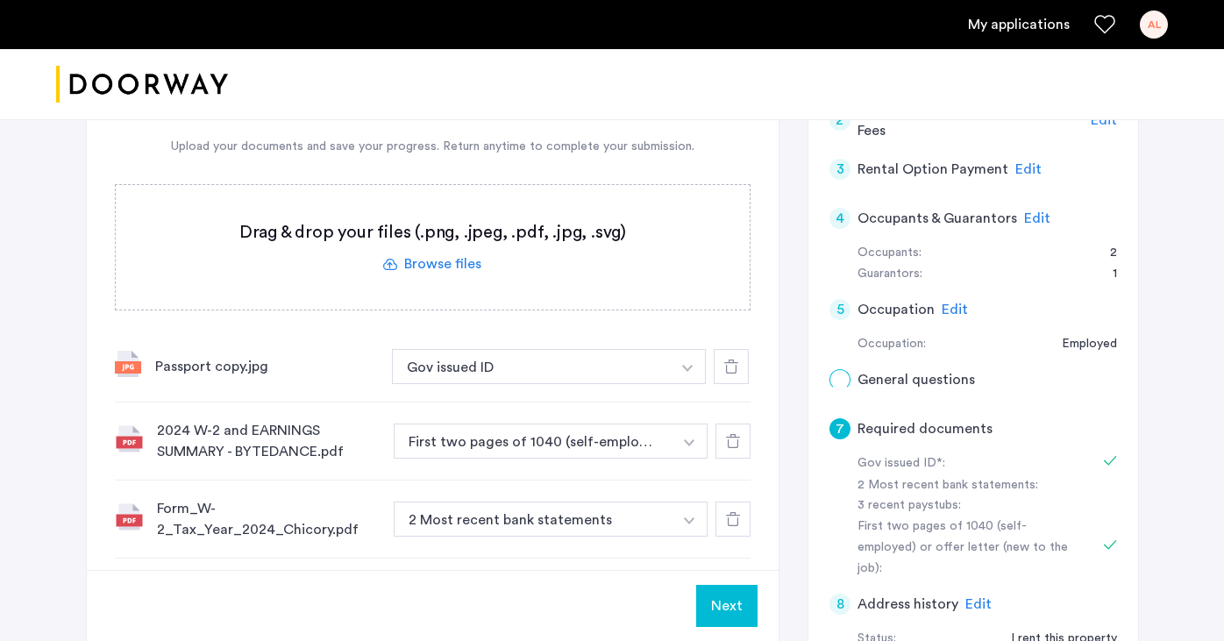
scroll to position [0, 0]
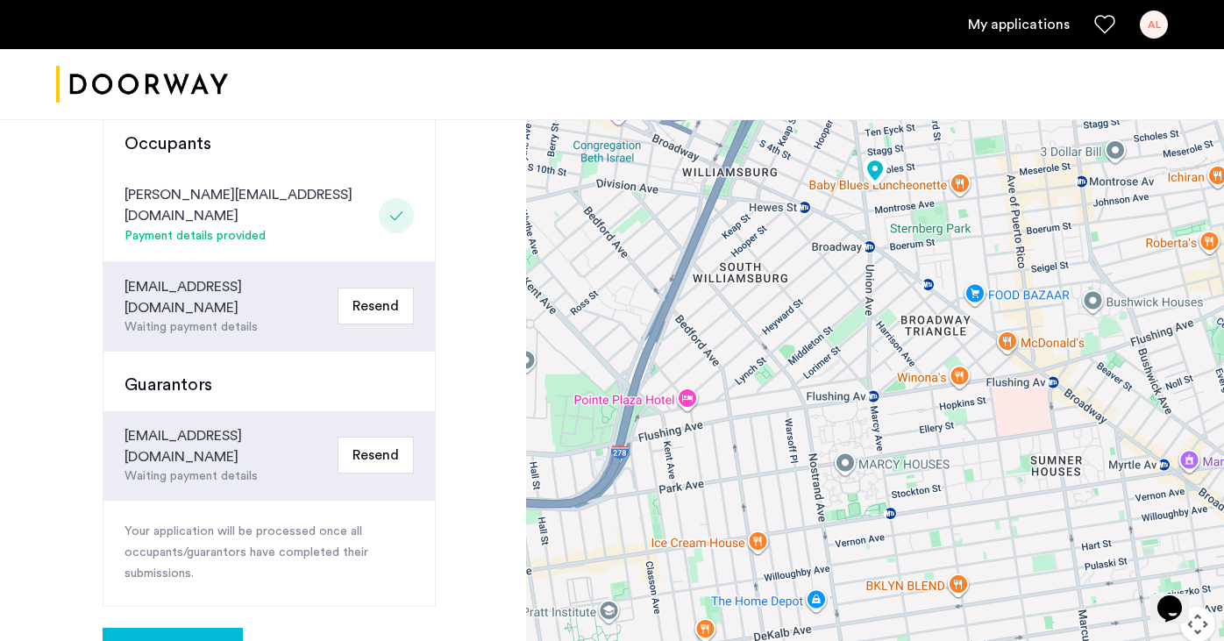
scroll to position [459, 0]
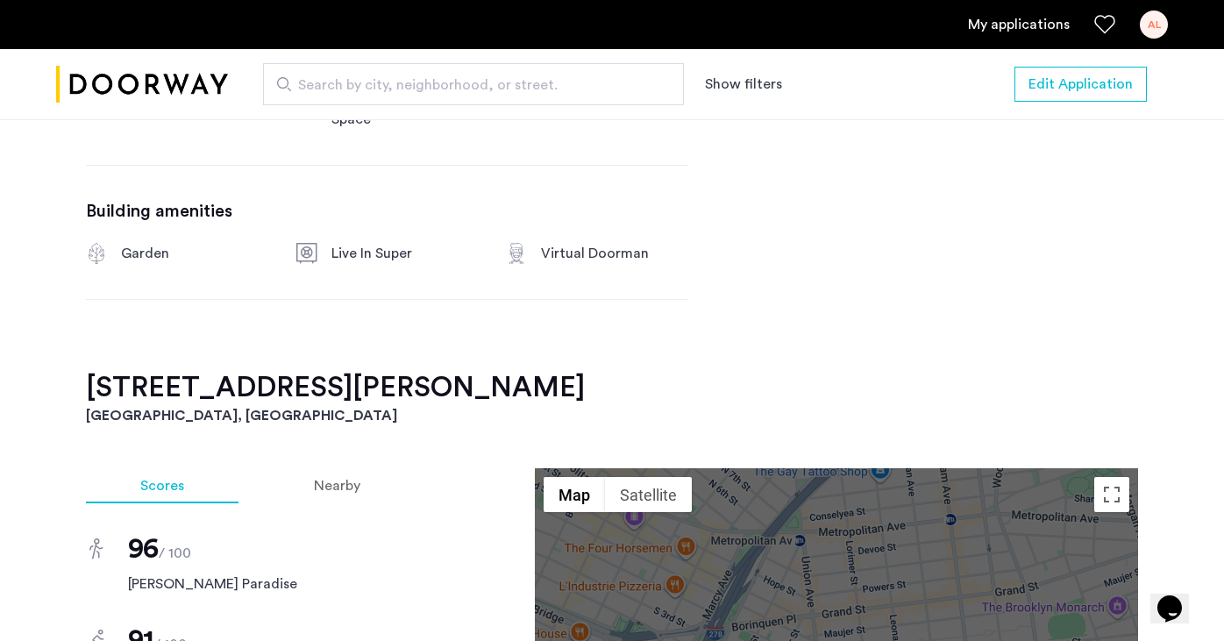
scroll to position [1060, 0]
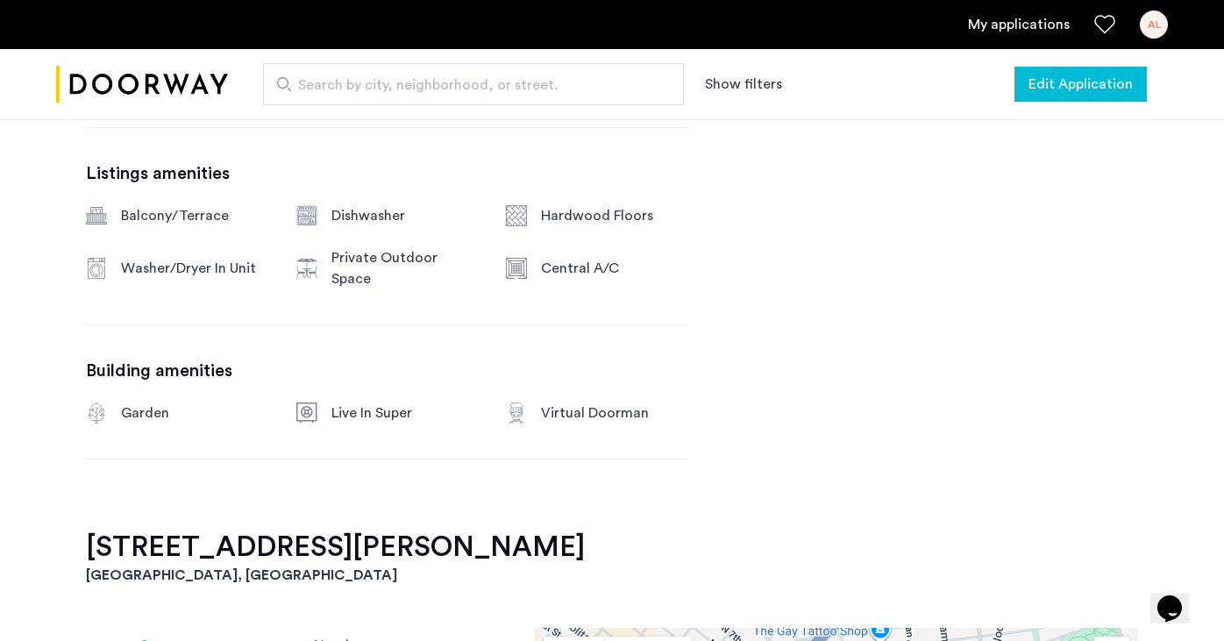
click at [1058, 83] on span "Edit Application" at bounding box center [1081, 84] width 104 height 21
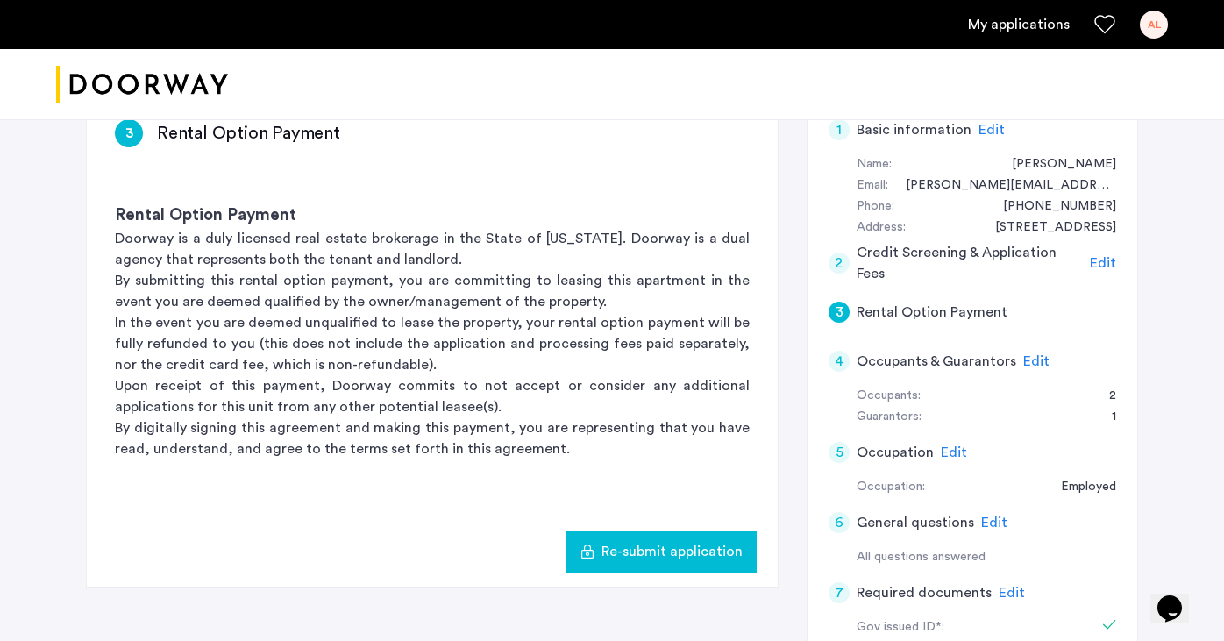
scroll to position [160, 0]
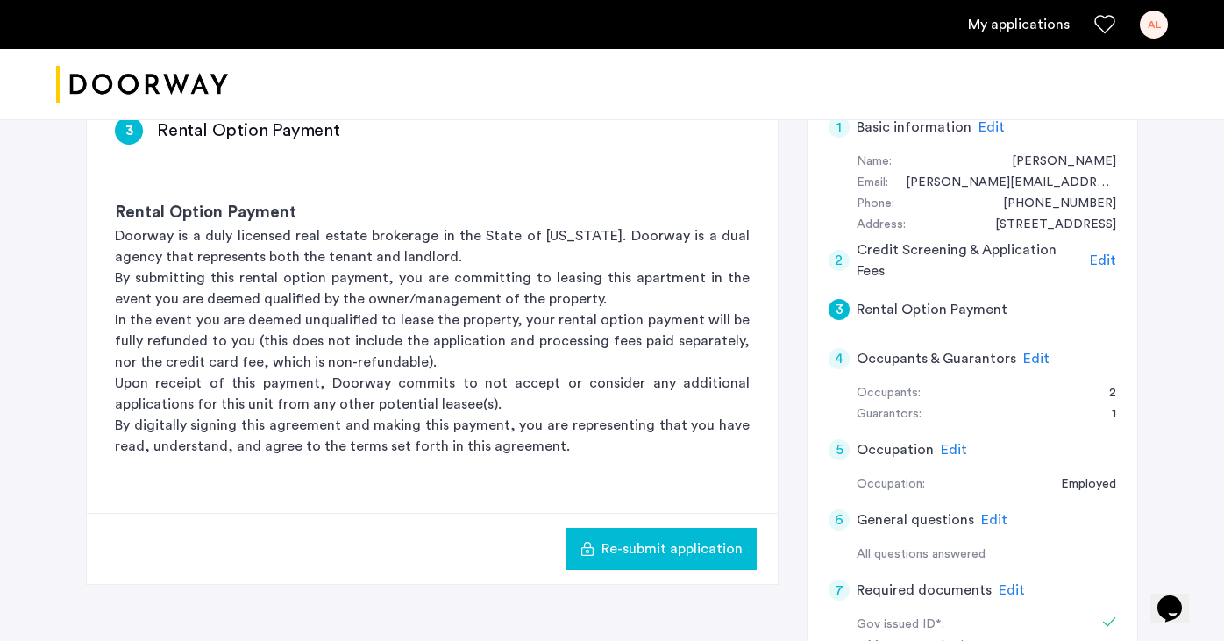
click at [1016, 352] on div "4 Occupants & Guarantors Edit" at bounding box center [973, 358] width 288 height 49
click at [1029, 360] on span "Edit" at bounding box center [1036, 359] width 26 height 14
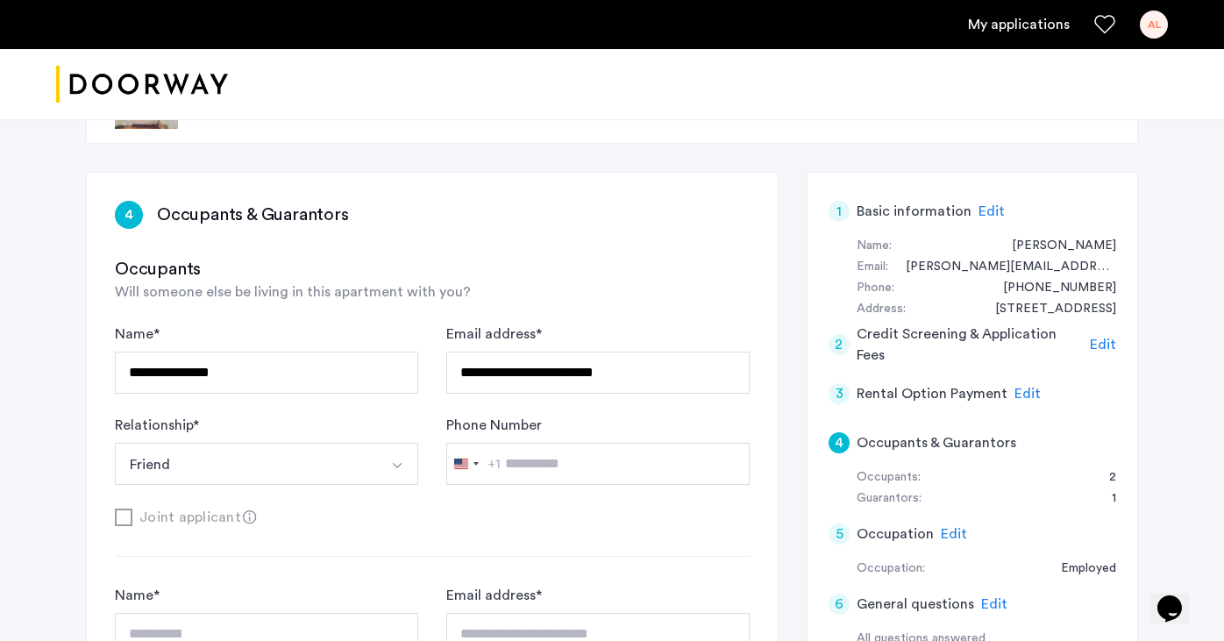
scroll to position [0, 0]
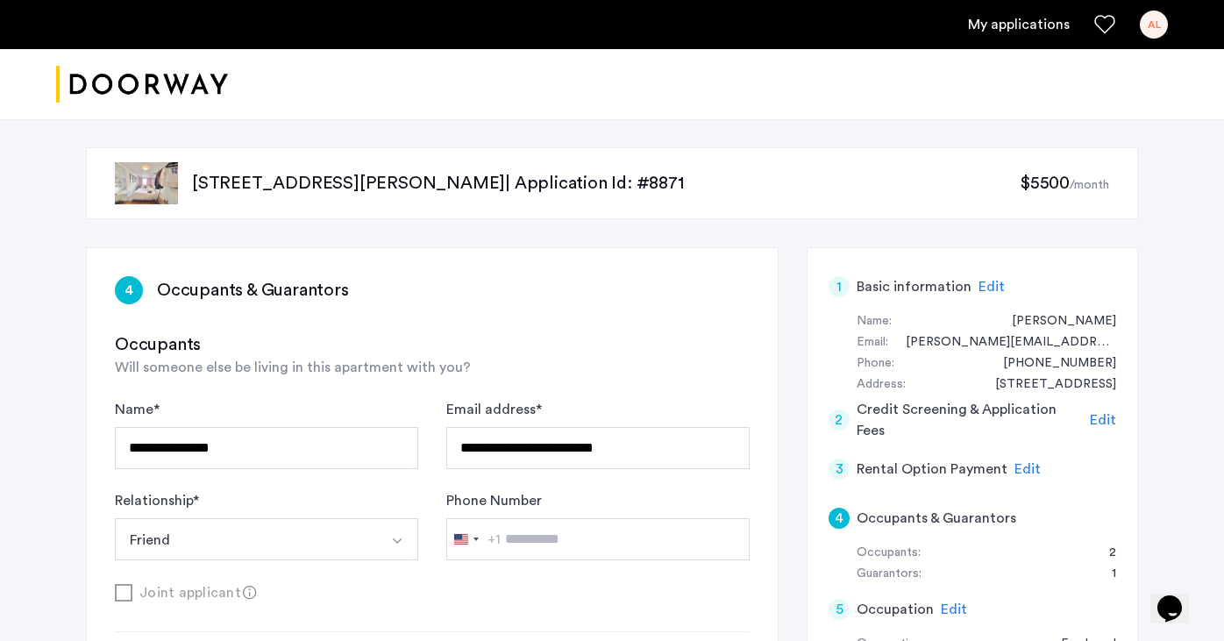
click at [1169, 26] on div "My applications AL" at bounding box center [612, 24] width 1224 height 49
click at [1154, 18] on div "AL" at bounding box center [1154, 25] width 28 height 28
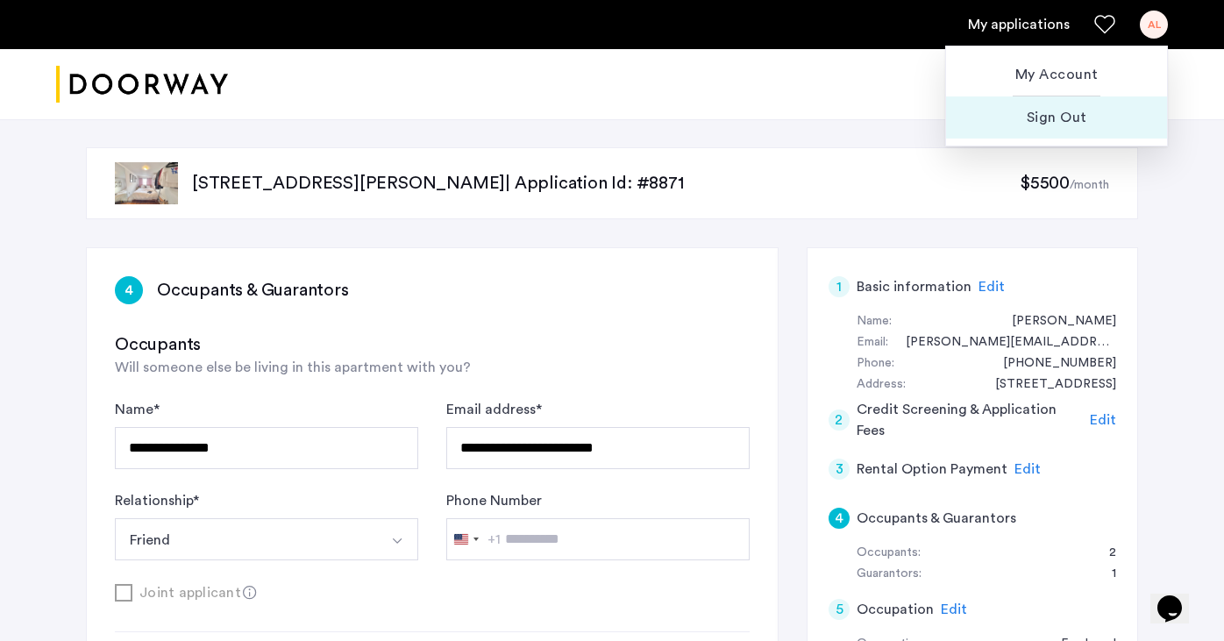
click at [1061, 122] on span "Sign Out" at bounding box center [1056, 117] width 193 height 21
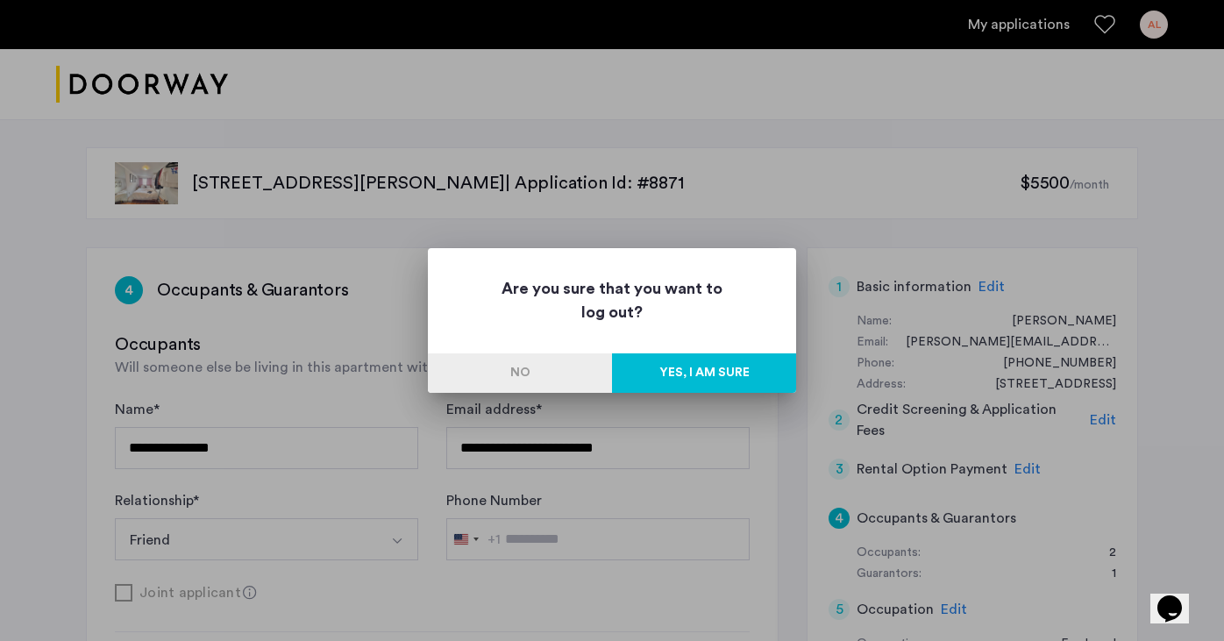
click at [703, 363] on button "Yes, I am sure" at bounding box center [704, 372] width 184 height 39
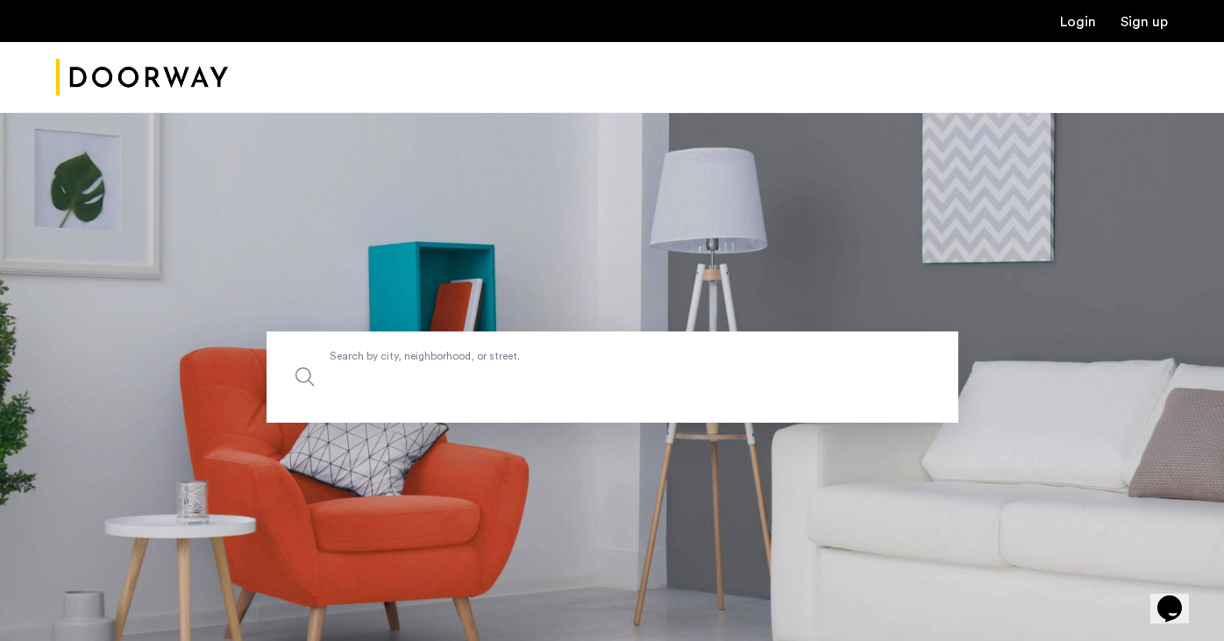
click at [518, 391] on input "Search by city, neighborhood, or street." at bounding box center [613, 376] width 692 height 91
click at [1082, 32] on div "Login Sign up" at bounding box center [612, 21] width 1224 height 42
click at [1090, 34] on div "Login Sign up" at bounding box center [612, 21] width 1224 height 42
click at [1081, 29] on link "Login" at bounding box center [1078, 22] width 36 height 14
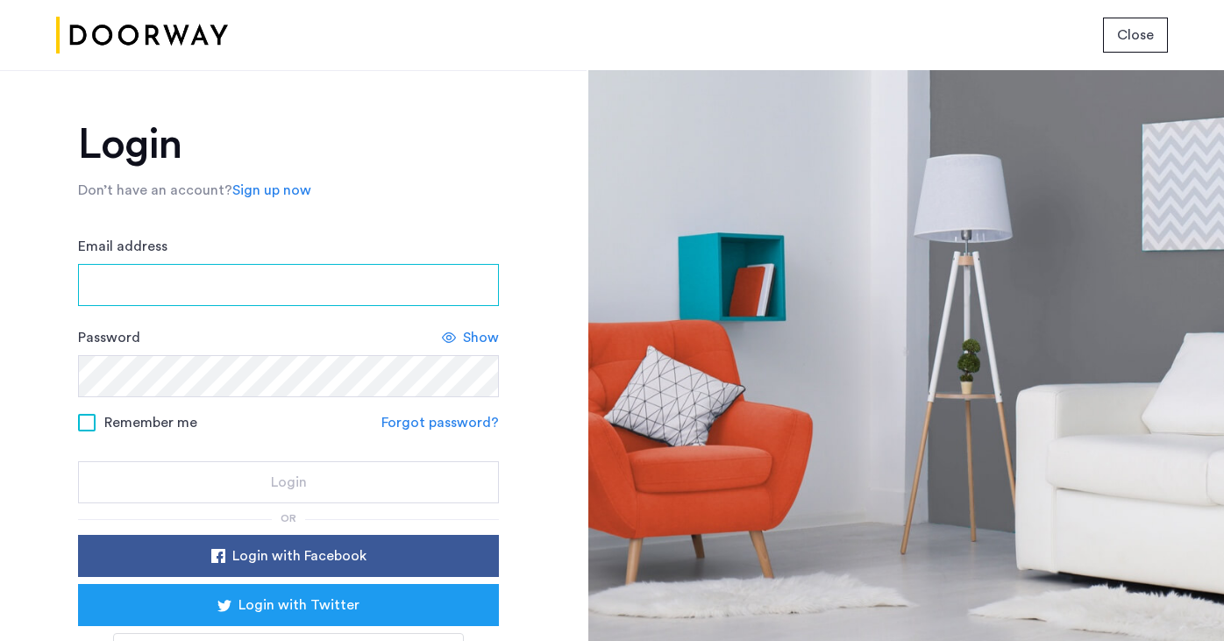
click at [319, 298] on input "Email address" at bounding box center [288, 285] width 421 height 42
type input "**********"
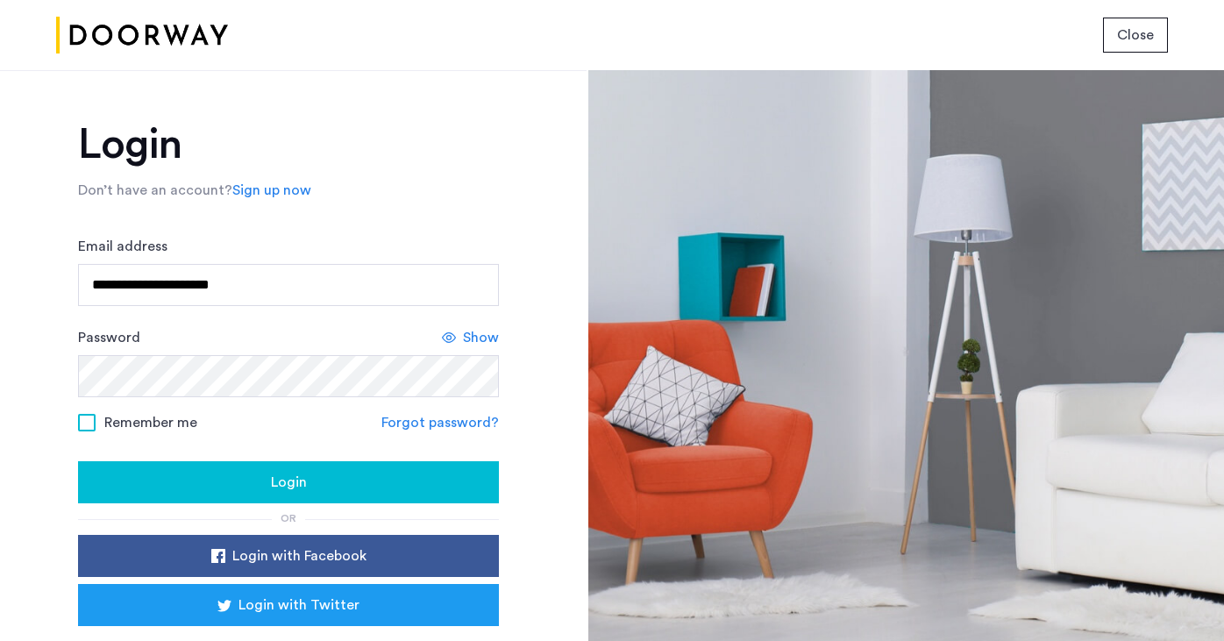
click at [243, 479] on div "Login" at bounding box center [288, 482] width 393 height 21
